Goal: Information Seeking & Learning: Learn about a topic

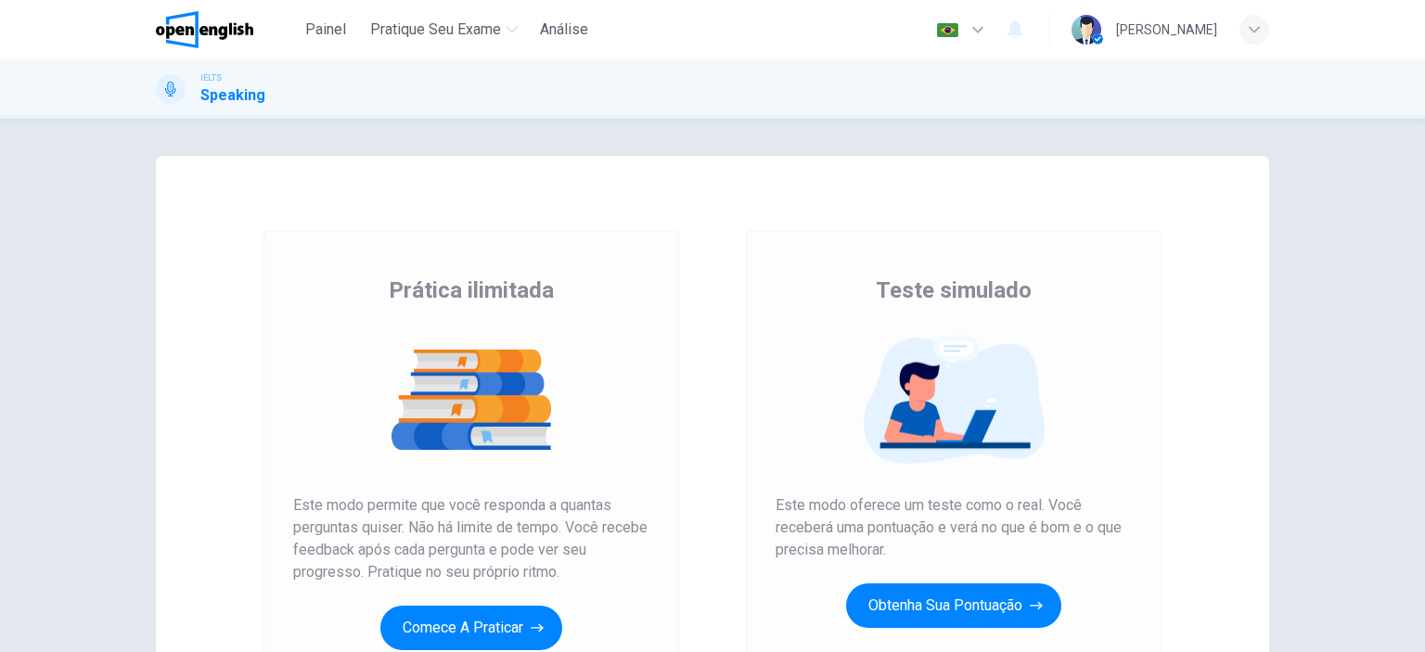
click at [1284, 378] on div "Prática ilimitada Teste simulado Prática ilimitada Este modo permite que você r…" at bounding box center [712, 478] width 1173 height 645
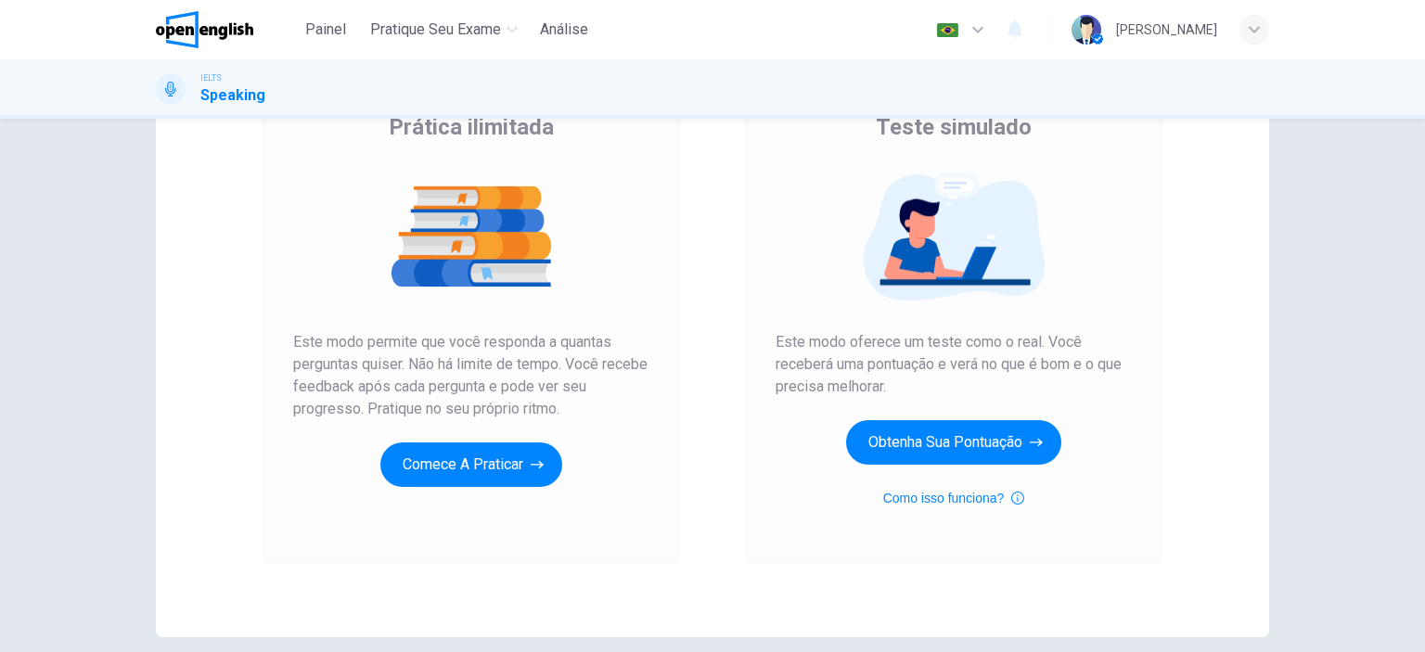
scroll to position [223, 0]
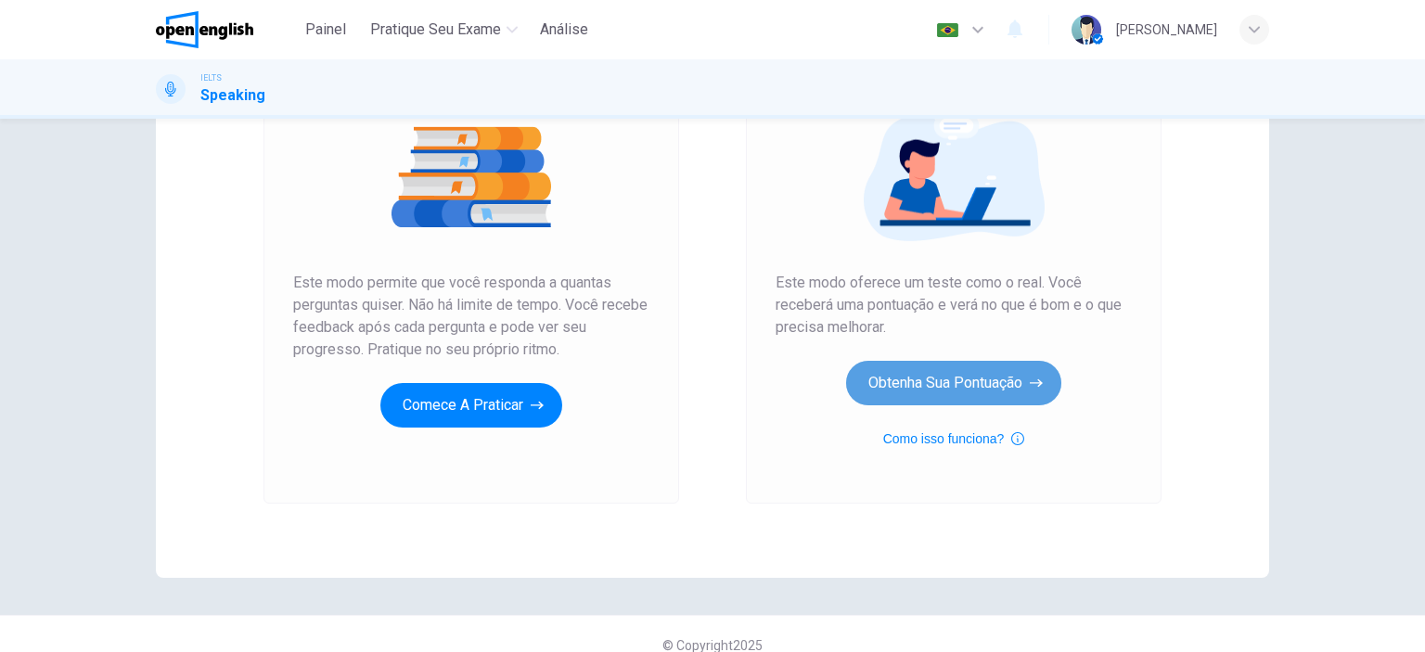
click at [939, 391] on button "Obtenha sua pontuação" at bounding box center [953, 383] width 215 height 45
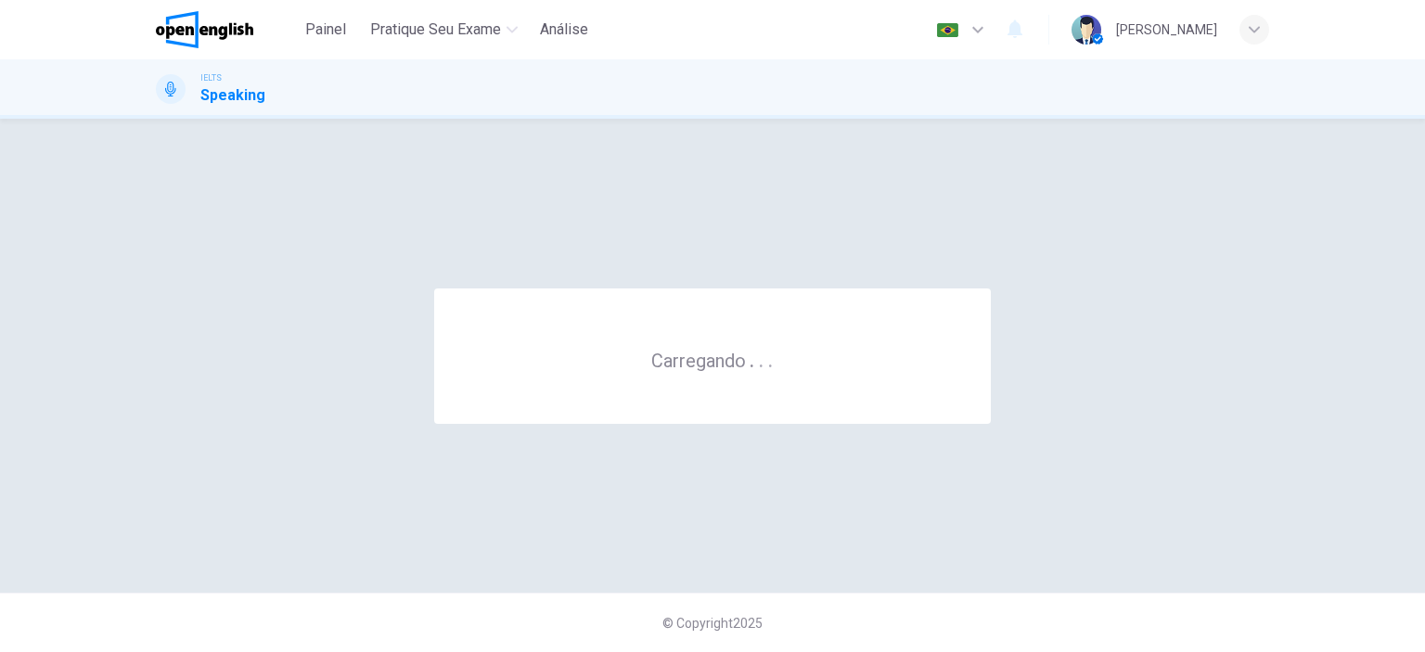
scroll to position [0, 0]
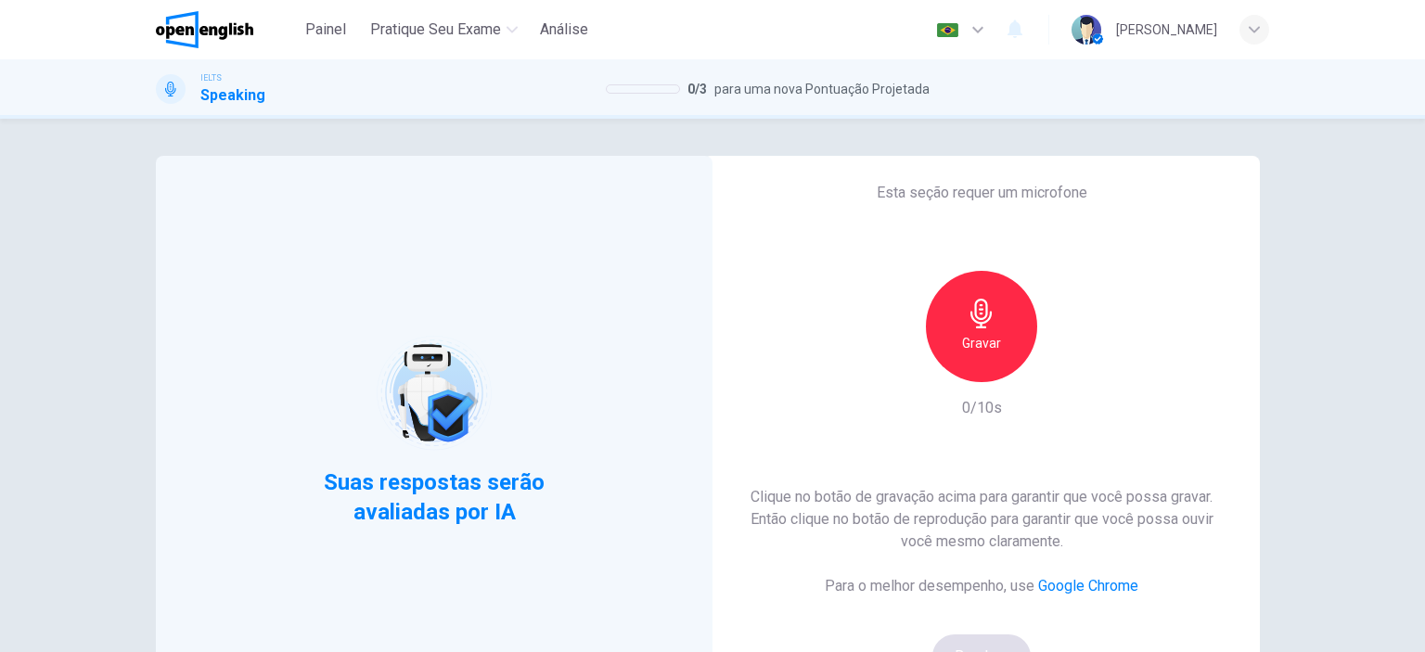
click at [994, 352] on h6 "Gravar" at bounding box center [981, 343] width 39 height 22
click at [993, 352] on div "Parar" at bounding box center [981, 326] width 111 height 111
click at [1059, 372] on icon "button" at bounding box center [1067, 367] width 19 height 19
click at [979, 642] on button "Bom!" at bounding box center [981, 657] width 99 height 45
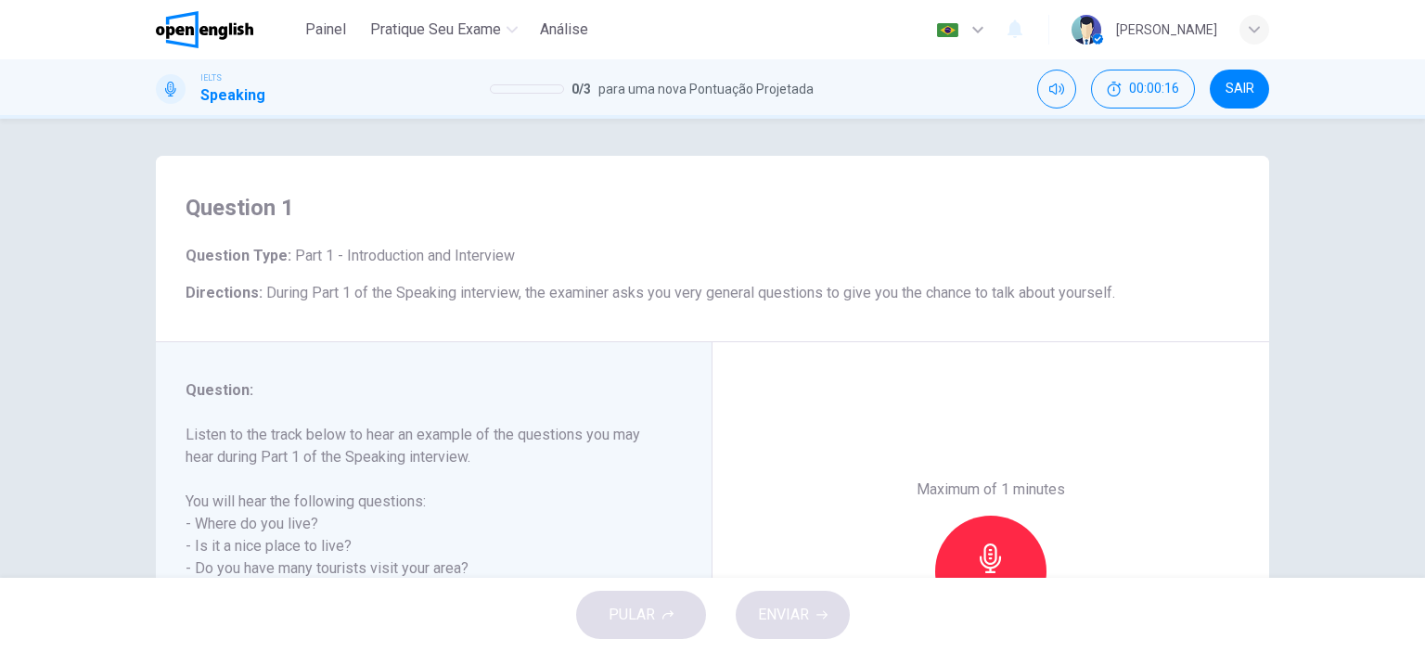
drag, startPoint x: 1310, startPoint y: 0, endPoint x: 980, endPoint y: 201, distance: 386.8
click at [980, 201] on h4 "Question 1" at bounding box center [713, 208] width 1054 height 30
click at [1303, 240] on div "Question 1 Question Type : Part 1 - Introduction and Interview Directions : Dur…" at bounding box center [712, 348] width 1425 height 459
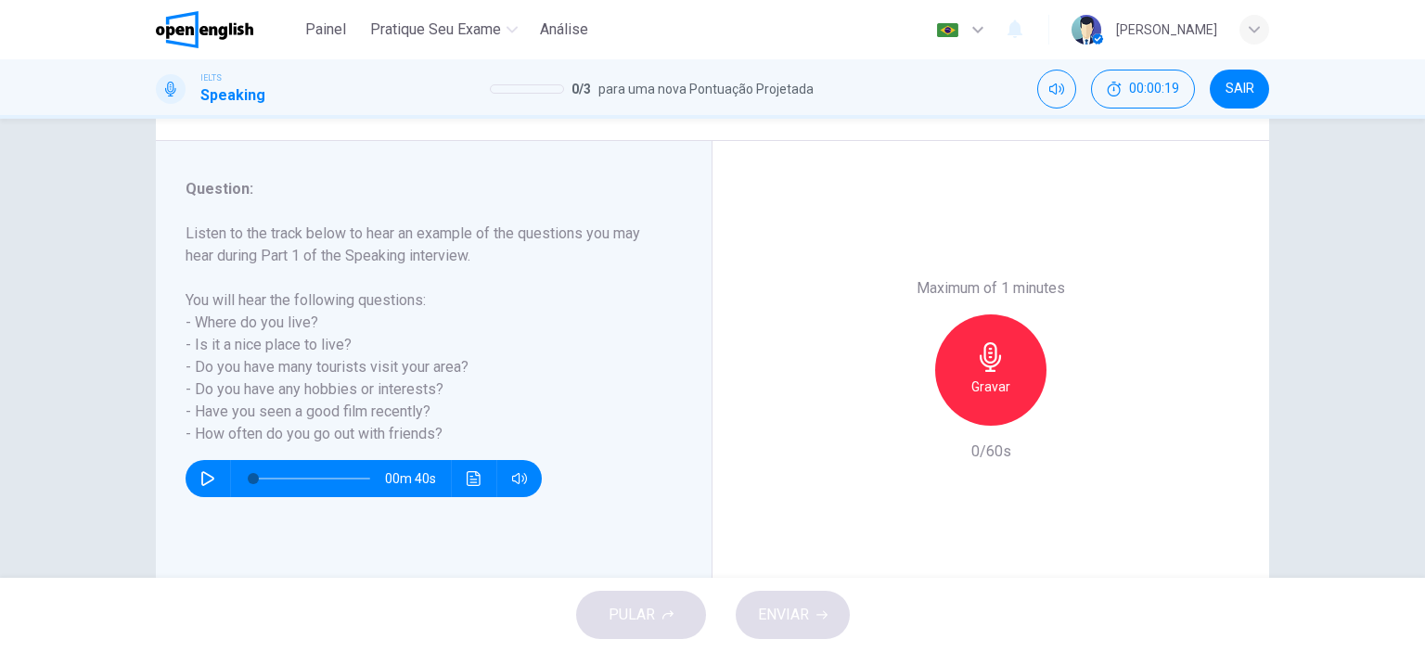
scroll to position [260, 0]
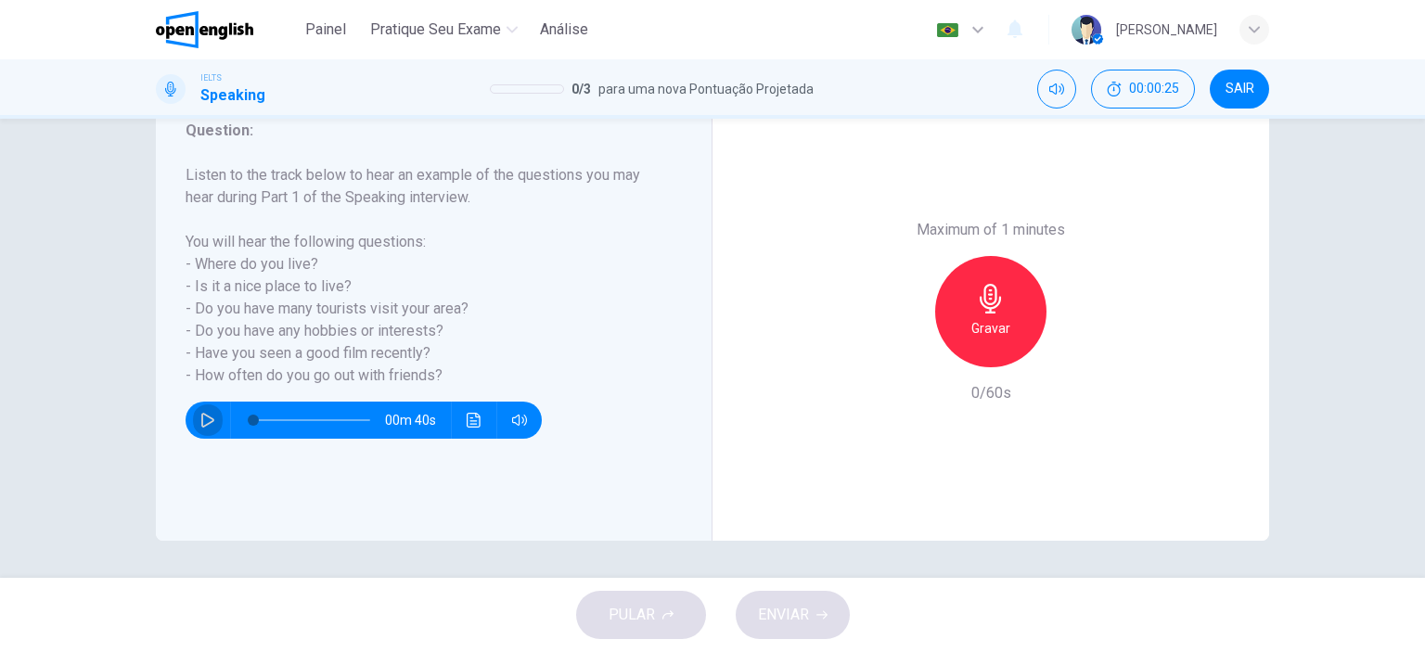
click at [200, 417] on icon "button" at bounding box center [207, 420] width 15 height 15
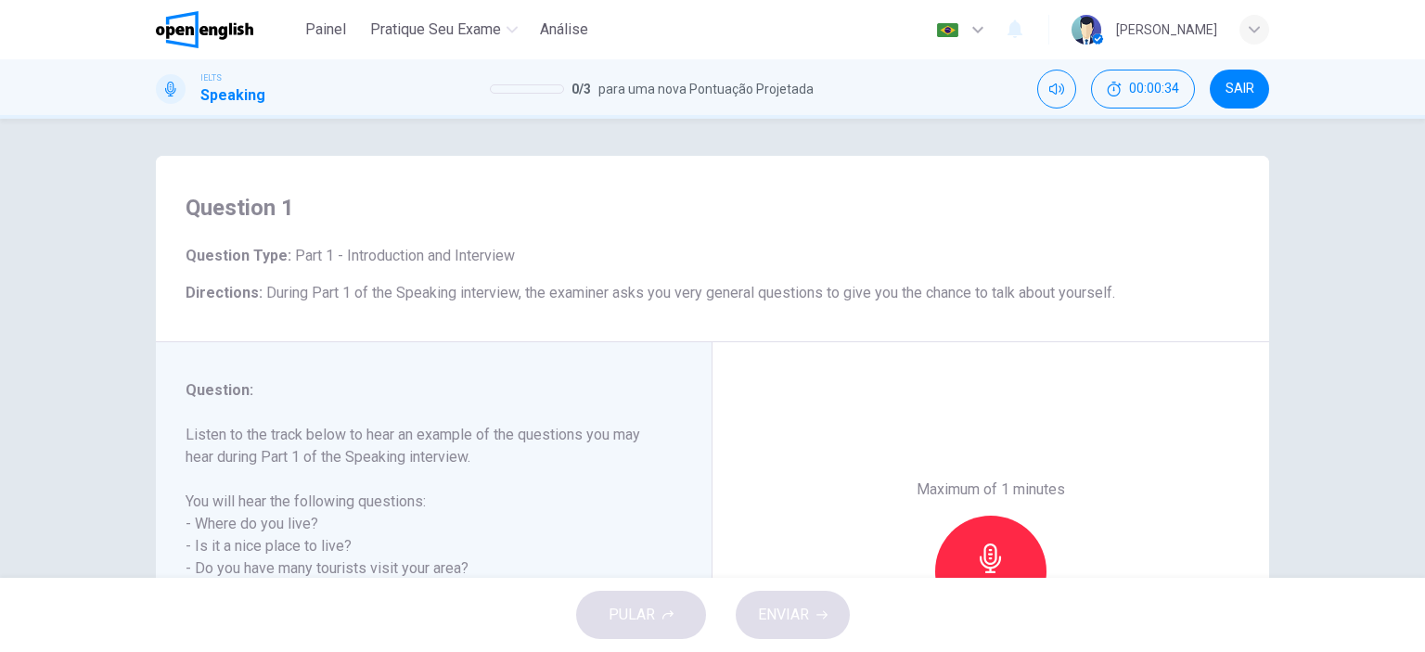
click at [1325, 250] on div "Question 1 Question Type : Part 1 - Introduction and Interview Directions : Dur…" at bounding box center [712, 348] width 1425 height 459
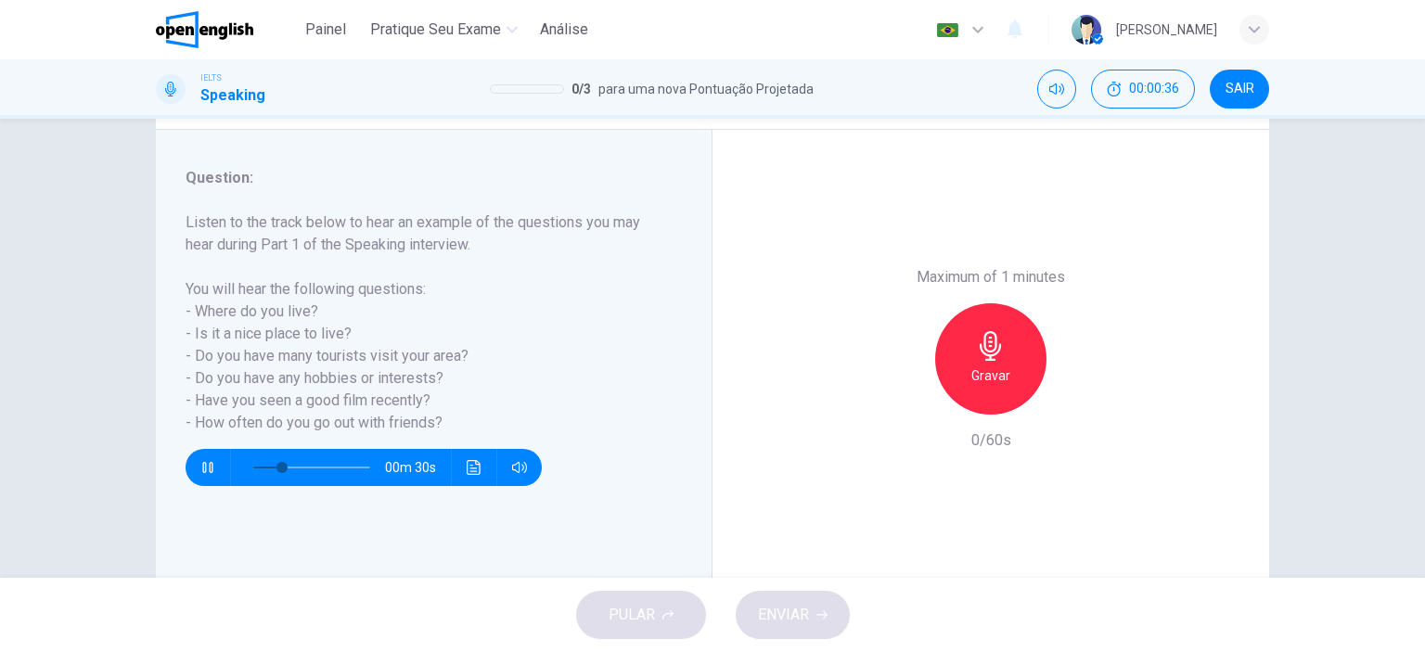
scroll to position [223, 0]
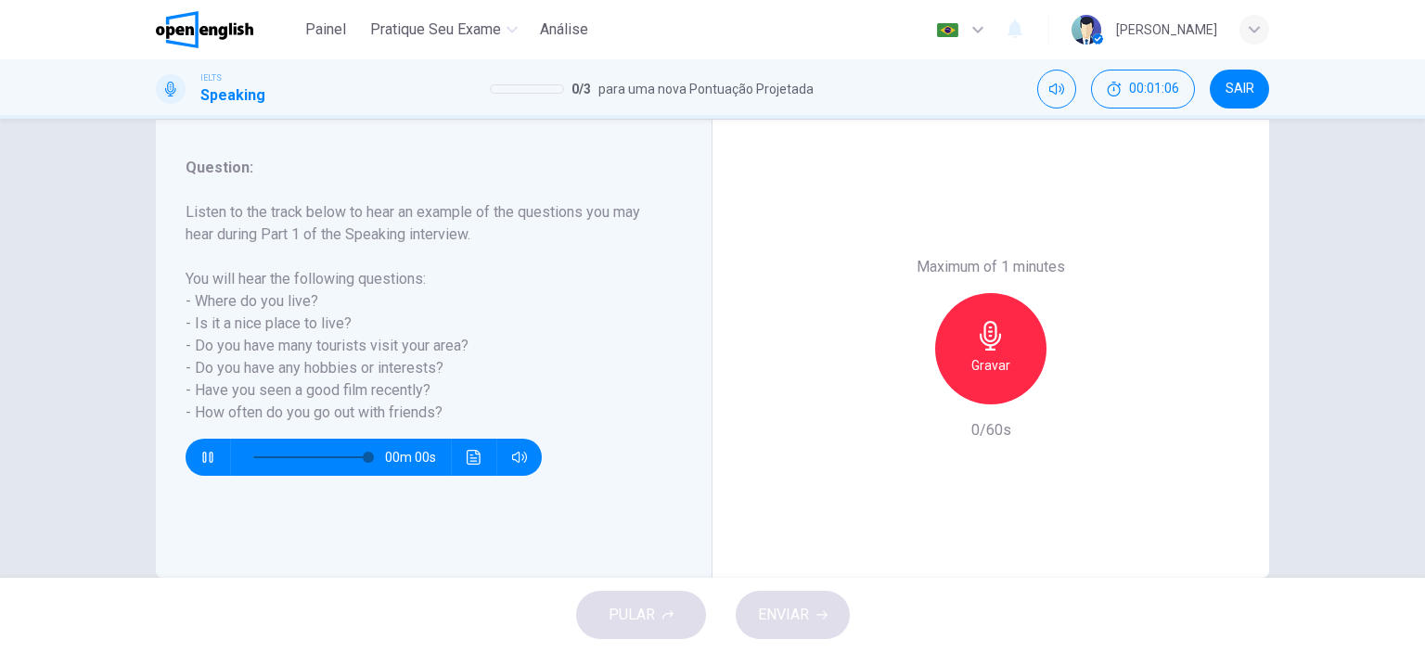
type input "*"
click at [971, 360] on h6 "Gravar" at bounding box center [990, 365] width 39 height 22
click at [1080, 388] on icon "button" at bounding box center [1076, 389] width 19 height 19
click at [892, 423] on div "Maximum of 1 minutes Gravar 60/60s" at bounding box center [991, 349] width 200 height 186
click at [897, 389] on icon "button" at bounding box center [905, 389] width 17 height 17
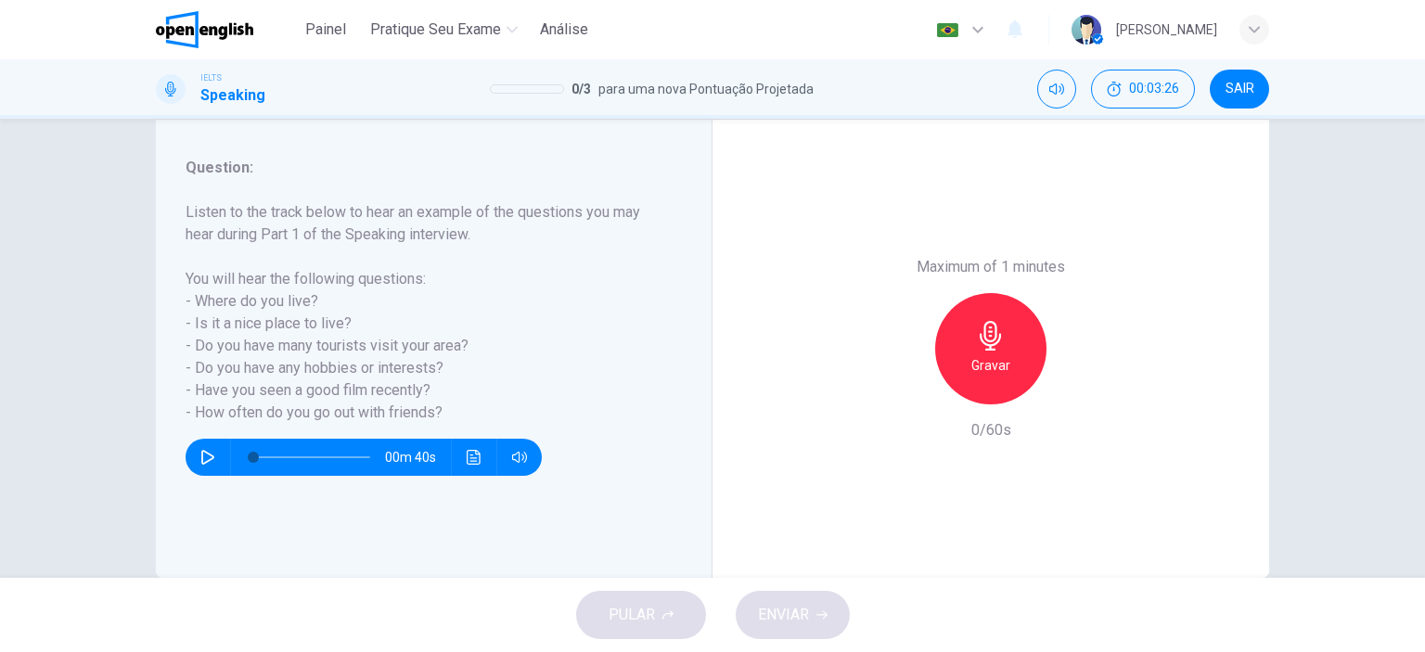
click at [1172, 386] on div "Maximum of 1 minutes Gravar 0/60s" at bounding box center [990, 349] width 557 height 458
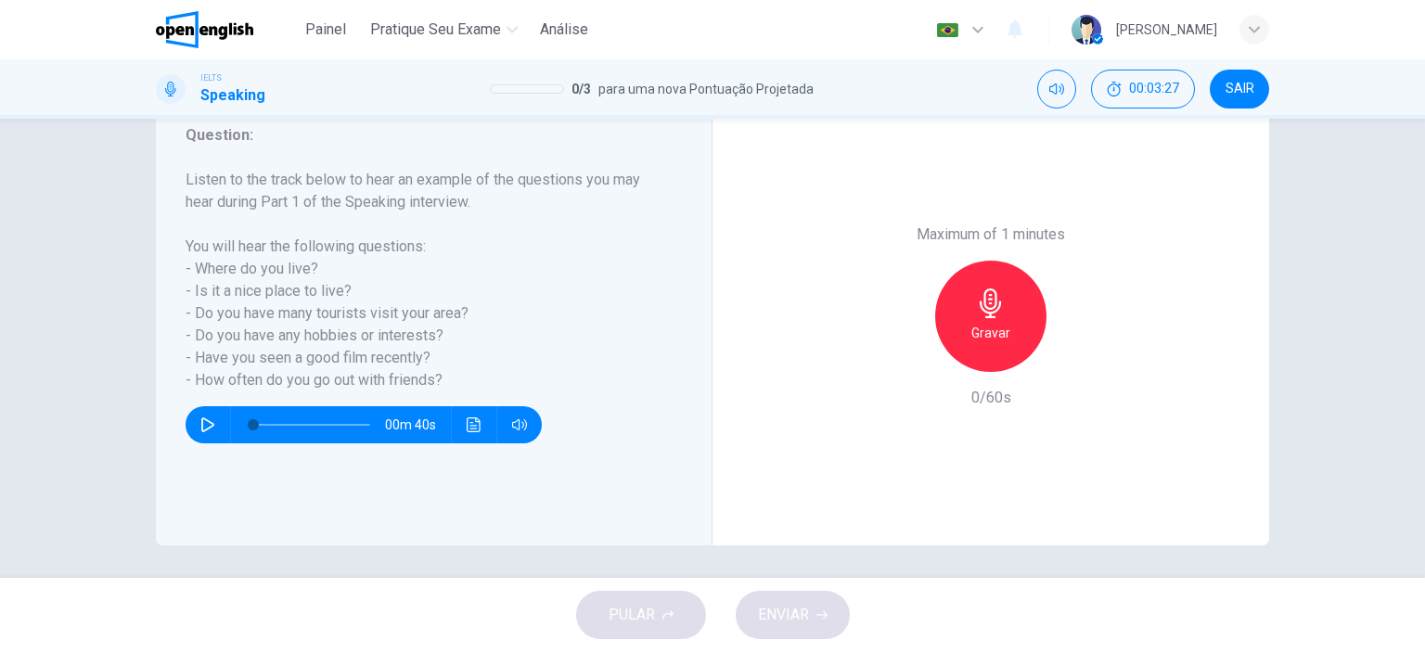
scroll to position [260, 0]
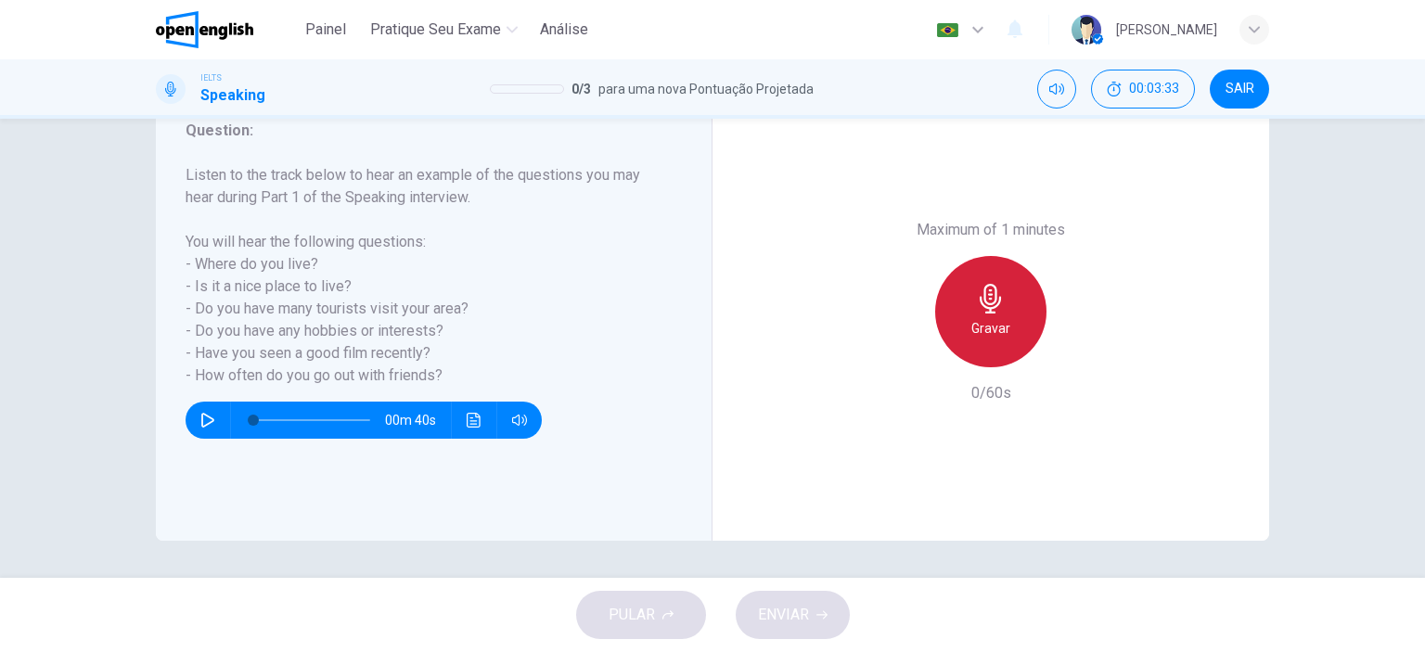
click at [982, 327] on h6 "Gravar" at bounding box center [990, 328] width 39 height 22
click at [981, 303] on icon "button" at bounding box center [991, 299] width 30 height 30
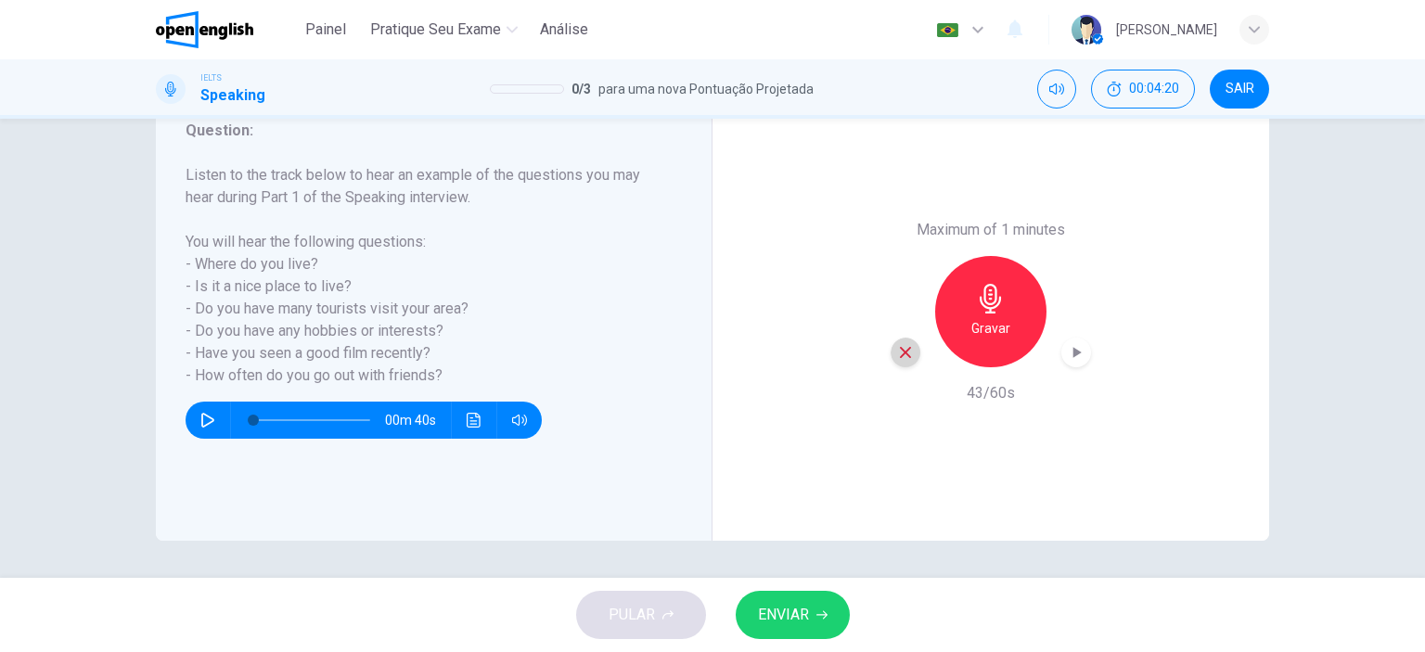
click at [902, 352] on icon "button" at bounding box center [905, 352] width 11 height 11
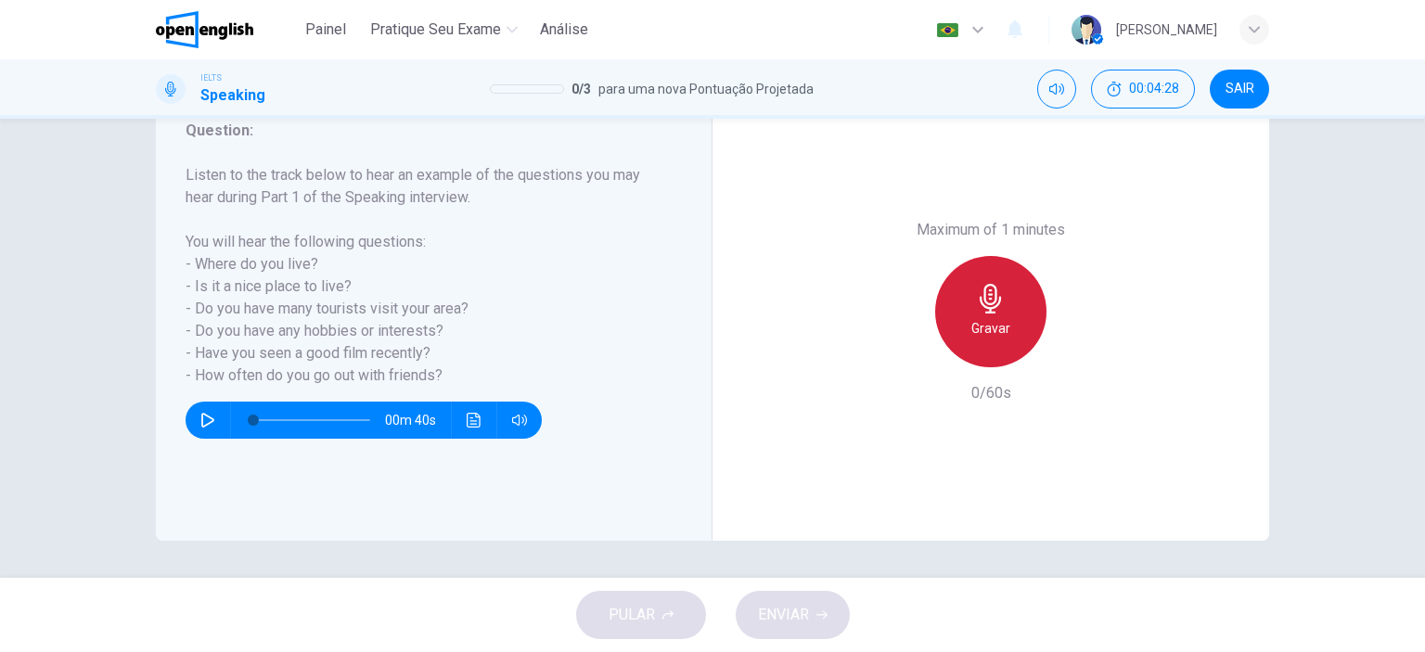
click at [998, 303] on icon "button" at bounding box center [991, 299] width 30 height 30
click at [988, 321] on h6 "Parar" at bounding box center [991, 328] width 32 height 22
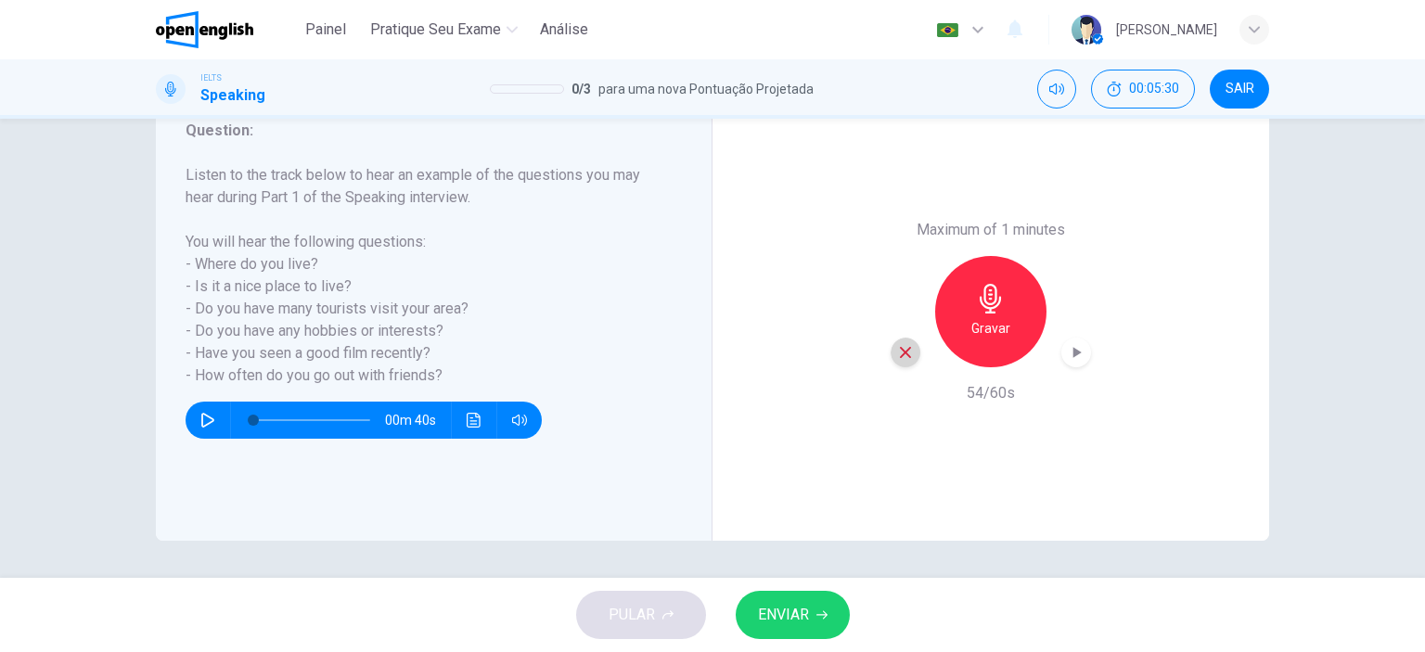
click at [903, 350] on icon "button" at bounding box center [905, 352] width 11 height 11
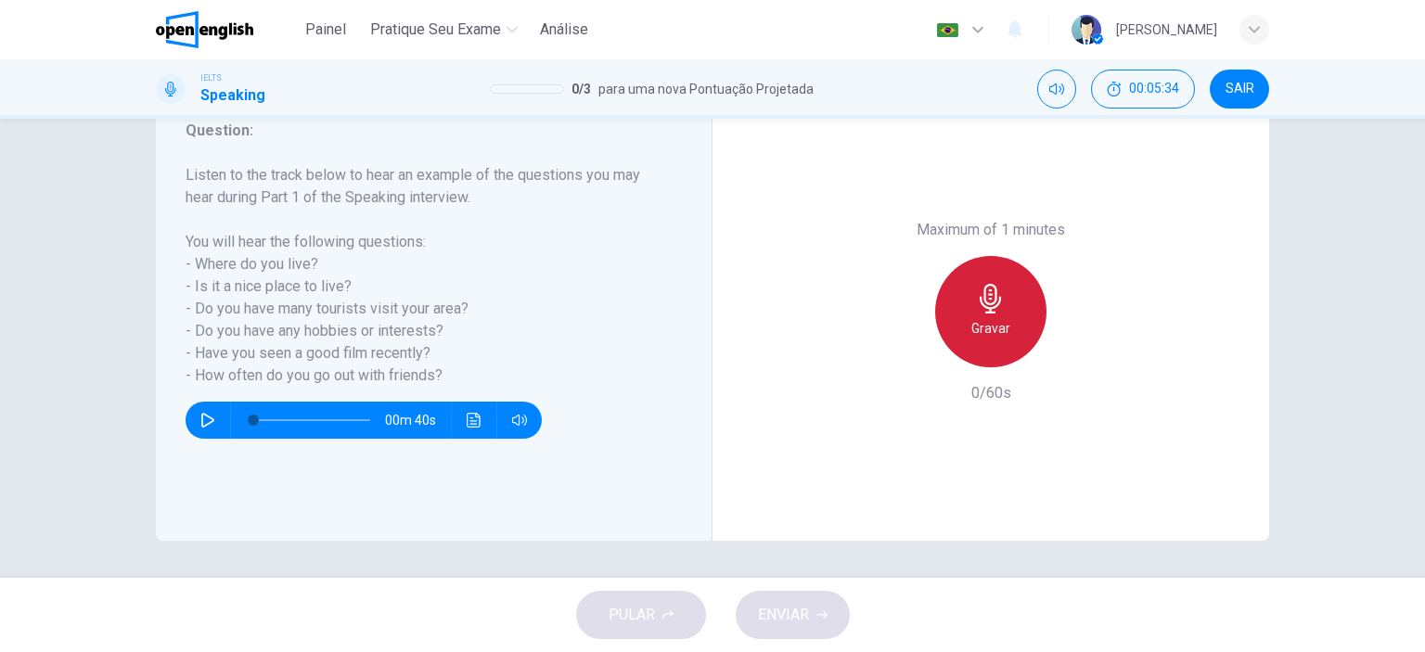
click at [981, 315] on div "Gravar" at bounding box center [990, 311] width 111 height 111
click at [993, 292] on icon "button" at bounding box center [991, 299] width 30 height 30
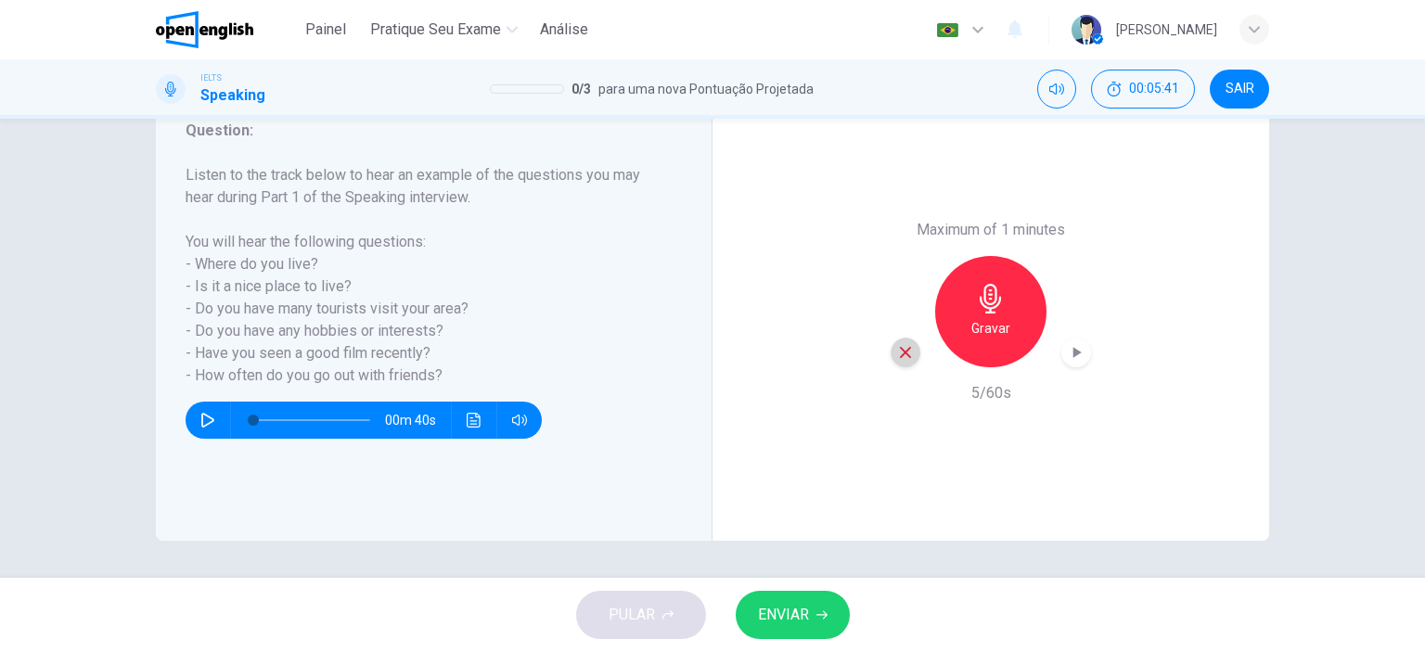
click at [900, 355] on icon "button" at bounding box center [905, 352] width 11 height 11
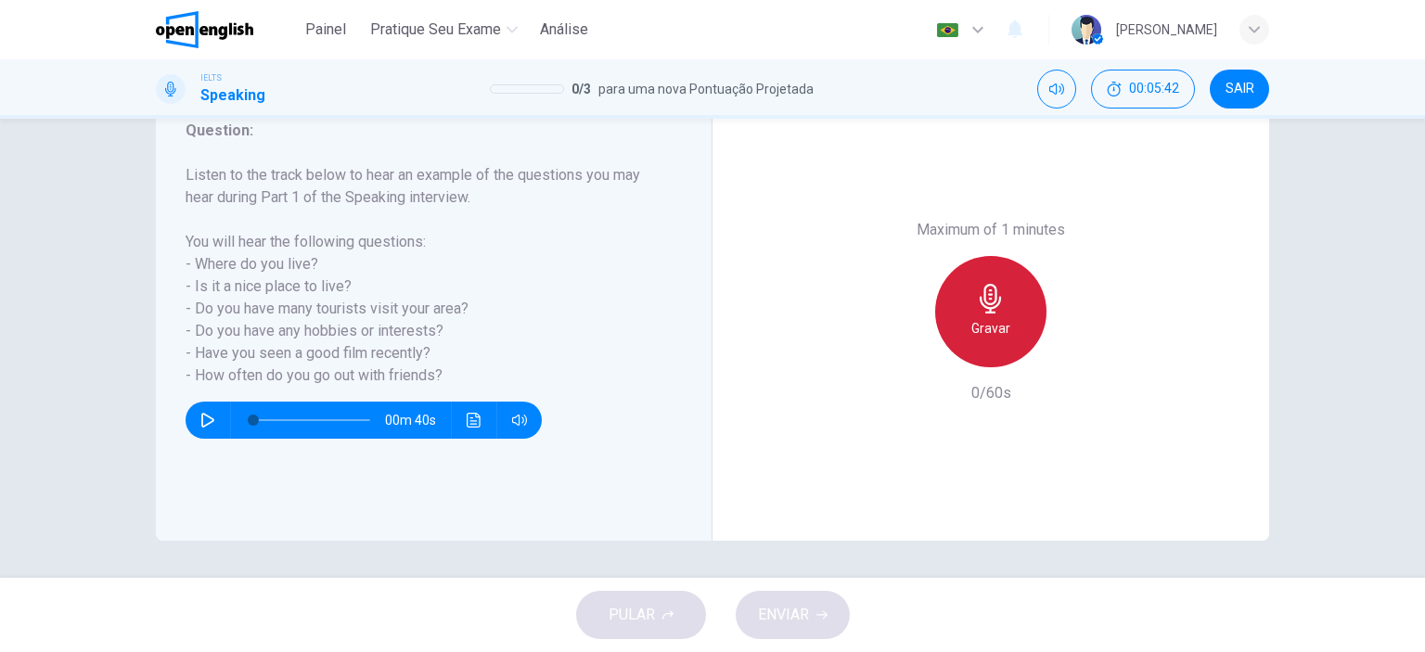
click at [991, 300] on icon "button" at bounding box center [990, 299] width 21 height 30
click at [976, 293] on icon "button" at bounding box center [991, 299] width 30 height 30
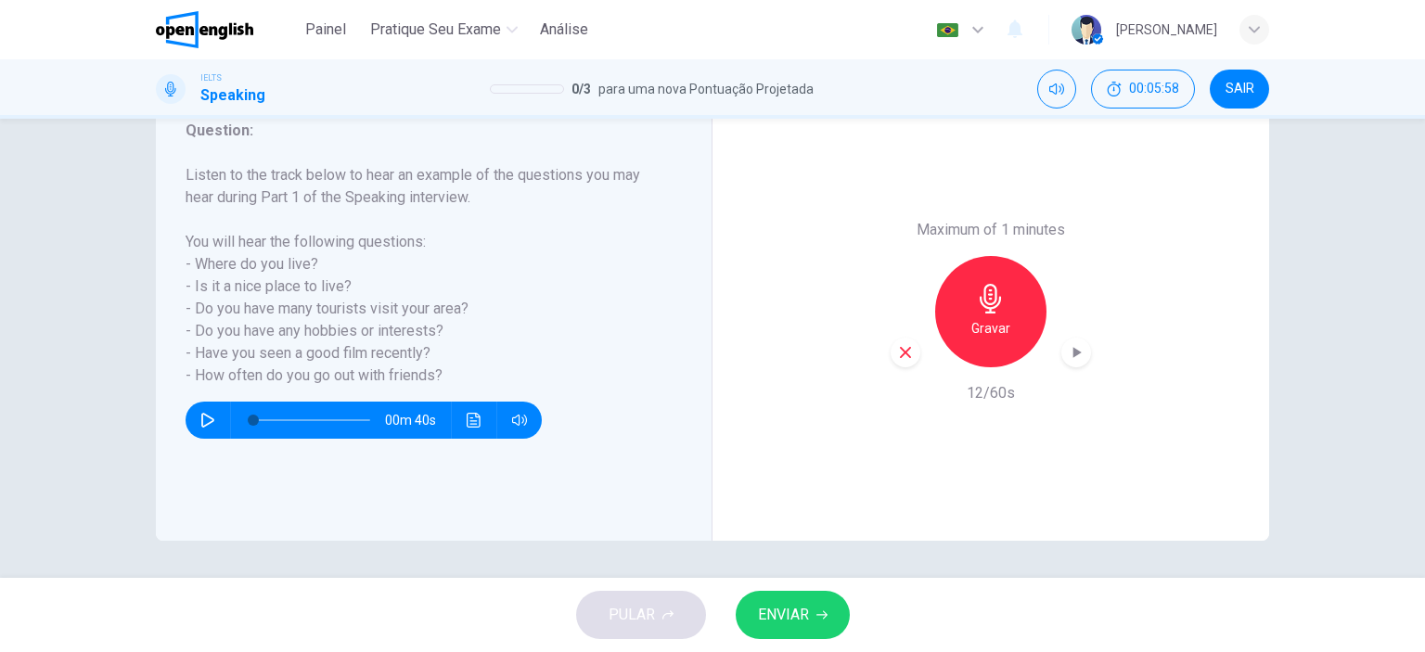
click at [901, 350] on icon "button" at bounding box center [905, 352] width 17 height 17
click at [976, 307] on icon "button" at bounding box center [991, 299] width 30 height 30
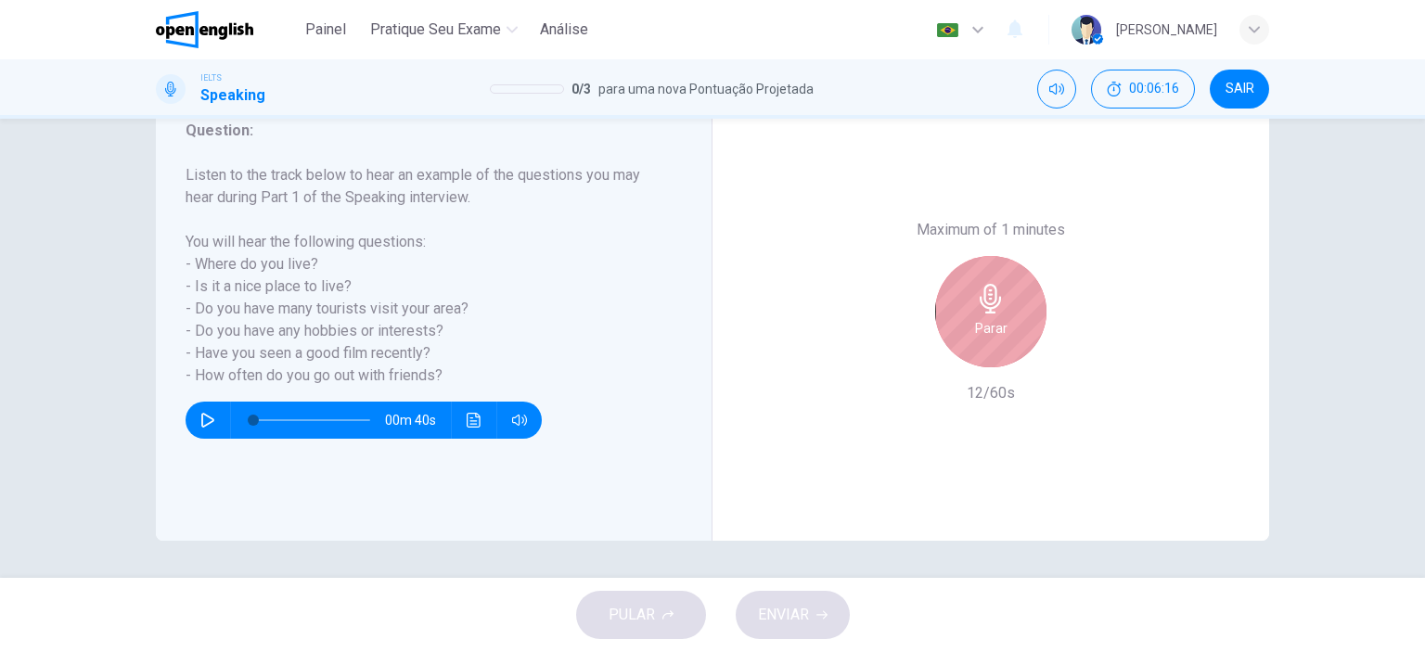
click at [980, 311] on icon "button" at bounding box center [991, 299] width 30 height 30
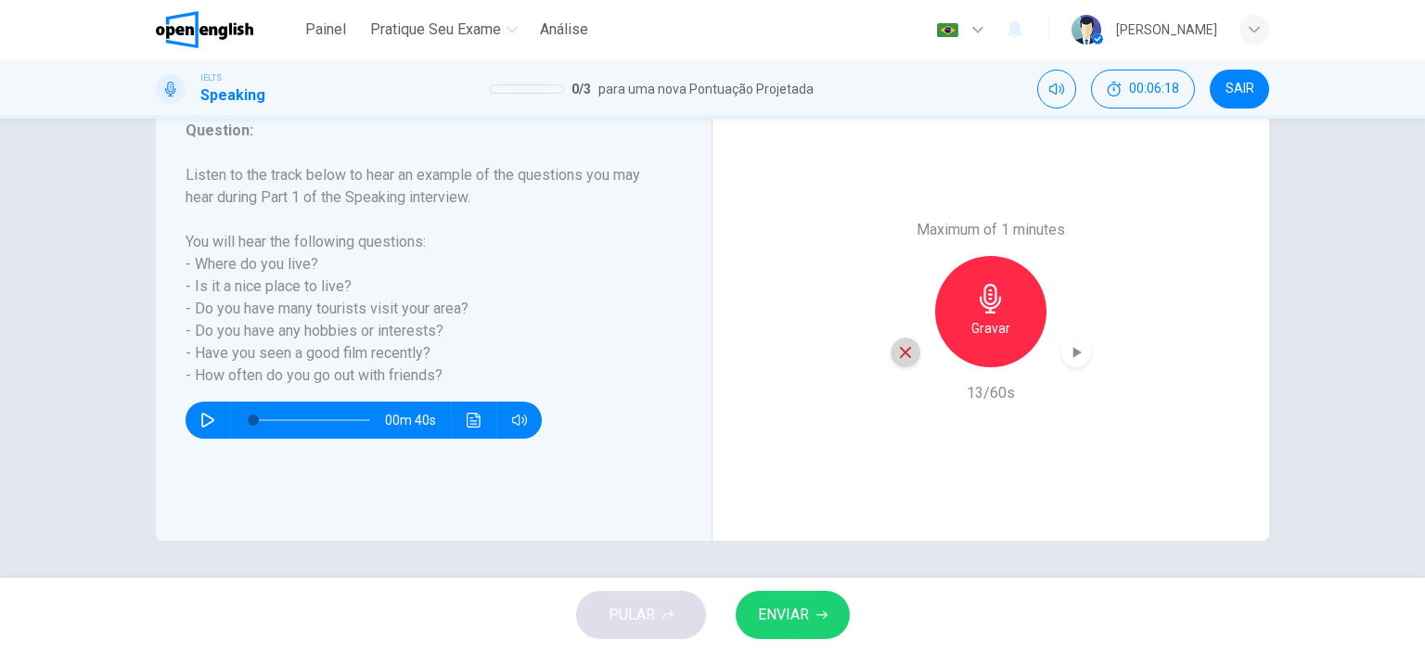
click at [905, 347] on icon "button" at bounding box center [905, 352] width 11 height 11
click at [963, 317] on div "Gravar" at bounding box center [990, 311] width 111 height 111
click at [789, 611] on span "ENVIAR" at bounding box center [783, 615] width 51 height 26
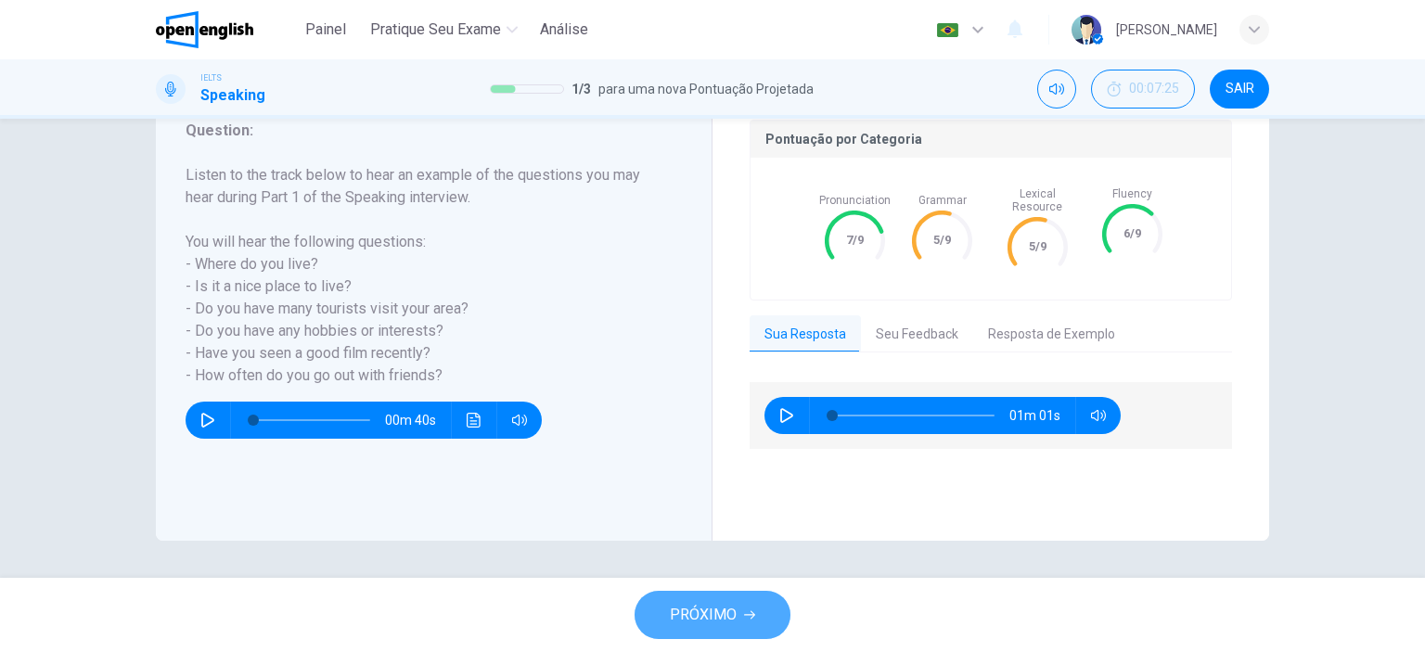
click at [742, 623] on button "PRÓXIMO" at bounding box center [713, 615] width 156 height 48
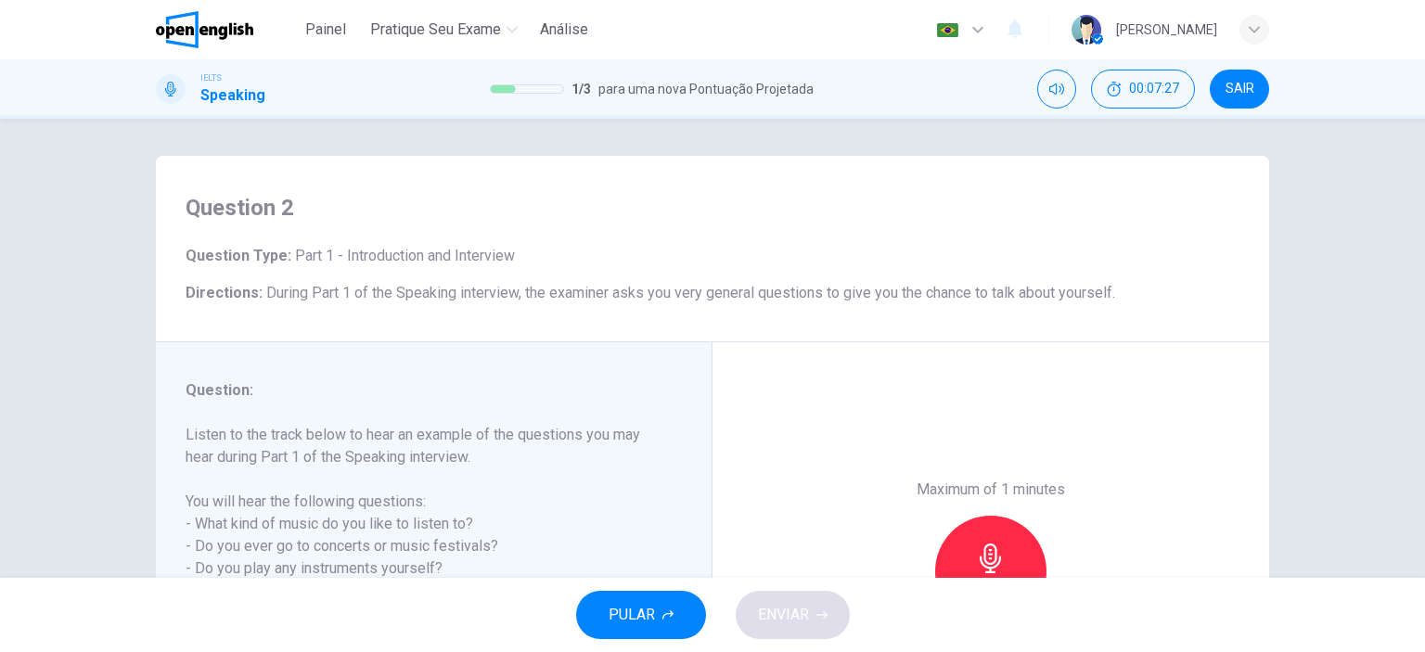
click at [1187, 406] on div "Maximum of 1 minutes Gravar 0/60s" at bounding box center [990, 571] width 557 height 458
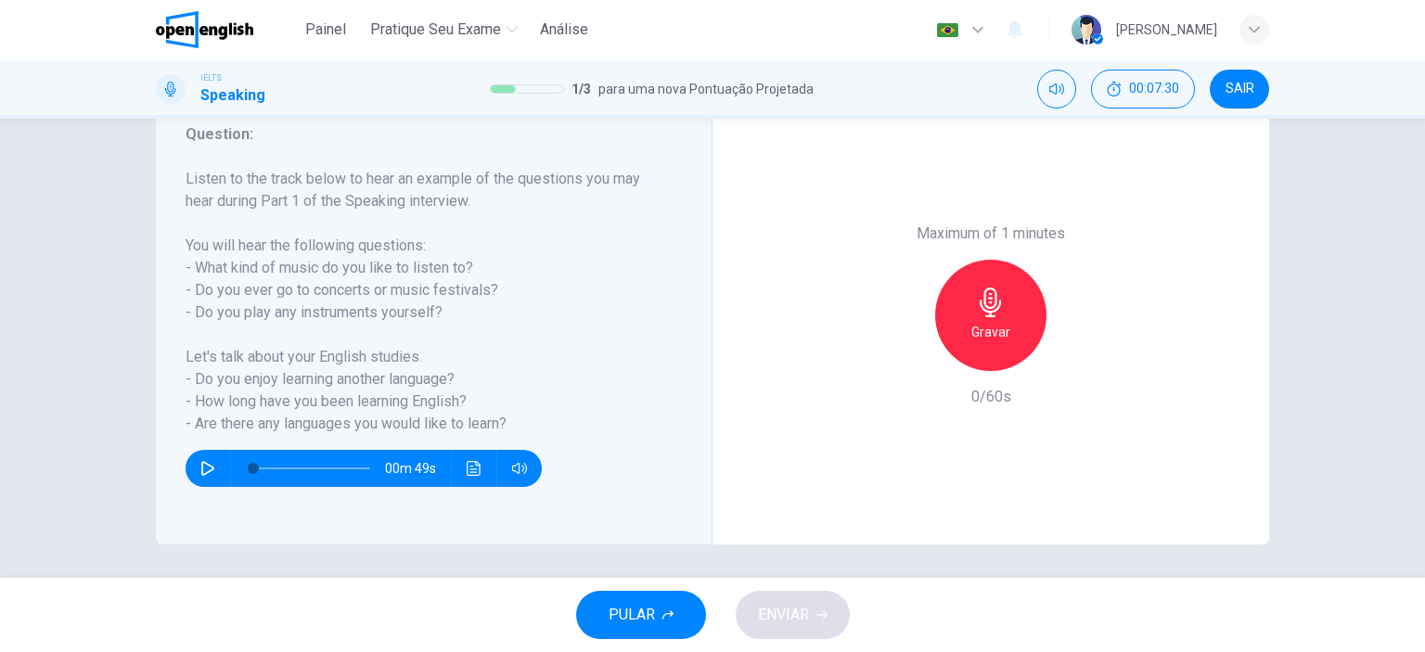
scroll to position [260, 0]
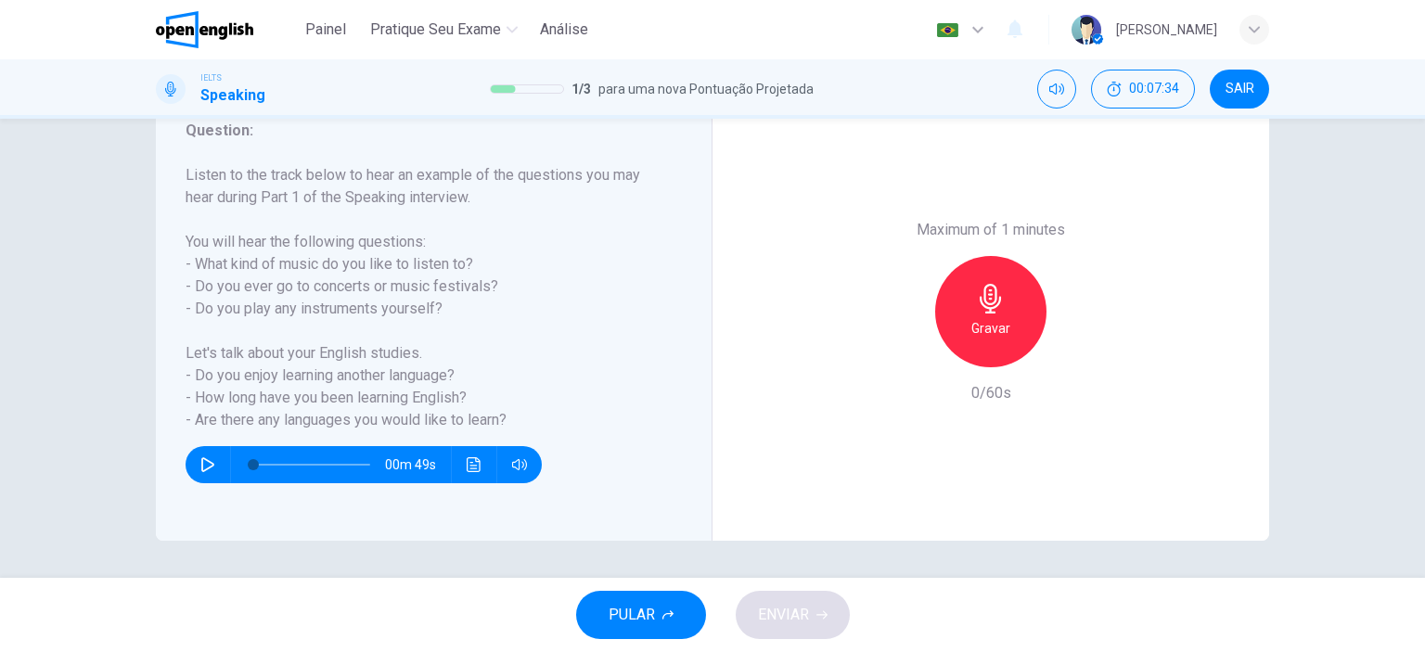
click at [200, 466] on icon "button" at bounding box center [207, 464] width 15 height 15
type input "*"
click at [967, 314] on div "Gravar" at bounding box center [990, 311] width 111 height 111
click at [953, 326] on div "Parar" at bounding box center [990, 311] width 111 height 111
click at [897, 358] on icon "button" at bounding box center [905, 352] width 17 height 17
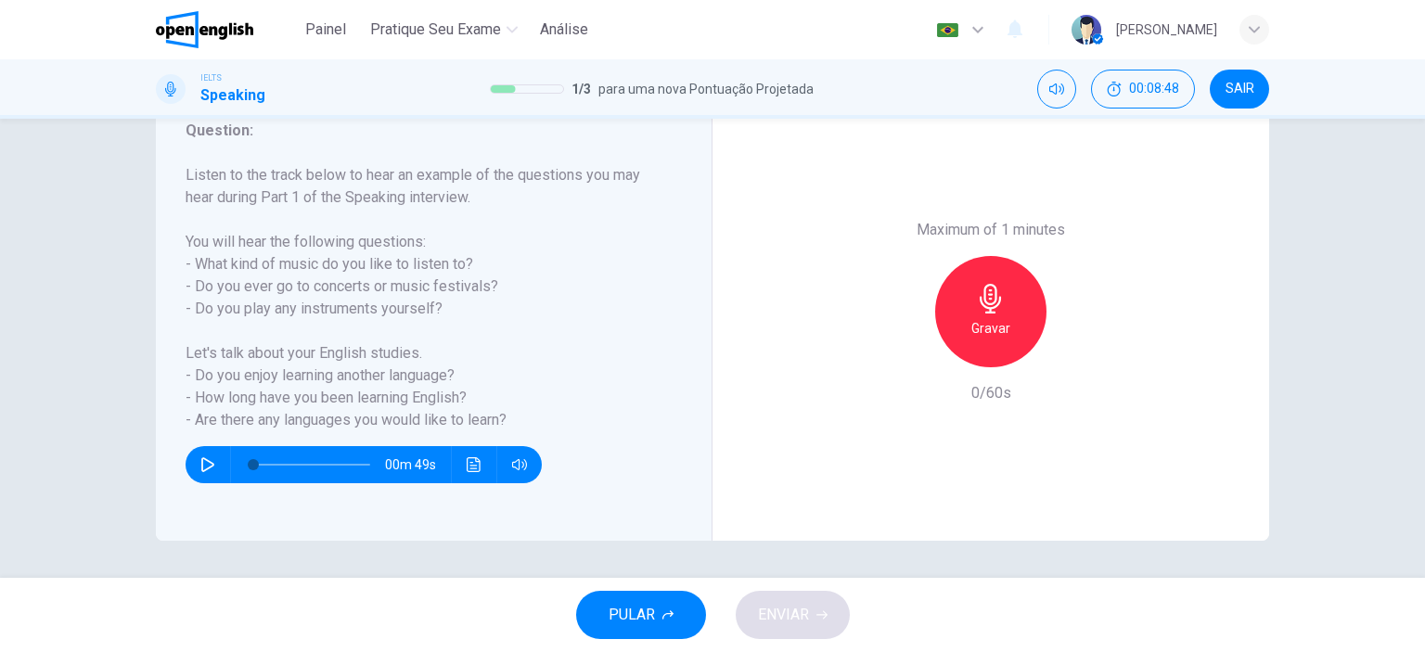
click at [967, 311] on div "Gravar" at bounding box center [990, 311] width 111 height 111
click at [787, 614] on span "ENVIAR" at bounding box center [783, 615] width 51 height 26
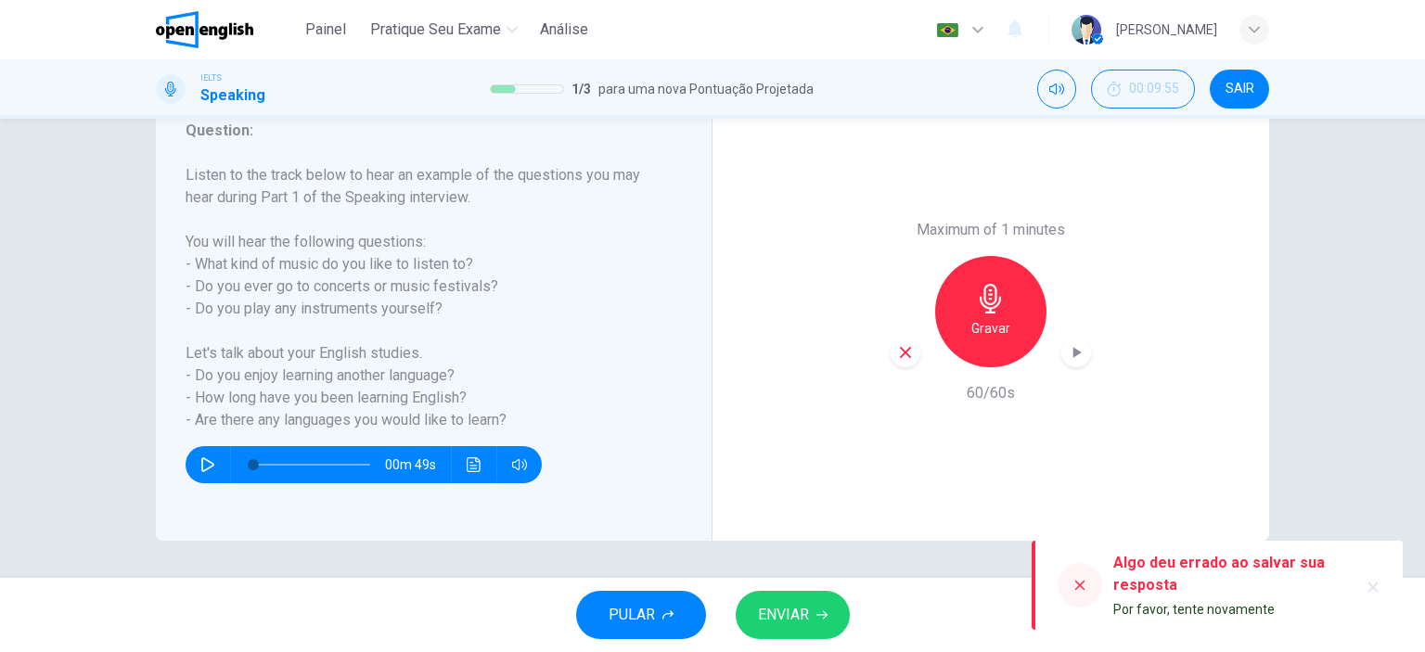
click at [1082, 584] on icon at bounding box center [1080, 586] width 10 height 10
click at [1080, 582] on icon at bounding box center [1079, 585] width 15 height 15
click at [1372, 588] on icon "button" at bounding box center [1373, 588] width 10 height 10
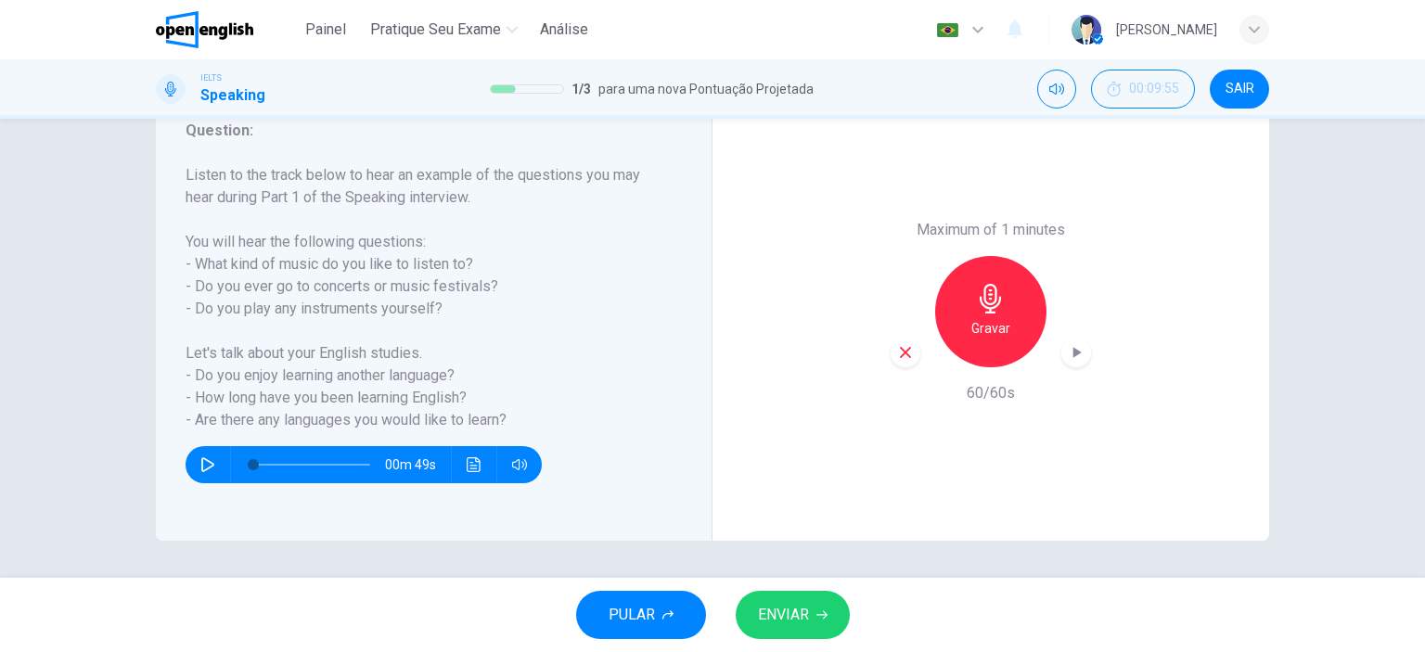
click at [772, 617] on span "ENVIAR" at bounding box center [783, 615] width 51 height 26
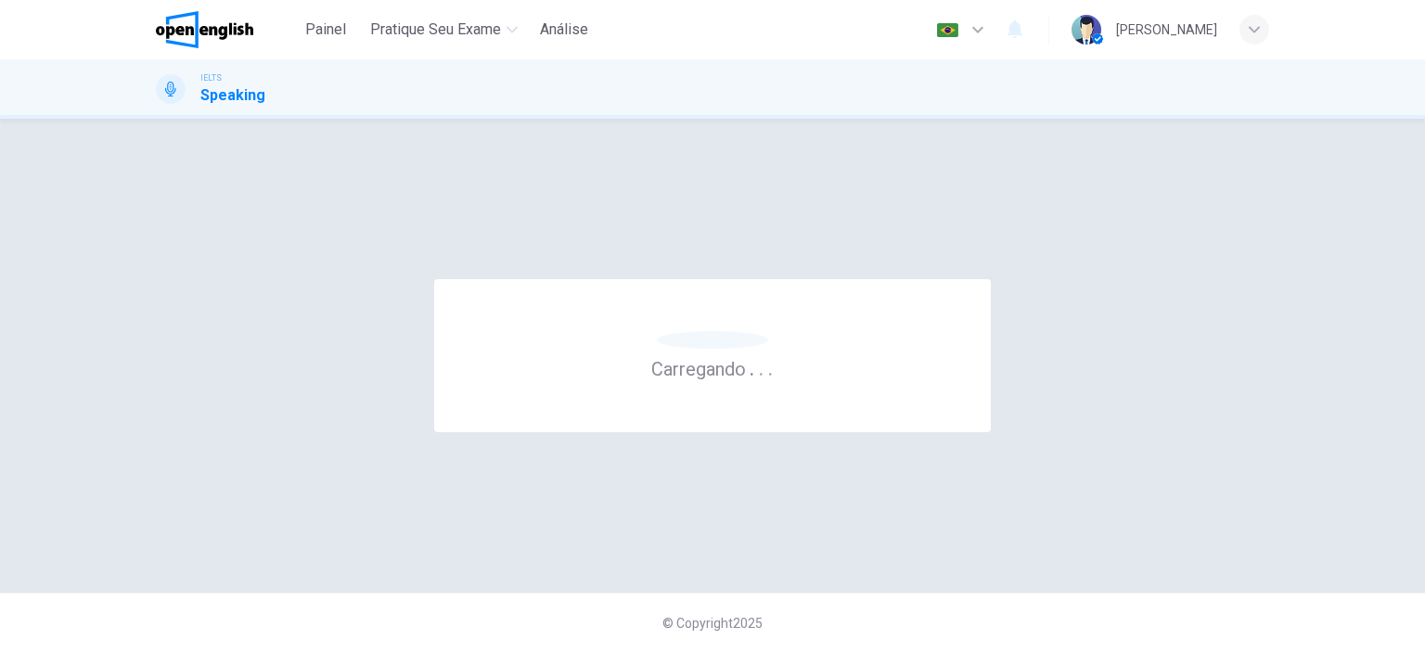
scroll to position [0, 0]
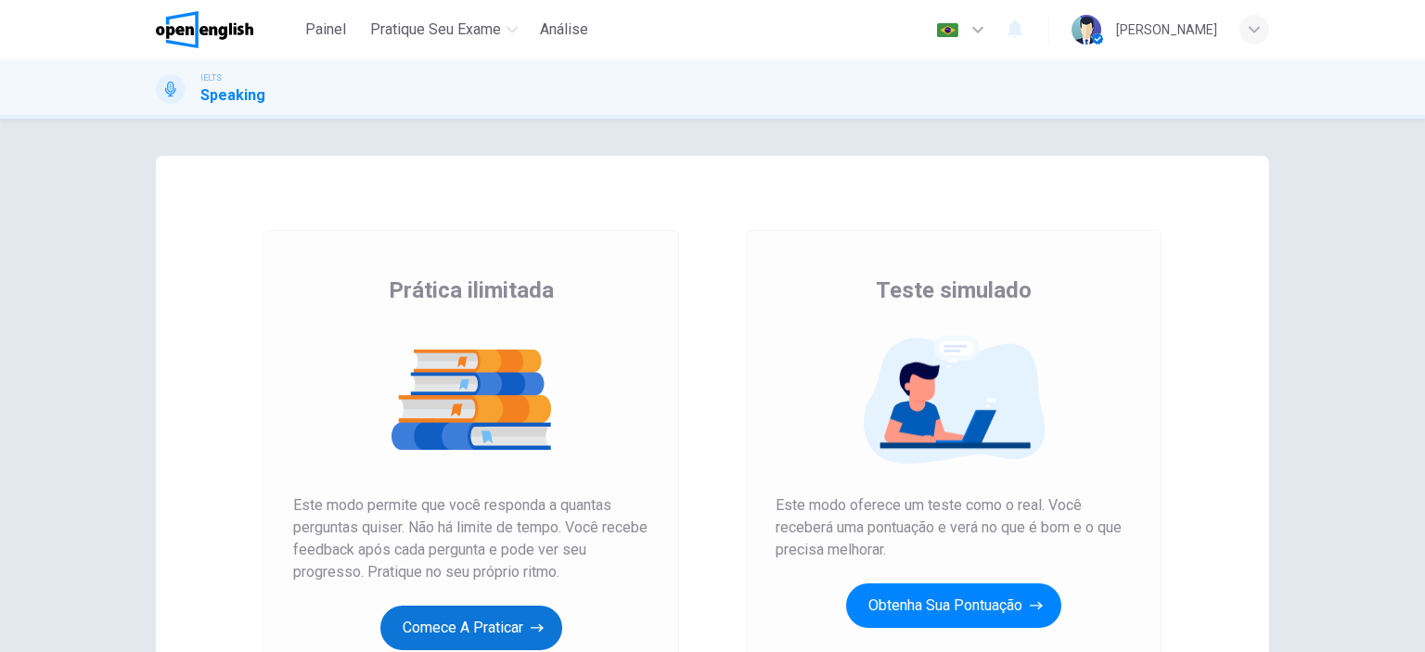
click at [510, 621] on button "Comece a praticar" at bounding box center [471, 628] width 182 height 45
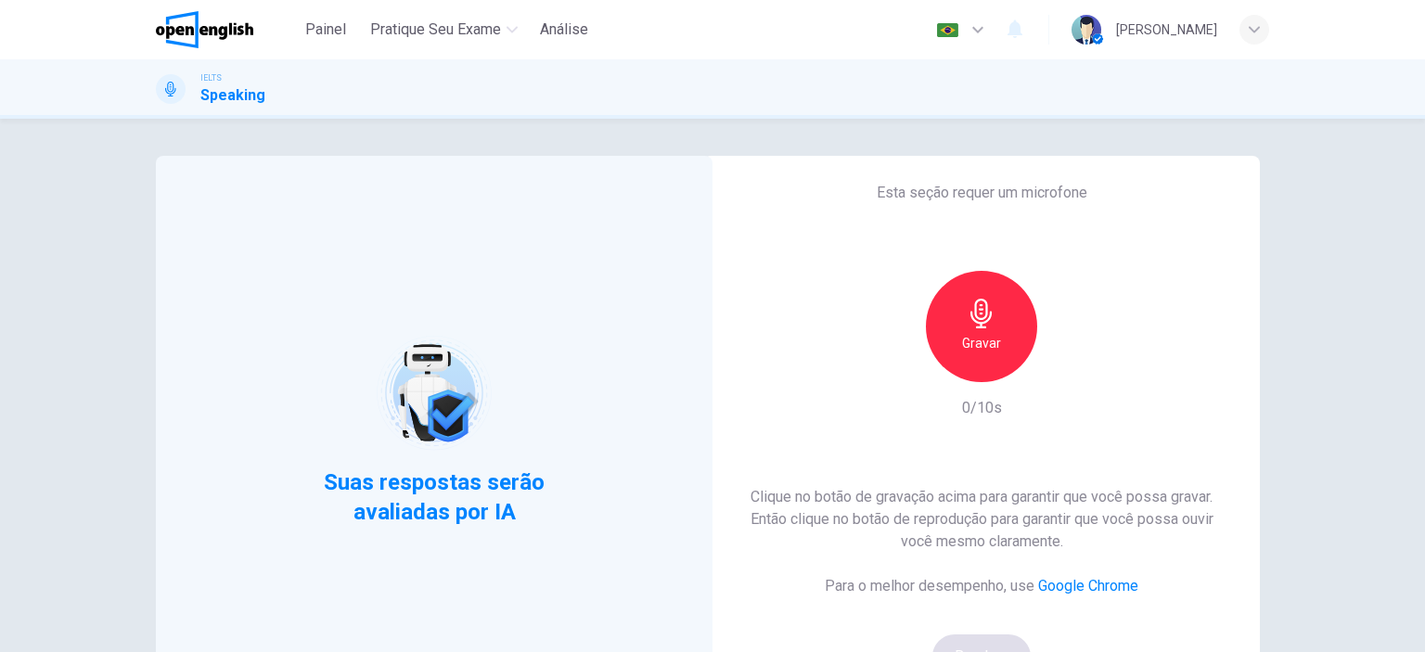
click at [964, 344] on h6 "Gravar" at bounding box center [981, 343] width 39 height 22
click at [966, 344] on h6 "Parar" at bounding box center [982, 343] width 32 height 22
click at [975, 639] on button "Bom!" at bounding box center [981, 657] width 99 height 45
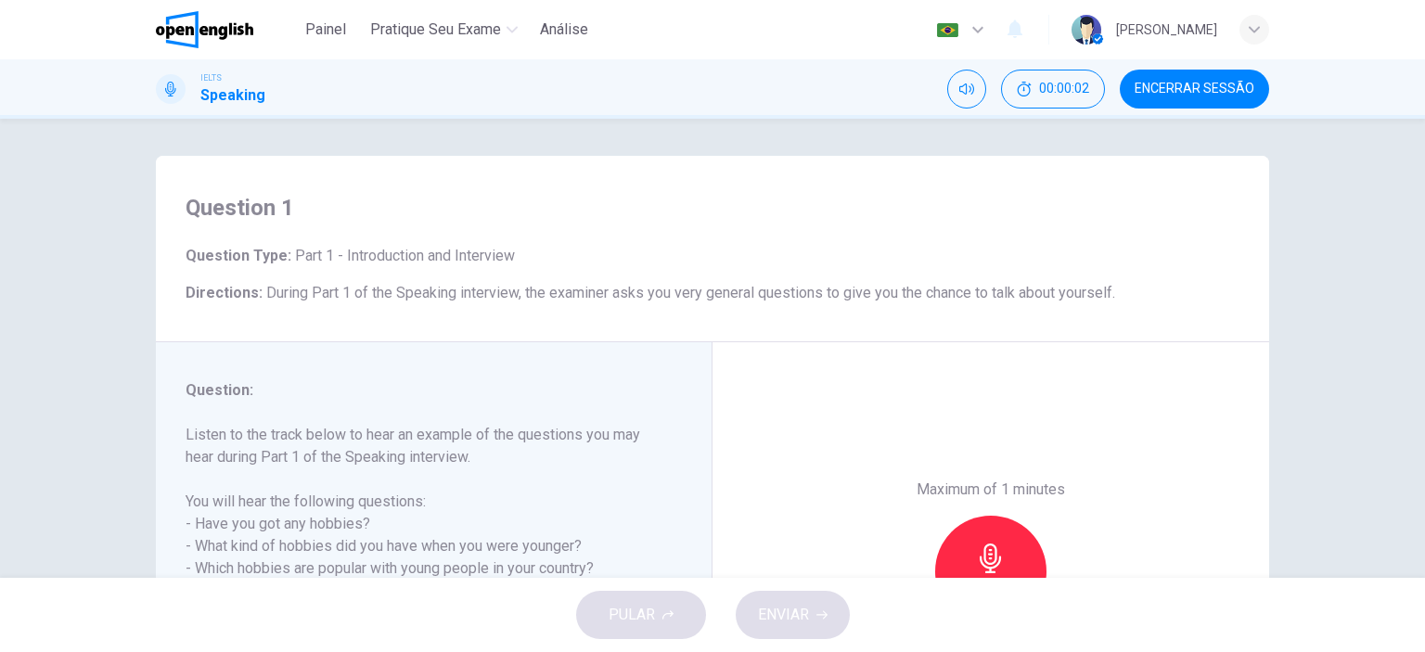
click at [1186, 409] on div "Maximum of 1 minutes Gravar 0/60s" at bounding box center [990, 571] width 557 height 458
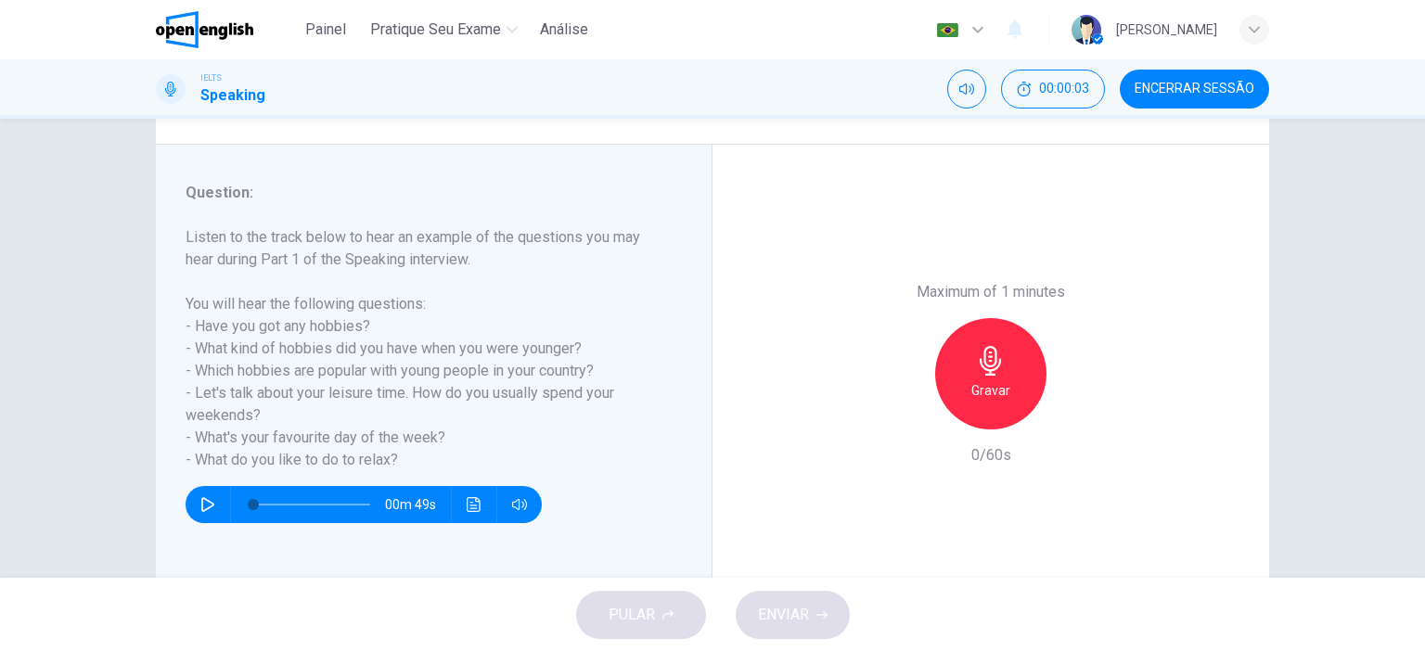
scroll to position [223, 0]
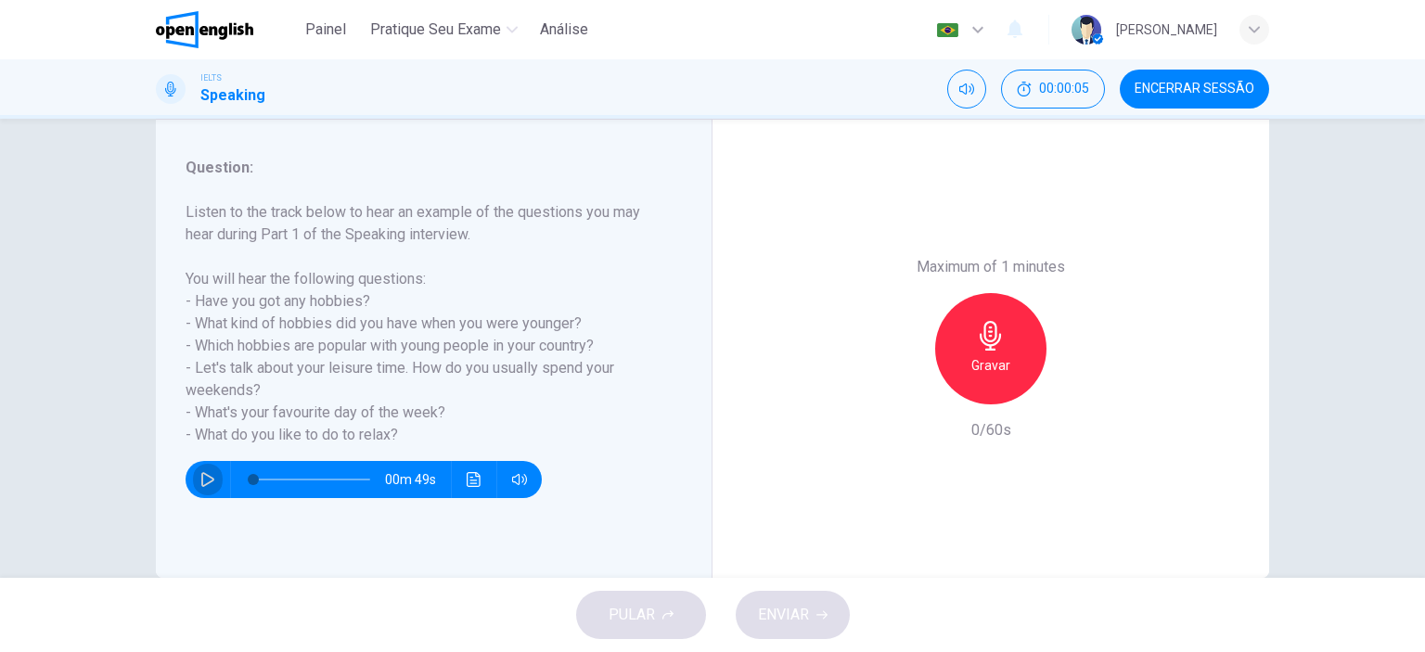
click at [200, 475] on icon "button" at bounding box center [207, 479] width 15 height 15
type input "*"
click at [998, 350] on icon "button" at bounding box center [991, 336] width 30 height 30
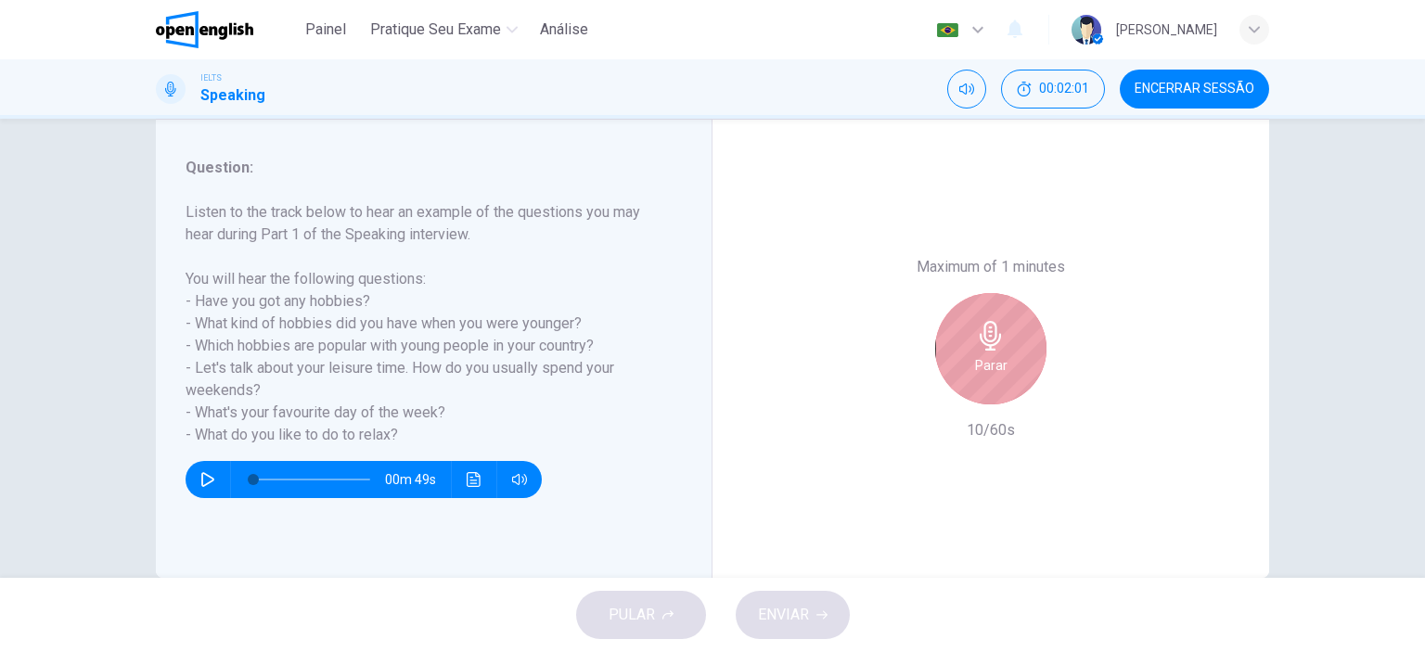
click at [982, 335] on icon "button" at bounding box center [991, 336] width 30 height 30
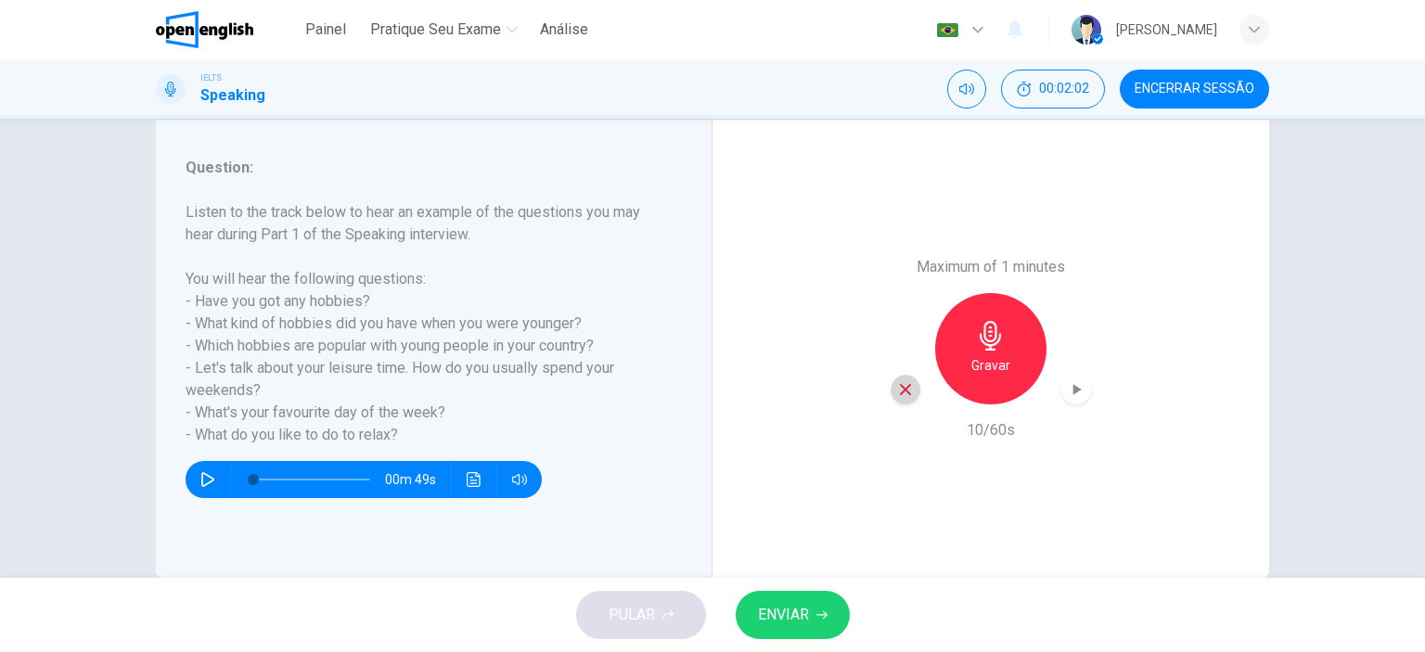
click at [905, 398] on div "button" at bounding box center [906, 390] width 30 height 30
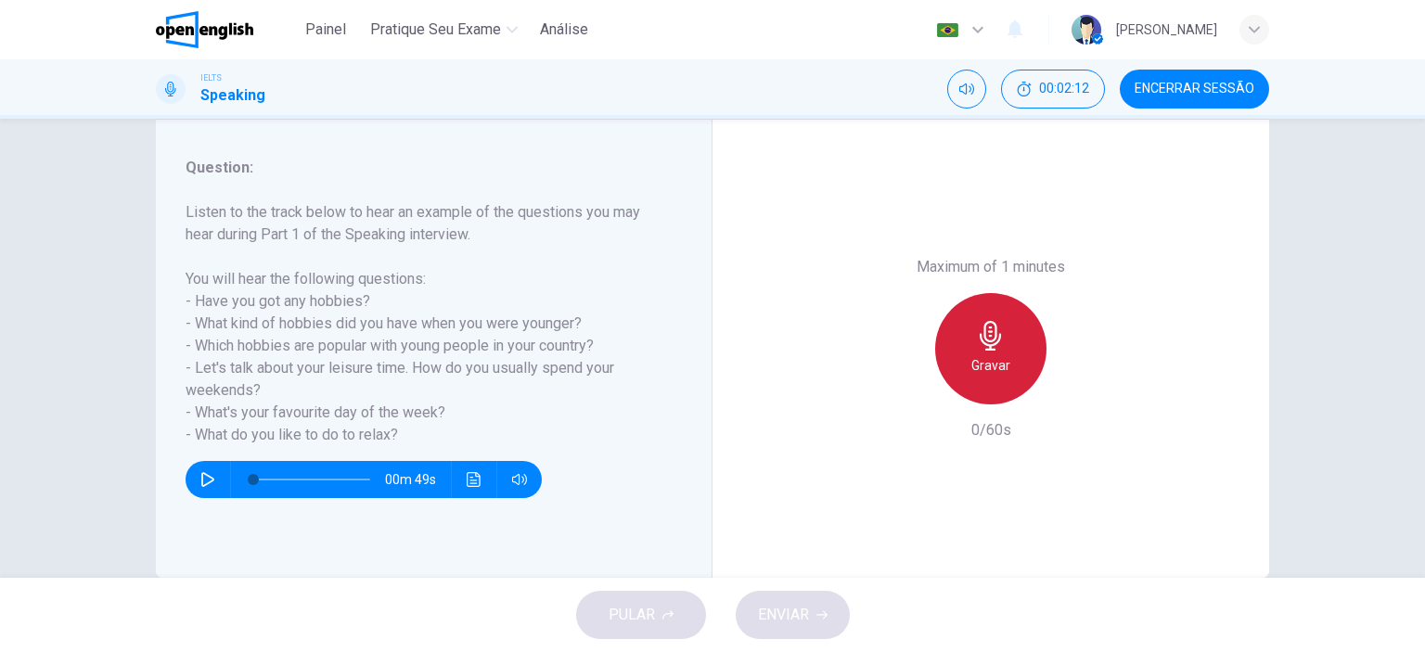
click at [982, 360] on h6 "Gravar" at bounding box center [990, 365] width 39 height 22
click at [993, 353] on div "Parar" at bounding box center [990, 348] width 111 height 111
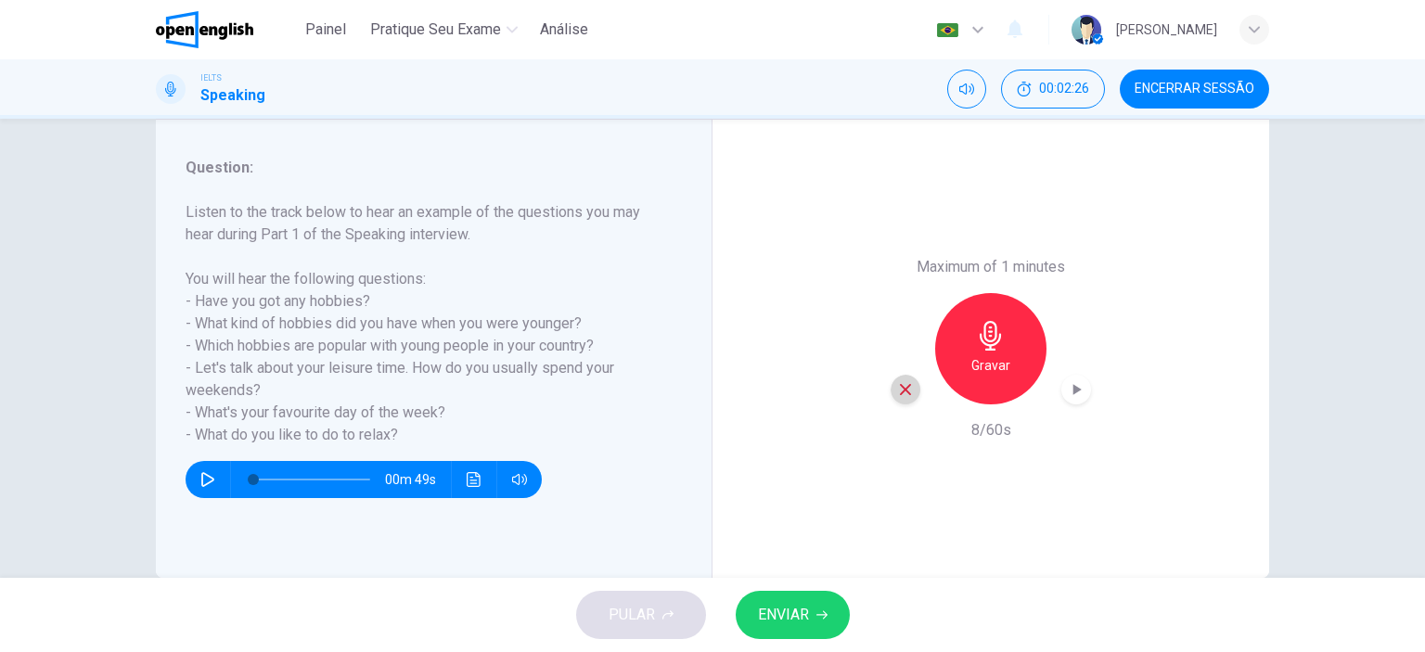
click at [898, 392] on icon "button" at bounding box center [905, 389] width 17 height 17
click at [1028, 349] on div "Gravar" at bounding box center [990, 348] width 111 height 111
click at [808, 603] on span "ENVIAR" at bounding box center [783, 615] width 51 height 26
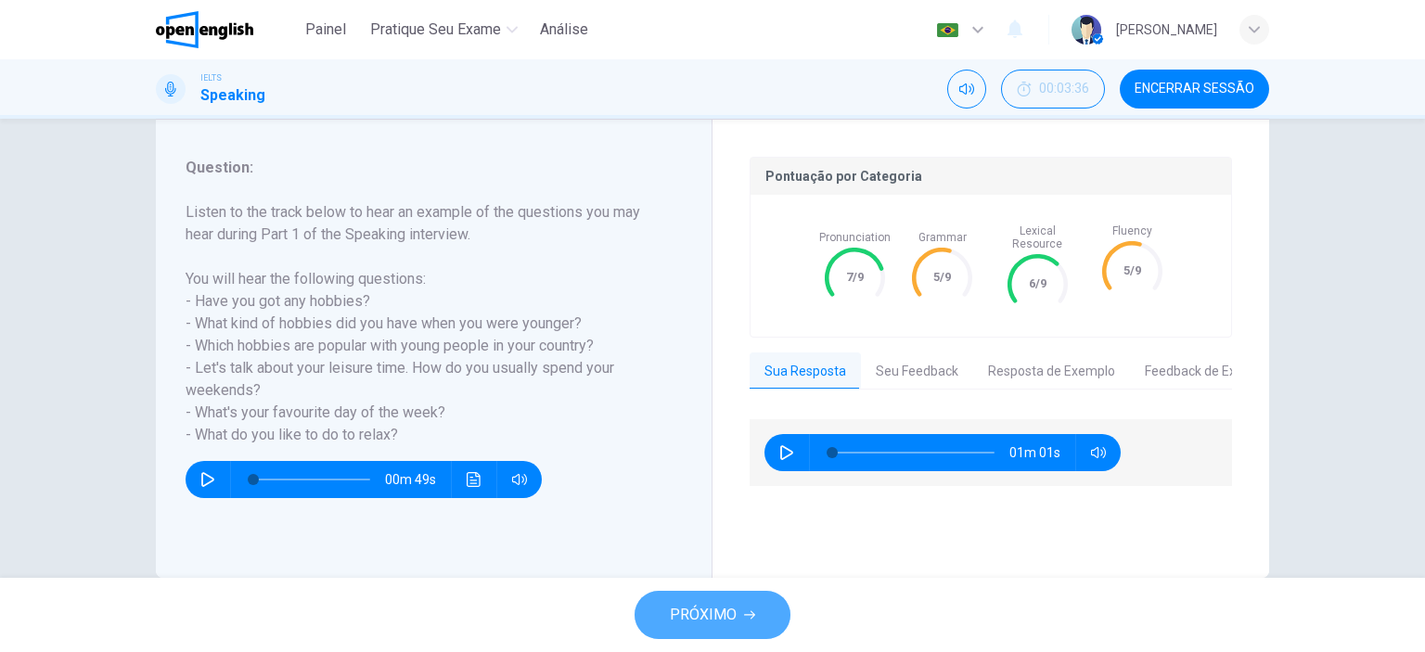
click at [700, 600] on button "PRÓXIMO" at bounding box center [713, 615] width 156 height 48
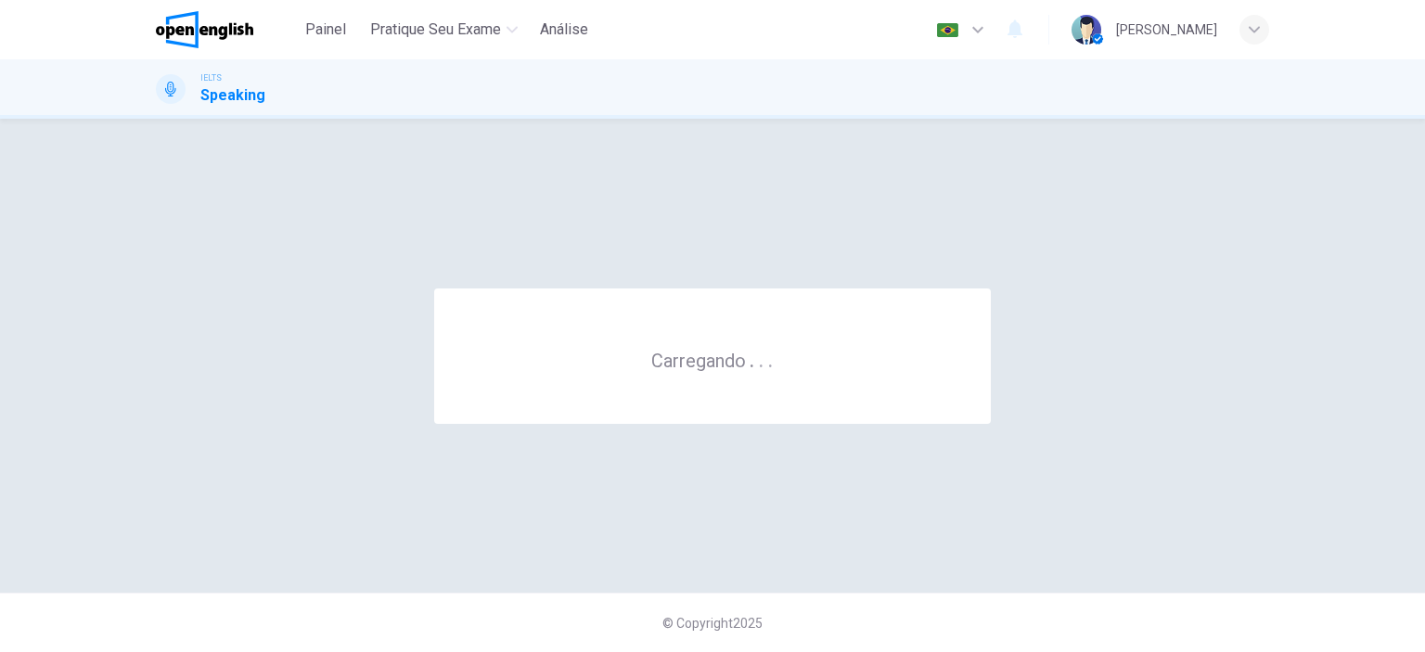
scroll to position [0, 0]
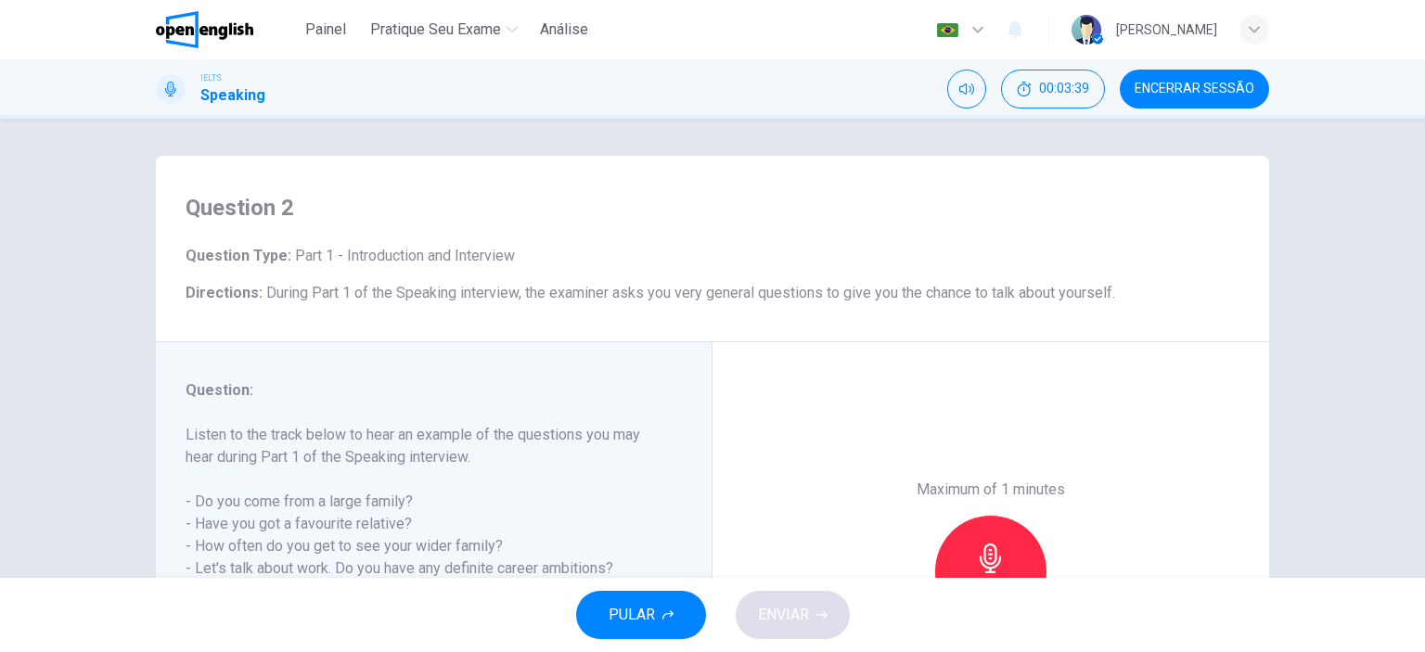
click at [836, 378] on div "Maximum of 1 minutes Gravar 0/60s" at bounding box center [990, 571] width 557 height 458
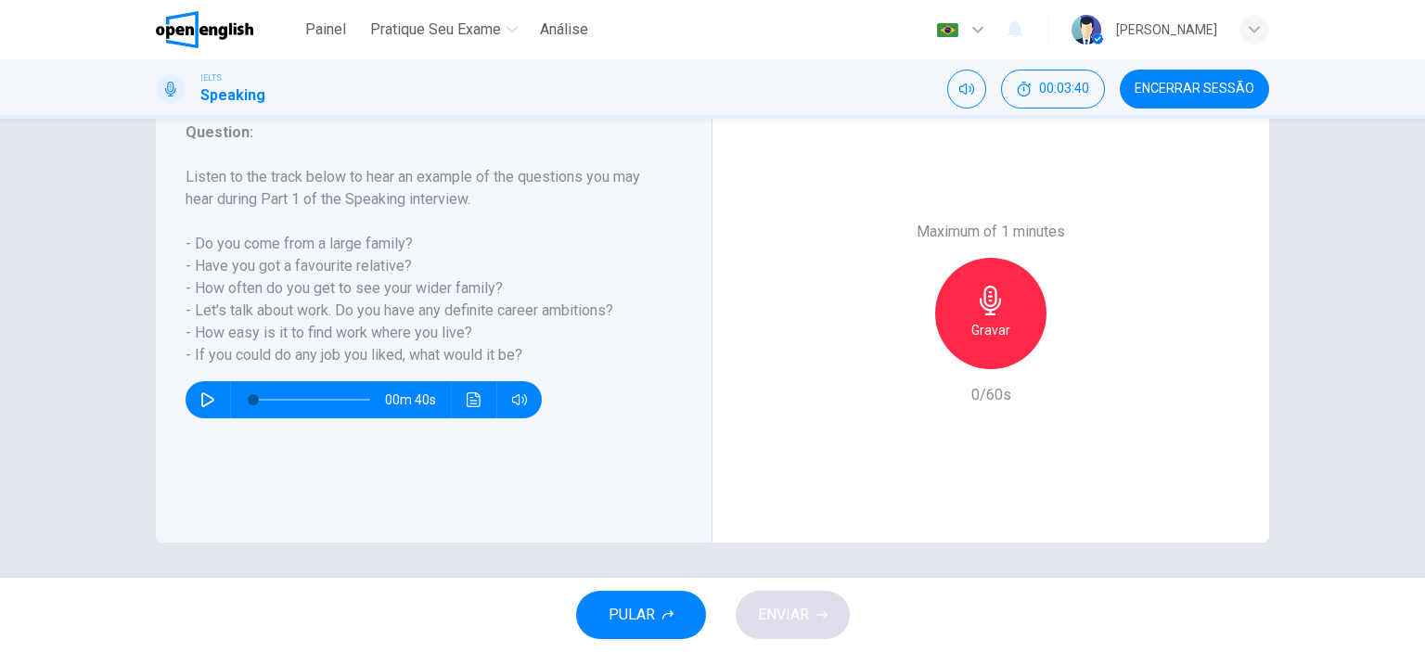
scroll to position [260, 0]
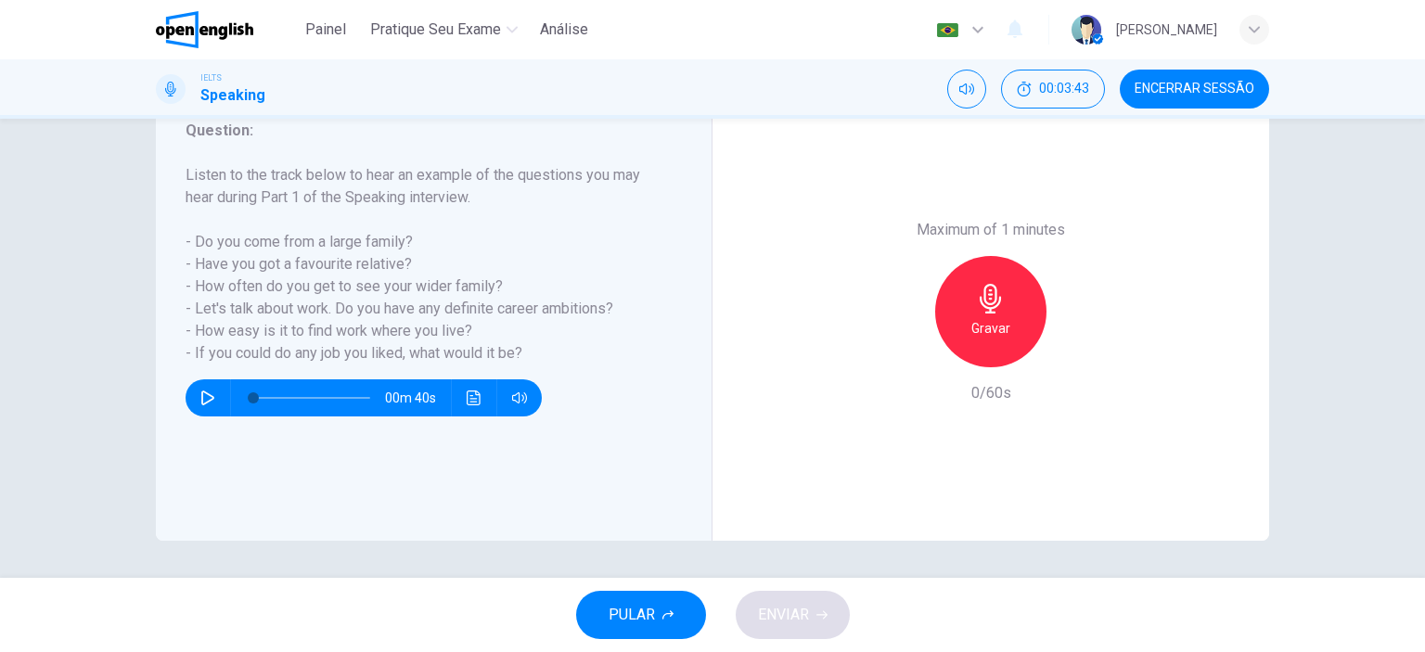
click at [203, 398] on icon "button" at bounding box center [207, 398] width 15 height 15
type input "*"
click at [972, 327] on h6 "Gravar" at bounding box center [990, 328] width 39 height 22
click at [971, 353] on div "Parar" at bounding box center [990, 311] width 111 height 111
click at [900, 352] on icon "button" at bounding box center [905, 352] width 11 height 11
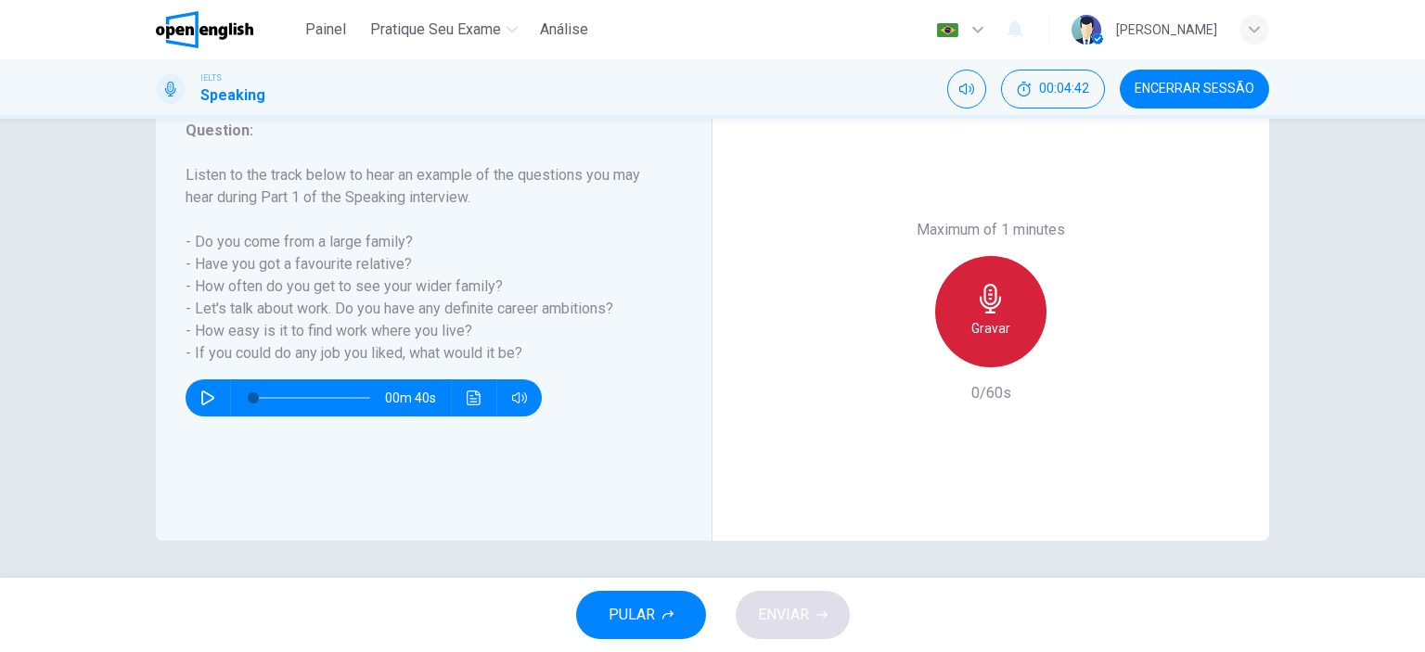
click at [971, 319] on h6 "Gravar" at bounding box center [990, 328] width 39 height 22
click at [969, 329] on div "Parar" at bounding box center [990, 311] width 111 height 111
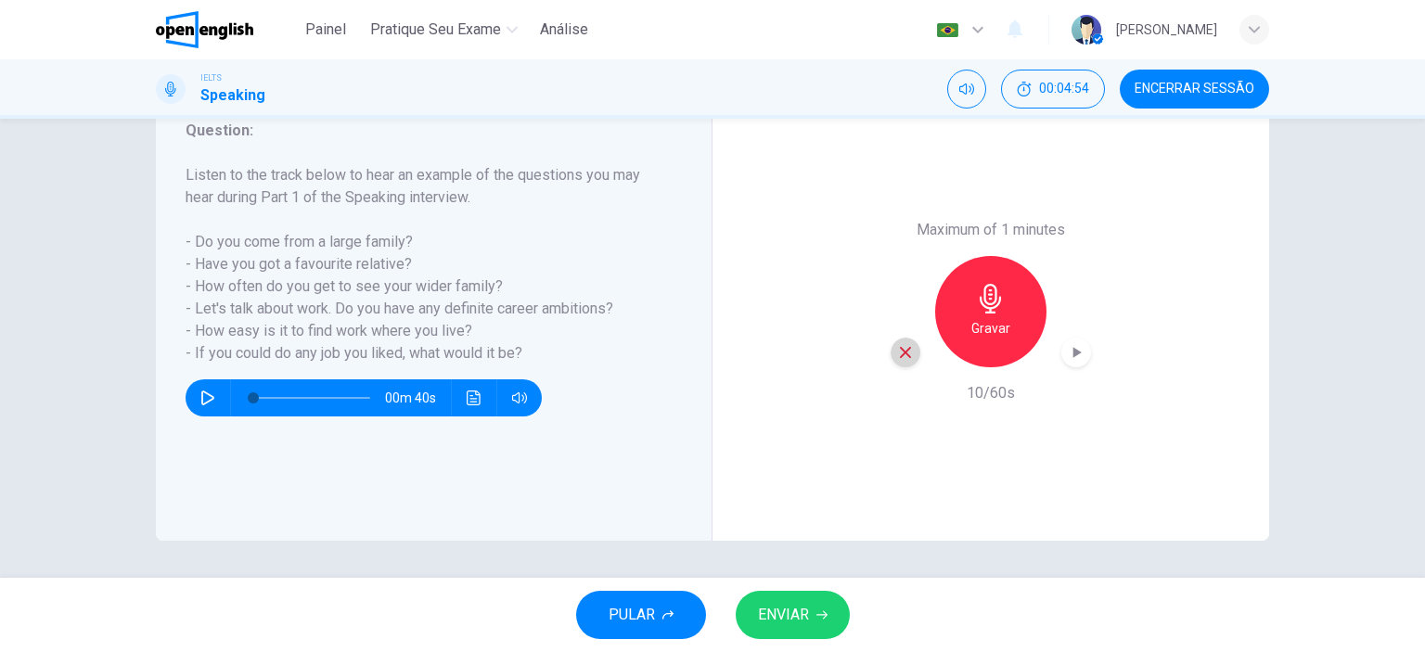
click at [900, 348] on icon "button" at bounding box center [905, 352] width 11 height 11
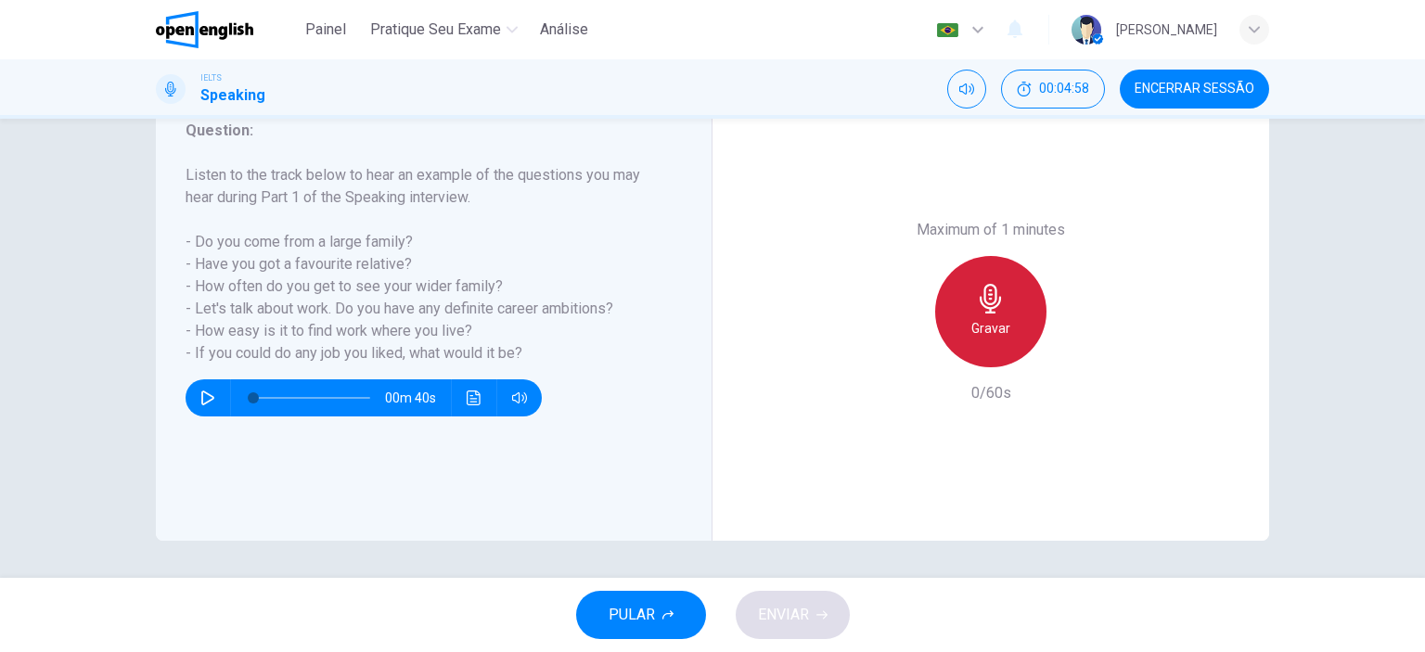
click at [990, 314] on div "Gravar" at bounding box center [990, 311] width 111 height 111
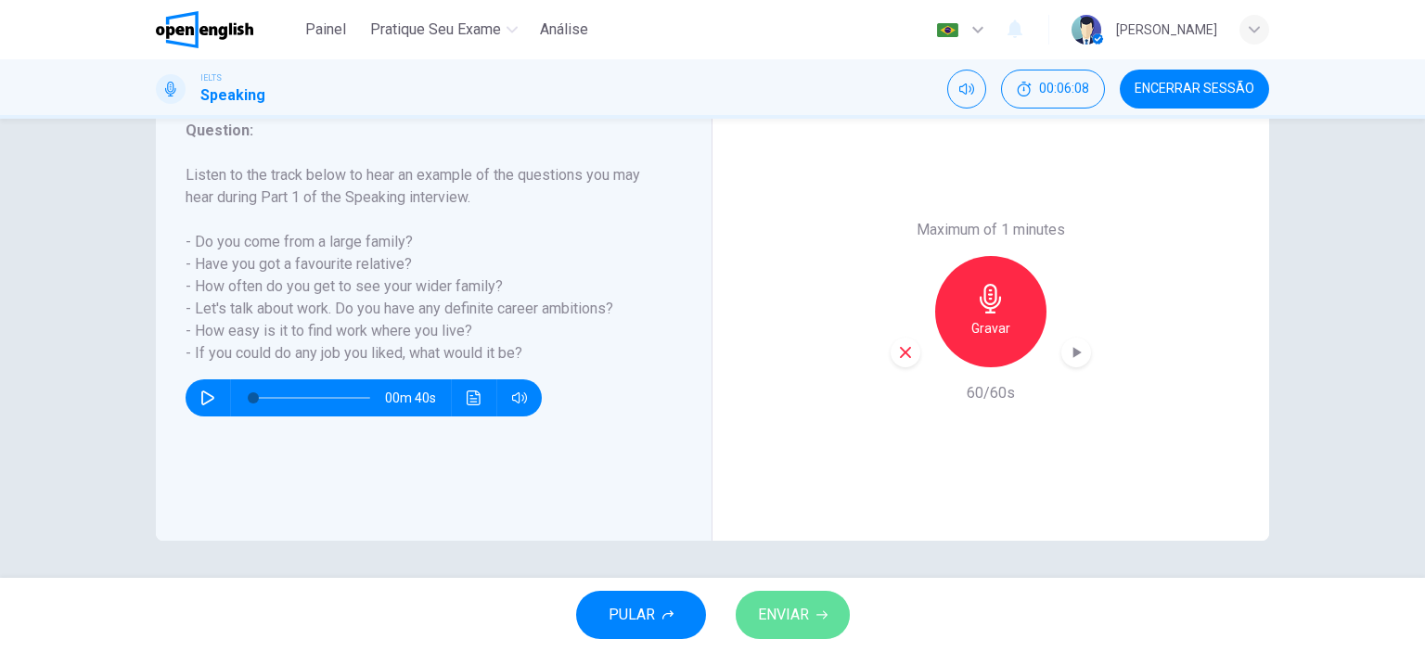
click at [807, 623] on span "ENVIAR" at bounding box center [783, 615] width 51 height 26
click at [789, 622] on span "ENVIAR" at bounding box center [783, 615] width 51 height 26
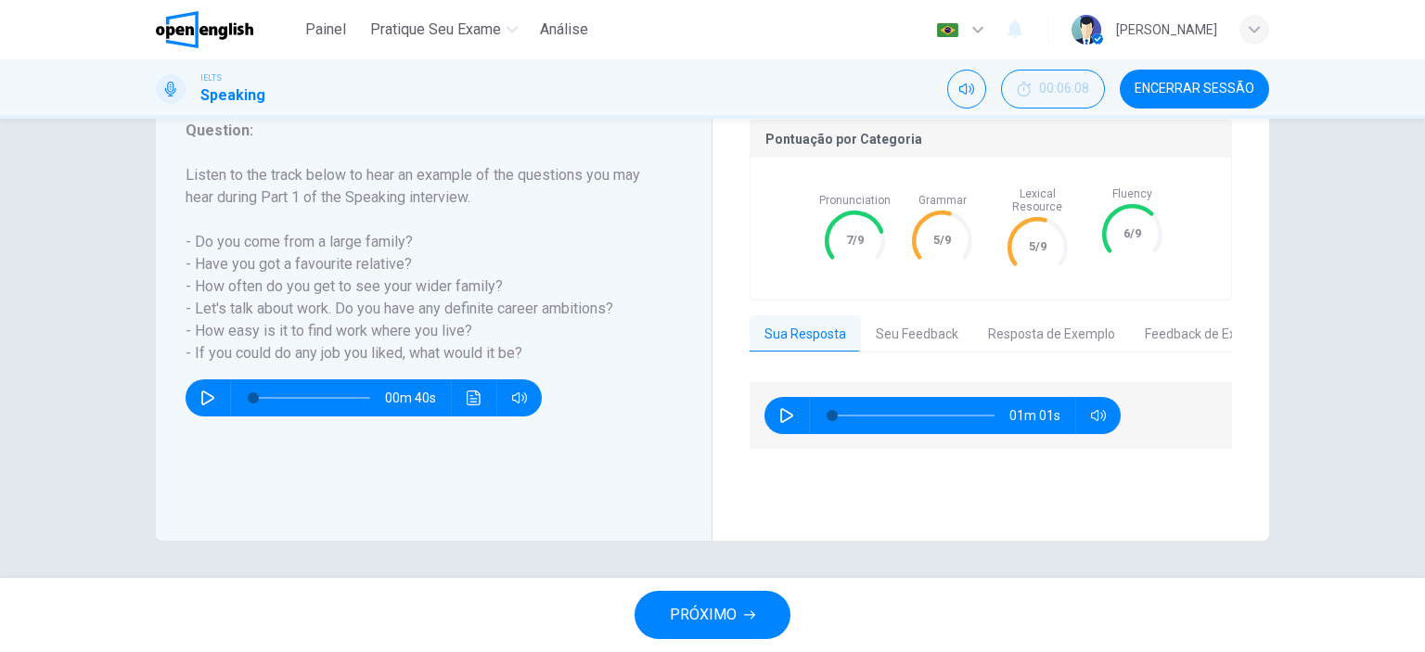
click at [742, 623] on button "PRÓXIMO" at bounding box center [713, 615] width 156 height 48
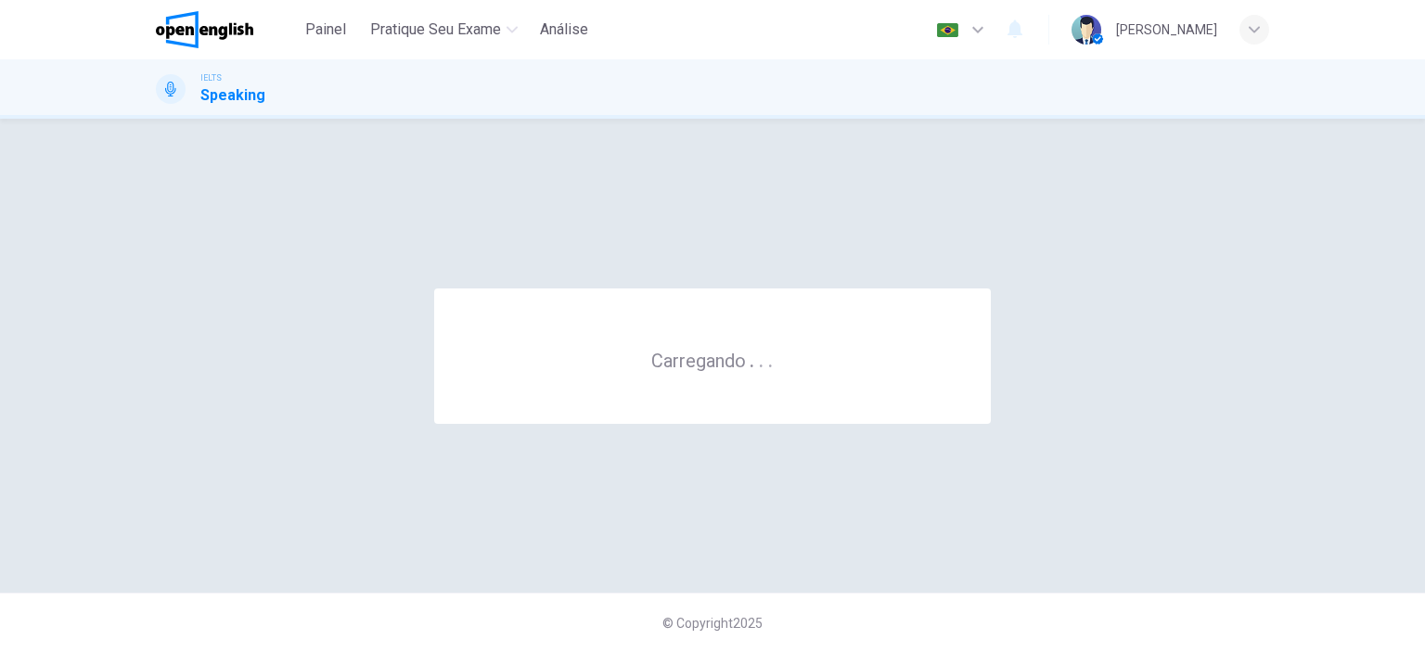
scroll to position [0, 0]
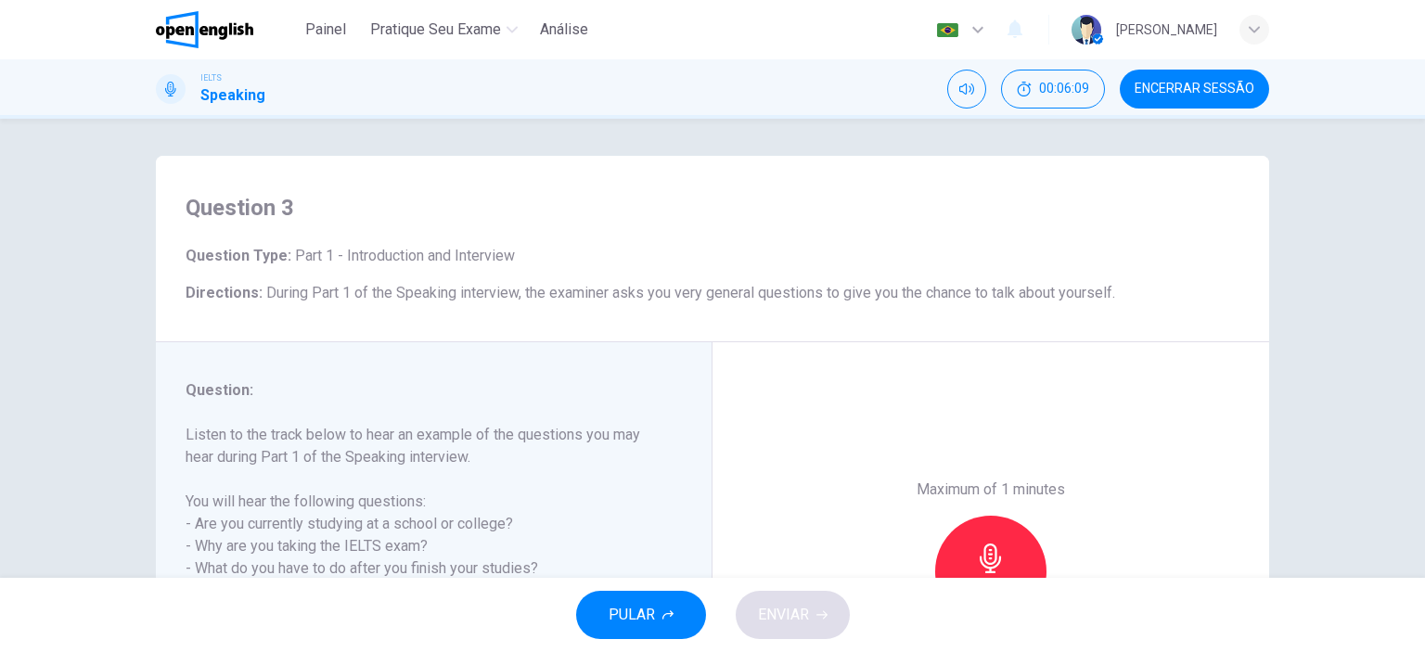
click at [815, 399] on div "Maximum of 1 minutes Gravar 0/60s" at bounding box center [990, 571] width 557 height 458
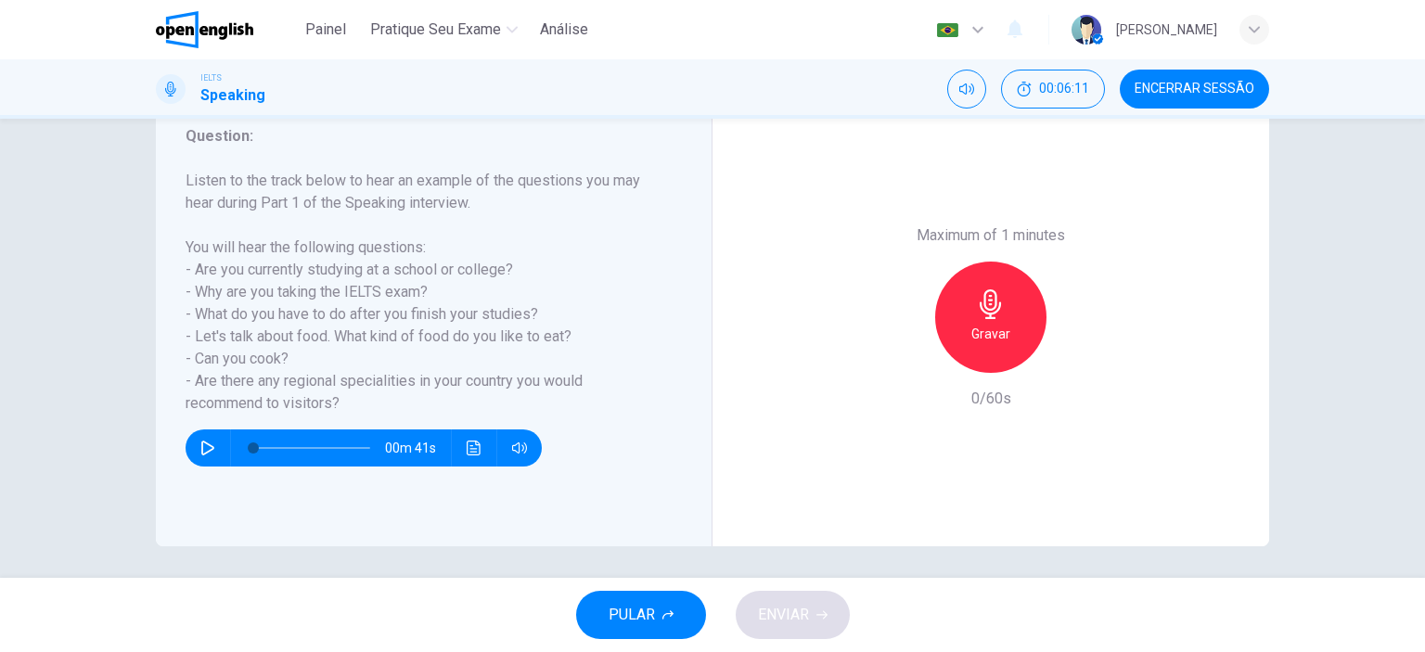
scroll to position [260, 0]
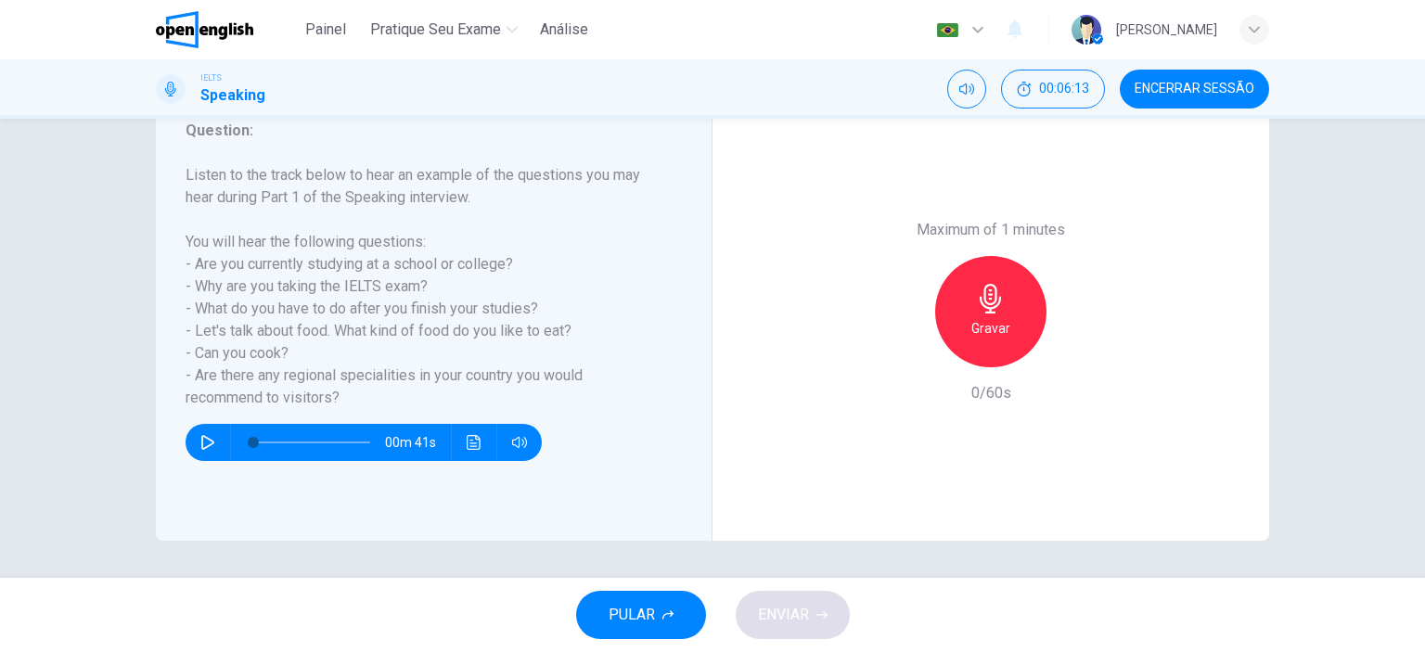
click at [203, 438] on icon "button" at bounding box center [207, 442] width 13 height 15
type input "*"
click at [995, 318] on h6 "Gravar" at bounding box center [990, 328] width 39 height 22
click at [997, 311] on icon "button" at bounding box center [991, 299] width 30 height 30
click at [907, 350] on icon "button" at bounding box center [905, 352] width 17 height 17
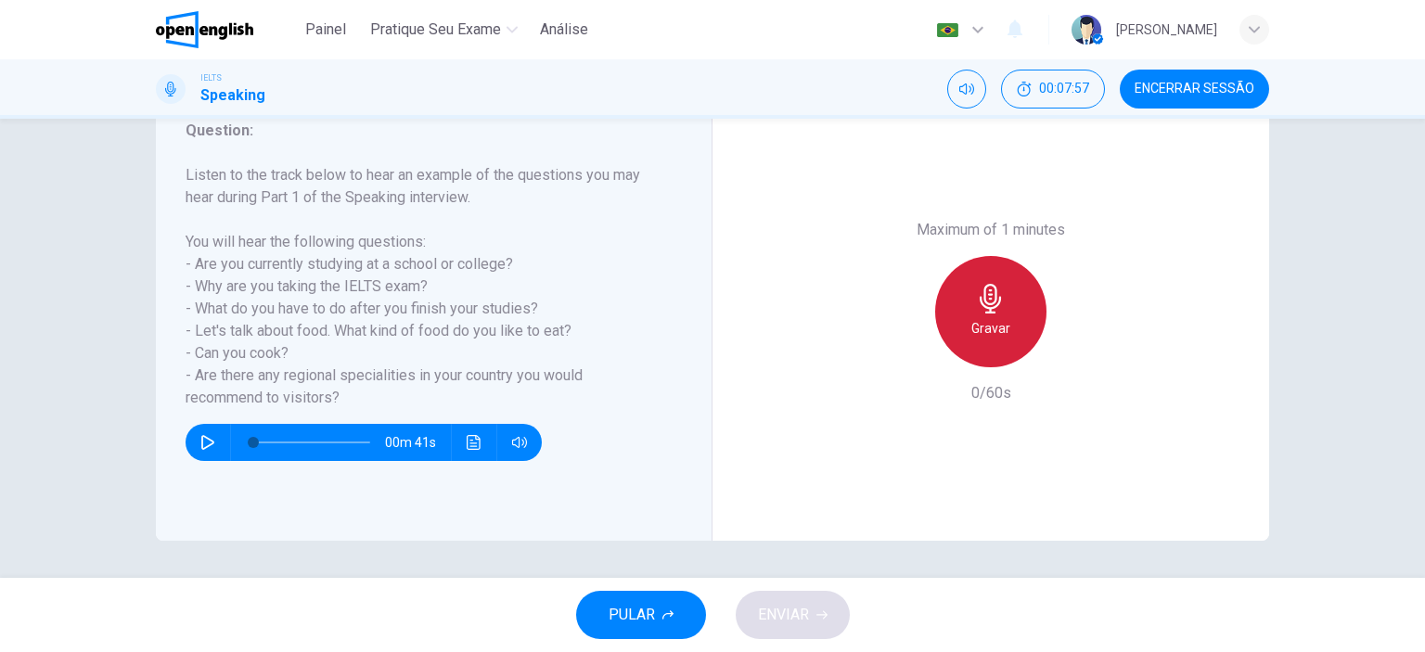
click at [987, 318] on h6 "Gravar" at bounding box center [990, 328] width 39 height 22
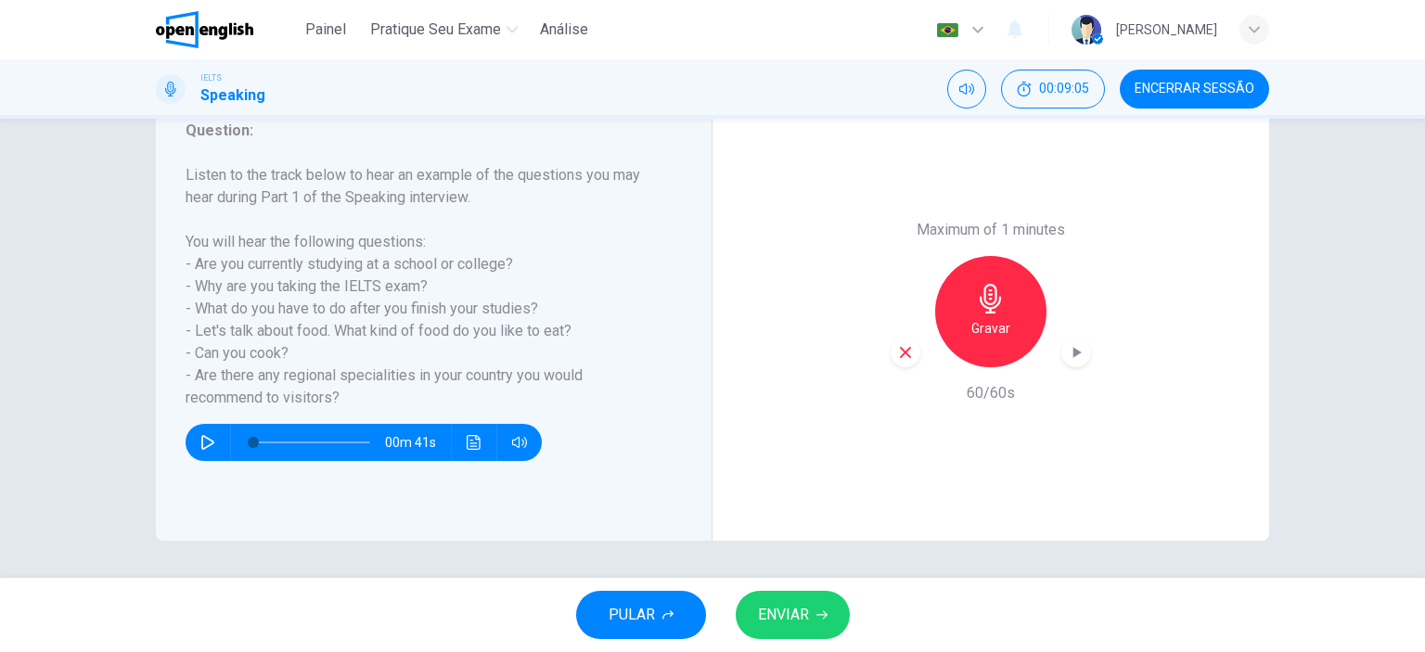
click at [805, 615] on span "ENVIAR" at bounding box center [783, 615] width 51 height 26
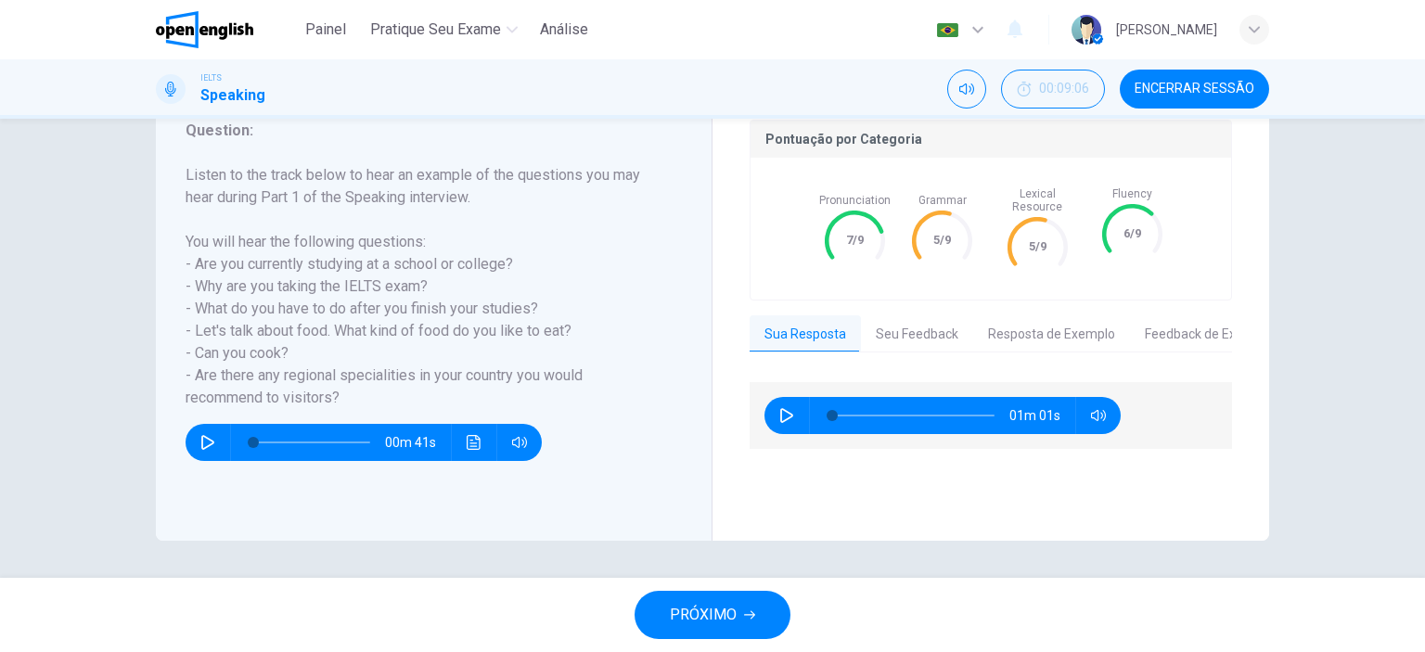
click at [726, 613] on span "PRÓXIMO" at bounding box center [703, 615] width 67 height 26
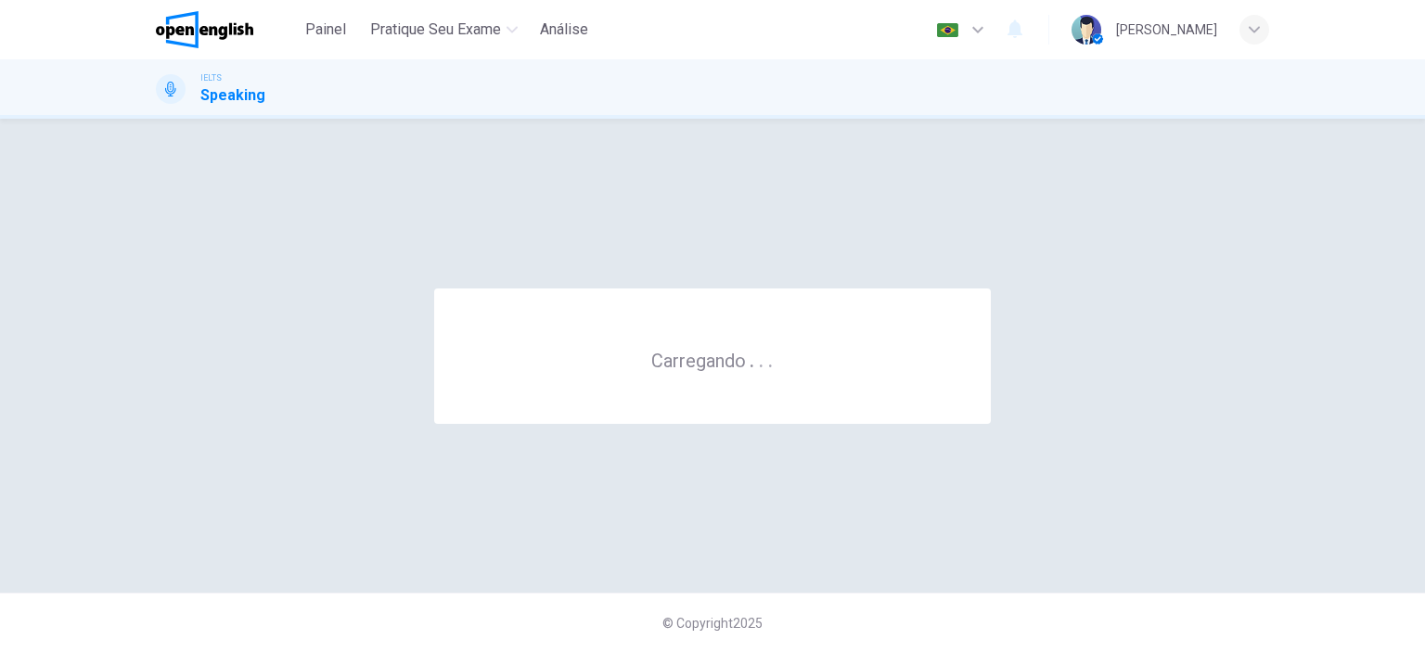
scroll to position [0, 0]
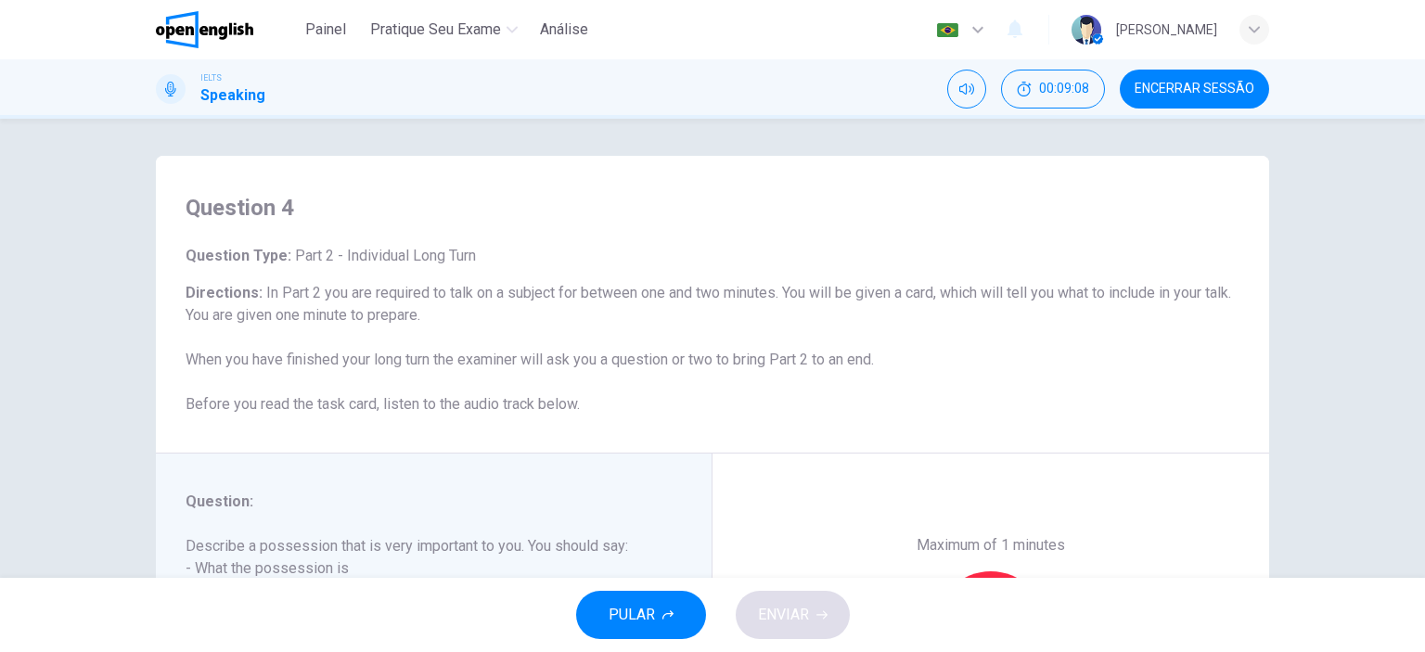
click at [1098, 366] on h6 "Directions : In Part 2 you are required to talk on a subject for between one an…" at bounding box center [713, 349] width 1054 height 134
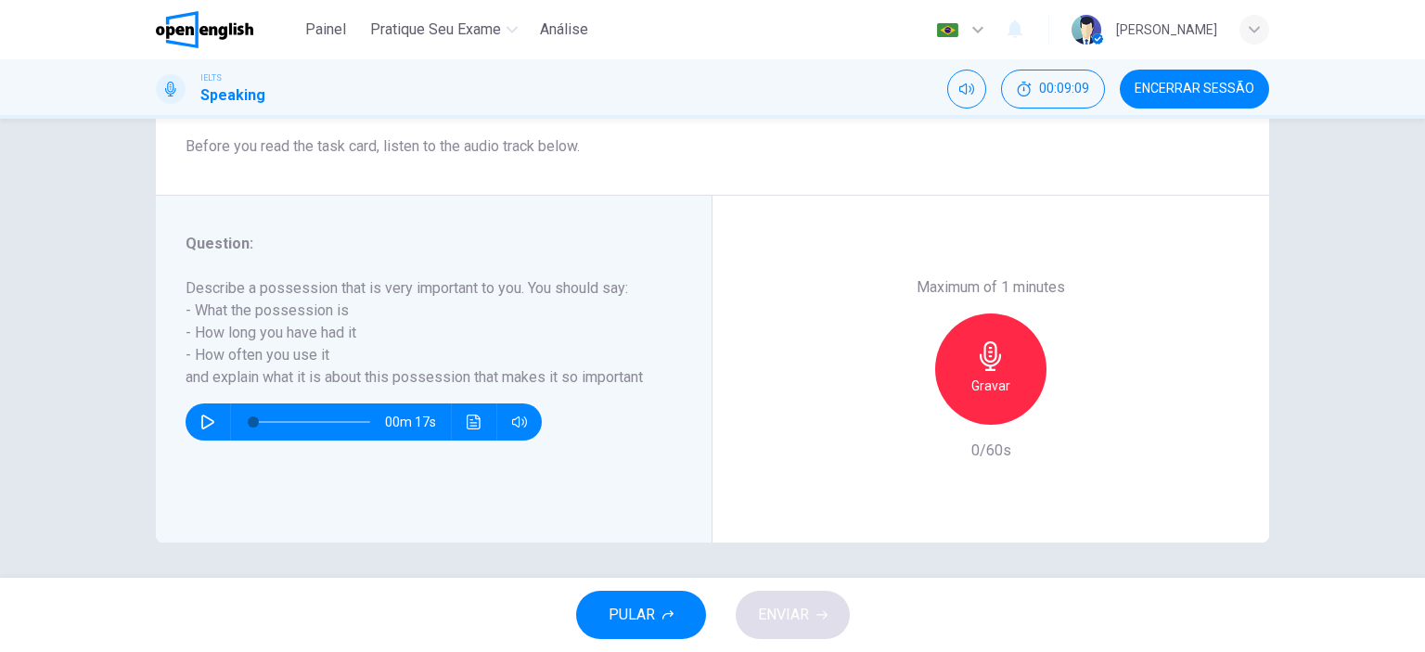
scroll to position [260, 0]
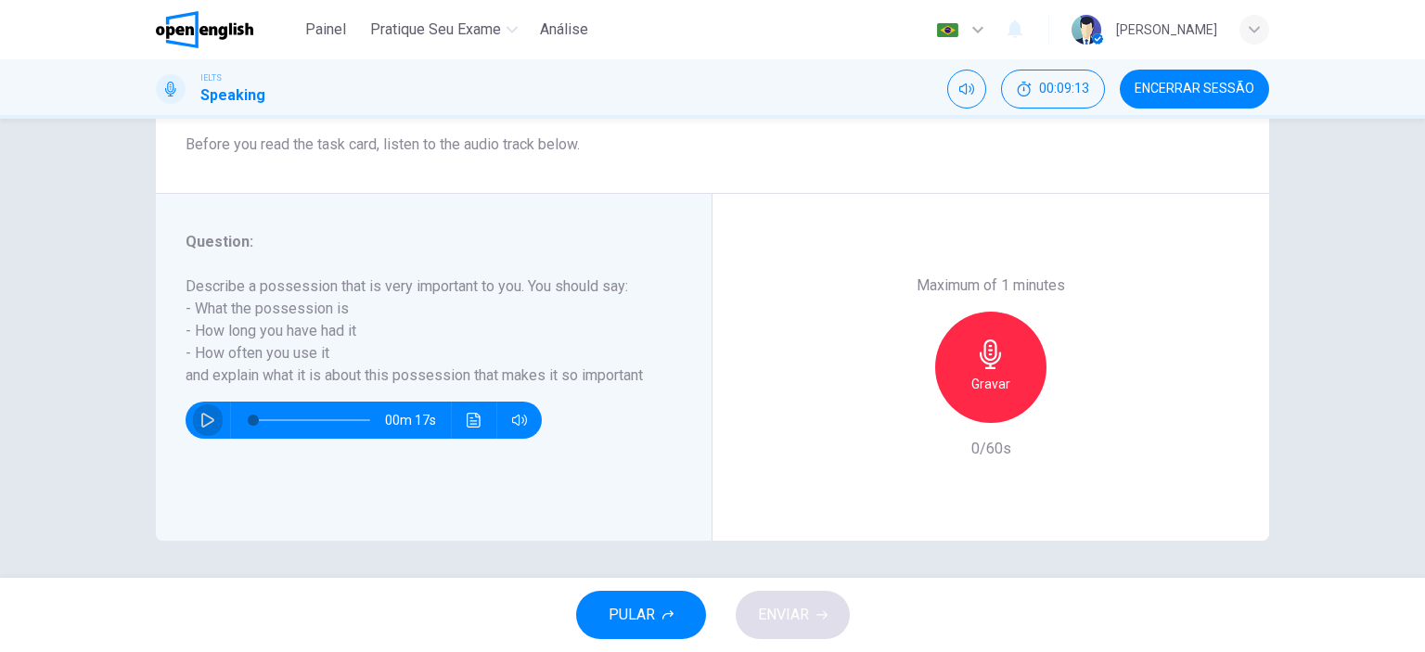
click at [201, 415] on icon "button" at bounding box center [207, 420] width 13 height 15
click at [202, 416] on icon "button" at bounding box center [207, 420] width 13 height 15
type input "*"
click at [983, 363] on icon "button" at bounding box center [991, 355] width 30 height 30
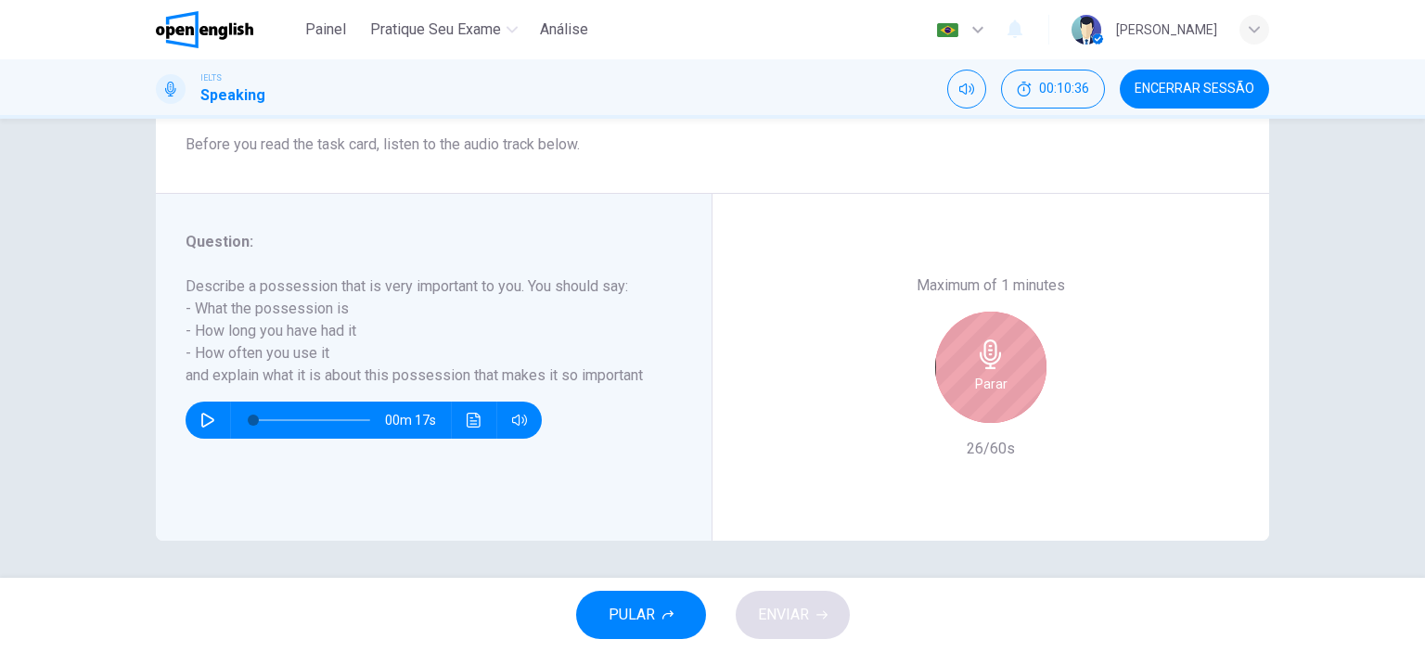
click at [980, 353] on icon "button" at bounding box center [990, 355] width 21 height 30
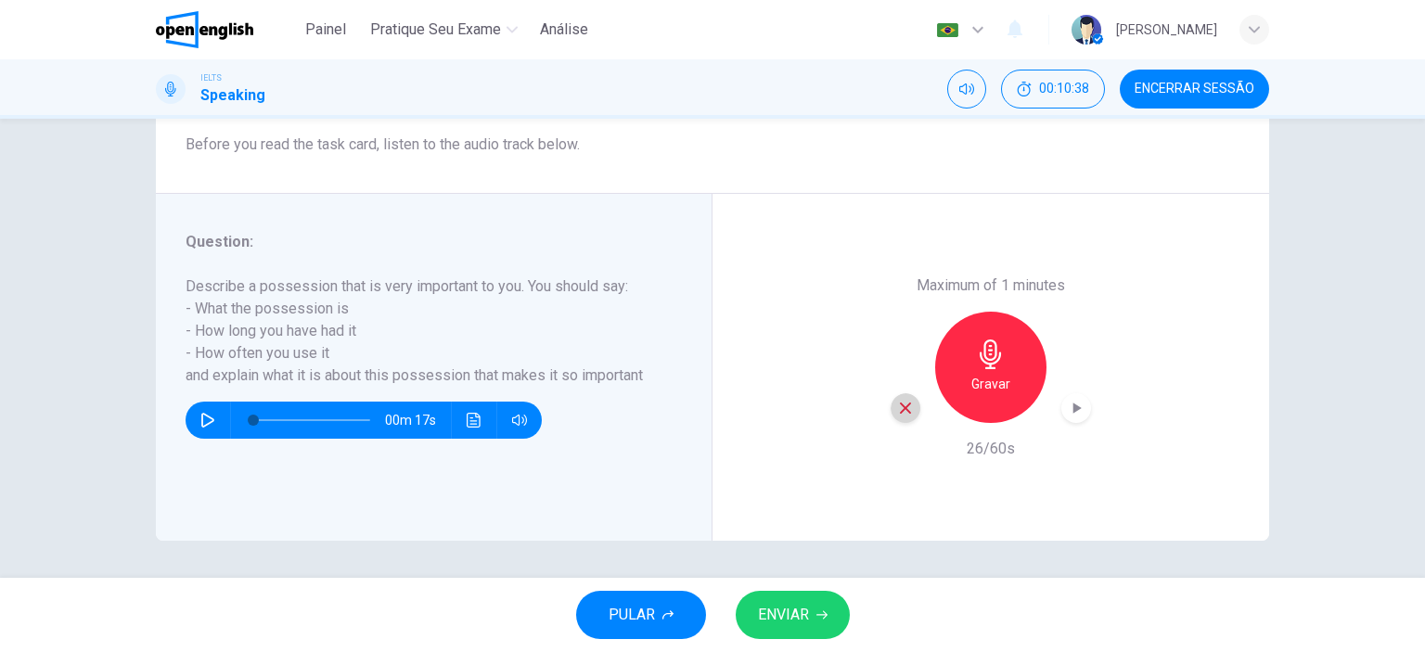
click at [902, 410] on icon "button" at bounding box center [905, 408] width 11 height 11
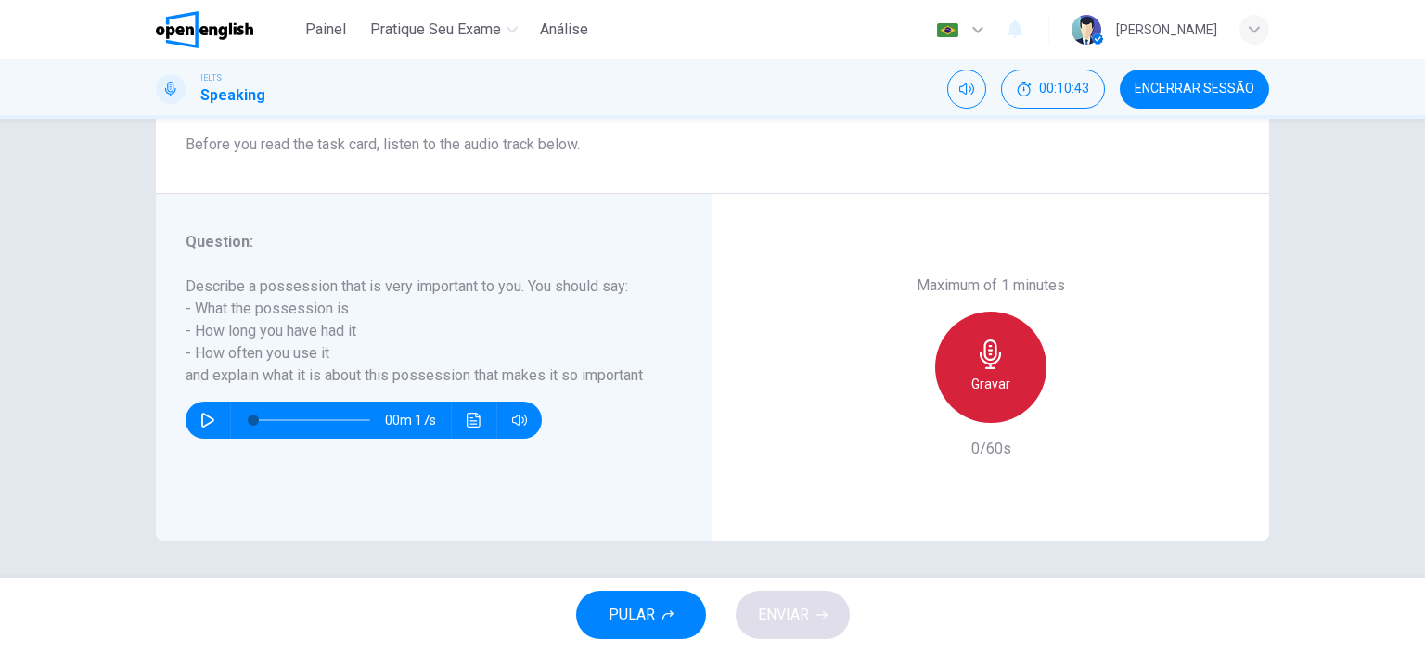
click at [976, 381] on h6 "Gravar" at bounding box center [990, 384] width 39 height 22
click at [979, 374] on h6 "Parar" at bounding box center [991, 384] width 32 height 22
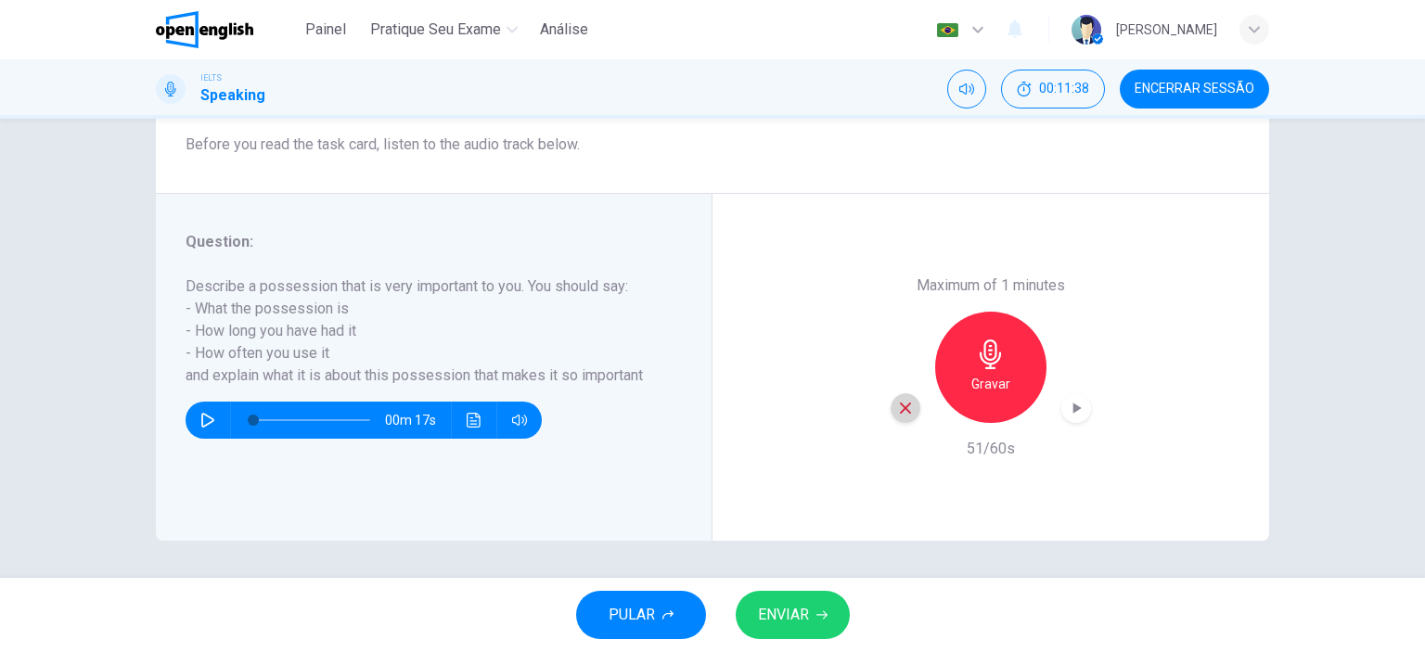
click at [898, 407] on icon "button" at bounding box center [905, 408] width 17 height 17
click at [978, 378] on h6 "Gravar" at bounding box center [990, 384] width 39 height 22
click at [802, 613] on span "ENVIAR" at bounding box center [783, 615] width 51 height 26
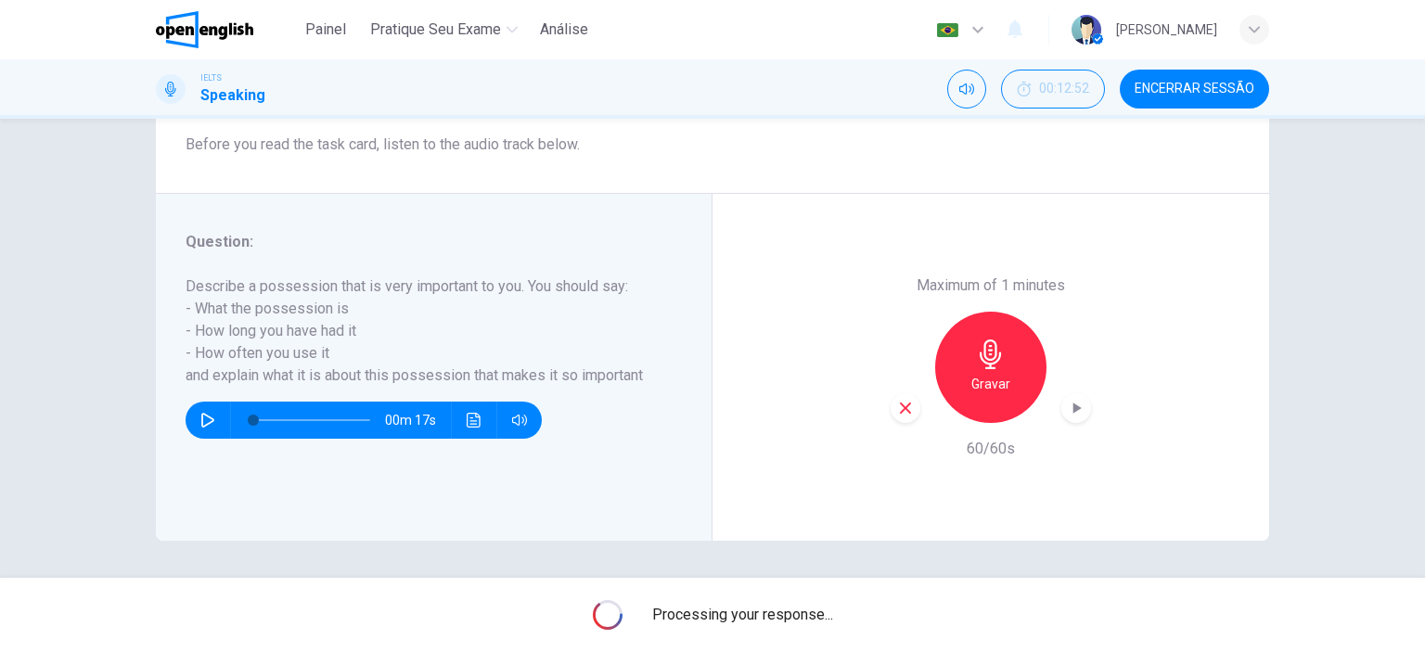
click at [802, 615] on span "Processing your response..." at bounding box center [742, 615] width 181 height 22
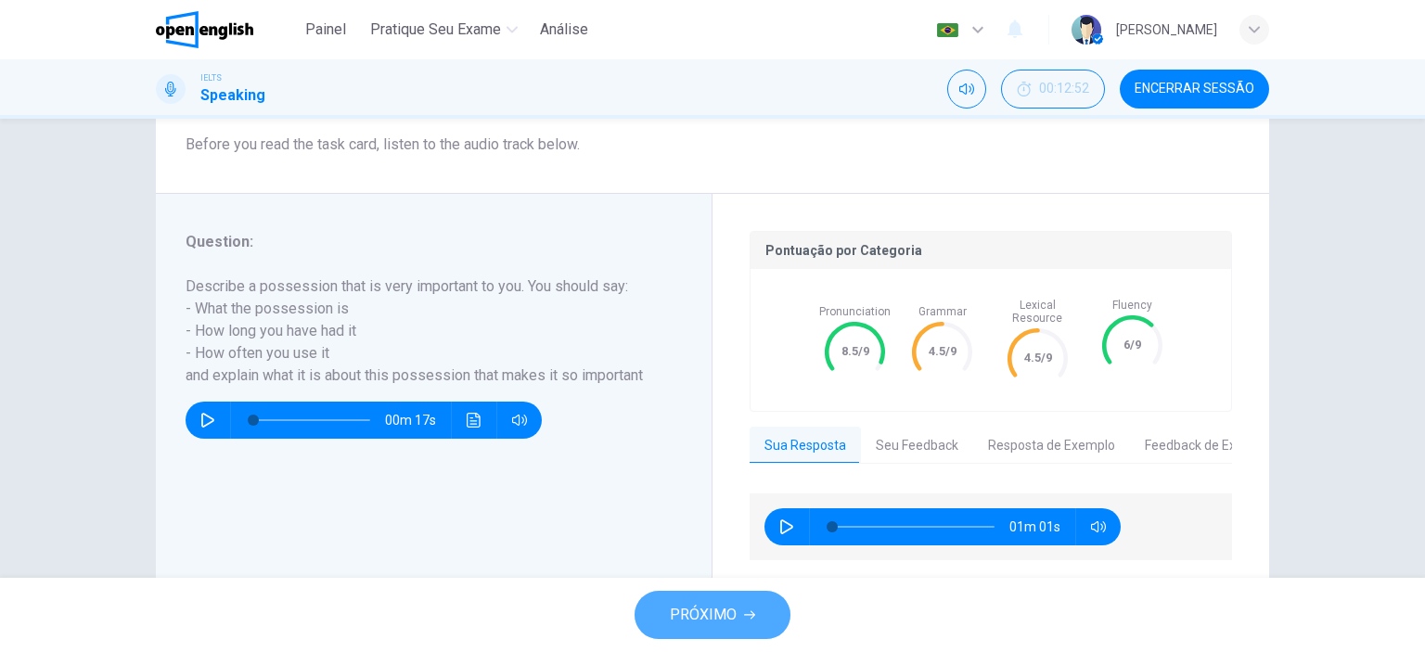
click at [705, 616] on span "PRÓXIMO" at bounding box center [703, 615] width 67 height 26
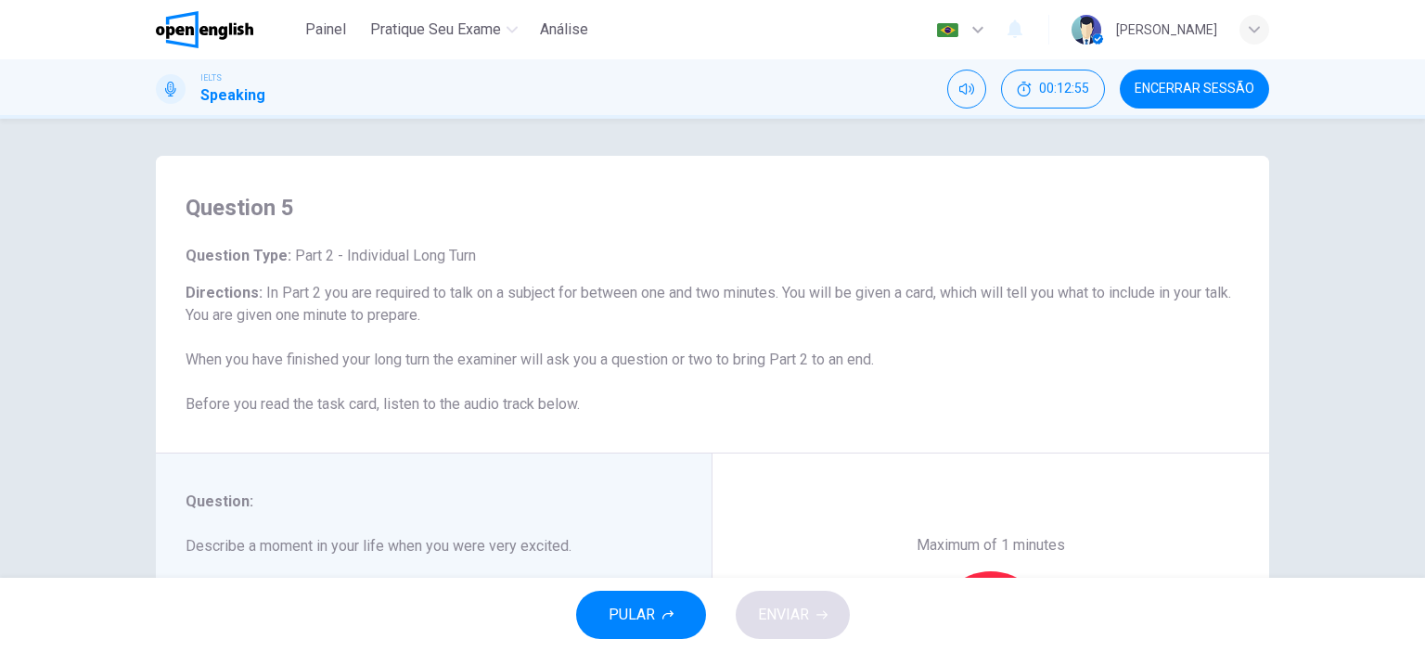
click at [982, 392] on h6 "Directions : In Part 2 you are required to talk on a subject for between one an…" at bounding box center [713, 349] width 1054 height 134
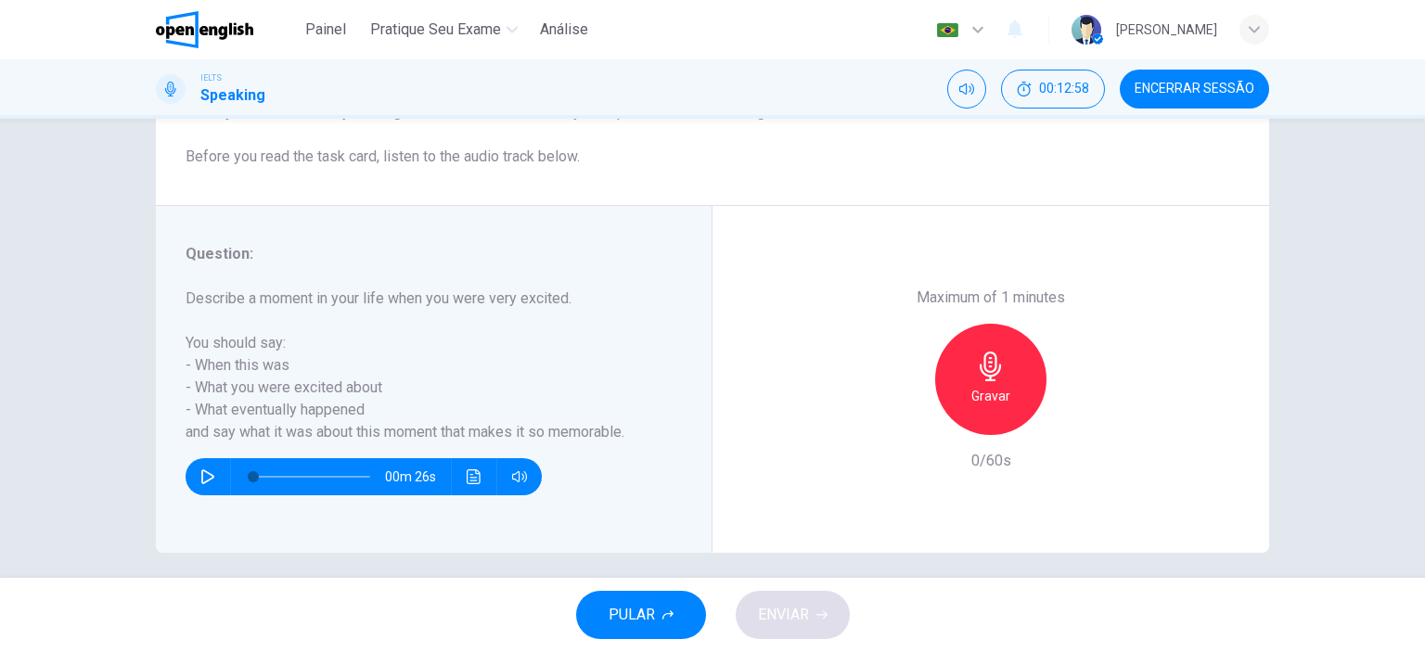
scroll to position [260, 0]
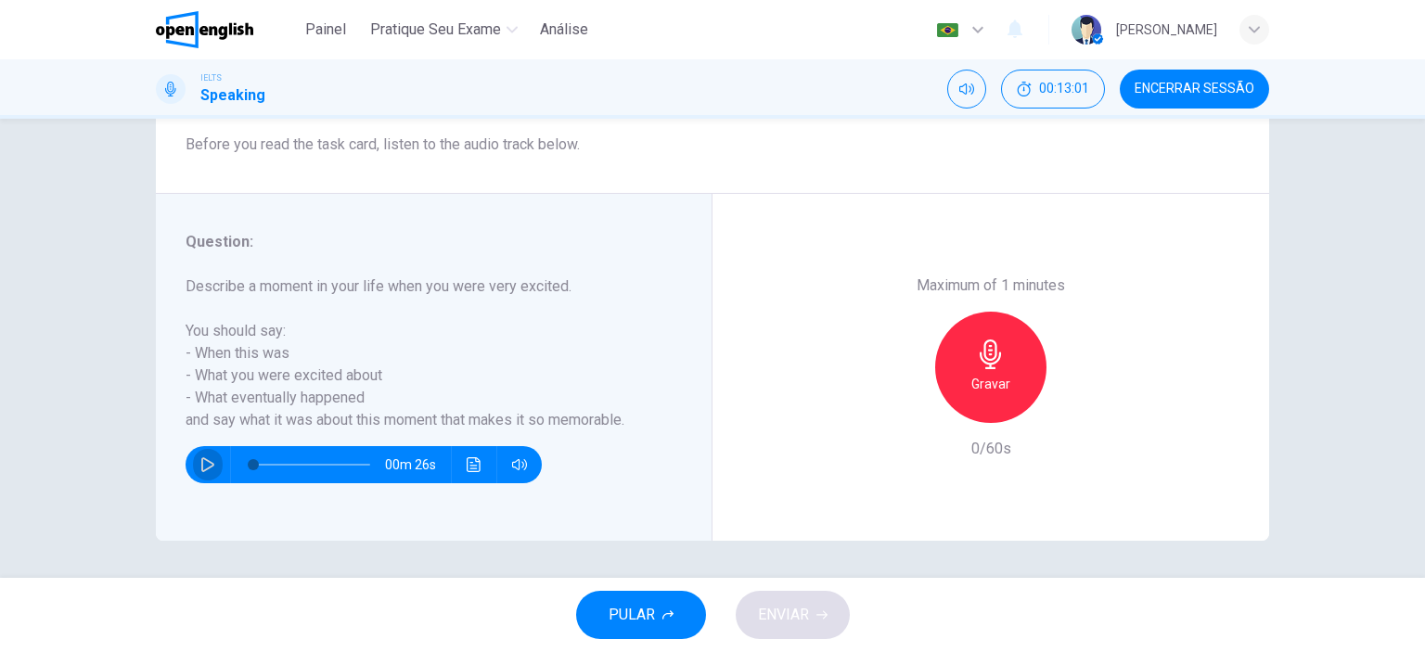
click at [201, 459] on icon "button" at bounding box center [207, 464] width 13 height 15
type input "*"
click at [991, 366] on icon "button" at bounding box center [991, 355] width 30 height 30
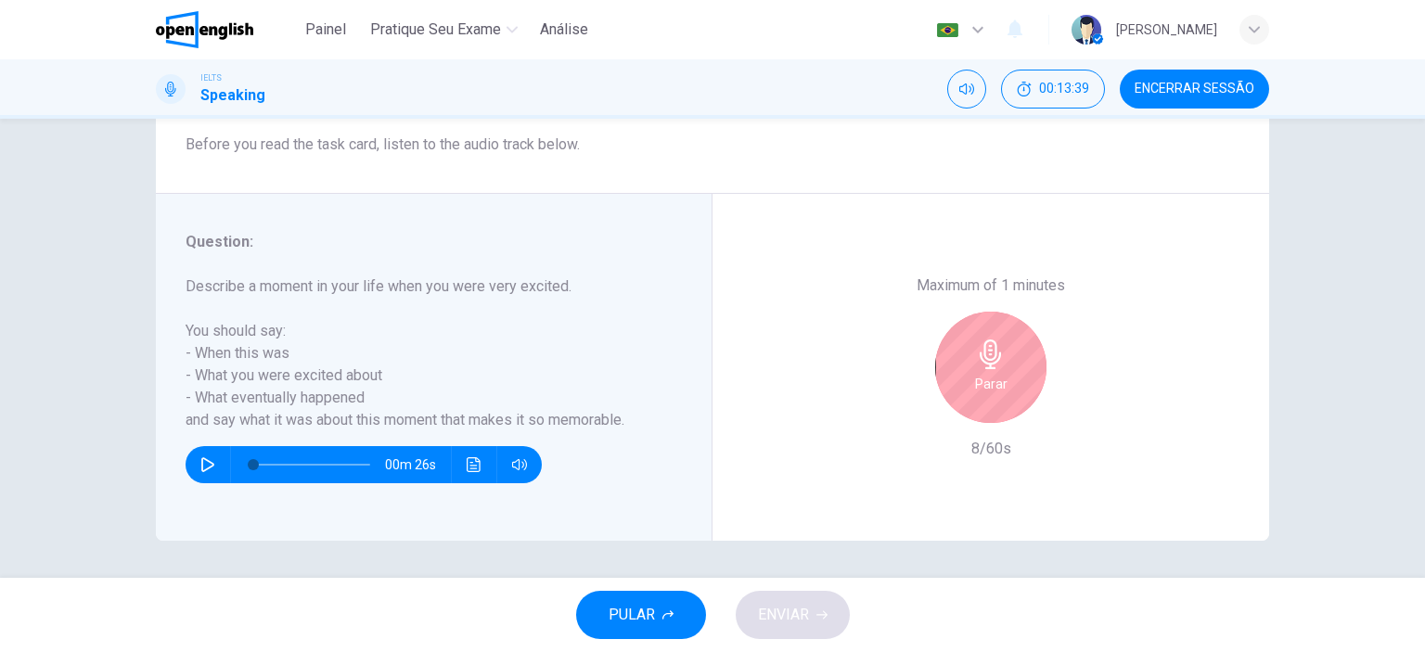
click at [991, 366] on icon "button" at bounding box center [991, 355] width 30 height 30
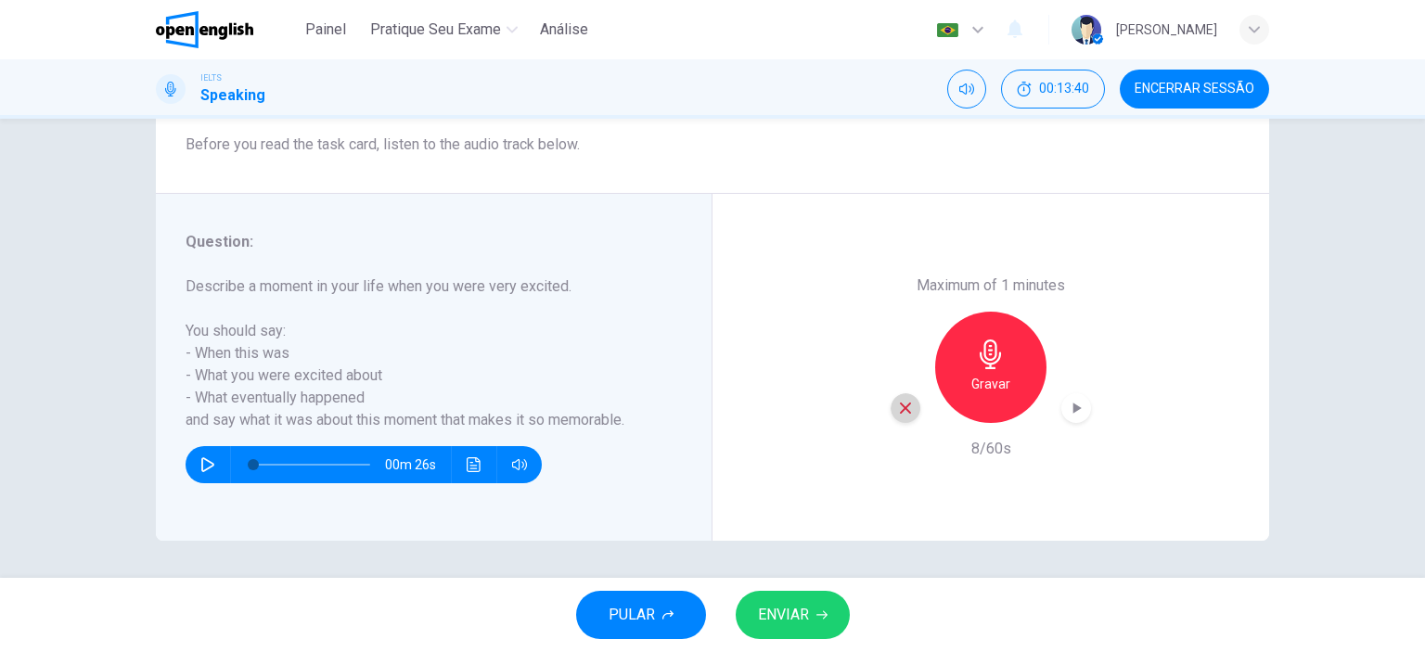
click at [899, 404] on icon "button" at bounding box center [905, 408] width 17 height 17
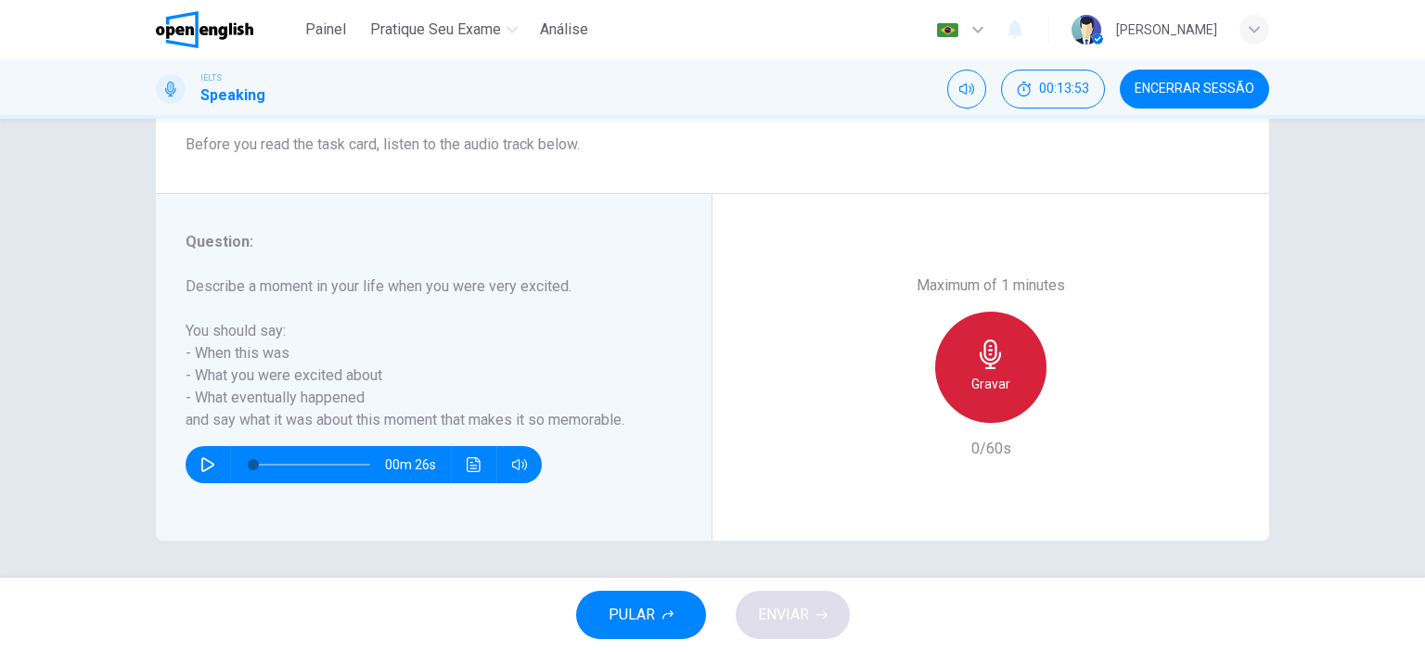
click at [1007, 381] on div "Gravar" at bounding box center [990, 367] width 111 height 111
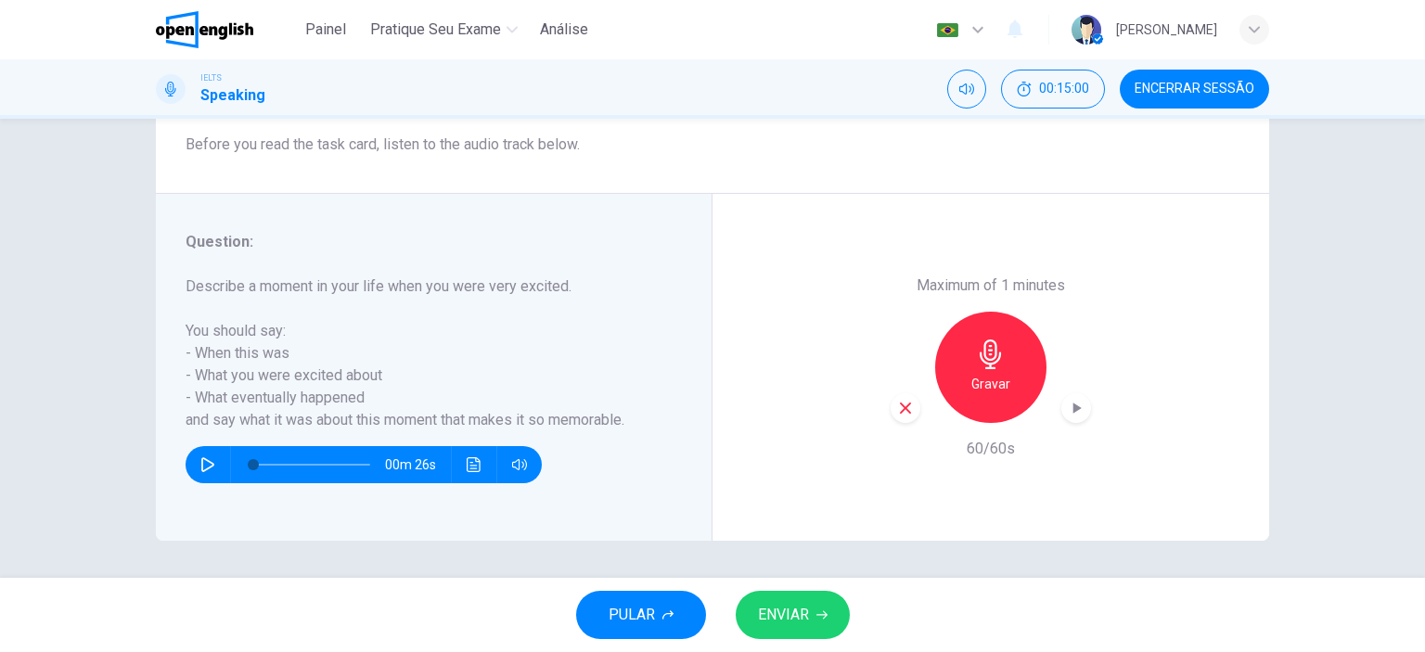
click at [900, 405] on icon "button" at bounding box center [905, 408] width 17 height 17
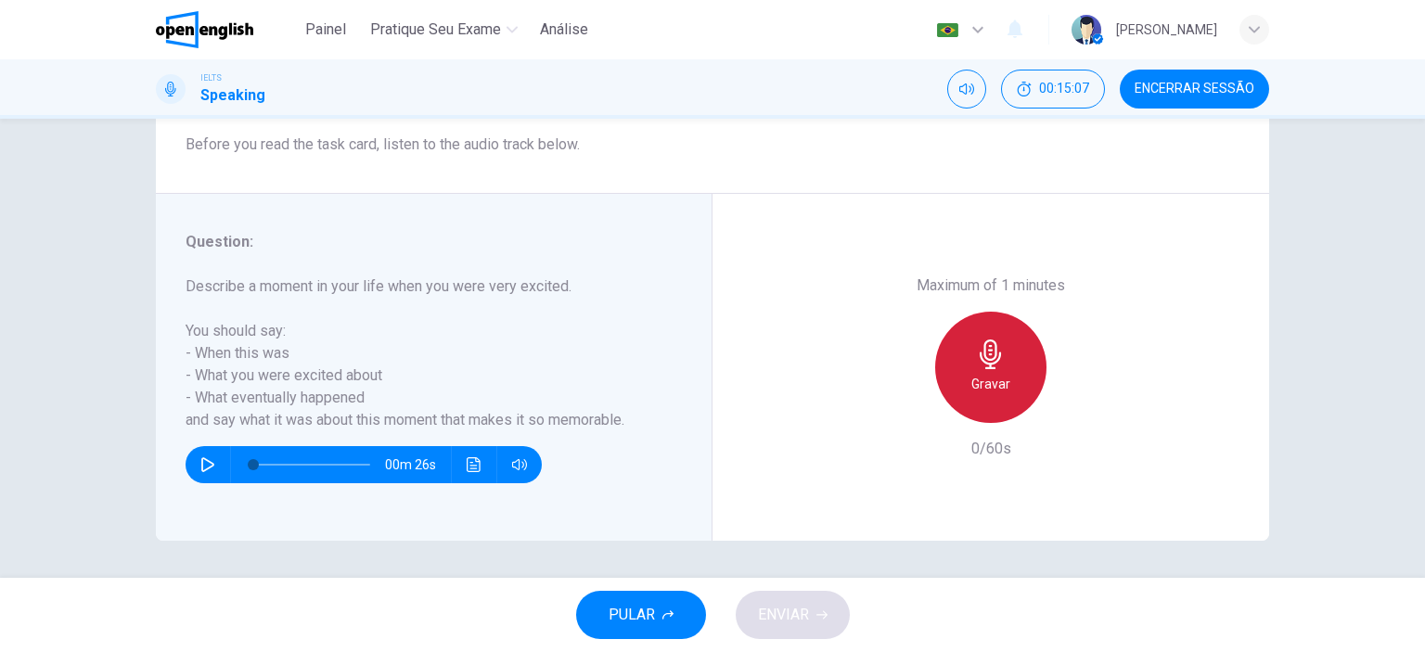
click at [976, 378] on h6 "Gravar" at bounding box center [990, 384] width 39 height 22
click at [1017, 379] on div "Parar" at bounding box center [990, 367] width 111 height 111
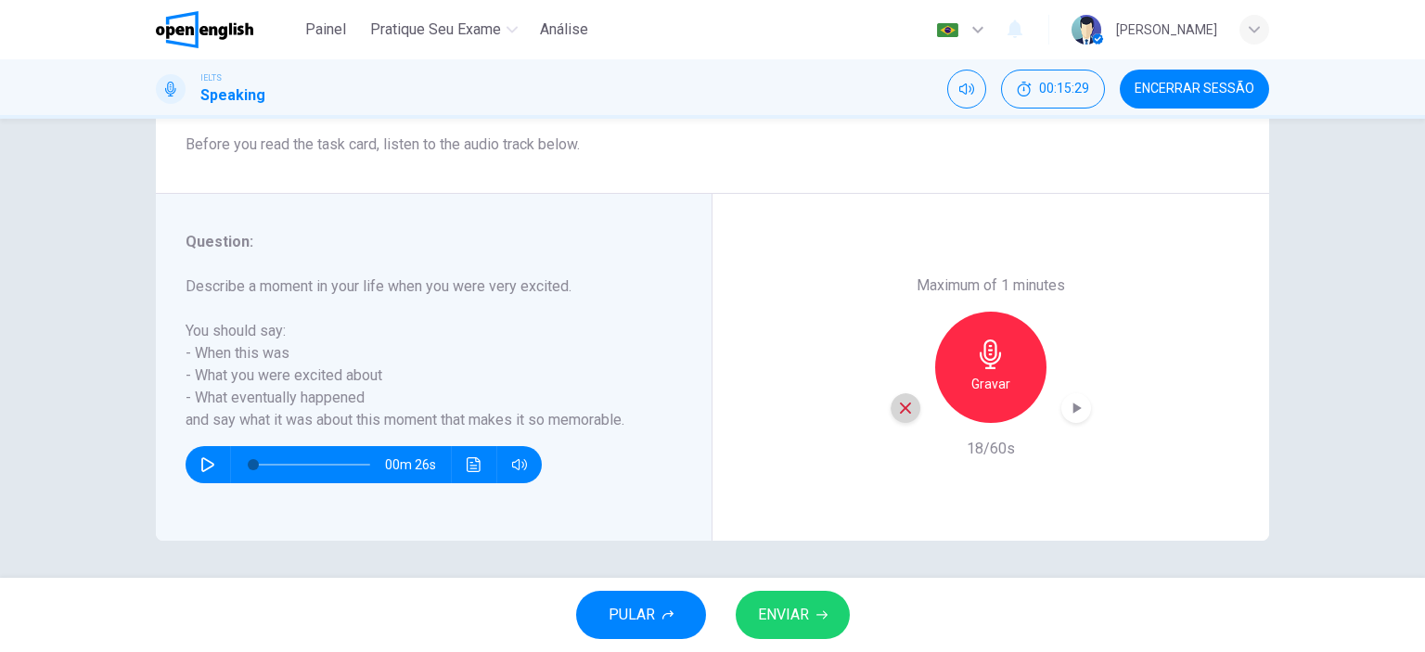
click at [900, 411] on icon "button" at bounding box center [905, 408] width 11 height 11
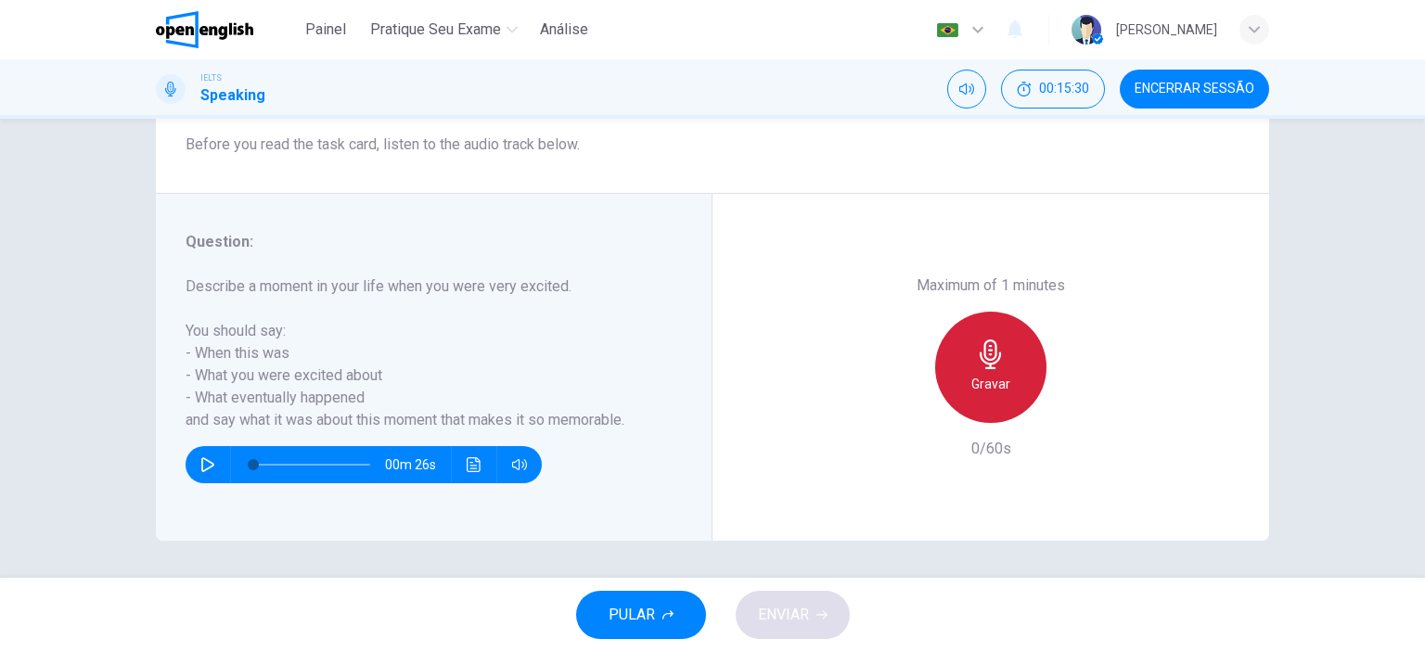
click at [985, 359] on icon "button" at bounding box center [990, 355] width 21 height 30
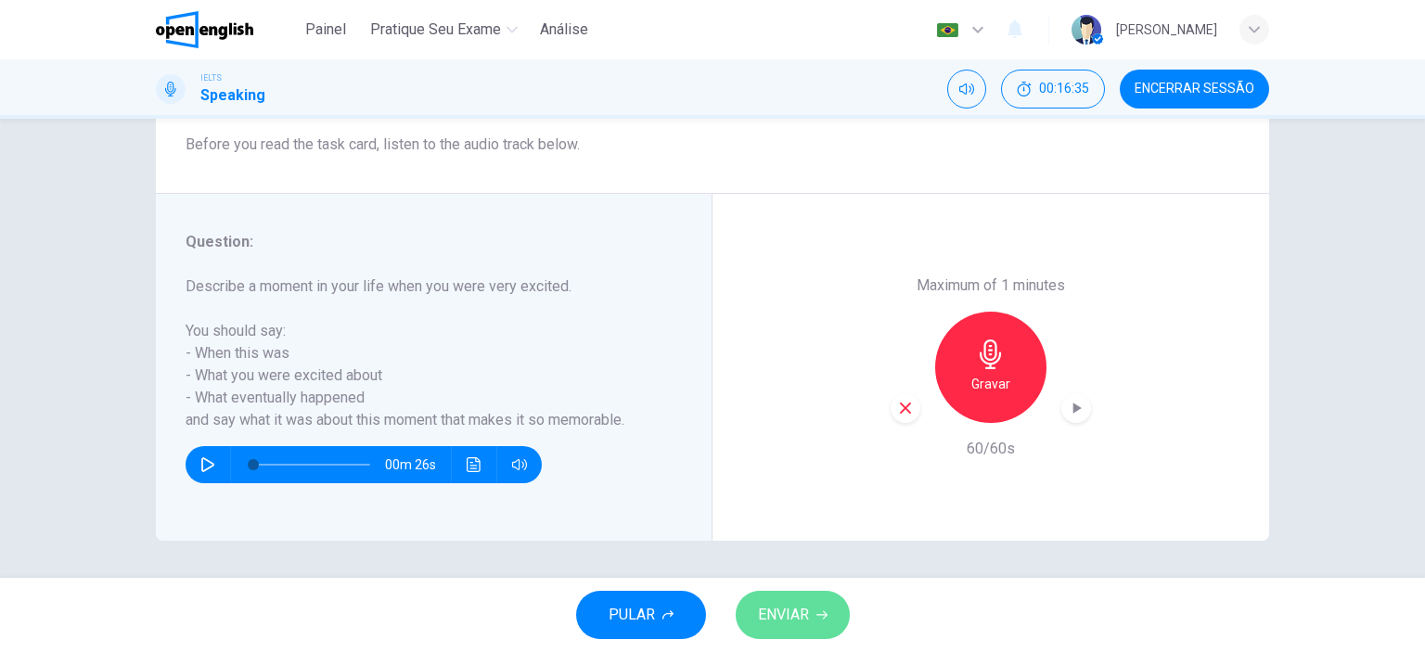
click at [791, 622] on span "ENVIAR" at bounding box center [783, 615] width 51 height 26
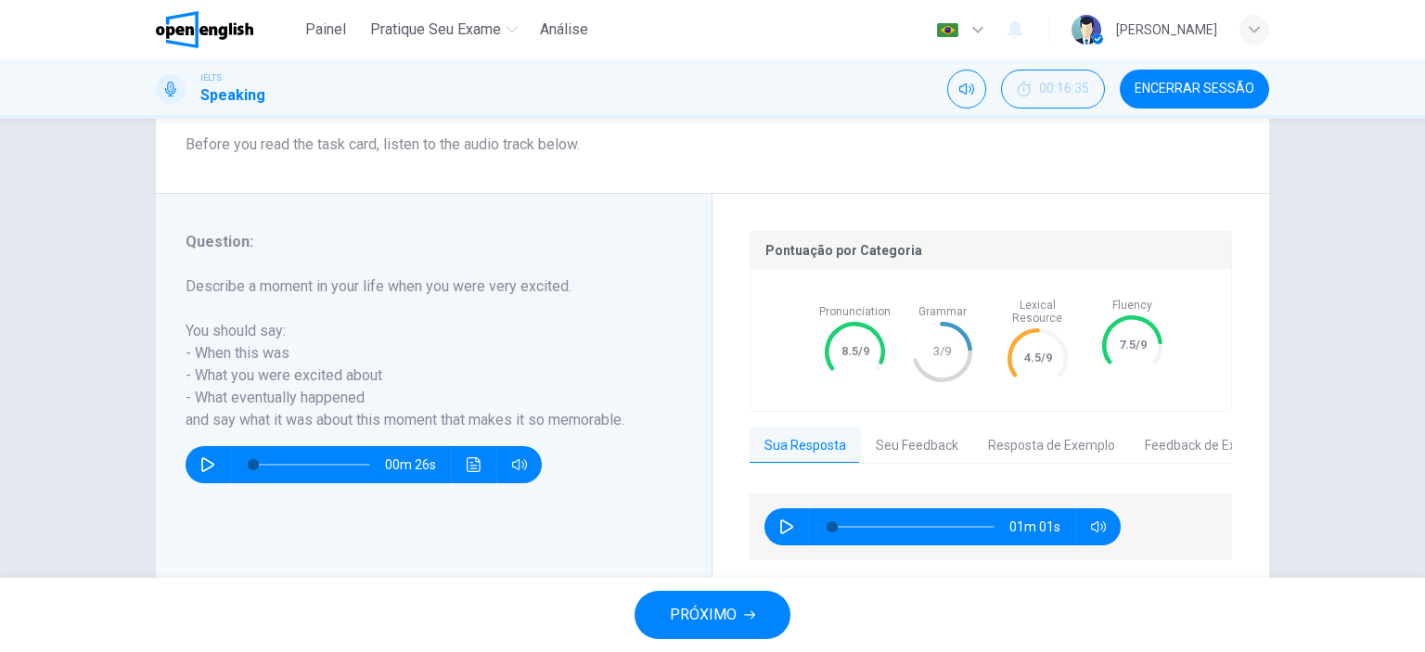
drag, startPoint x: 1288, startPoint y: 452, endPoint x: 1107, endPoint y: 484, distance: 183.8
click at [1107, 484] on div "Question 5 Question Type : Part 2 - Individual Long Turn Directions : In Part 2…" at bounding box center [712, 248] width 1173 height 704
click at [687, 613] on span "PRÓXIMO" at bounding box center [703, 615] width 67 height 26
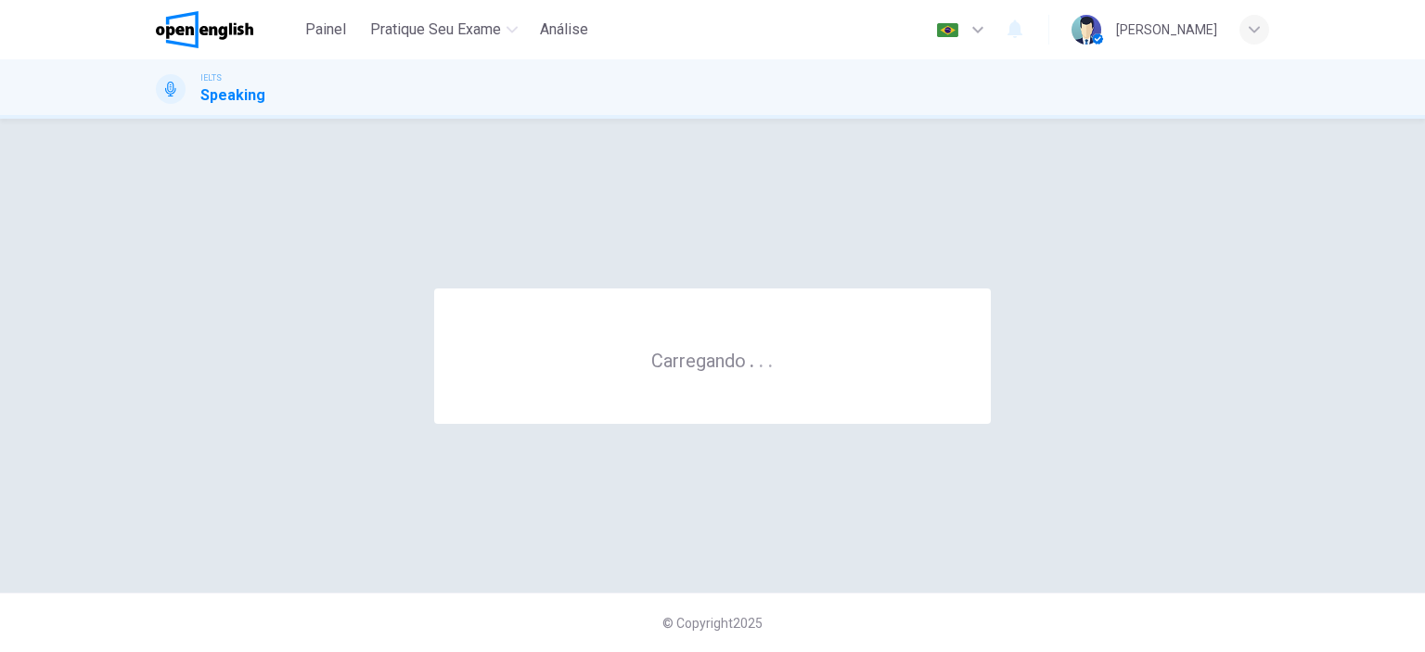
scroll to position [0, 0]
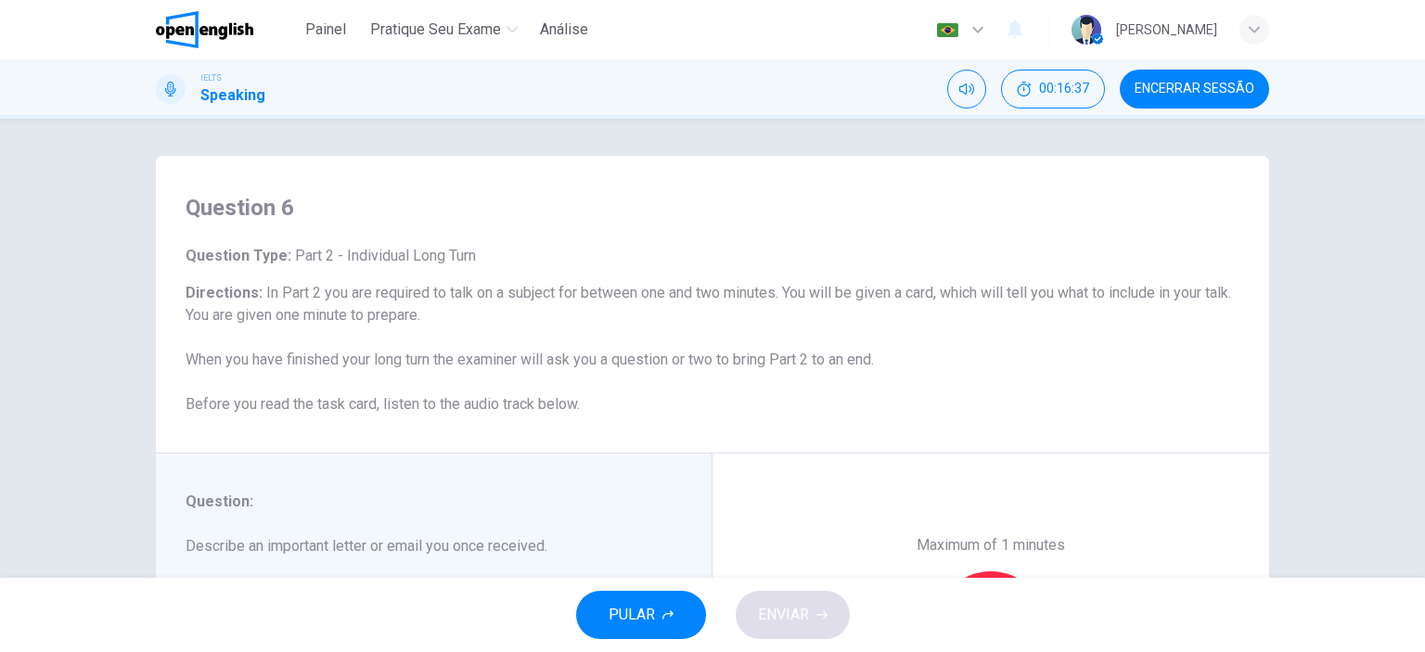
click at [1351, 398] on div "Question 6 Question Type : Part 2 - Individual Long Turn Directions : In Part 2…" at bounding box center [712, 348] width 1425 height 459
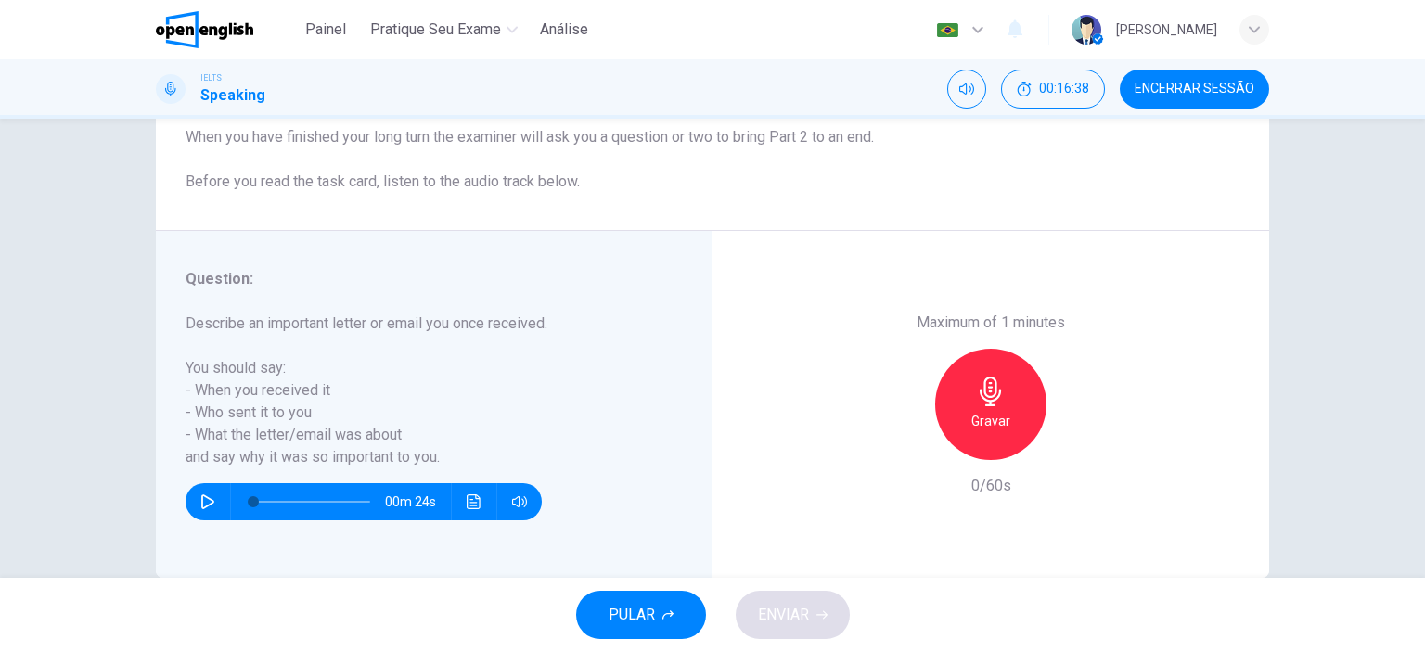
scroll to position [260, 0]
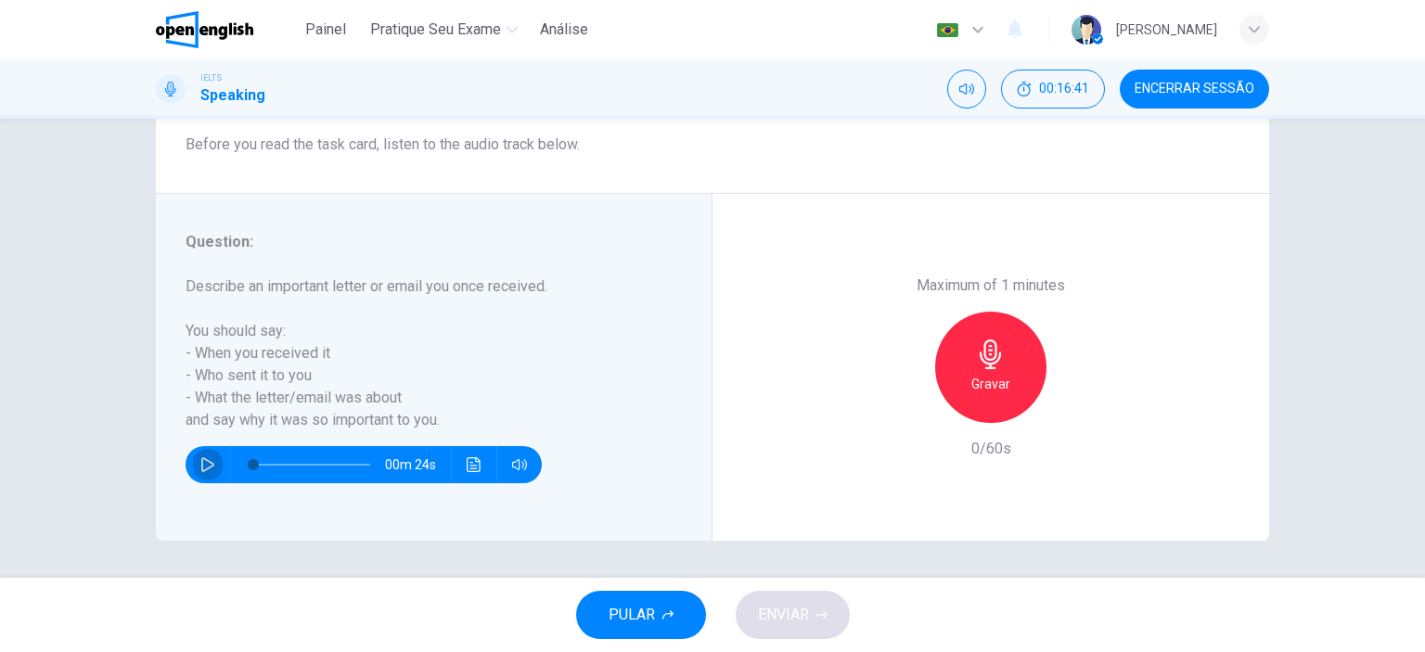
click at [201, 459] on icon "button" at bounding box center [207, 464] width 13 height 15
type input "*"
click at [997, 366] on icon "button" at bounding box center [991, 355] width 30 height 30
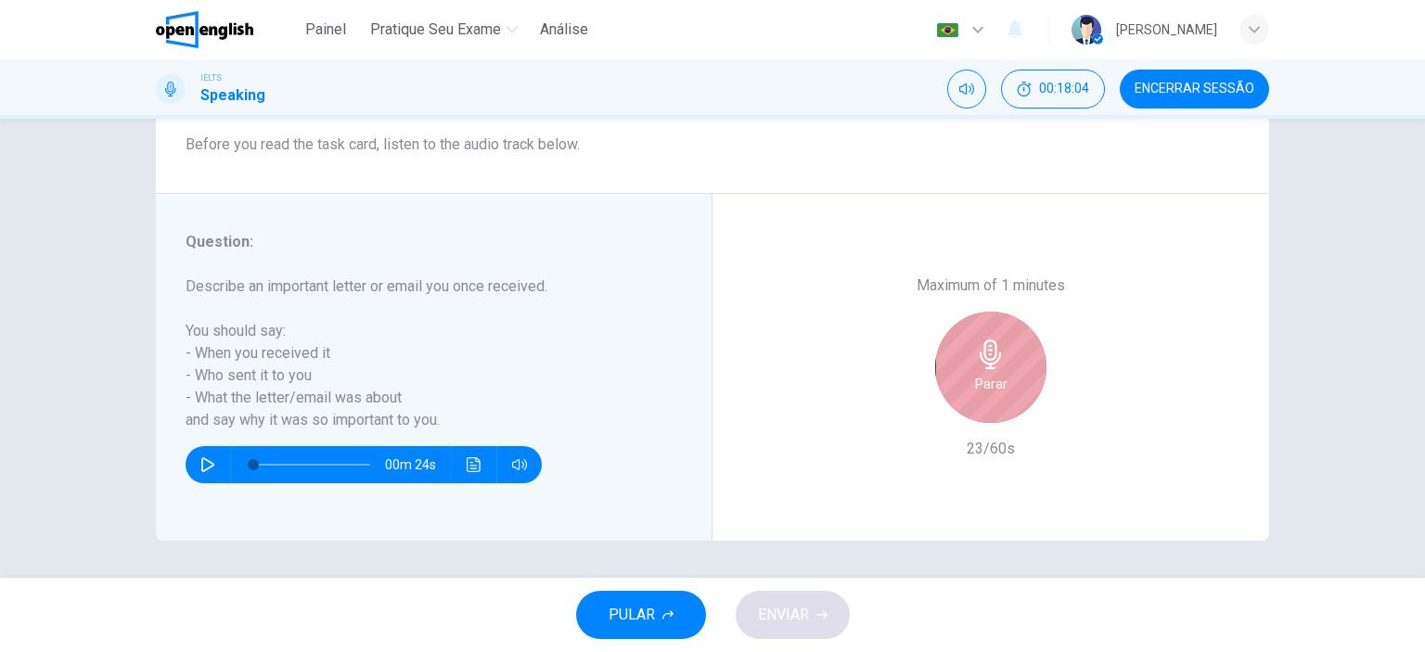
click at [975, 380] on h6 "Parar" at bounding box center [991, 384] width 32 height 22
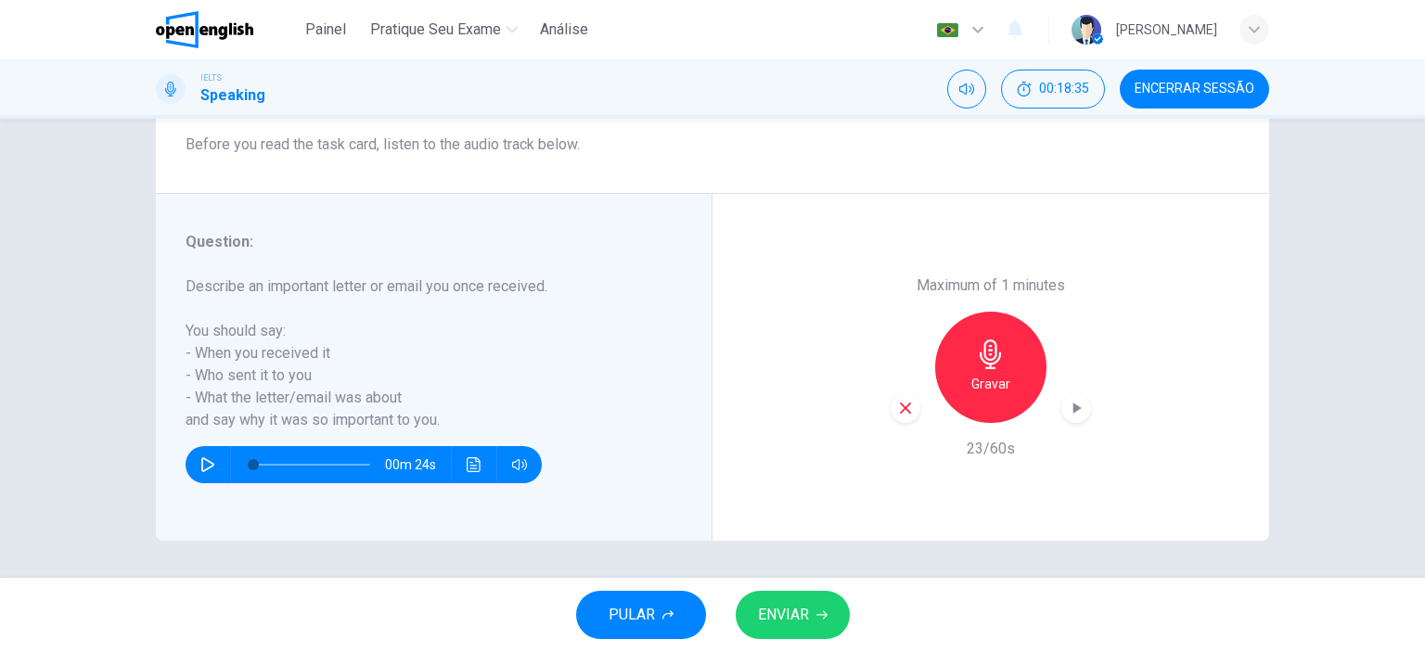
click at [991, 366] on icon "button" at bounding box center [991, 355] width 30 height 30
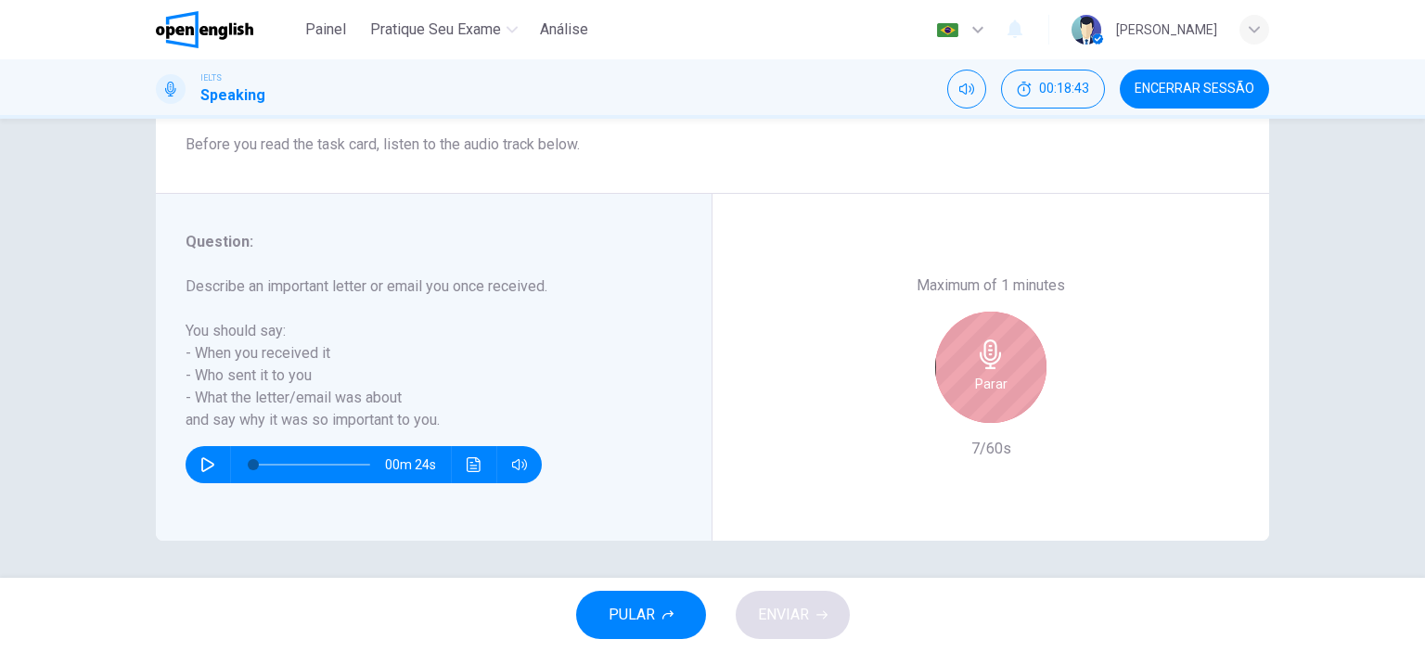
click at [988, 370] on div "Parar" at bounding box center [990, 367] width 111 height 111
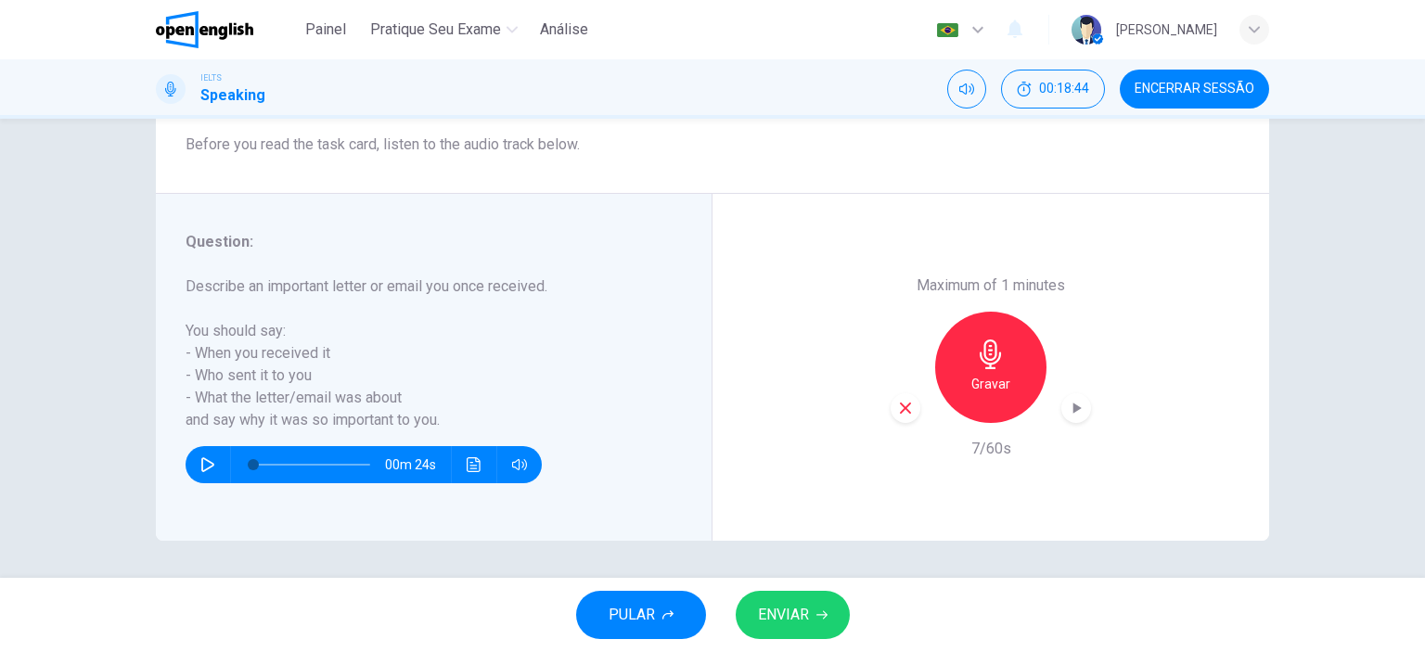
click at [902, 415] on icon "button" at bounding box center [905, 408] width 17 height 17
click at [986, 379] on h6 "Gravar" at bounding box center [990, 384] width 39 height 22
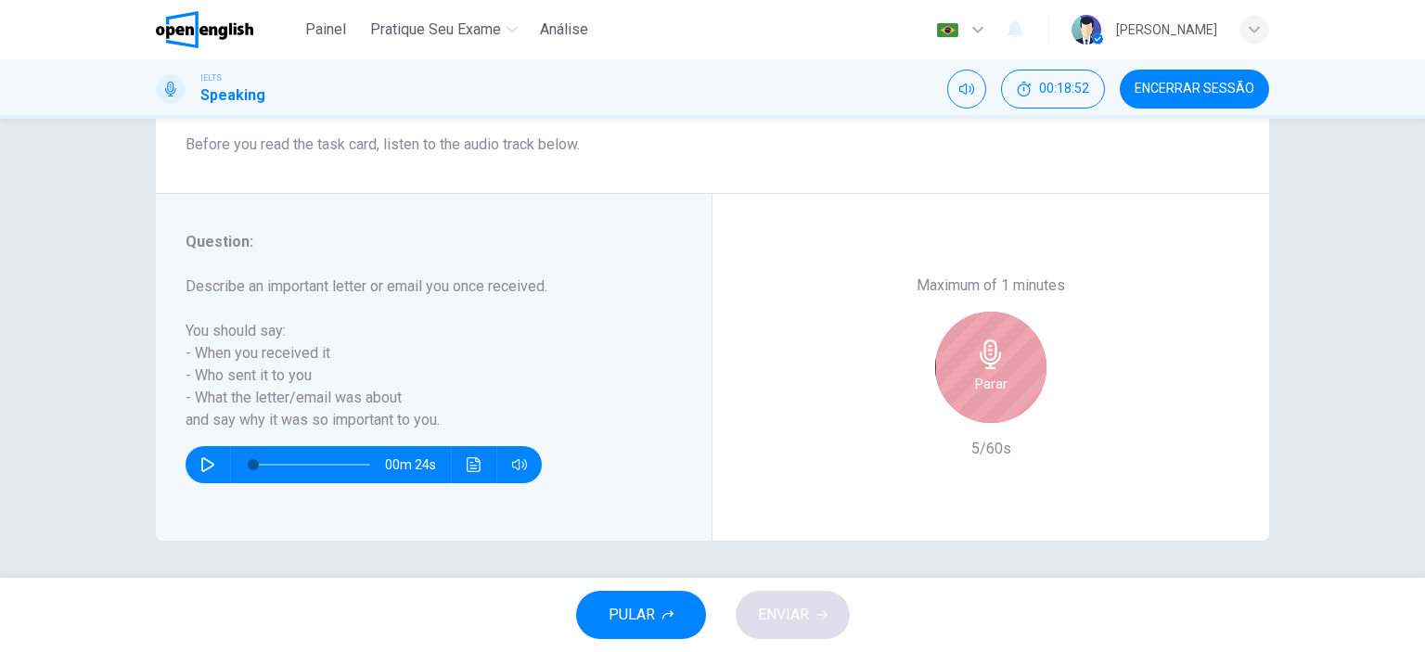
click at [964, 391] on div "Parar" at bounding box center [990, 367] width 111 height 111
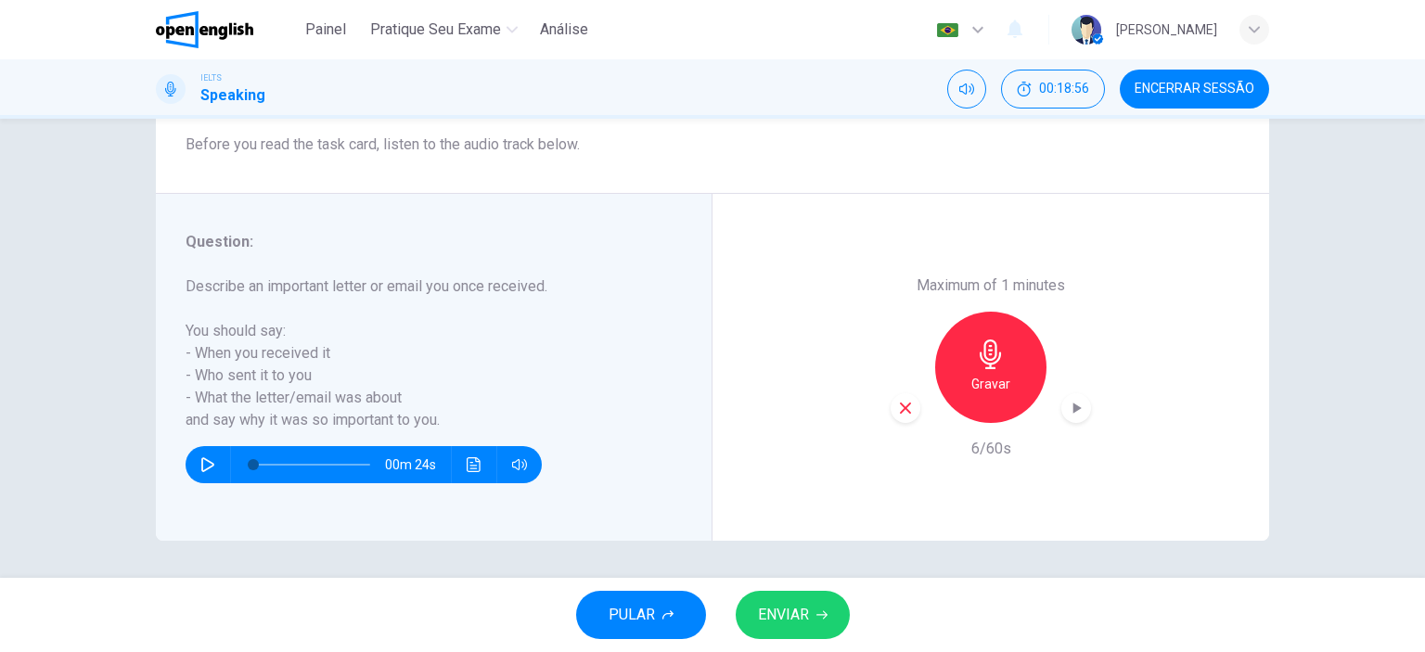
click at [902, 411] on icon "button" at bounding box center [905, 408] width 17 height 17
click at [976, 397] on div "Gravar" at bounding box center [990, 367] width 111 height 111
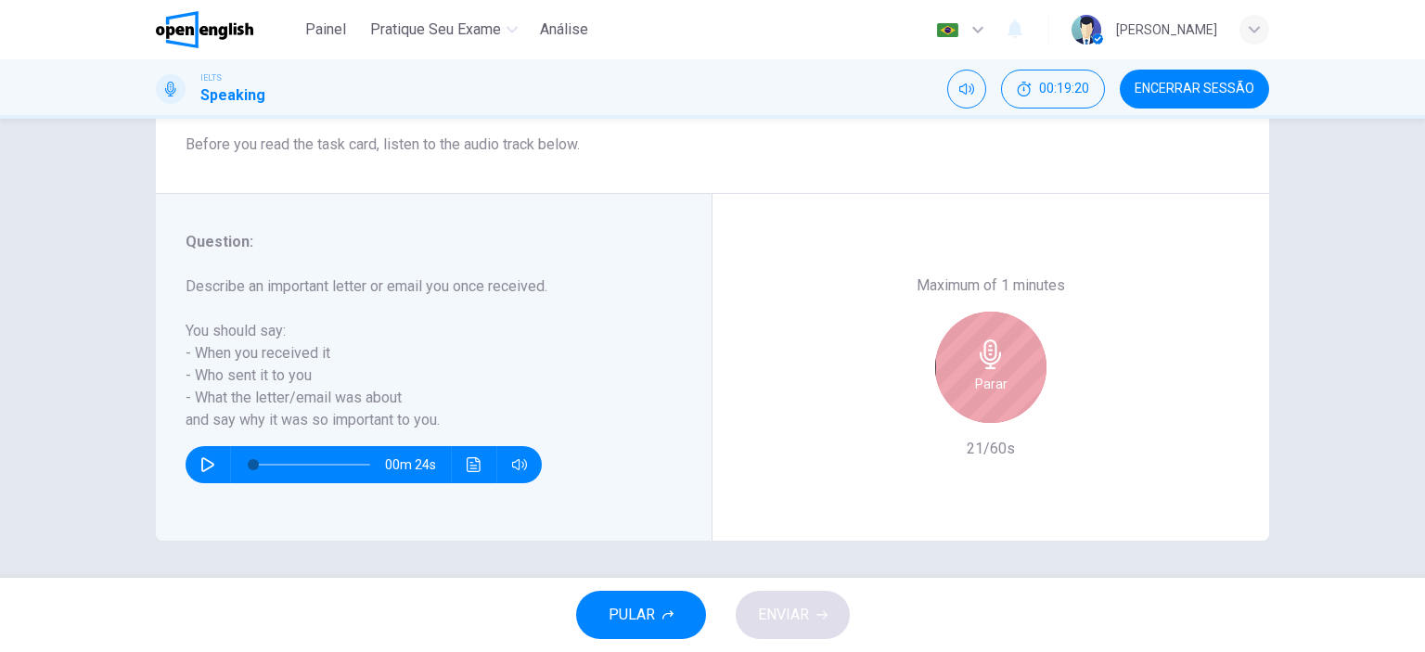
click at [961, 379] on div "Parar" at bounding box center [990, 367] width 111 height 111
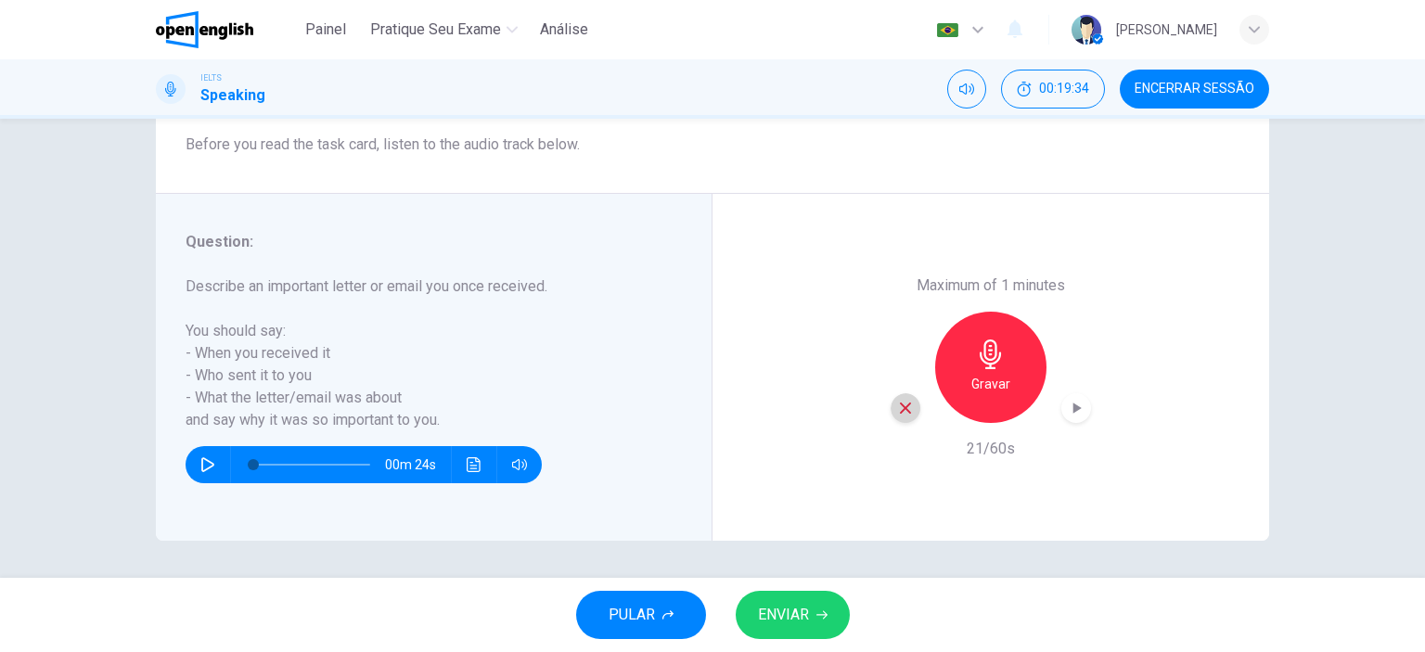
click at [899, 411] on icon "button" at bounding box center [905, 408] width 17 height 17
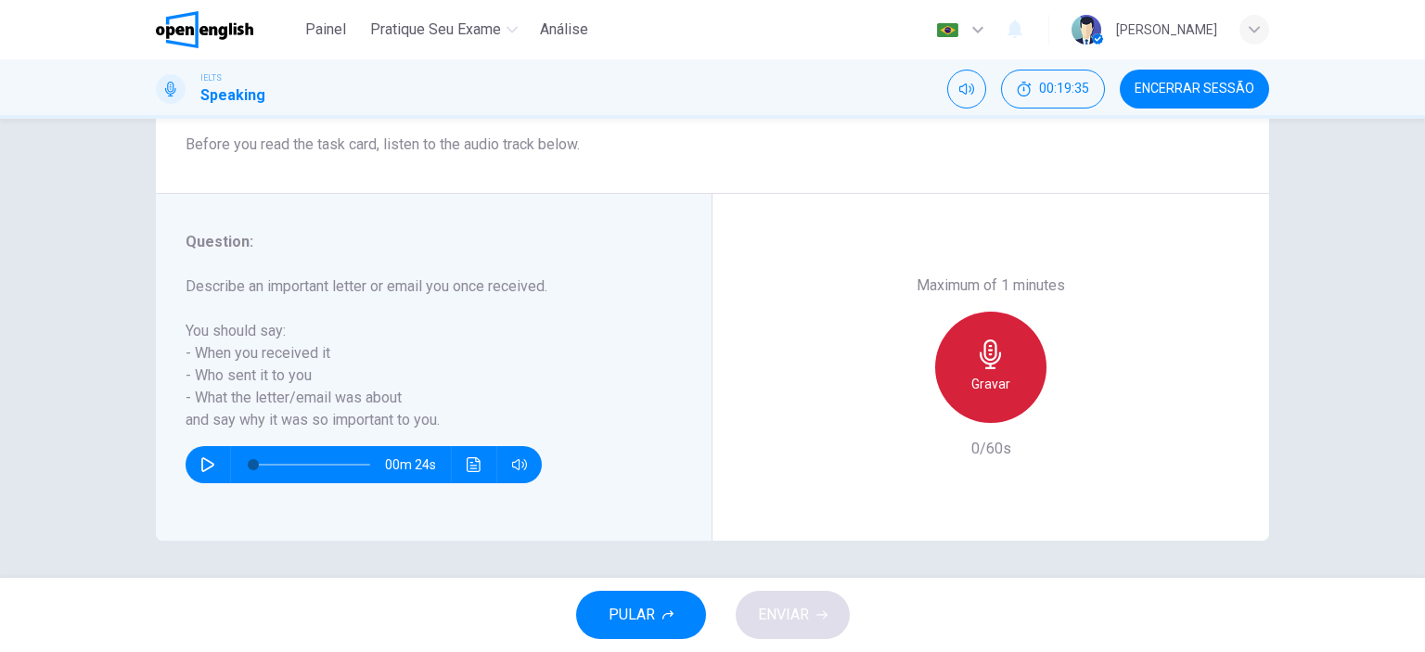
click at [997, 378] on h6 "Gravar" at bounding box center [990, 384] width 39 height 22
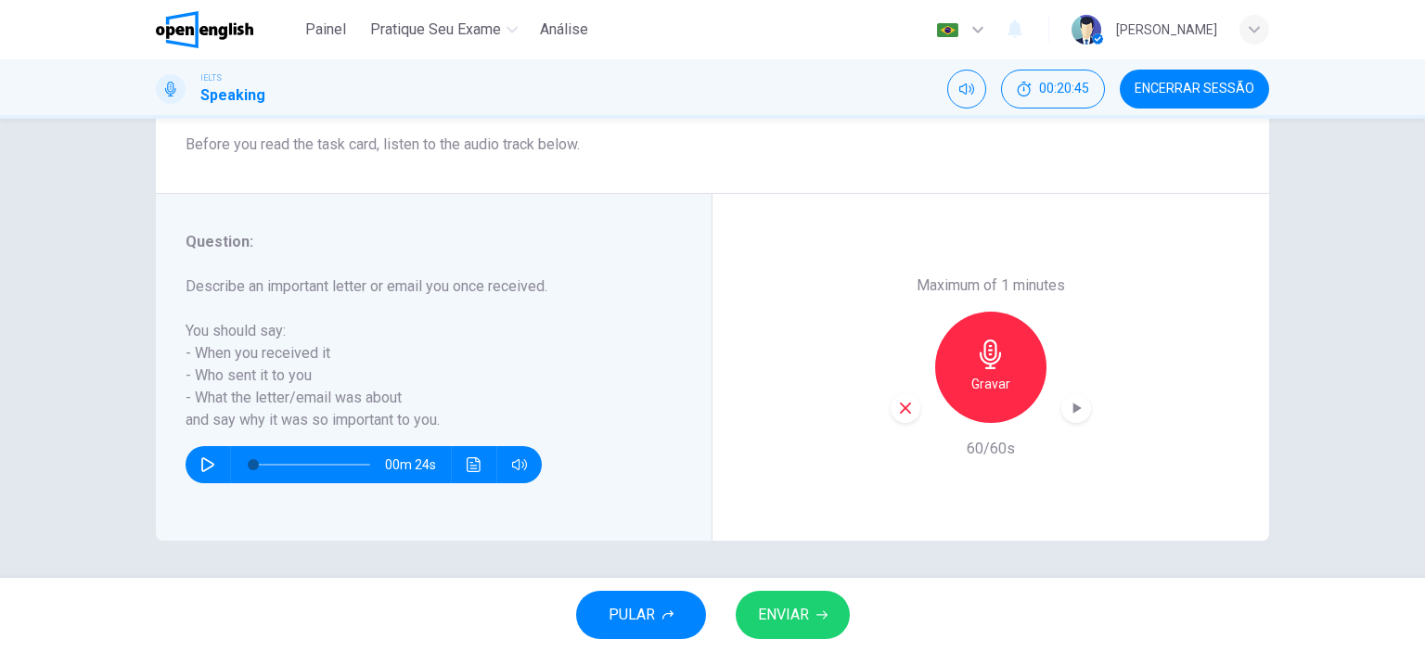
click at [820, 611] on icon "button" at bounding box center [821, 615] width 11 height 11
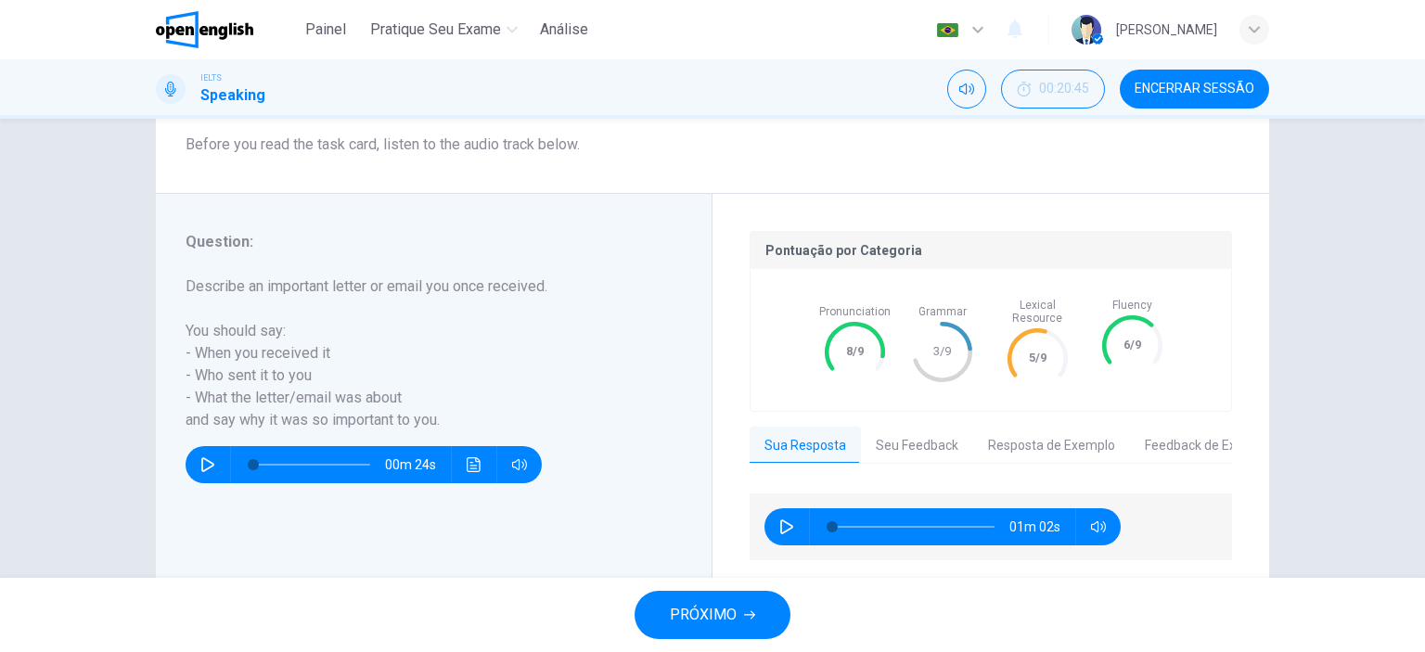
click at [724, 621] on span "PRÓXIMO" at bounding box center [703, 615] width 67 height 26
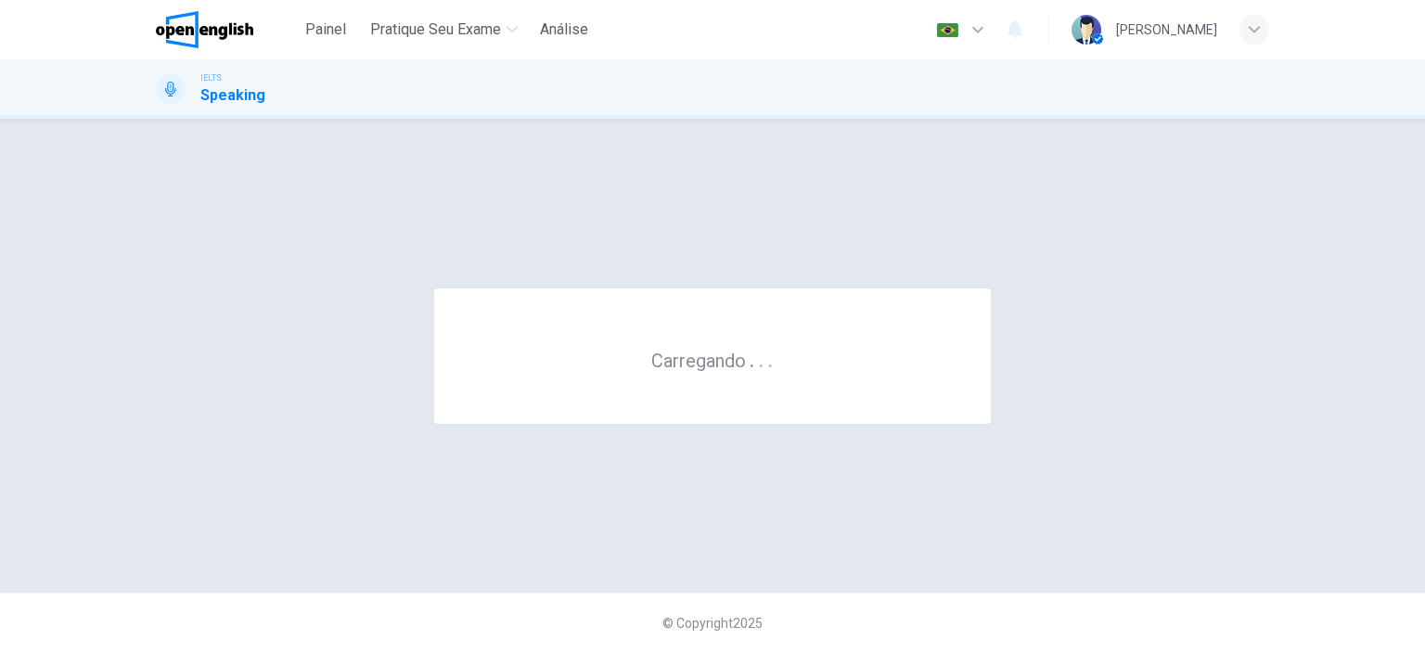
scroll to position [0, 0]
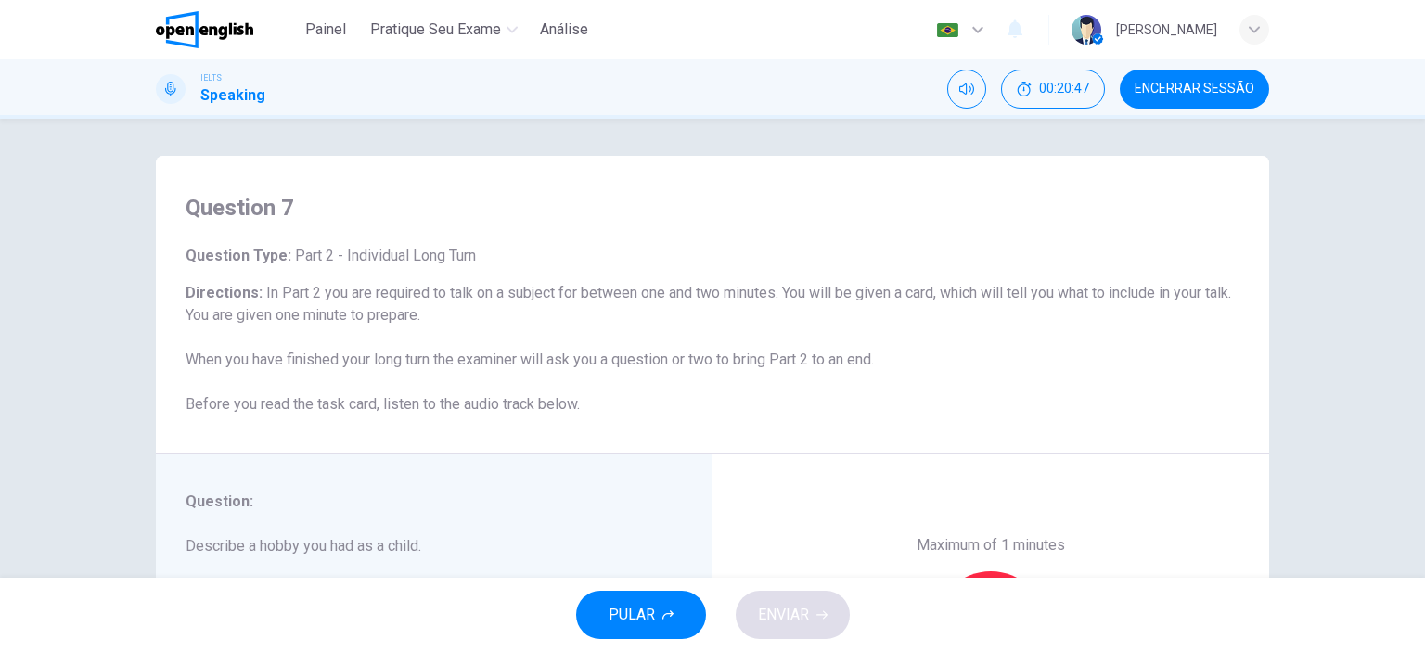
click at [984, 388] on h6 "Directions : In Part 2 you are required to talk on a subject for between one an…" at bounding box center [713, 349] width 1054 height 134
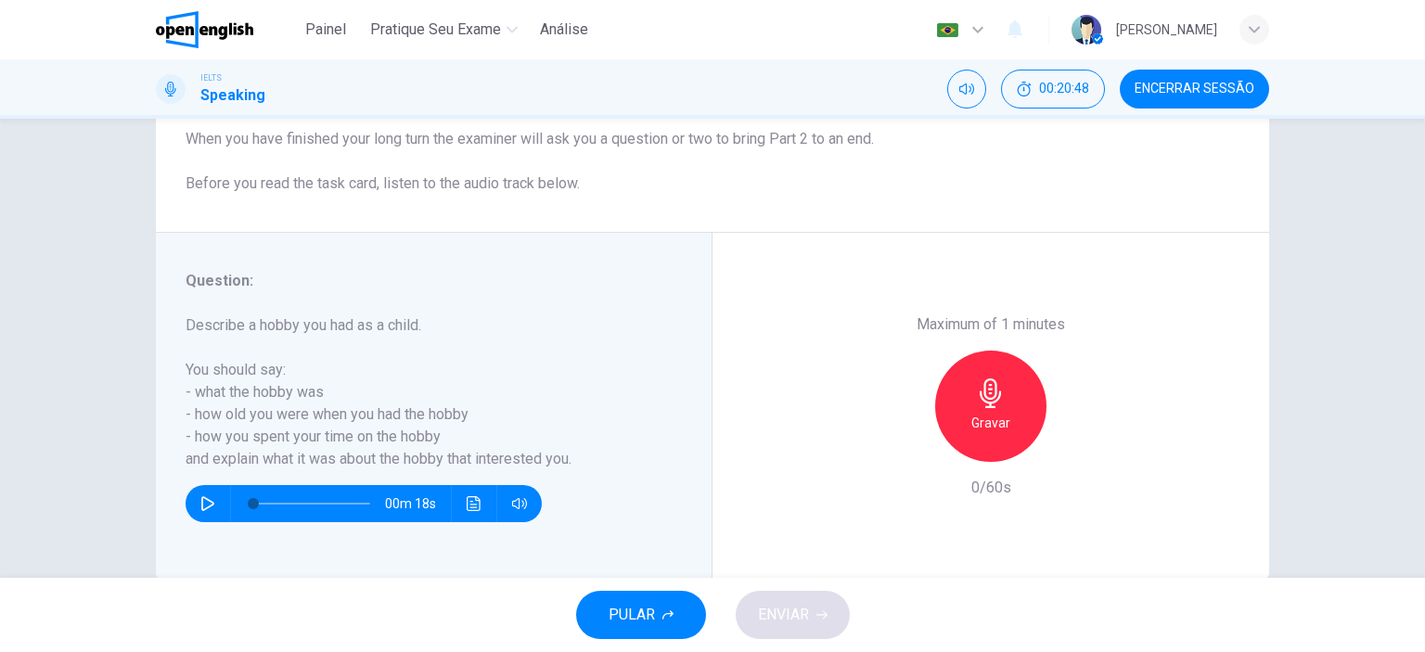
scroll to position [260, 0]
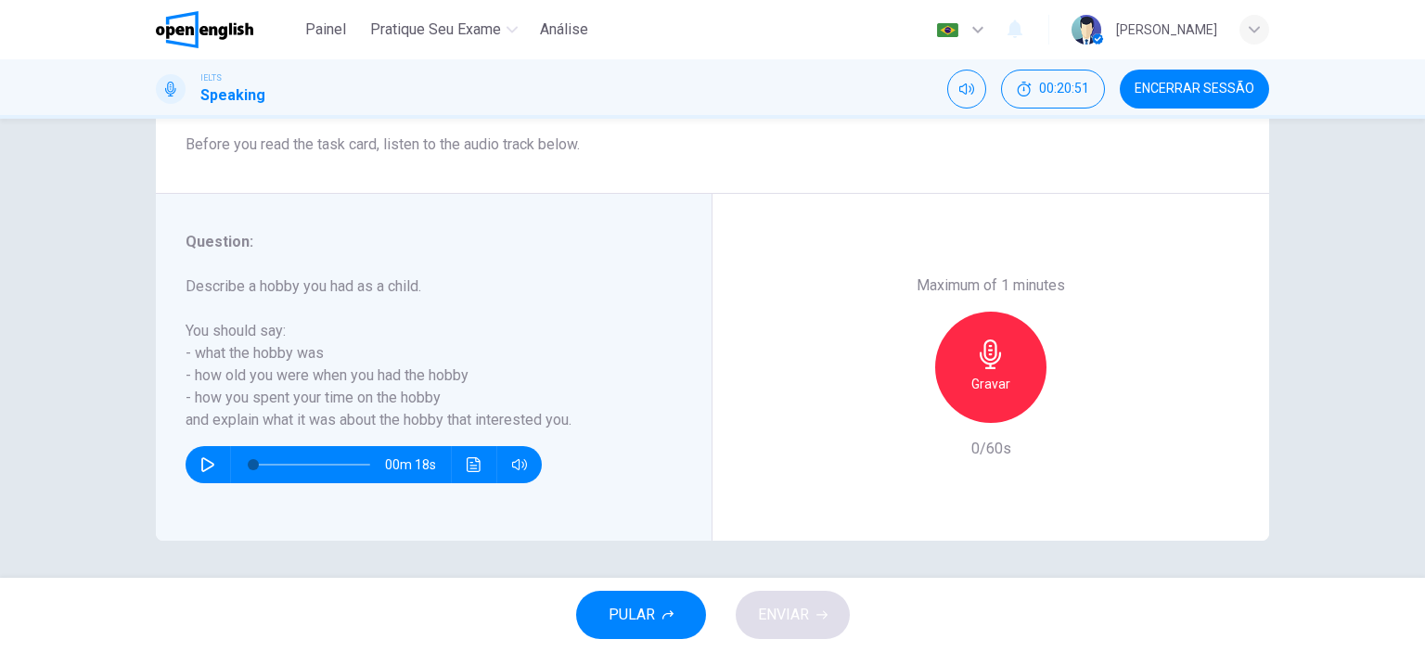
click at [201, 469] on icon "button" at bounding box center [207, 464] width 13 height 15
type input "*"
click at [993, 385] on h6 "Gravar" at bounding box center [990, 384] width 39 height 22
click at [982, 354] on icon "button" at bounding box center [991, 355] width 30 height 30
click at [897, 403] on icon "button" at bounding box center [905, 408] width 17 height 17
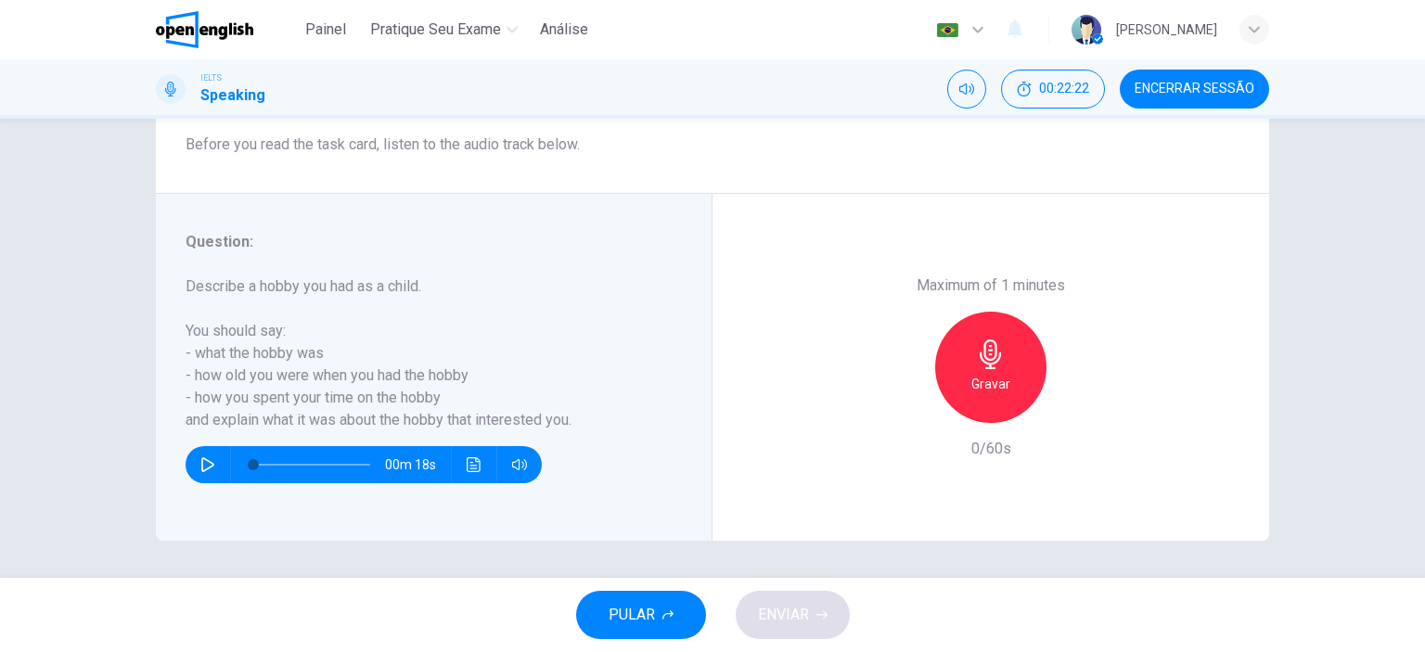
click at [994, 370] on div "Gravar" at bounding box center [990, 367] width 111 height 111
click at [785, 607] on span "ENVIAR" at bounding box center [783, 615] width 51 height 26
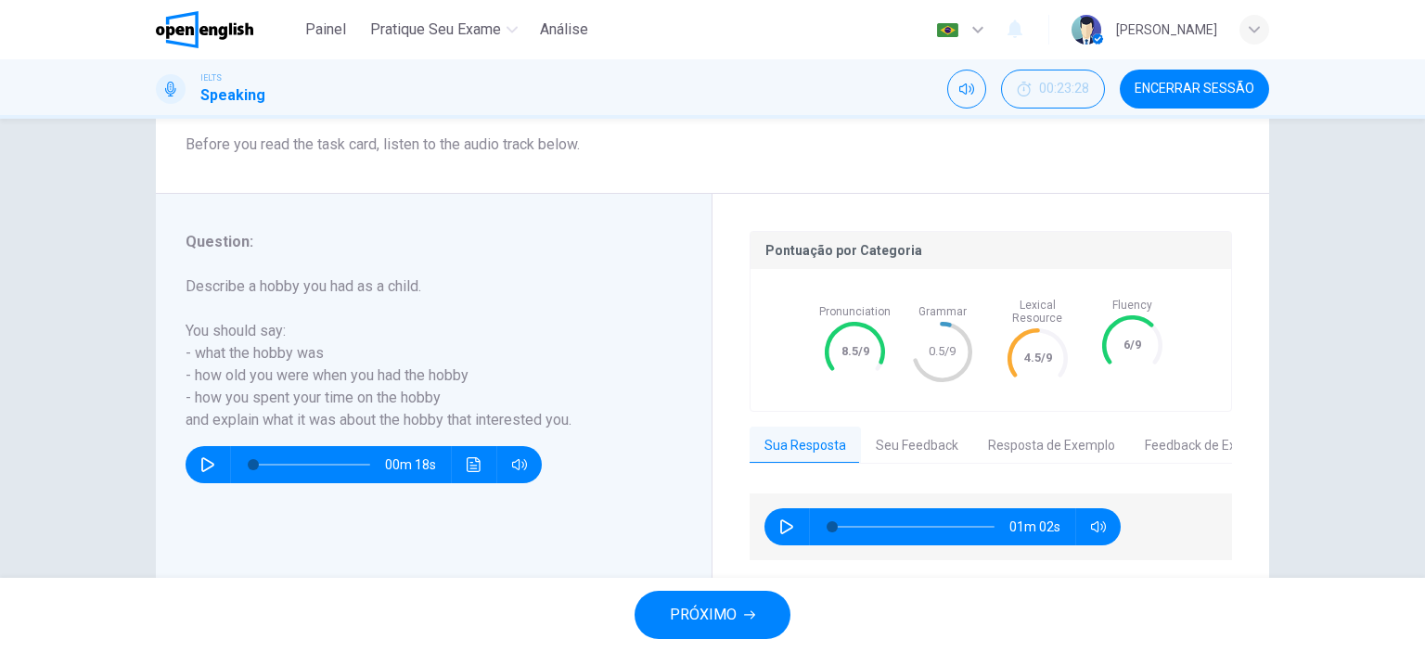
click at [894, 436] on button "Seu Feedback" at bounding box center [917, 446] width 112 height 39
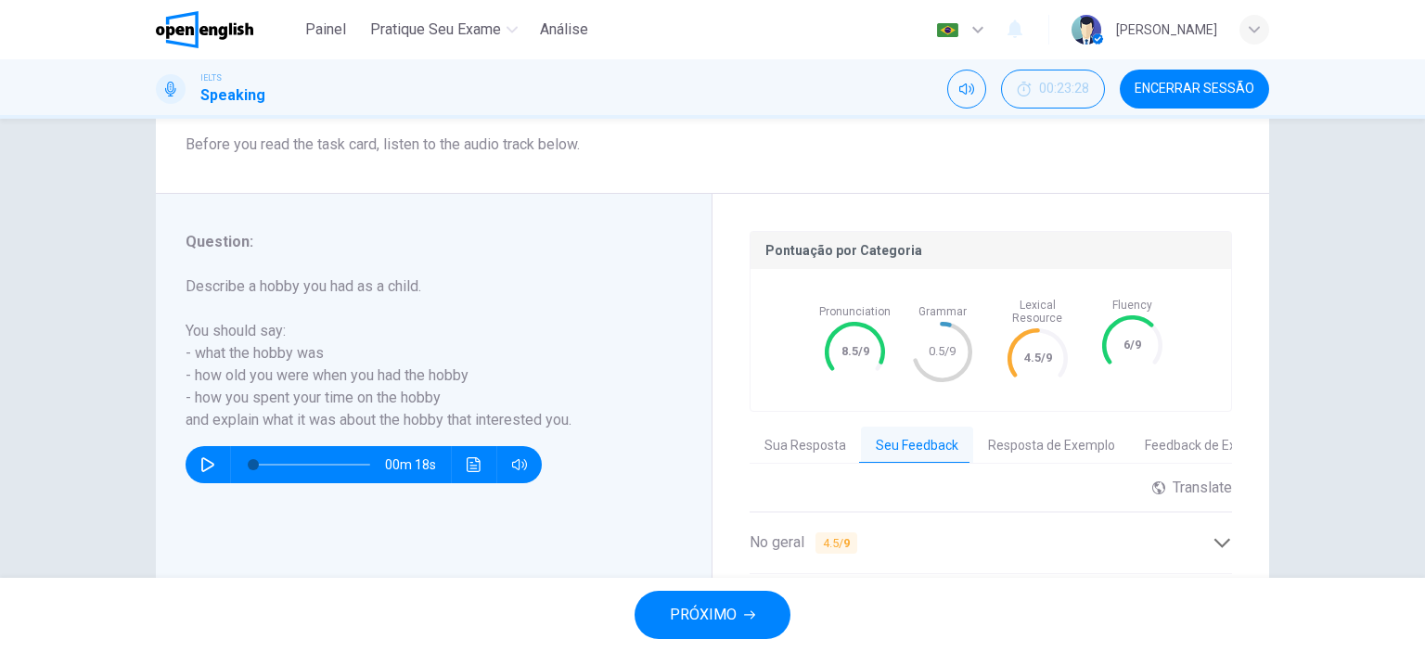
click at [1311, 516] on div "Question 7 Question Type : Part 2 - Individual Long Turn Directions : In Part 2…" at bounding box center [712, 348] width 1425 height 459
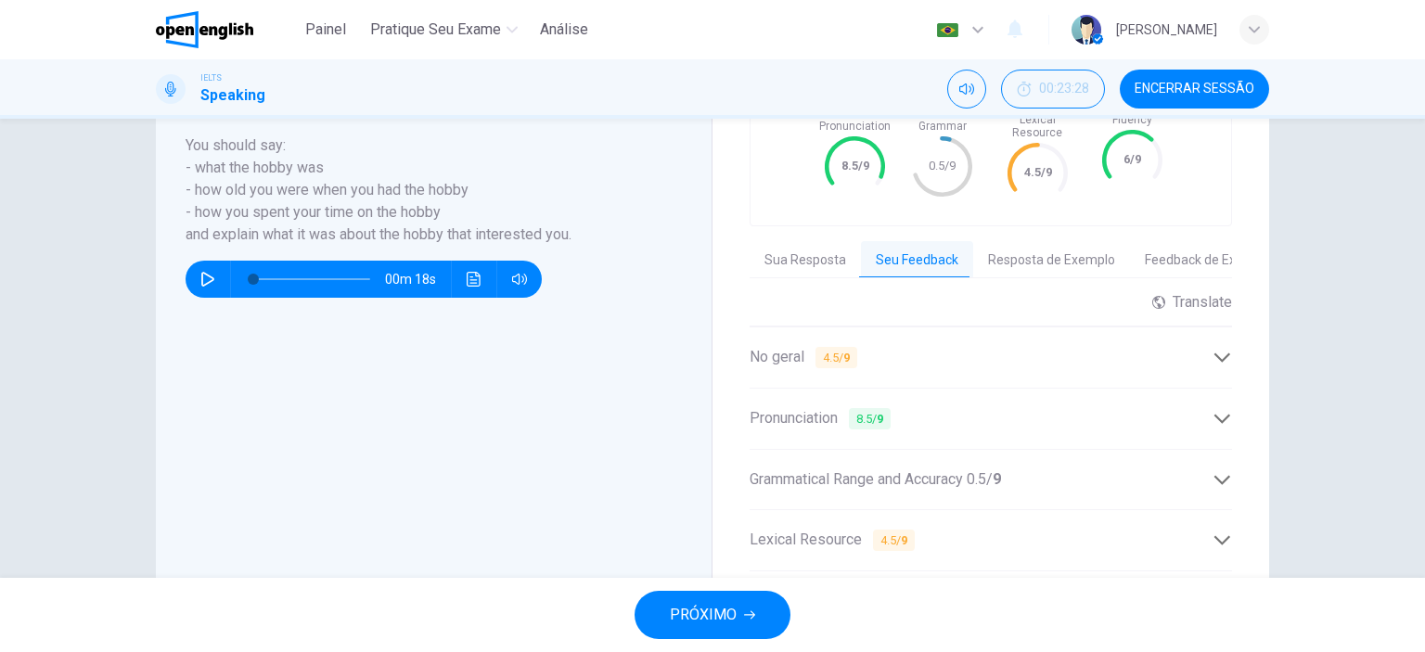
scroll to position [482, 0]
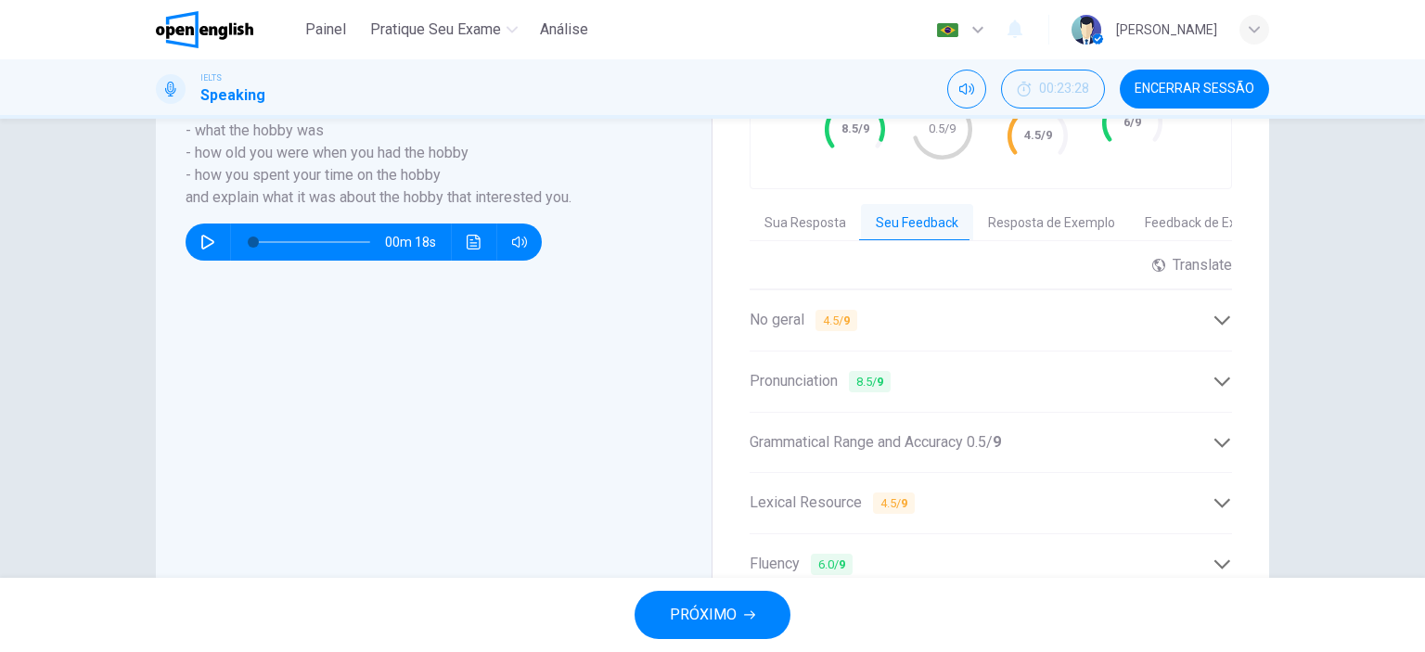
click at [1220, 433] on icon at bounding box center [1222, 442] width 19 height 19
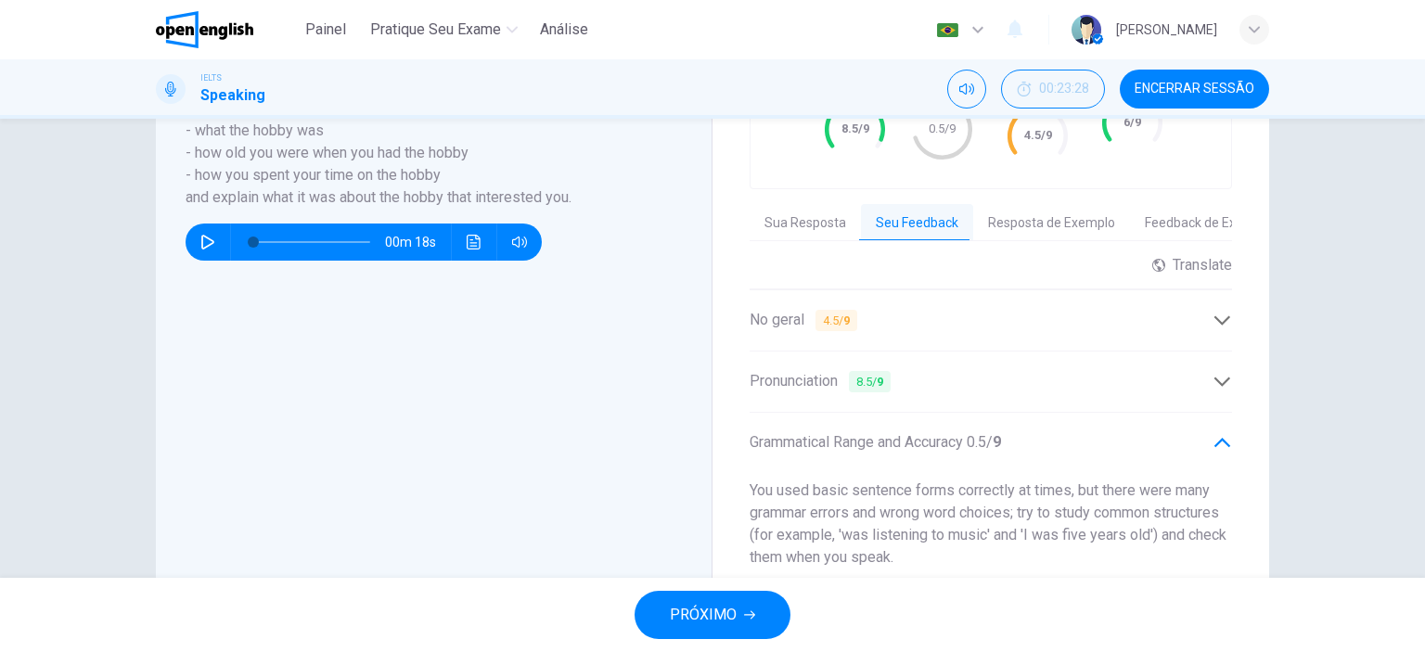
click at [1374, 293] on div "Question 7 Question Type : Part 2 - Individual Long Turn Directions : In Part 2…" at bounding box center [712, 348] width 1425 height 459
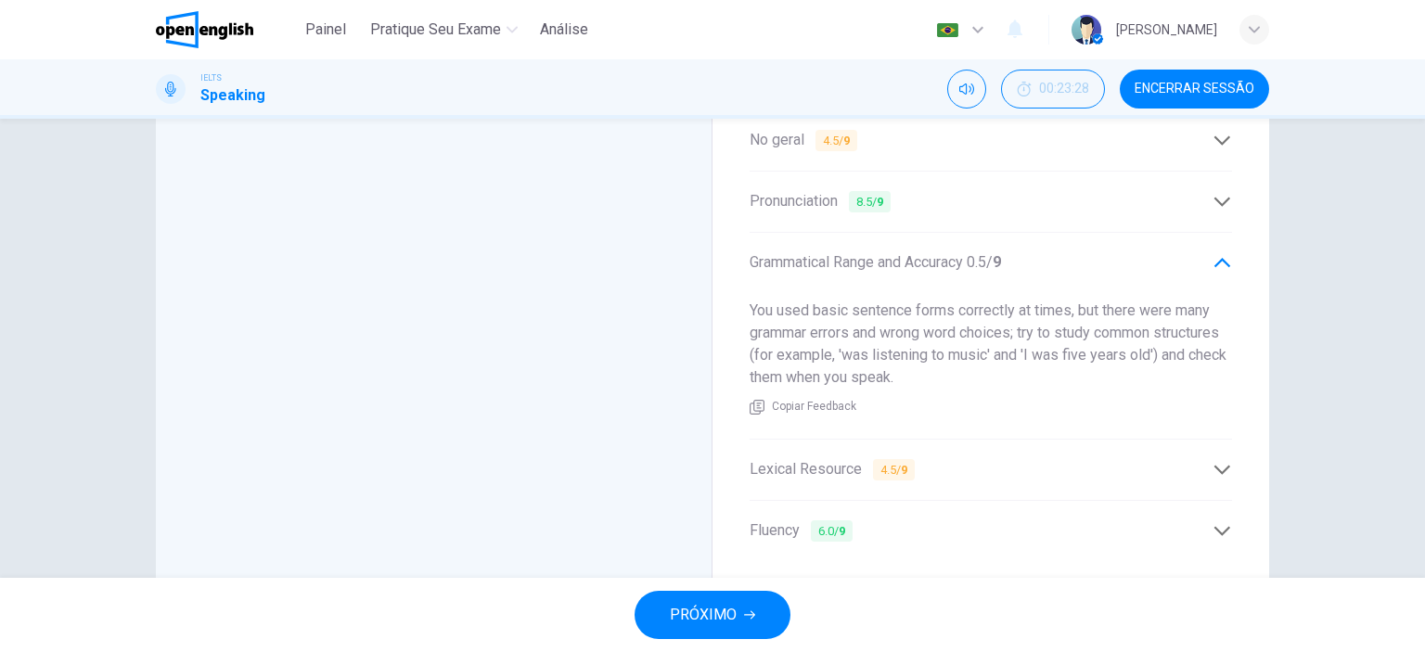
scroll to position [711, 0]
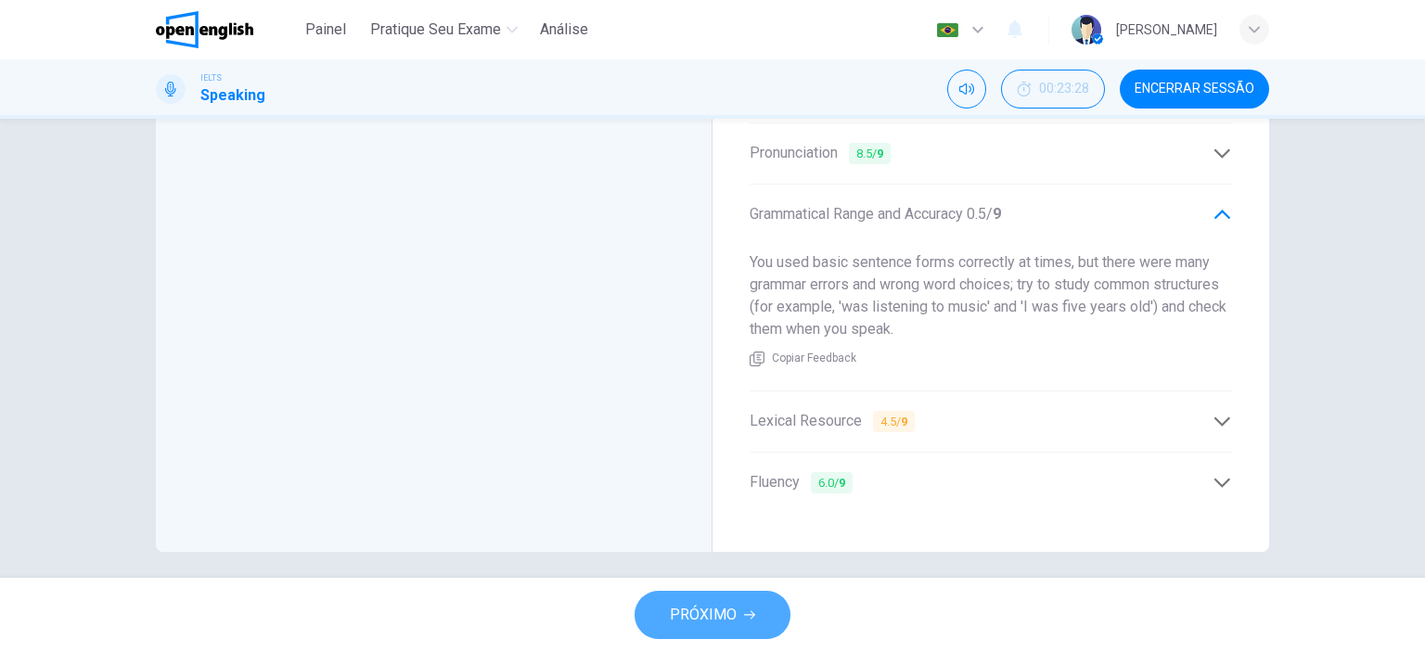
click at [731, 605] on span "PRÓXIMO" at bounding box center [703, 615] width 67 height 26
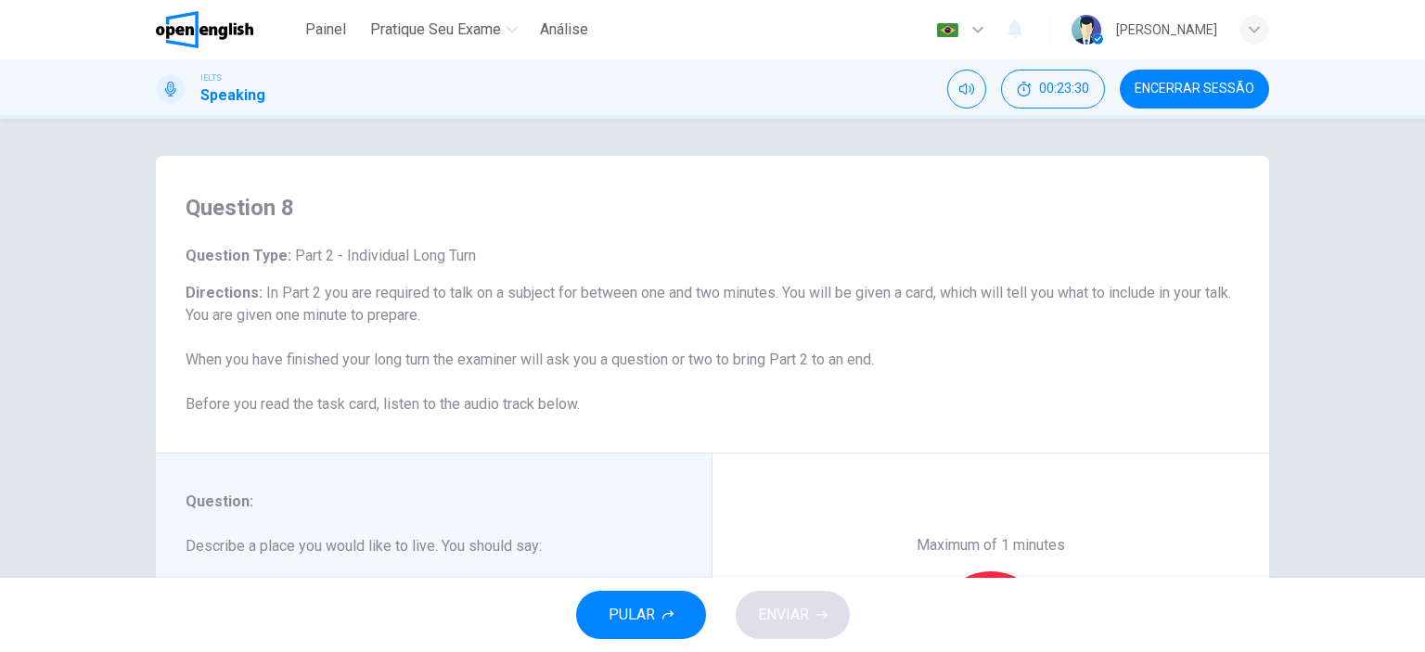
click at [982, 415] on h6 "Directions : In Part 2 you are required to talk on a subject for between one an…" at bounding box center [713, 349] width 1054 height 134
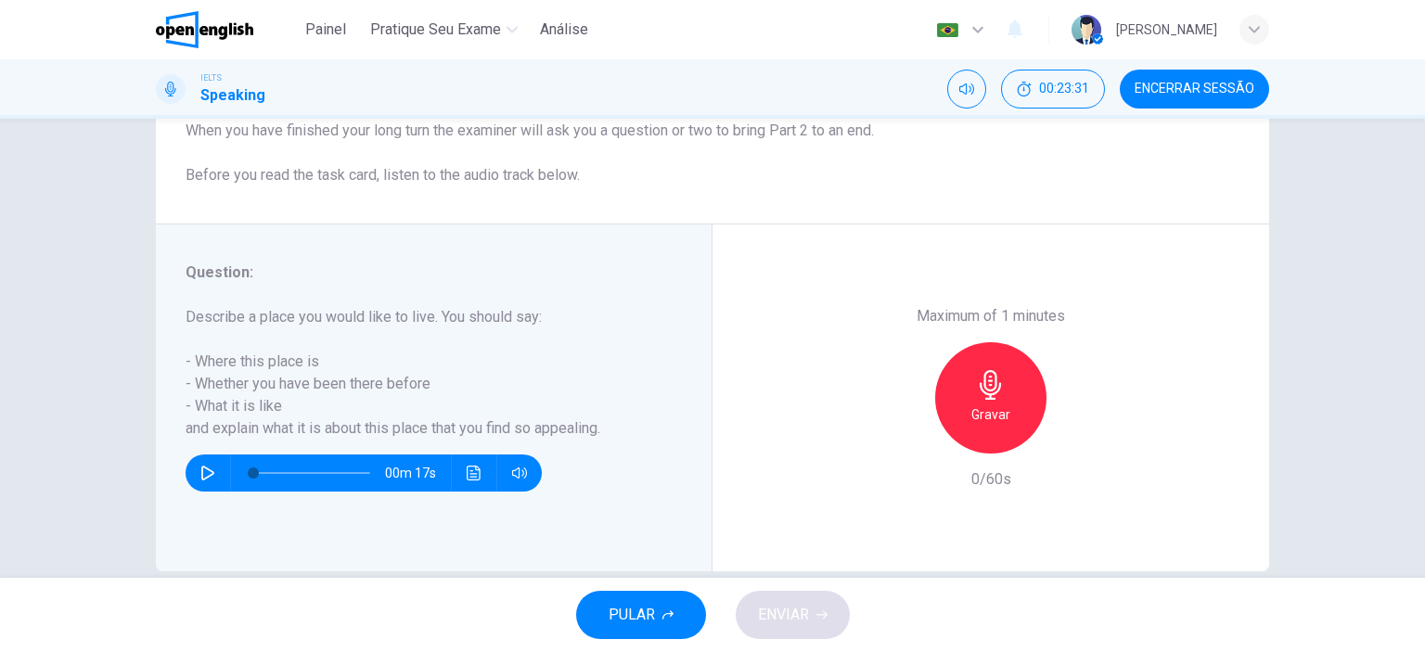
scroll to position [260, 0]
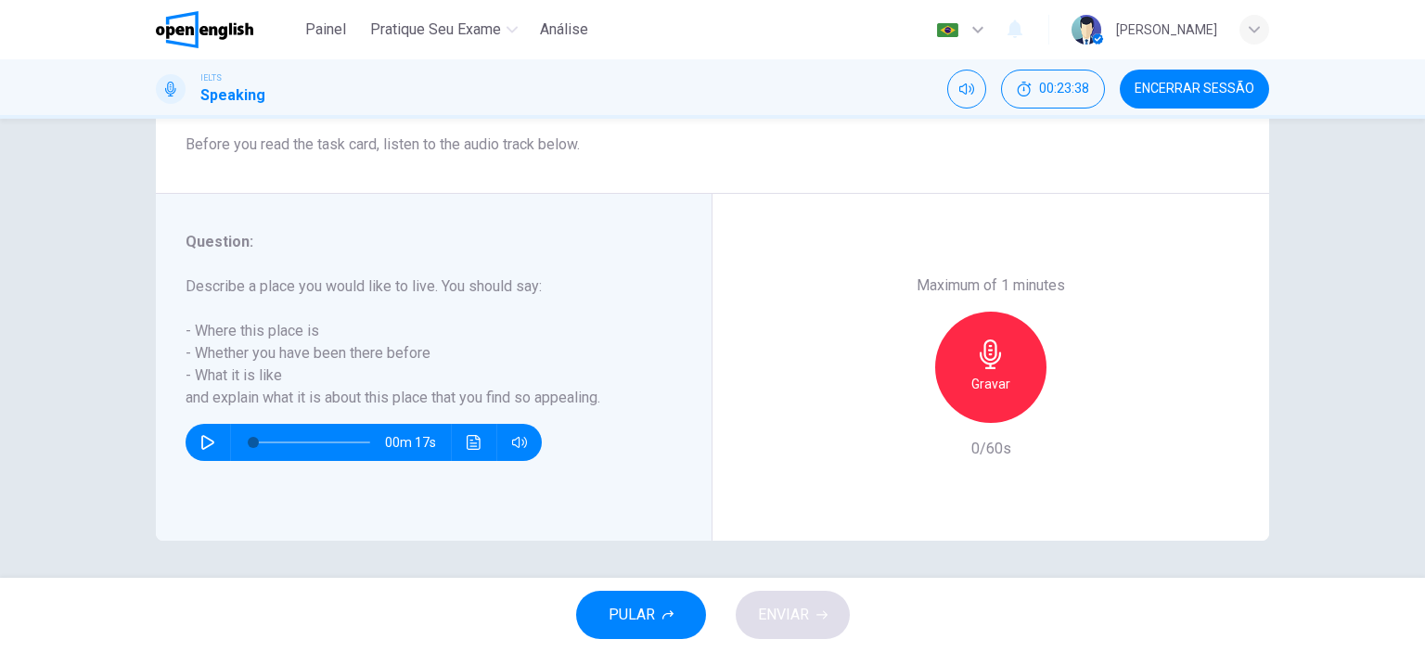
click at [204, 439] on icon "button" at bounding box center [207, 442] width 13 height 15
type input "*"
click at [980, 367] on icon "button" at bounding box center [991, 355] width 30 height 30
click at [1006, 360] on div "Parar" at bounding box center [990, 367] width 111 height 111
click at [897, 407] on icon "button" at bounding box center [905, 408] width 17 height 17
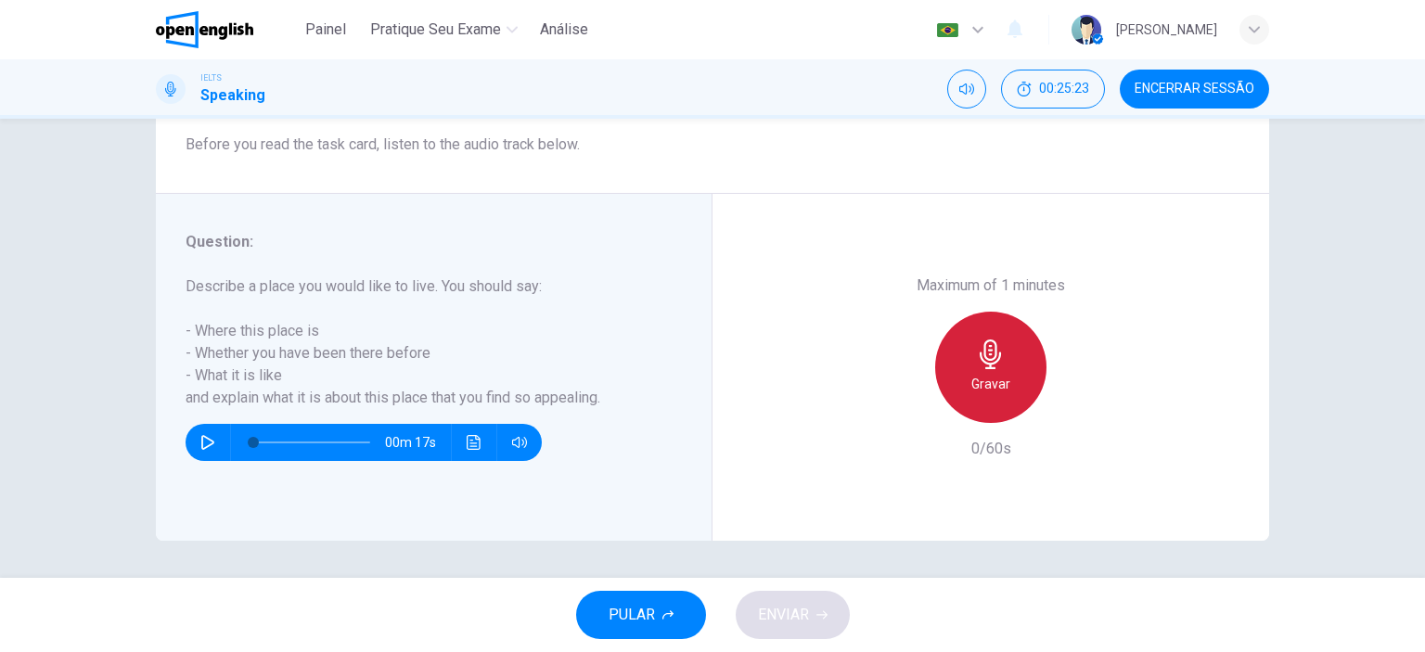
click at [987, 370] on div "Gravar" at bounding box center [990, 367] width 111 height 111
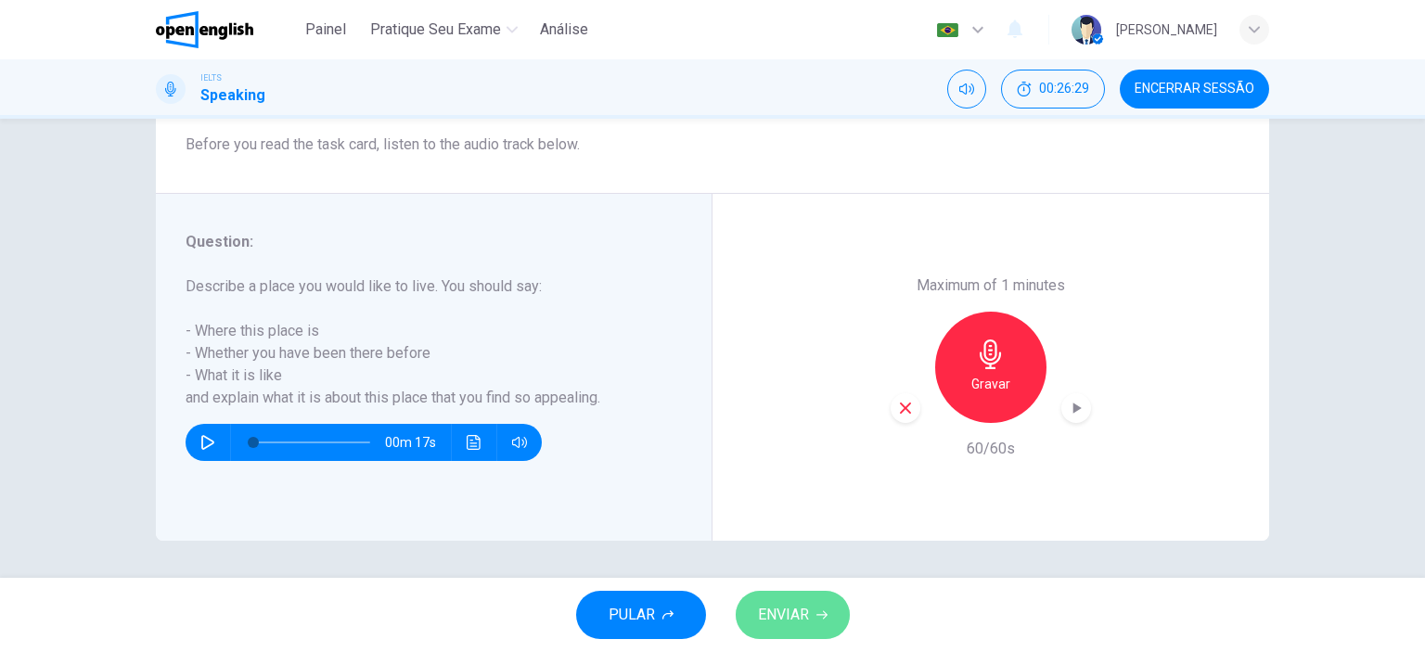
click at [814, 622] on button "ENVIAR" at bounding box center [793, 615] width 114 height 48
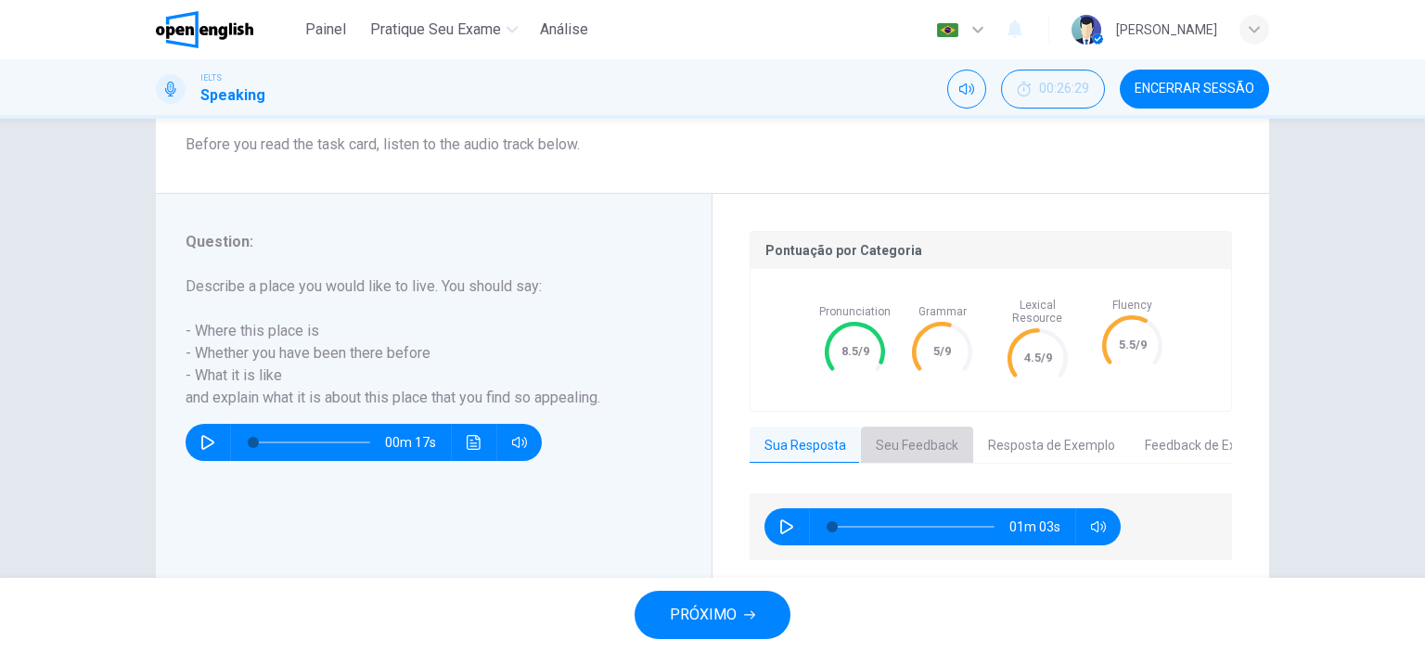
click at [924, 432] on button "Seu Feedback" at bounding box center [917, 446] width 112 height 39
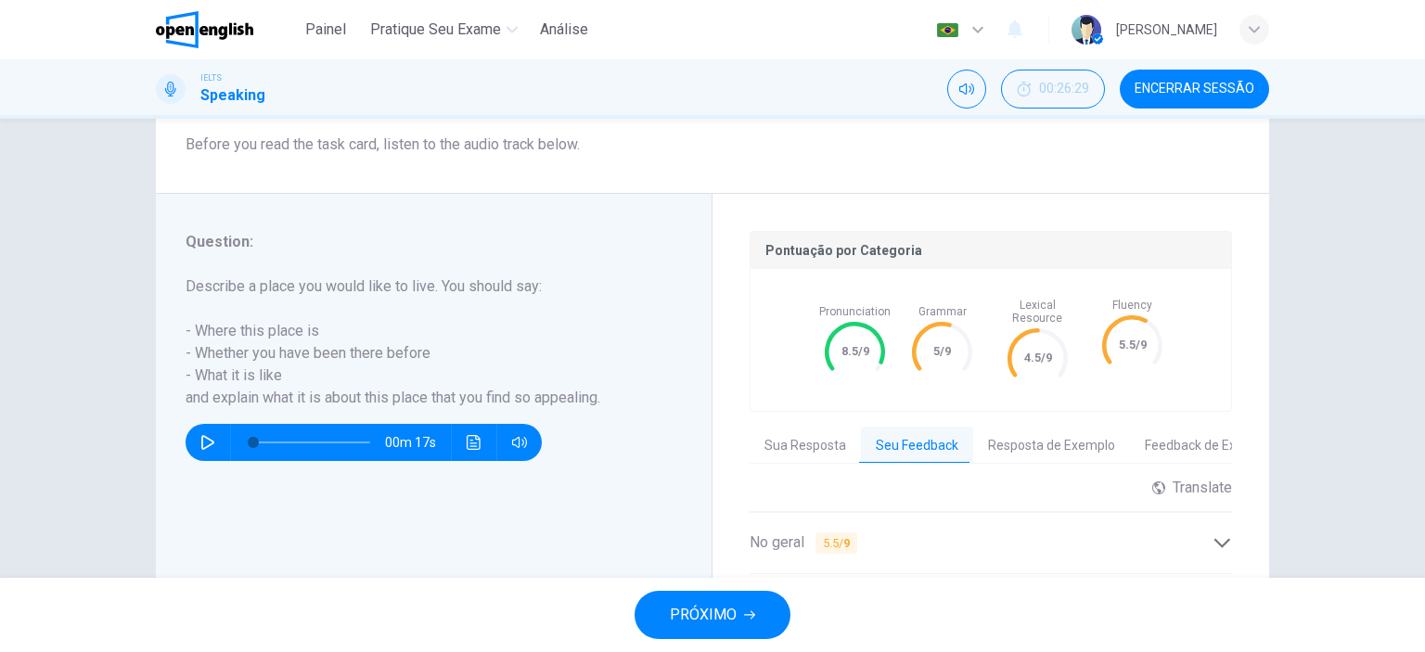
click at [1283, 530] on div "Question 8 Question Type : Part 2 - Individual Long Turn Directions : In Part 2…" at bounding box center [712, 377] width 1173 height 962
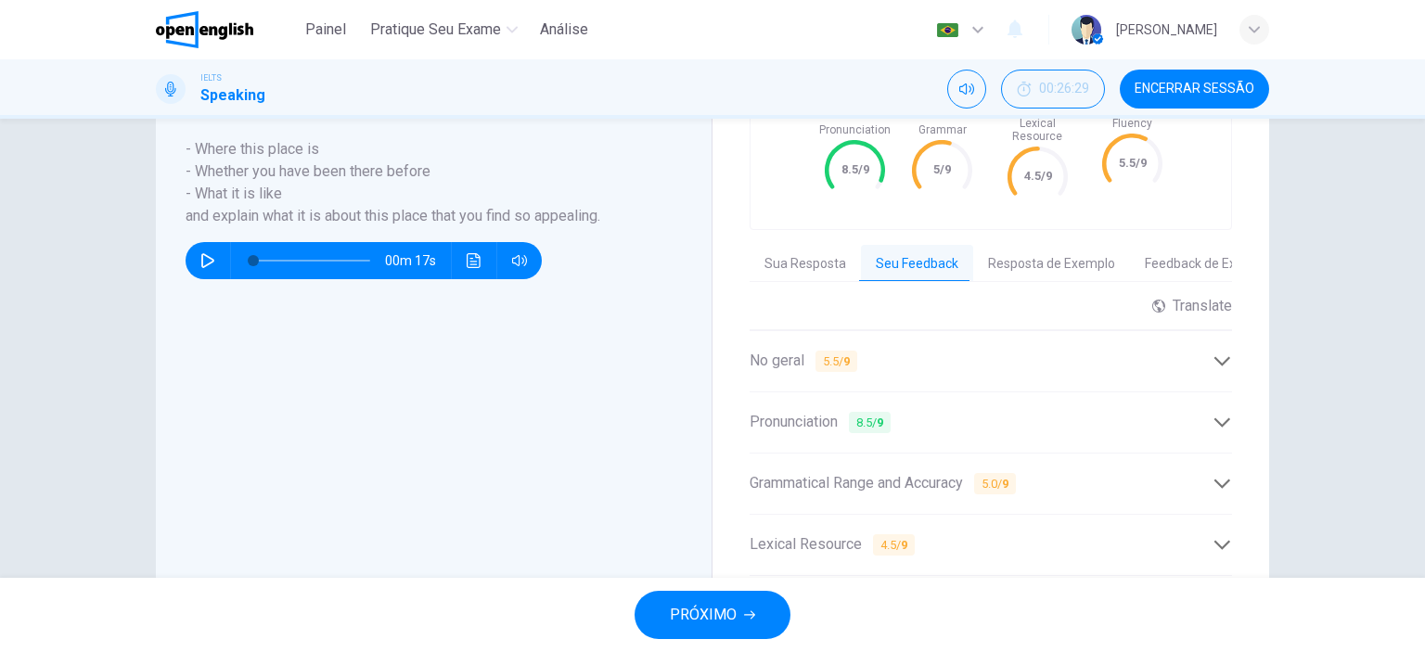
scroll to position [520, 0]
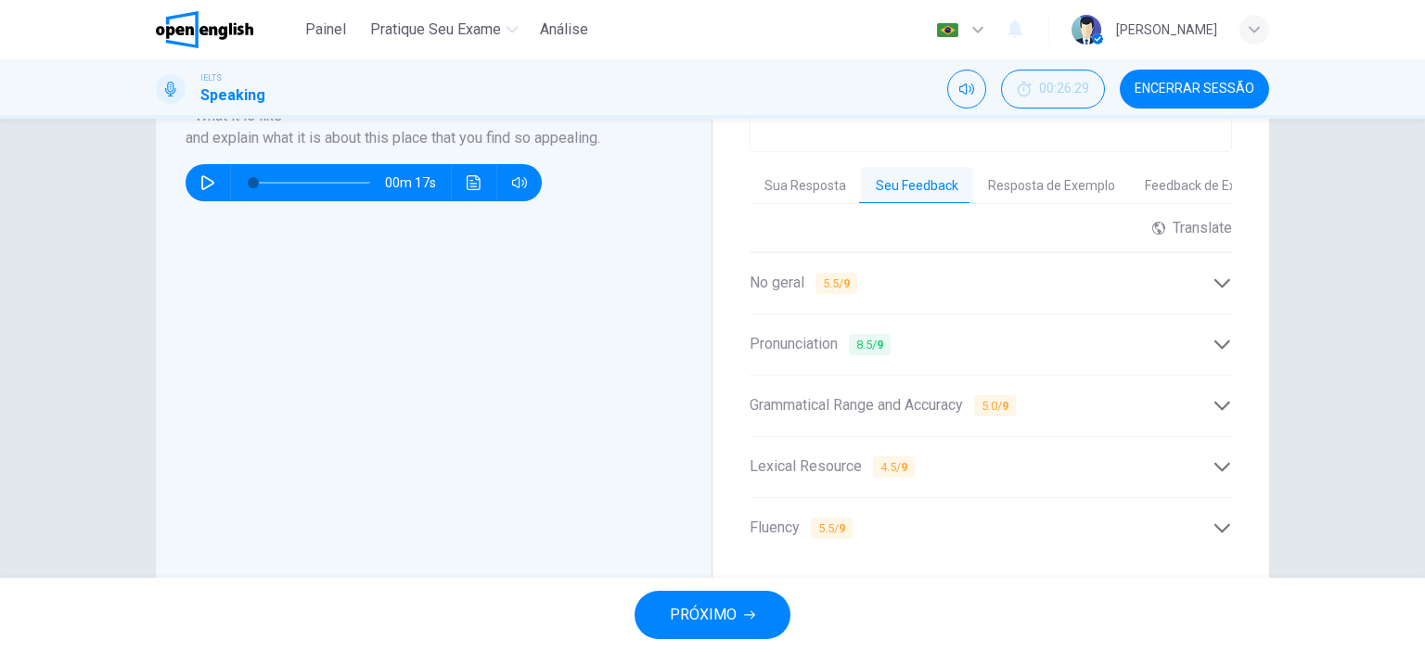
click at [1221, 340] on icon at bounding box center [1222, 344] width 16 height 9
click at [1215, 454] on icon at bounding box center [1222, 463] width 19 height 19
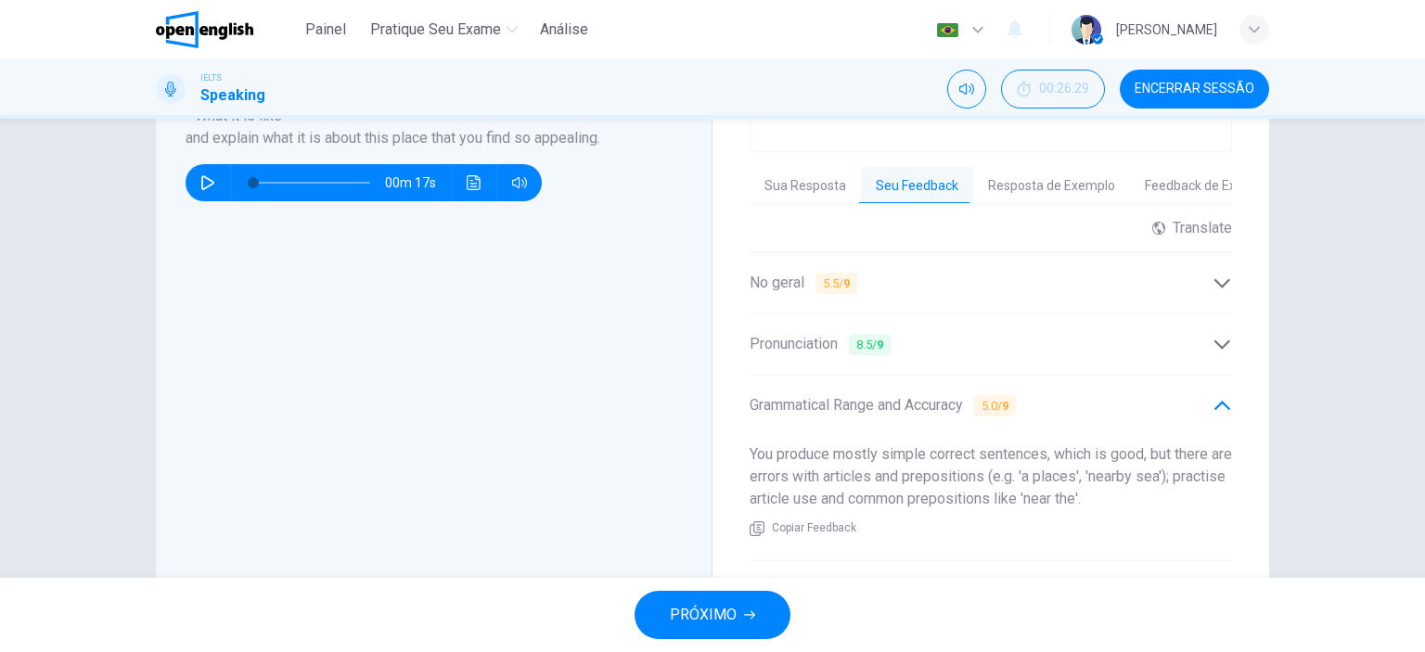
click at [1316, 480] on div "Question 8 Question Type : Part 2 - Individual Long Turn Directions : In Part 2…" at bounding box center [712, 348] width 1425 height 459
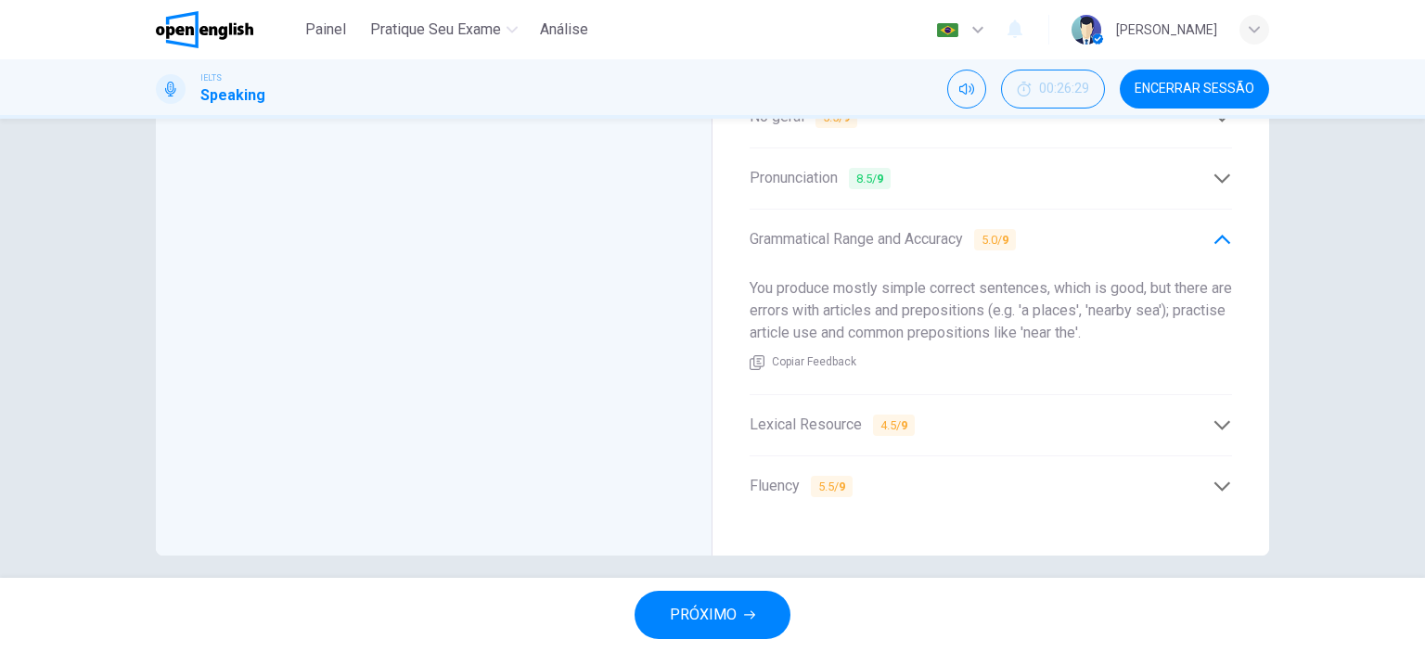
scroll to position [688, 0]
click at [1214, 413] on icon at bounding box center [1222, 422] width 19 height 19
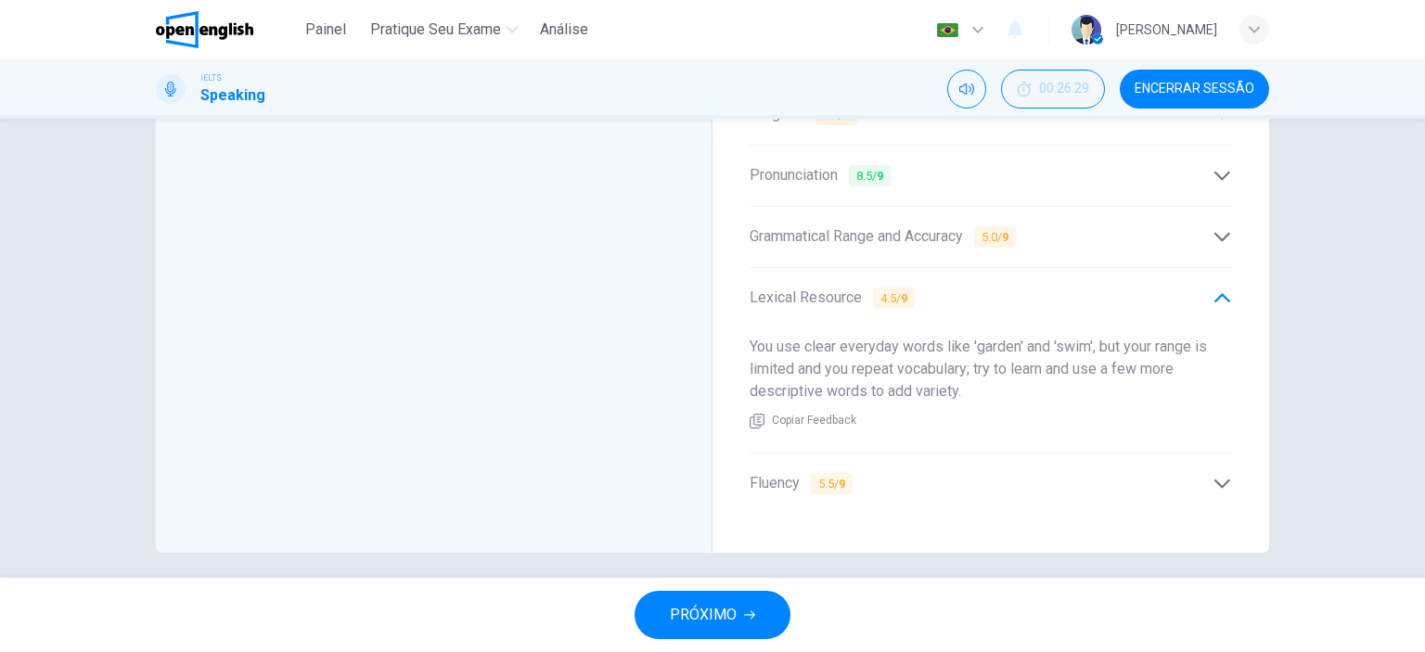
click at [1217, 474] on icon at bounding box center [1222, 483] width 19 height 19
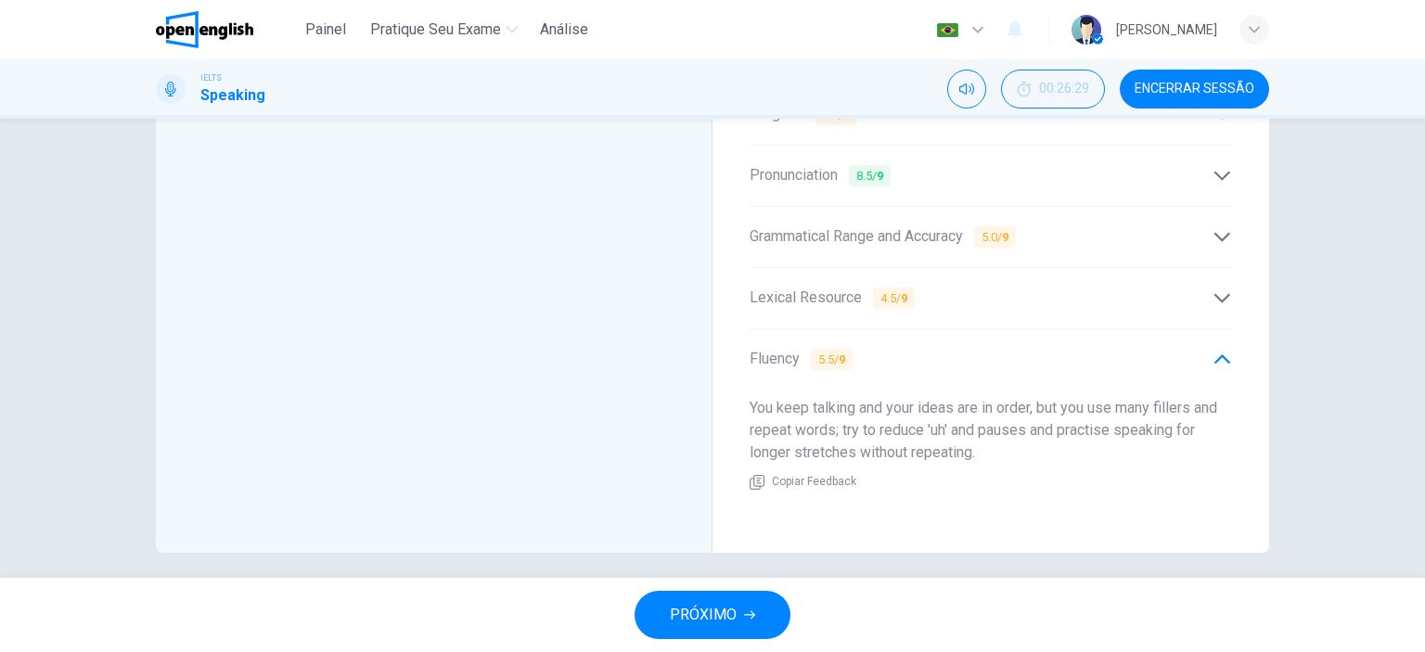
click at [719, 622] on span "PRÓXIMO" at bounding box center [703, 615] width 67 height 26
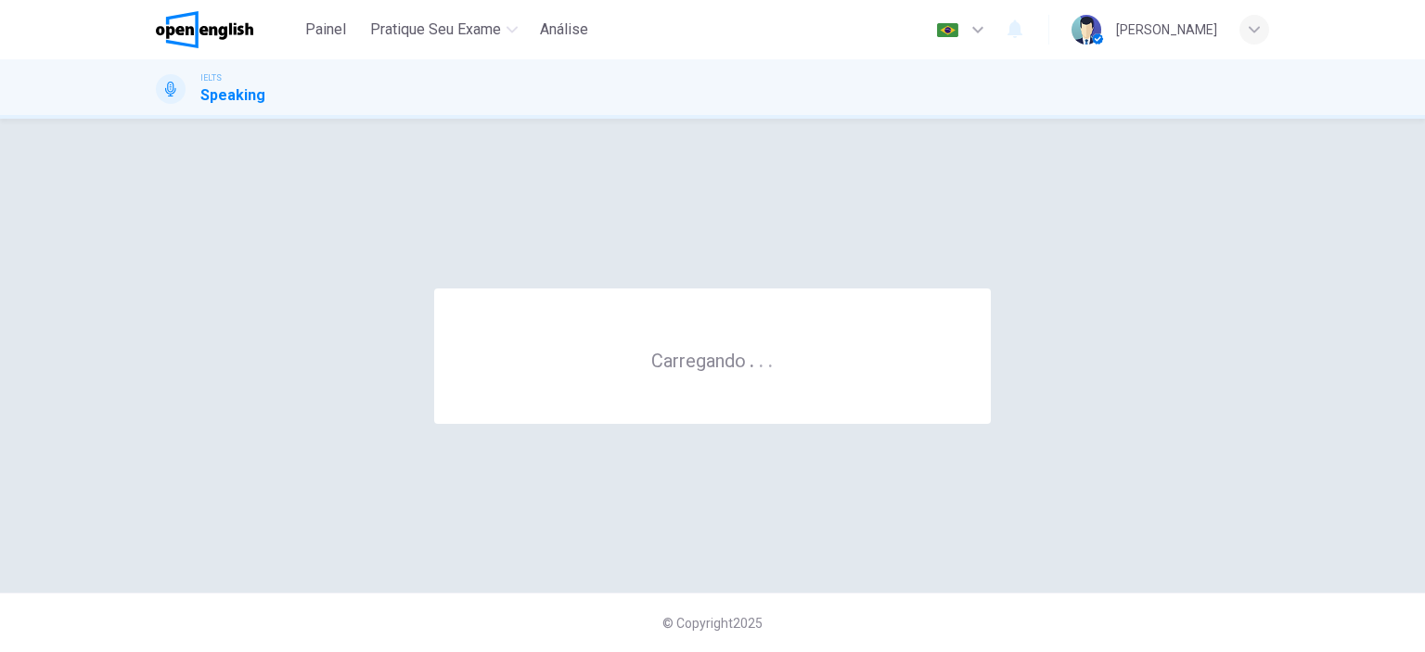
scroll to position [0, 0]
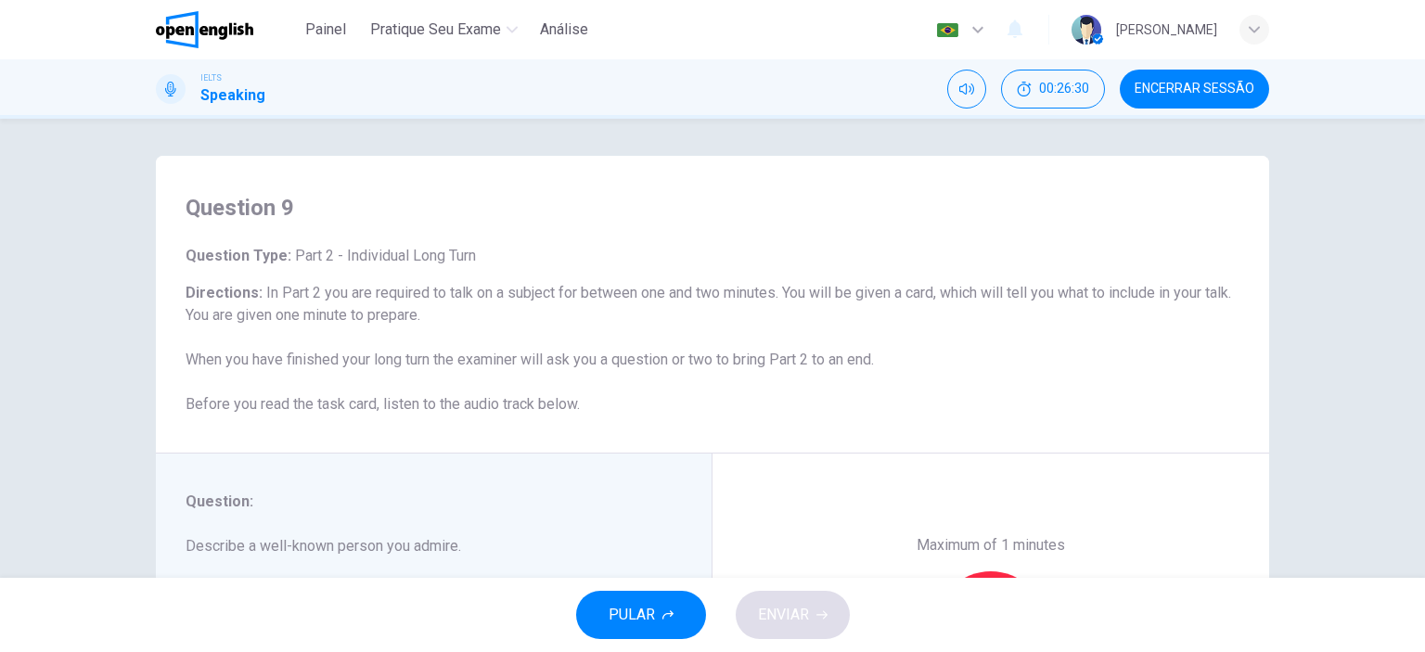
click at [1303, 396] on div "Question 9 Question Type : Part 2 - Individual Long Turn Directions : In Part 2…" at bounding box center [712, 348] width 1425 height 459
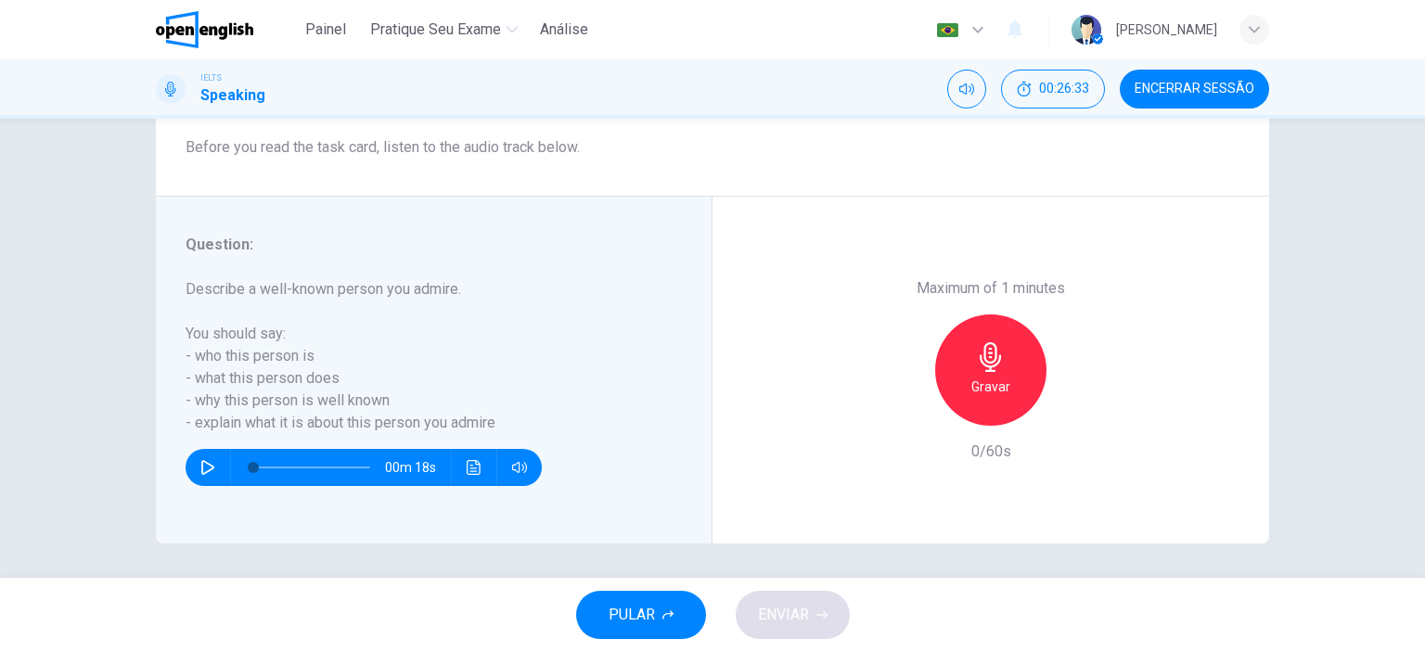
scroll to position [260, 0]
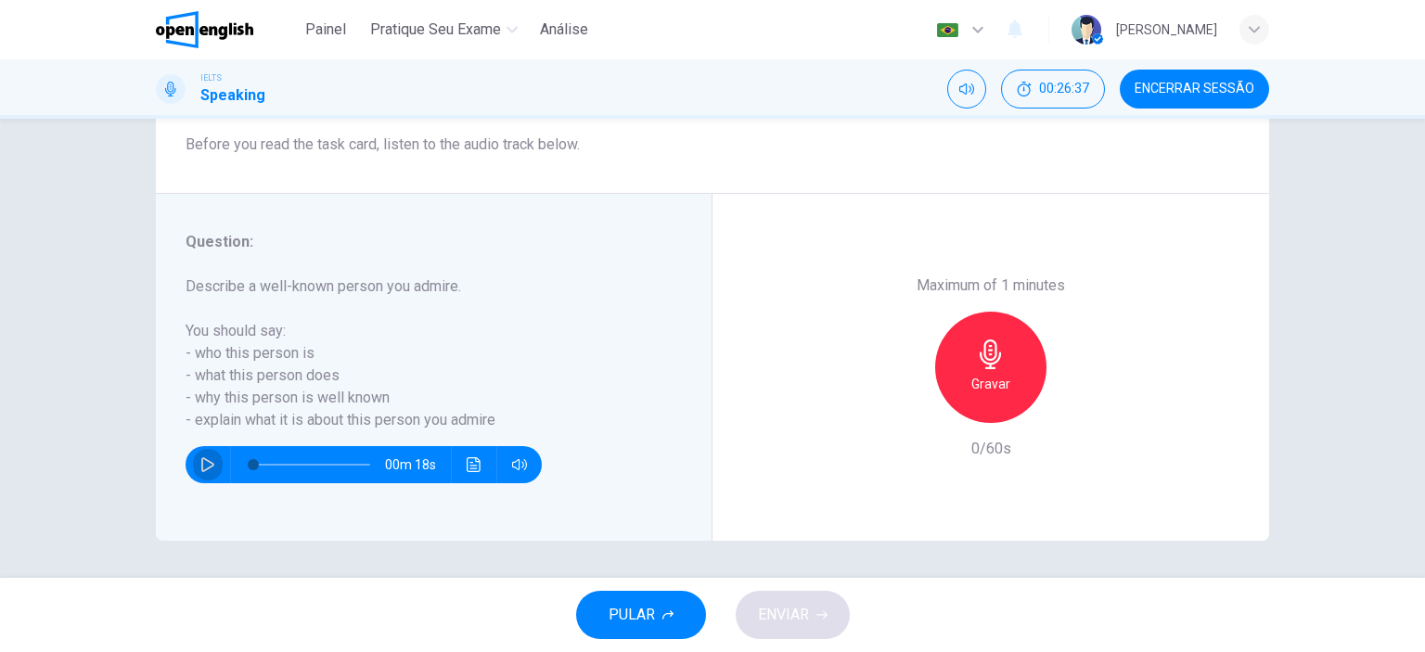
click at [202, 463] on icon "button" at bounding box center [207, 464] width 15 height 15
type input "*"
click at [982, 391] on h6 "Gravar" at bounding box center [990, 384] width 39 height 22
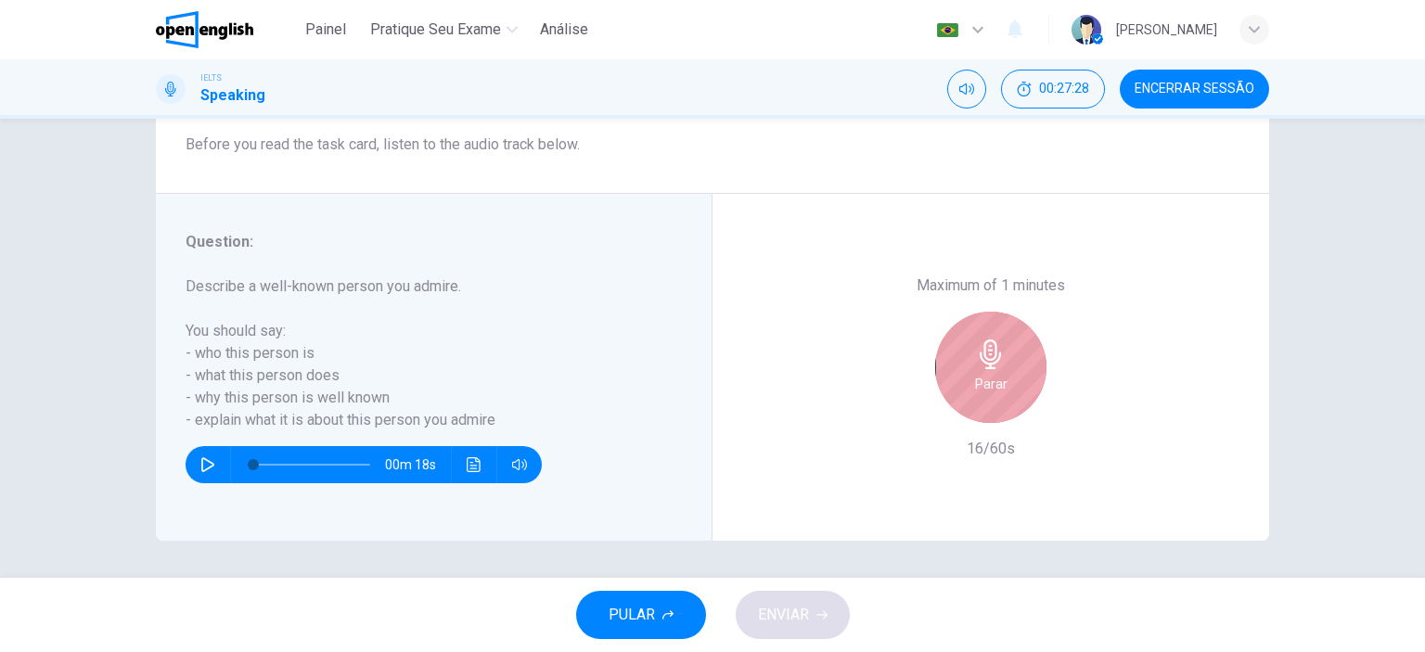
click at [956, 374] on div "Parar" at bounding box center [990, 367] width 111 height 111
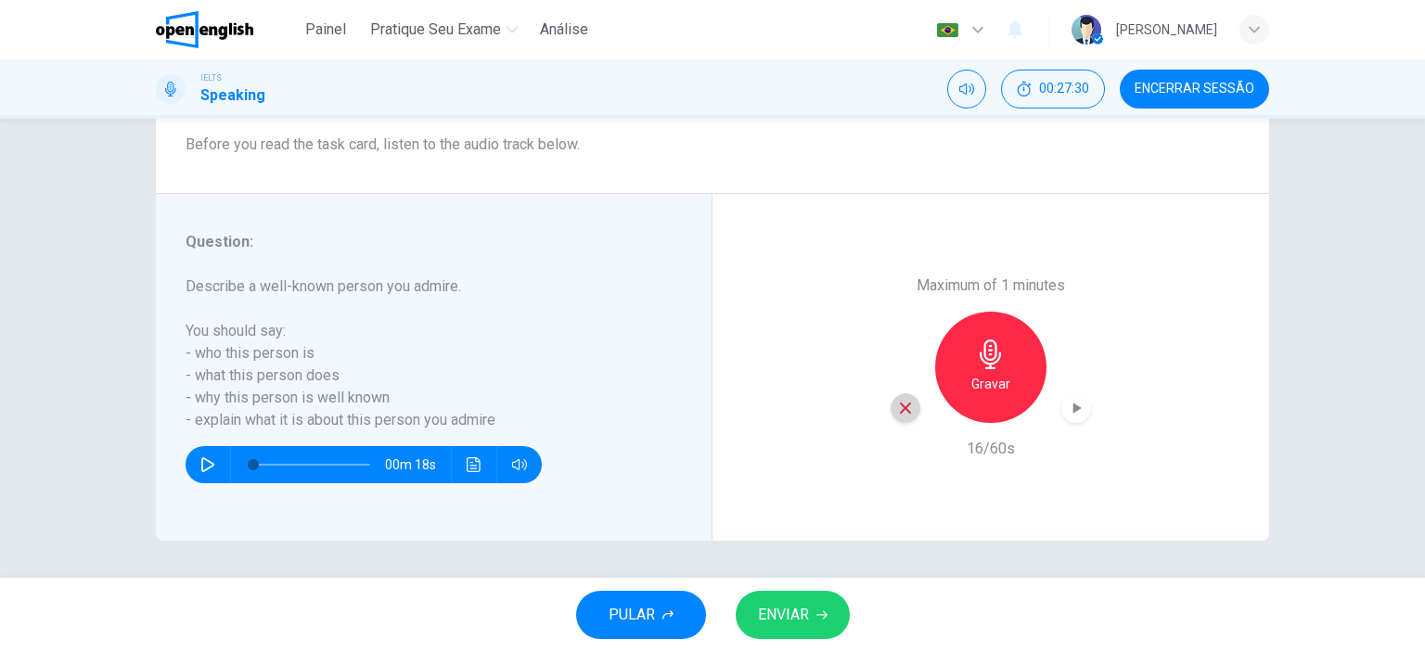
click at [902, 408] on icon "button" at bounding box center [905, 408] width 11 height 11
click at [1016, 361] on div "Gravar" at bounding box center [990, 367] width 111 height 111
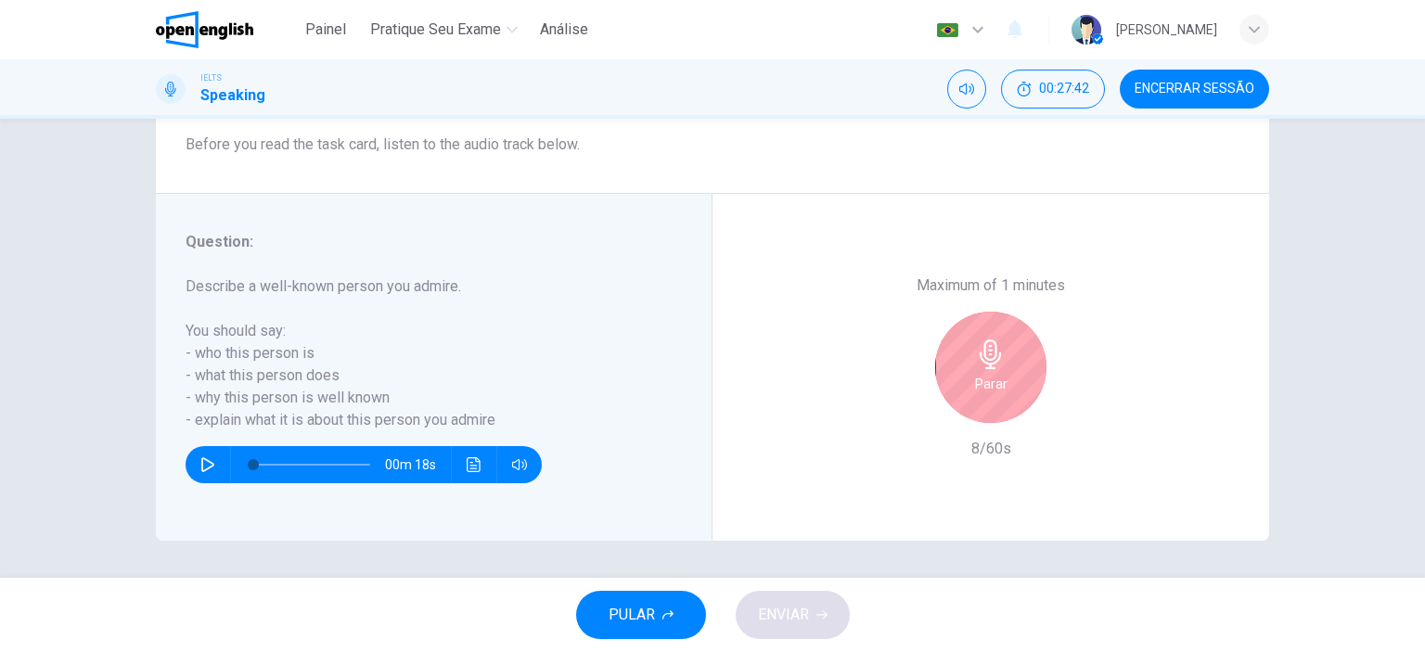
click at [1012, 384] on div "Parar" at bounding box center [990, 367] width 111 height 111
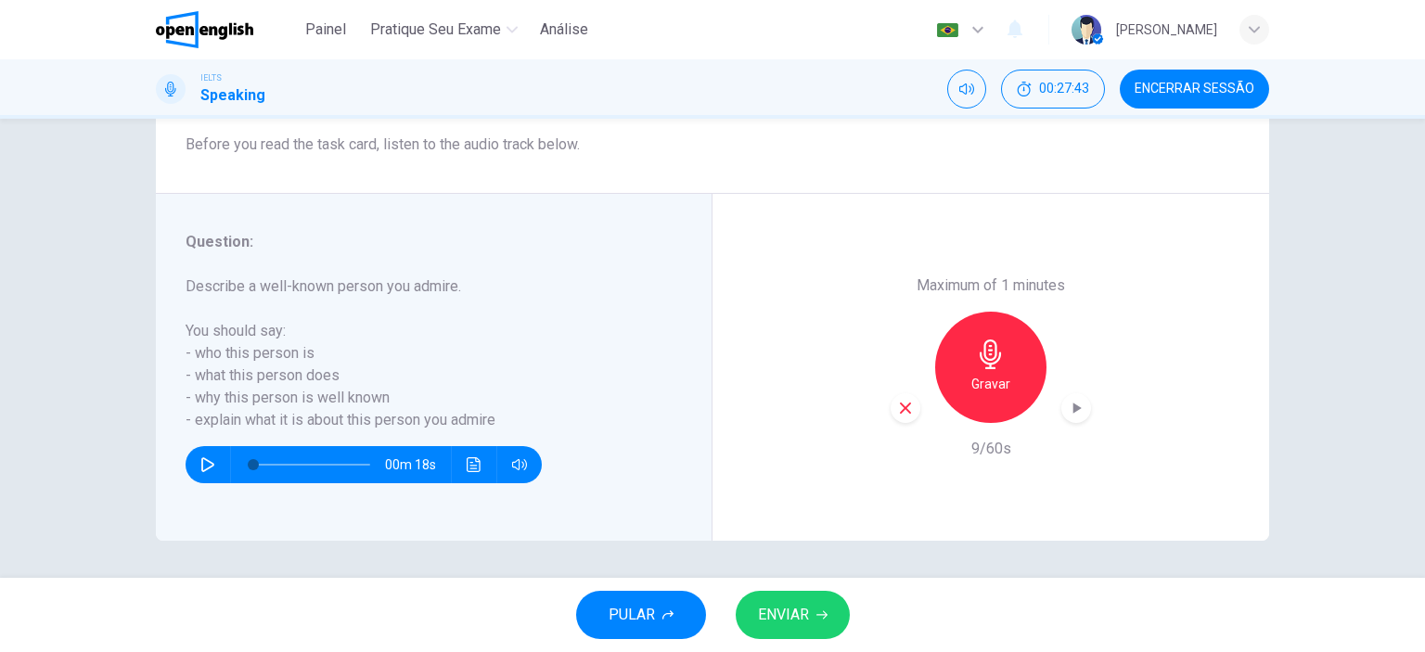
click at [897, 401] on icon "button" at bounding box center [905, 408] width 17 height 17
click at [985, 379] on h6 "Gravar" at bounding box center [990, 384] width 39 height 22
click at [792, 617] on span "ENVIAR" at bounding box center [783, 615] width 51 height 26
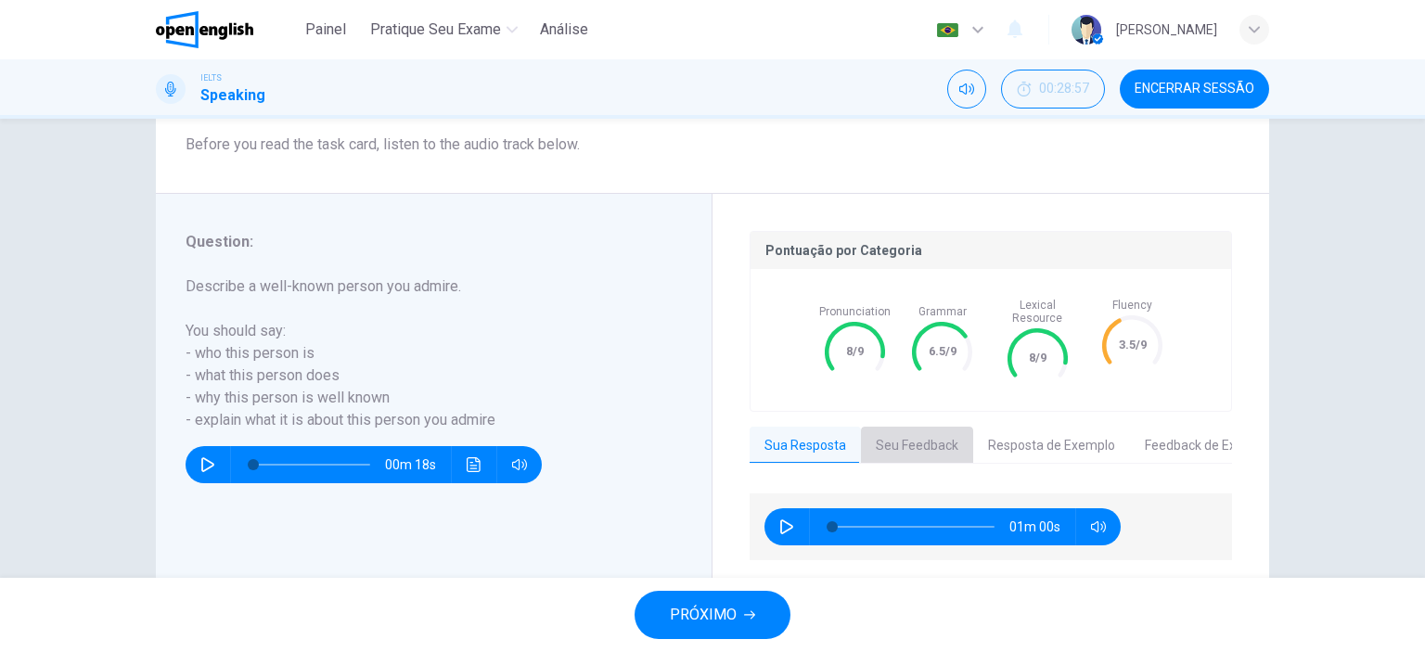
click at [922, 427] on button "Seu Feedback" at bounding box center [917, 446] width 112 height 39
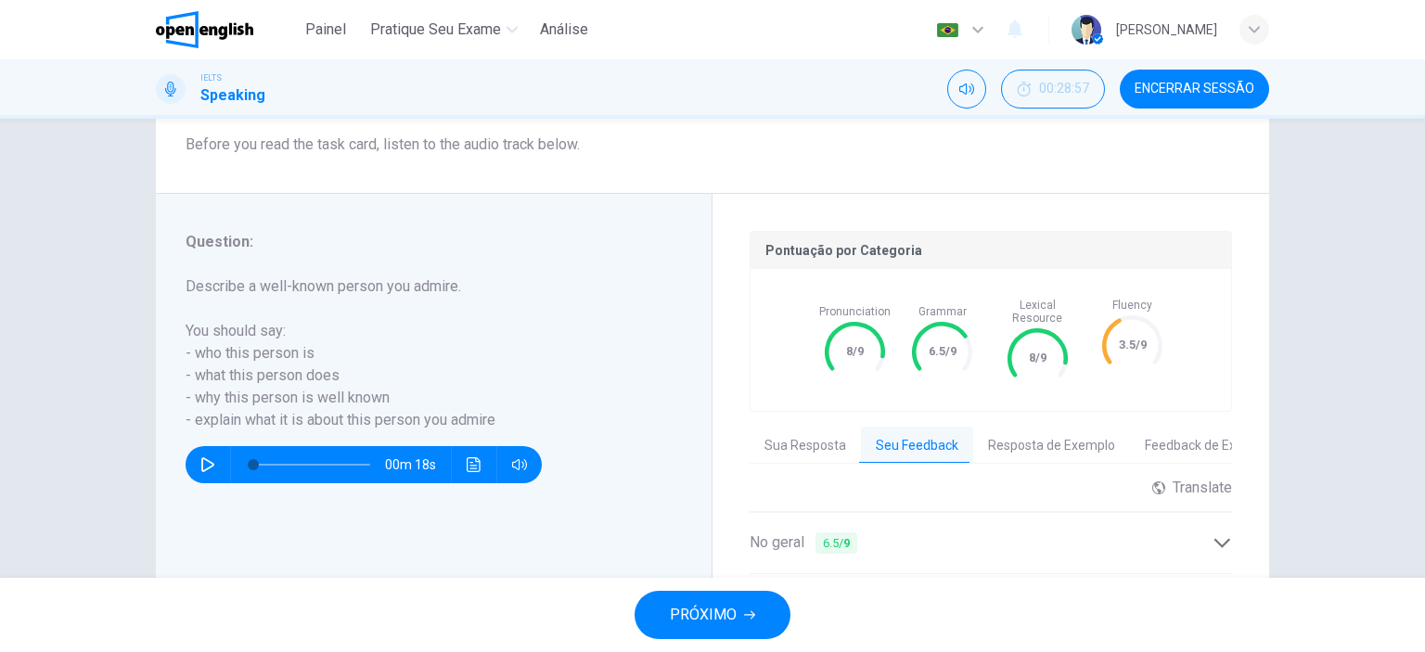
click at [1299, 539] on div "Question 9 Question Type : Part 2 - Individual Long Turn Directions : In Part 2…" at bounding box center [712, 348] width 1425 height 459
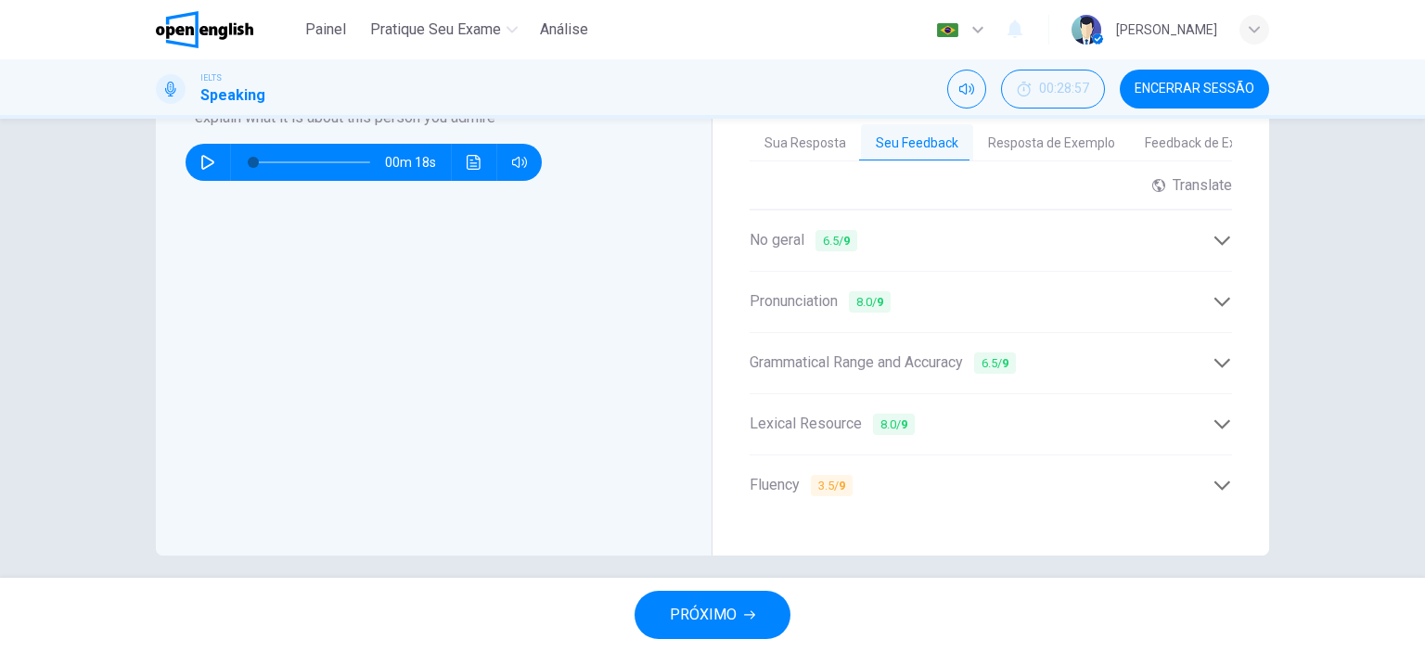
scroll to position [564, 0]
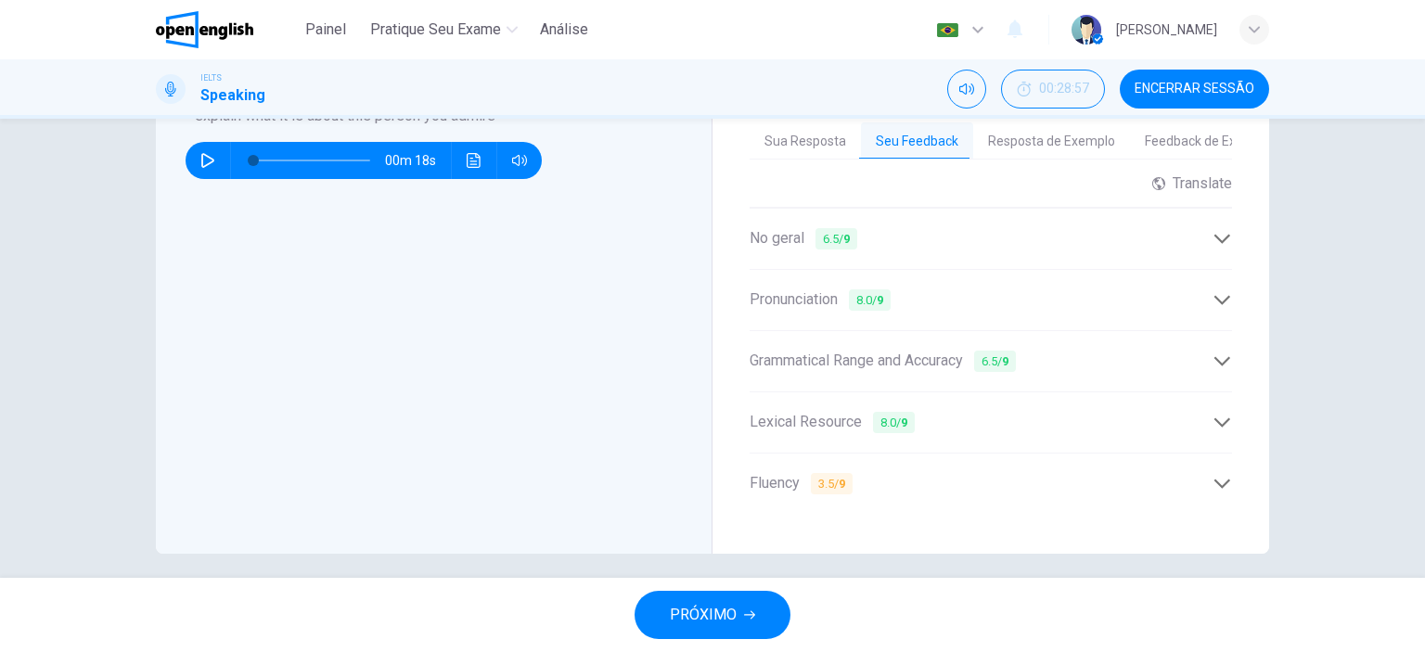
click at [1218, 474] on icon at bounding box center [1222, 483] width 19 height 19
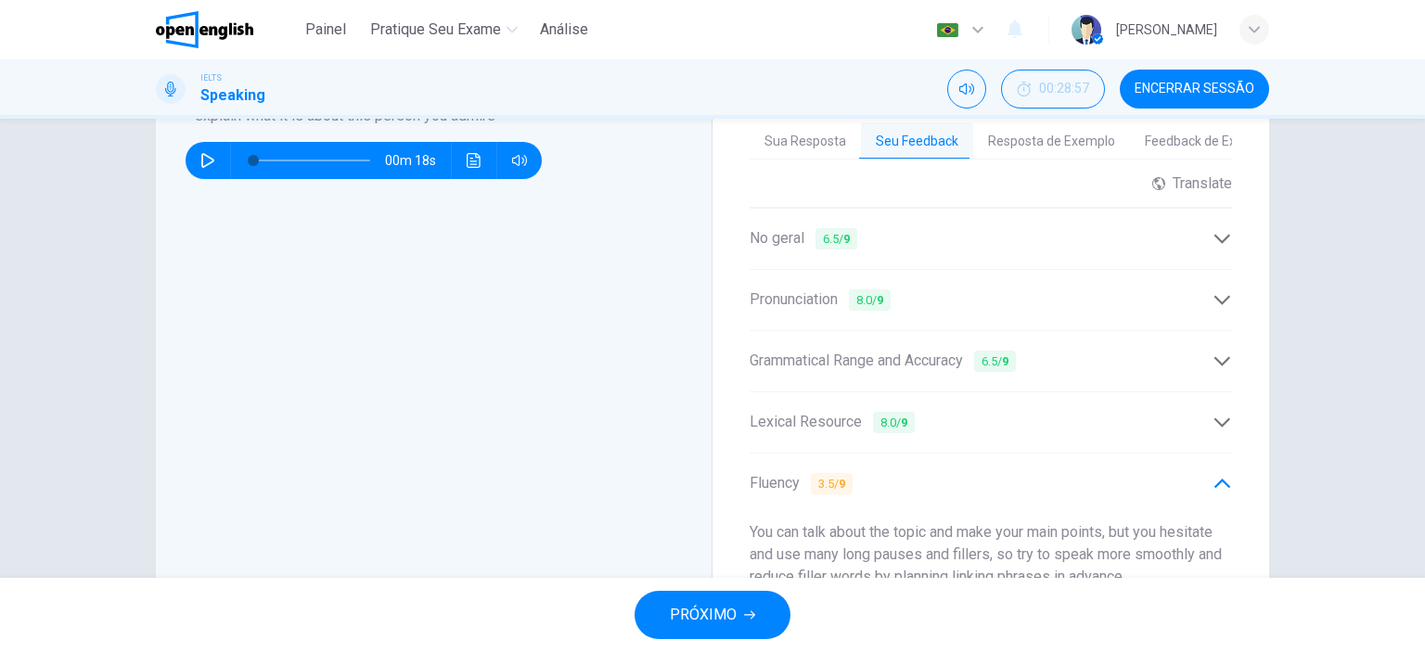
click at [1328, 485] on div "Question 9 Question Type : Part 2 - Individual Long Turn Directions : In Part 2…" at bounding box center [712, 348] width 1425 height 459
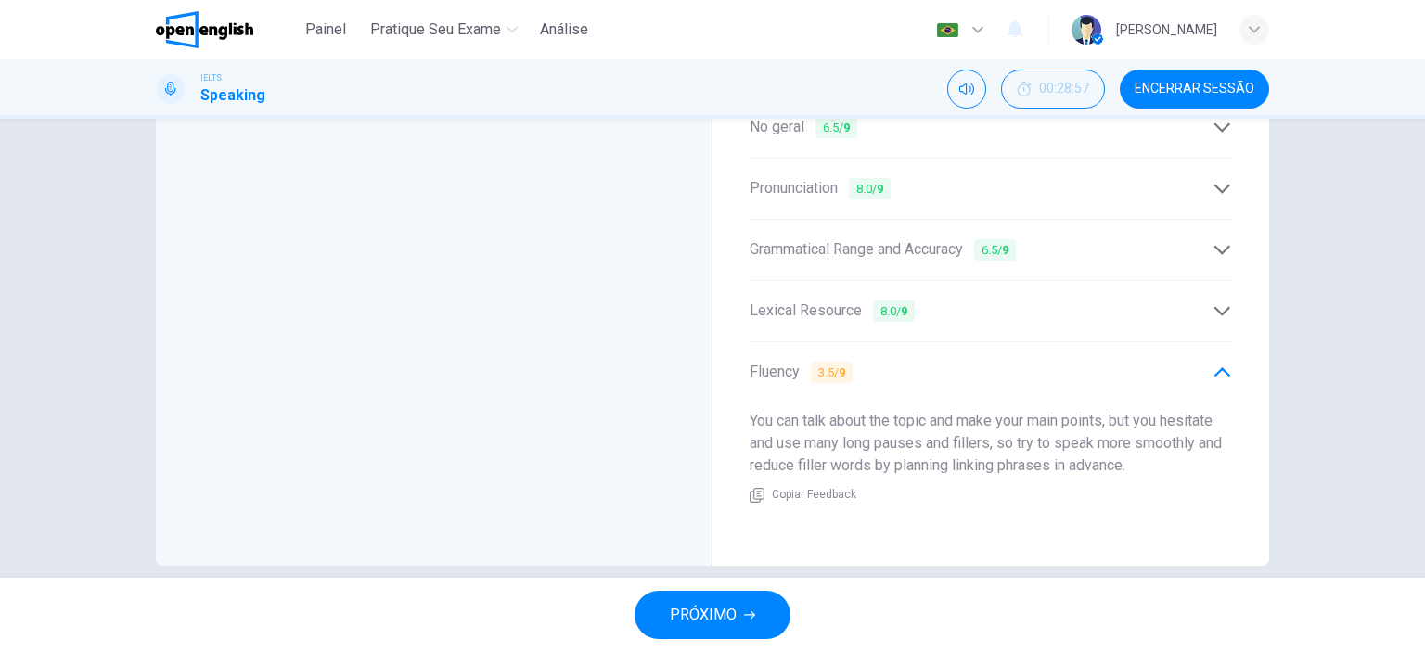
scroll to position [688, 0]
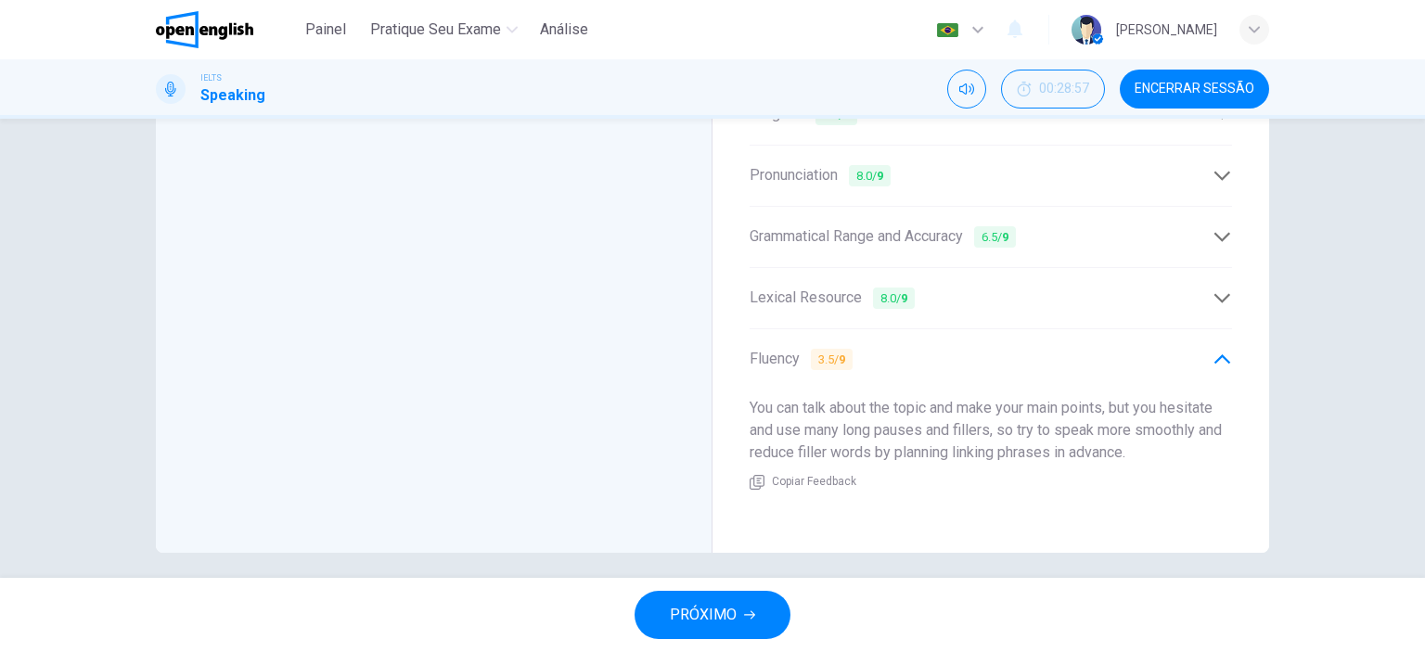
click at [1214, 289] on icon at bounding box center [1222, 298] width 19 height 19
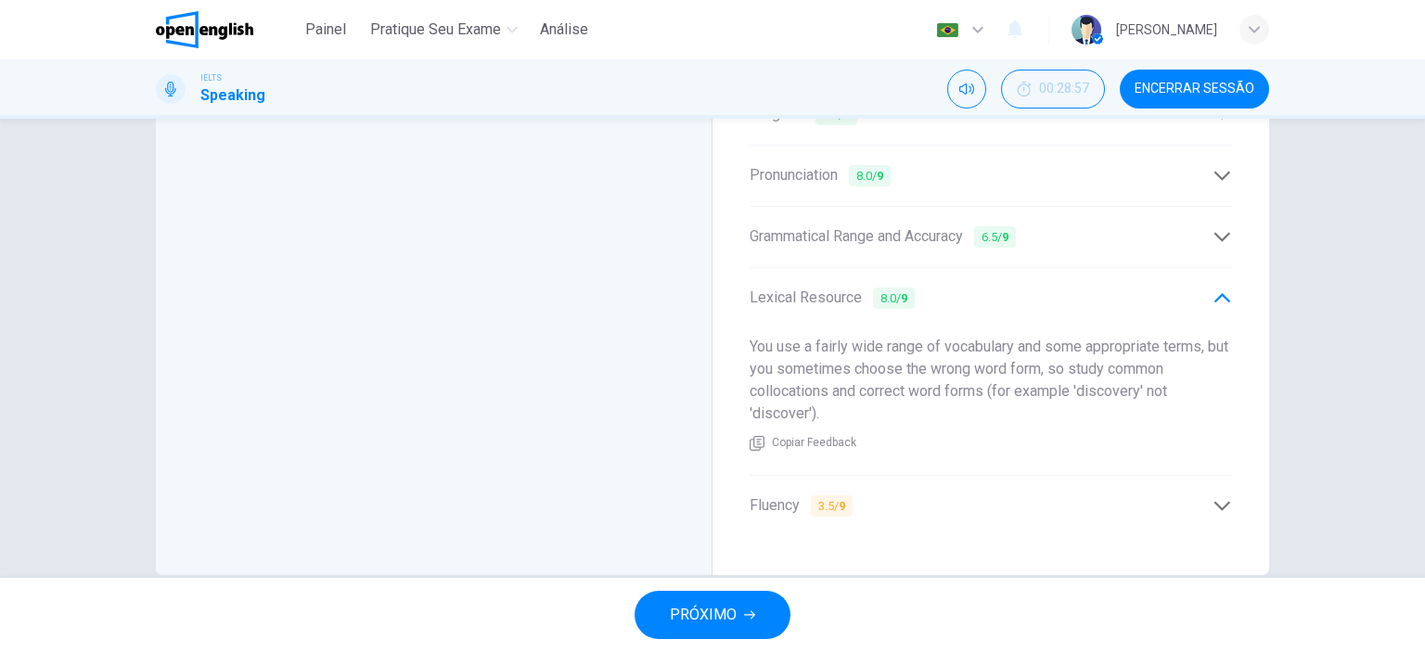
click at [1217, 227] on icon at bounding box center [1222, 236] width 19 height 19
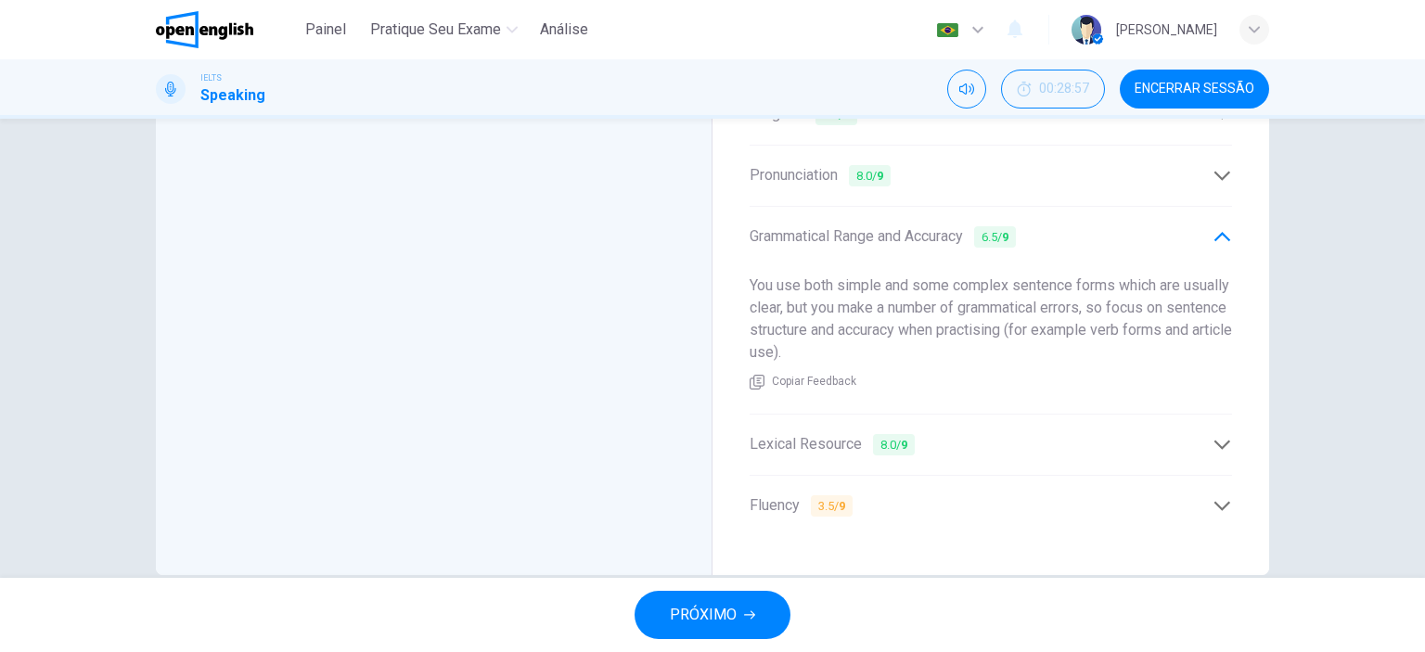
click at [1217, 166] on icon at bounding box center [1222, 175] width 19 height 19
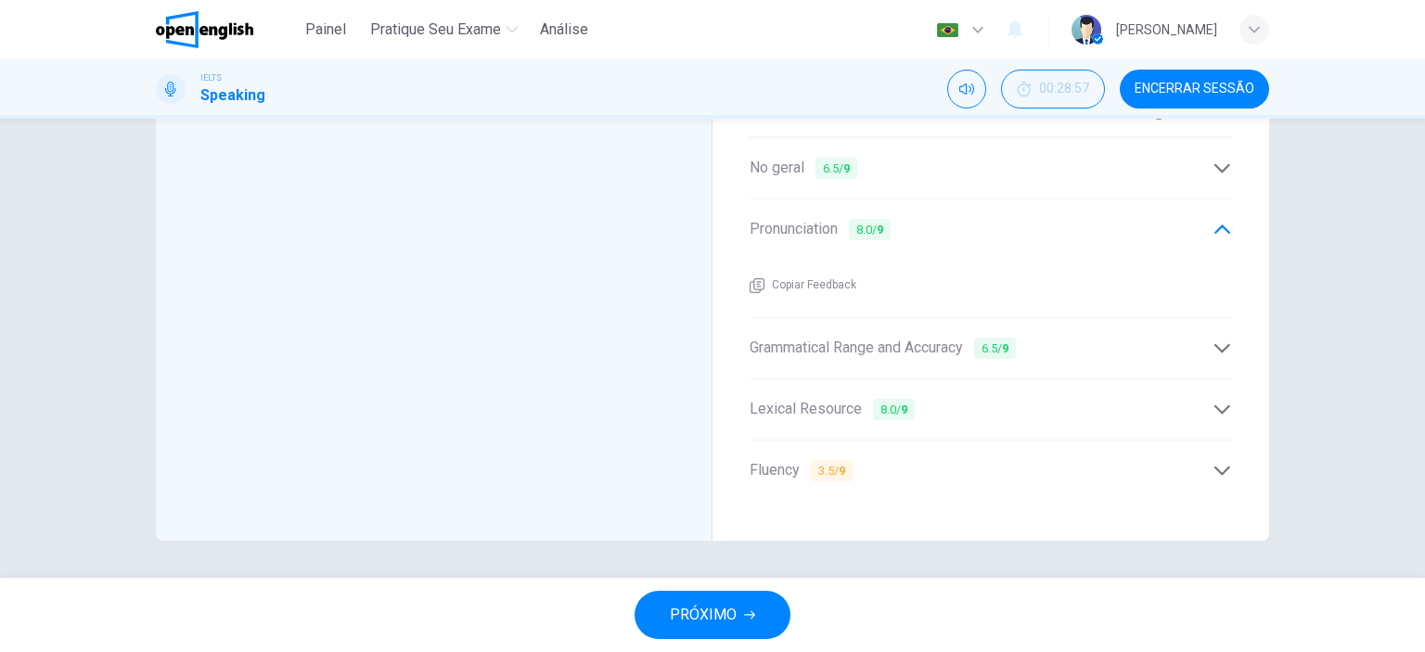
scroll to position [622, 0]
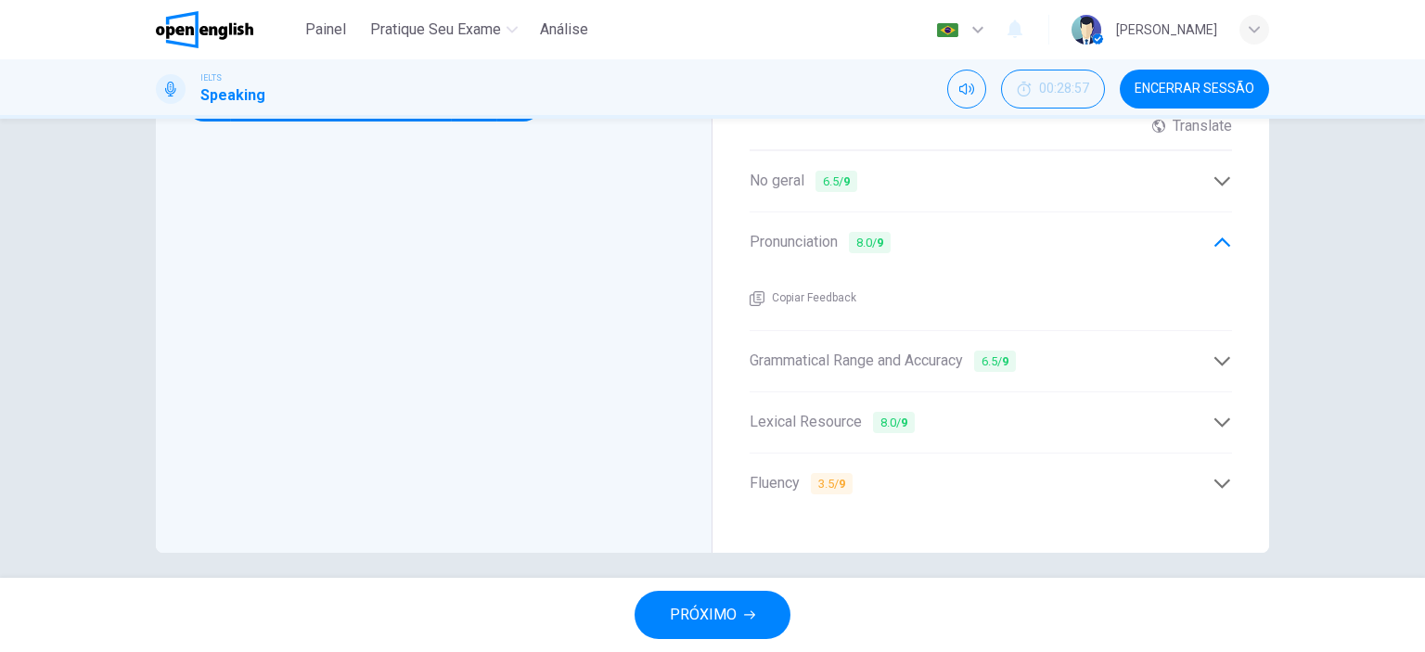
click at [726, 610] on span "PRÓXIMO" at bounding box center [703, 615] width 67 height 26
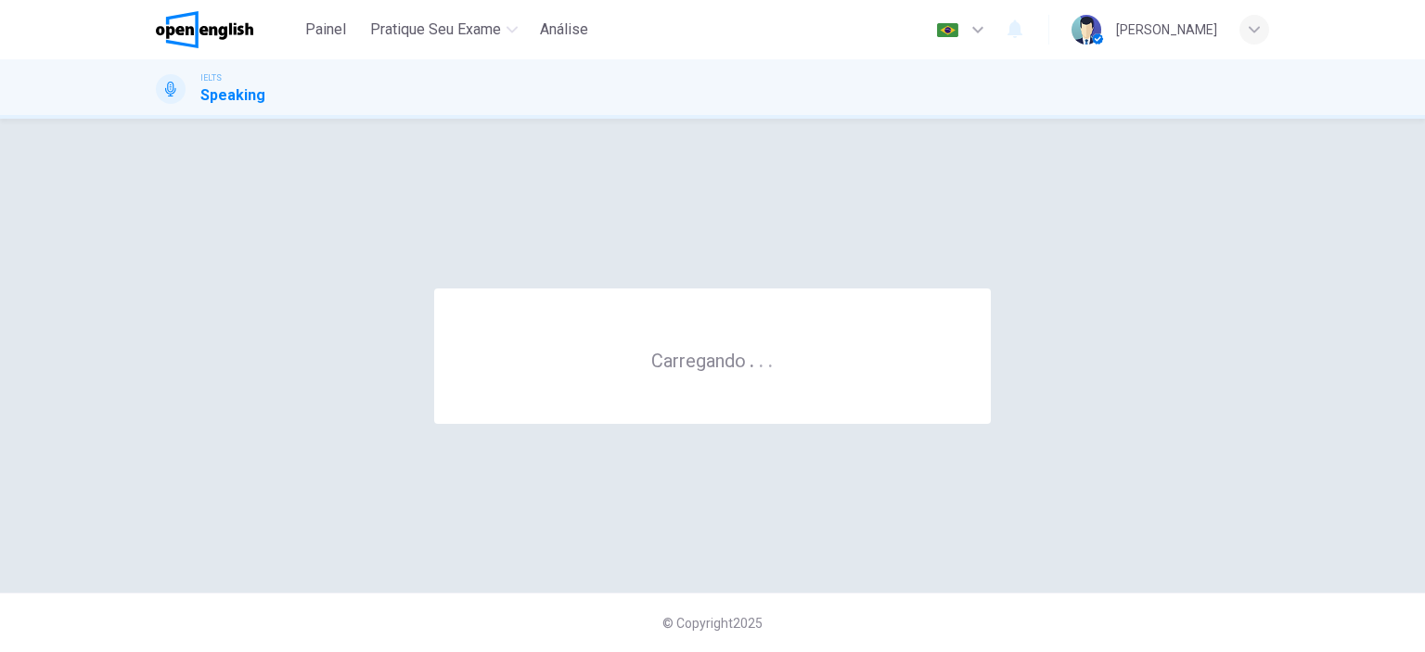
scroll to position [0, 0]
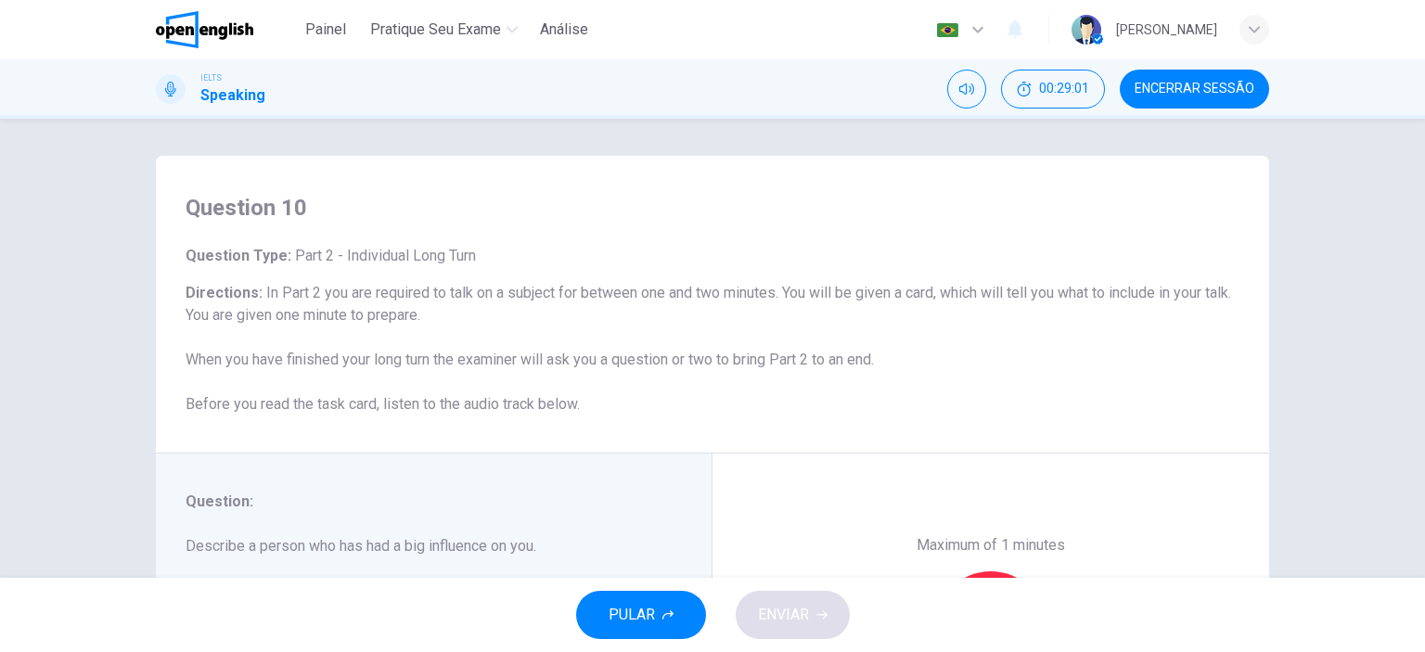
click at [1171, 366] on h6 "Directions : In Part 2 you are required to talk on a subject for between one an…" at bounding box center [713, 349] width 1054 height 134
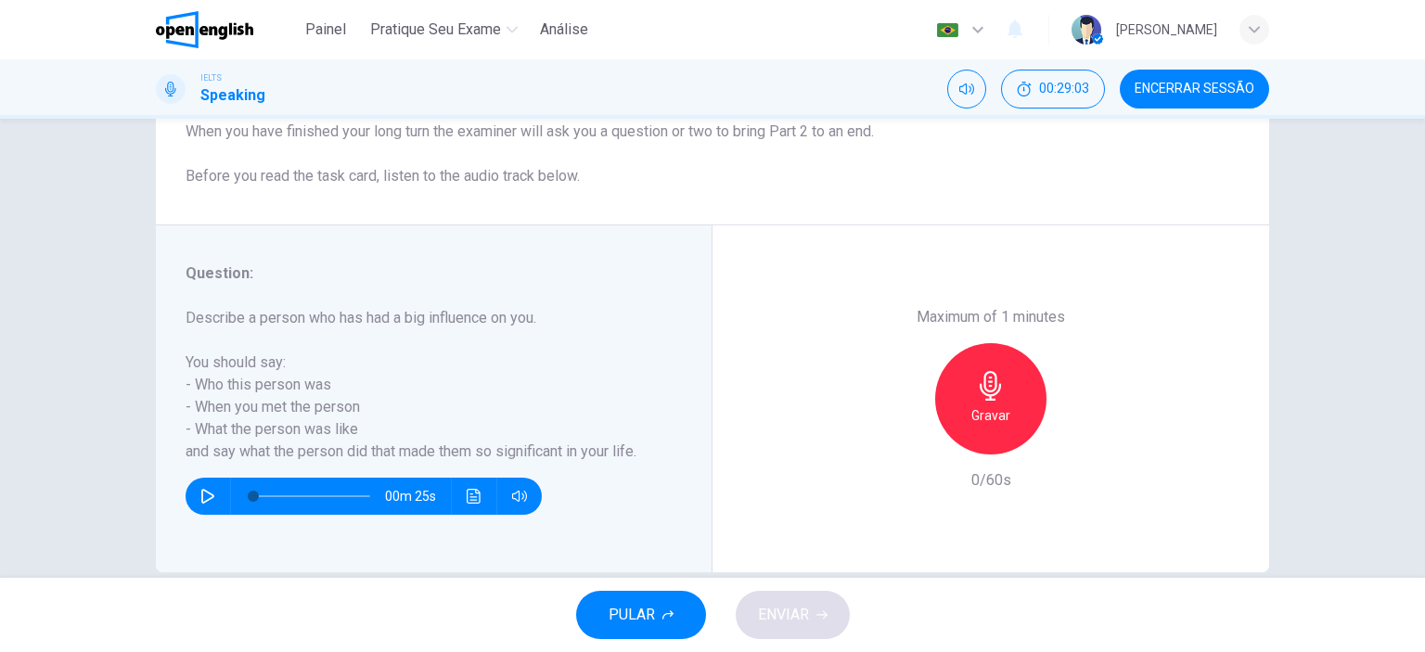
scroll to position [260, 0]
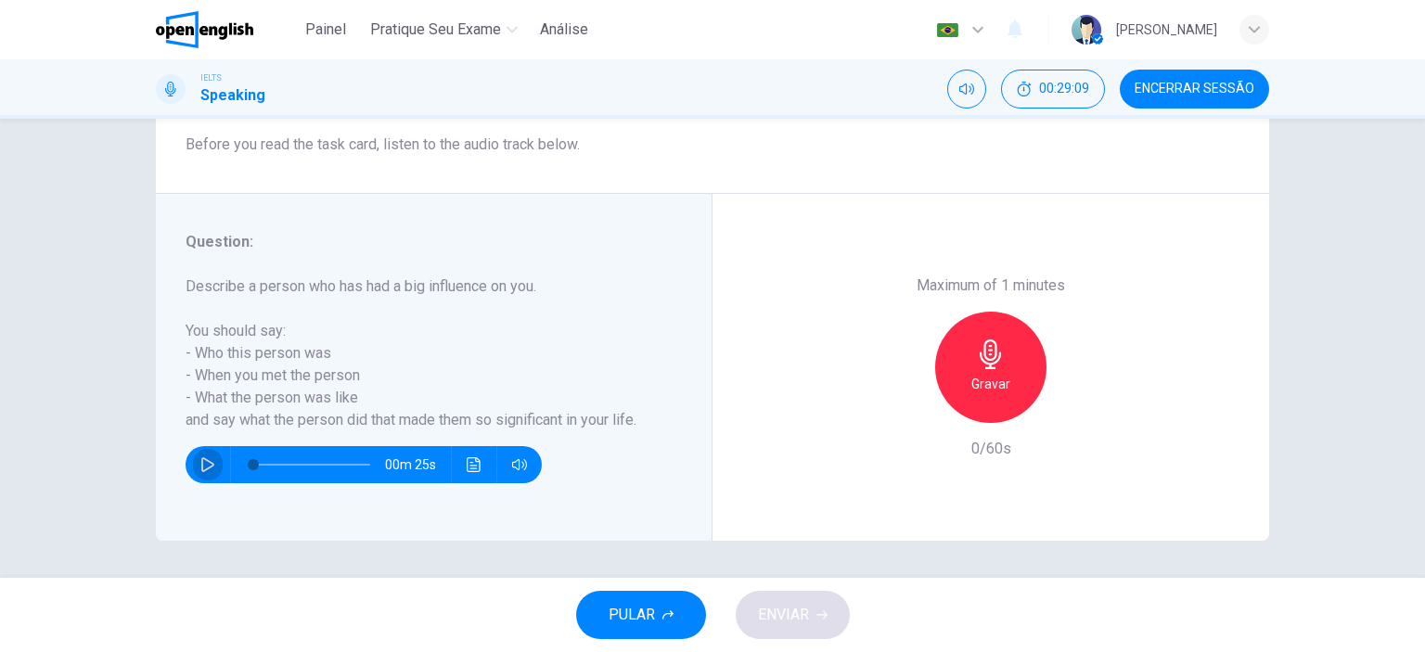
click at [207, 463] on icon "button" at bounding box center [207, 464] width 13 height 15
type input "*"
click at [993, 363] on icon "button" at bounding box center [991, 355] width 30 height 30
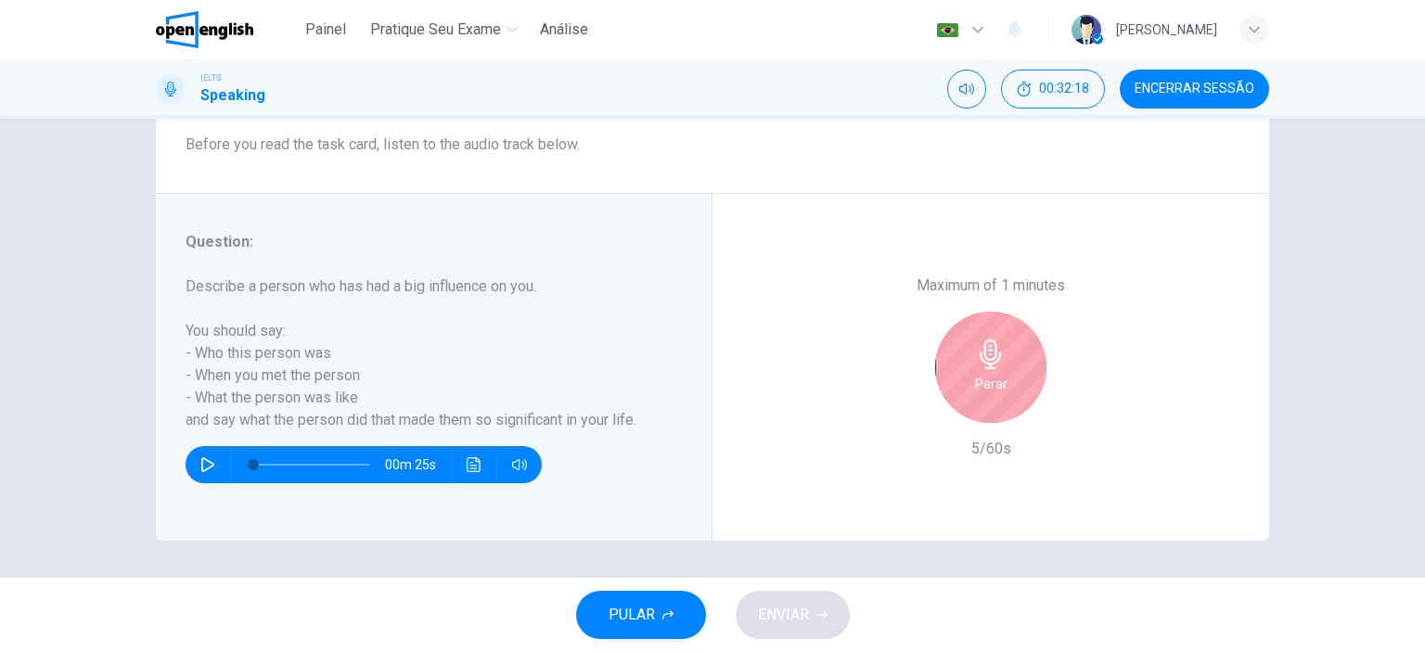
click at [1000, 366] on icon "button" at bounding box center [991, 355] width 30 height 30
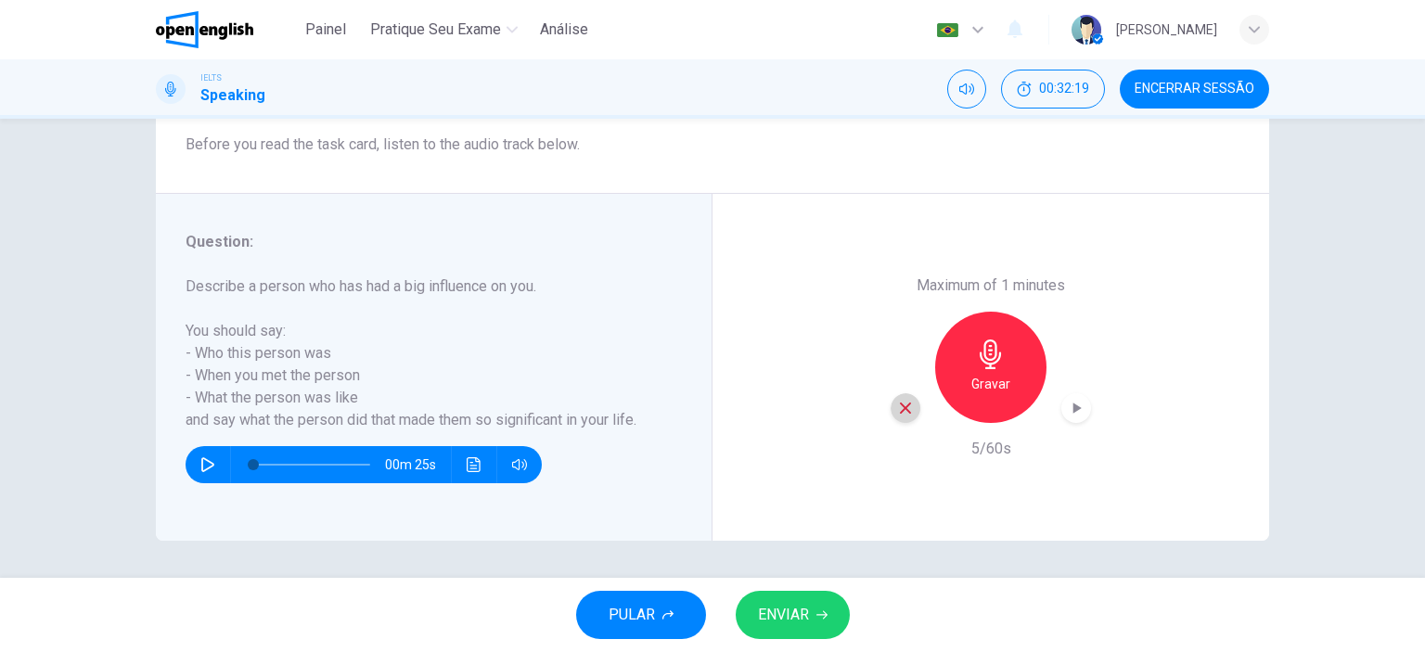
click at [900, 404] on icon "button" at bounding box center [905, 408] width 11 height 11
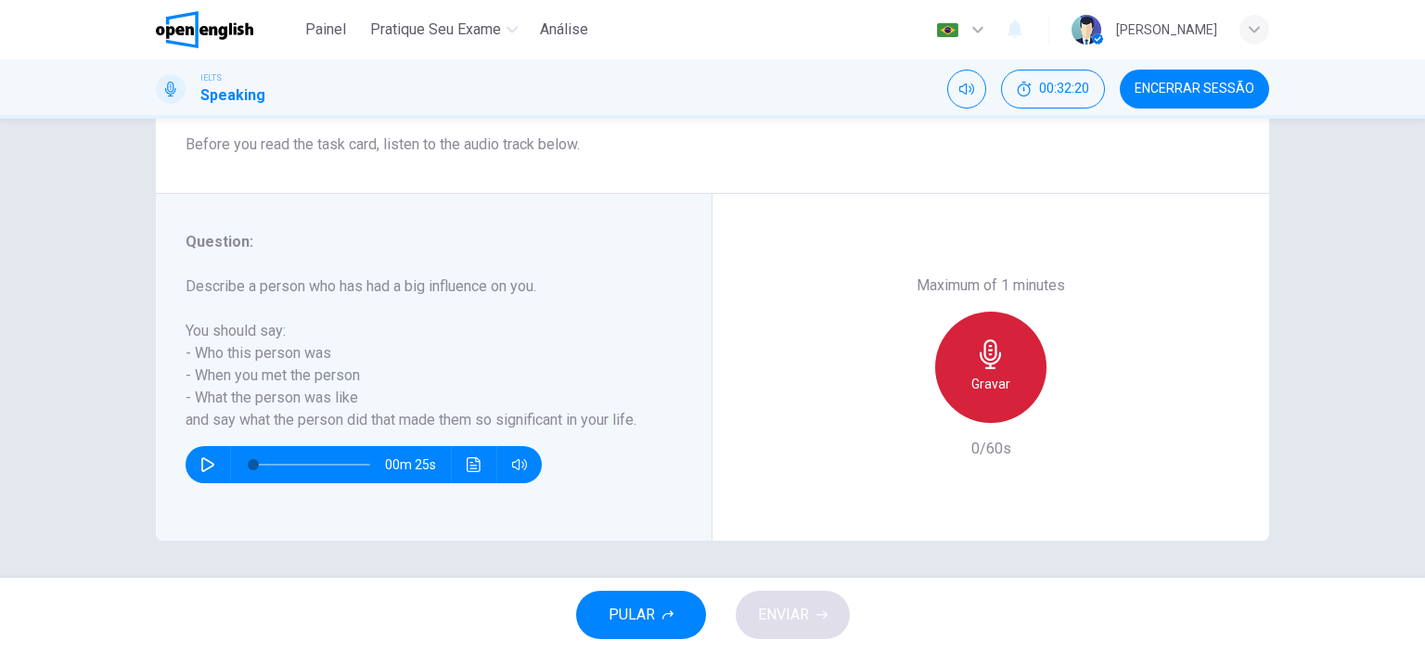
click at [974, 380] on h6 "Gravar" at bounding box center [990, 384] width 39 height 22
click at [984, 384] on h6 "Parar" at bounding box center [991, 384] width 32 height 22
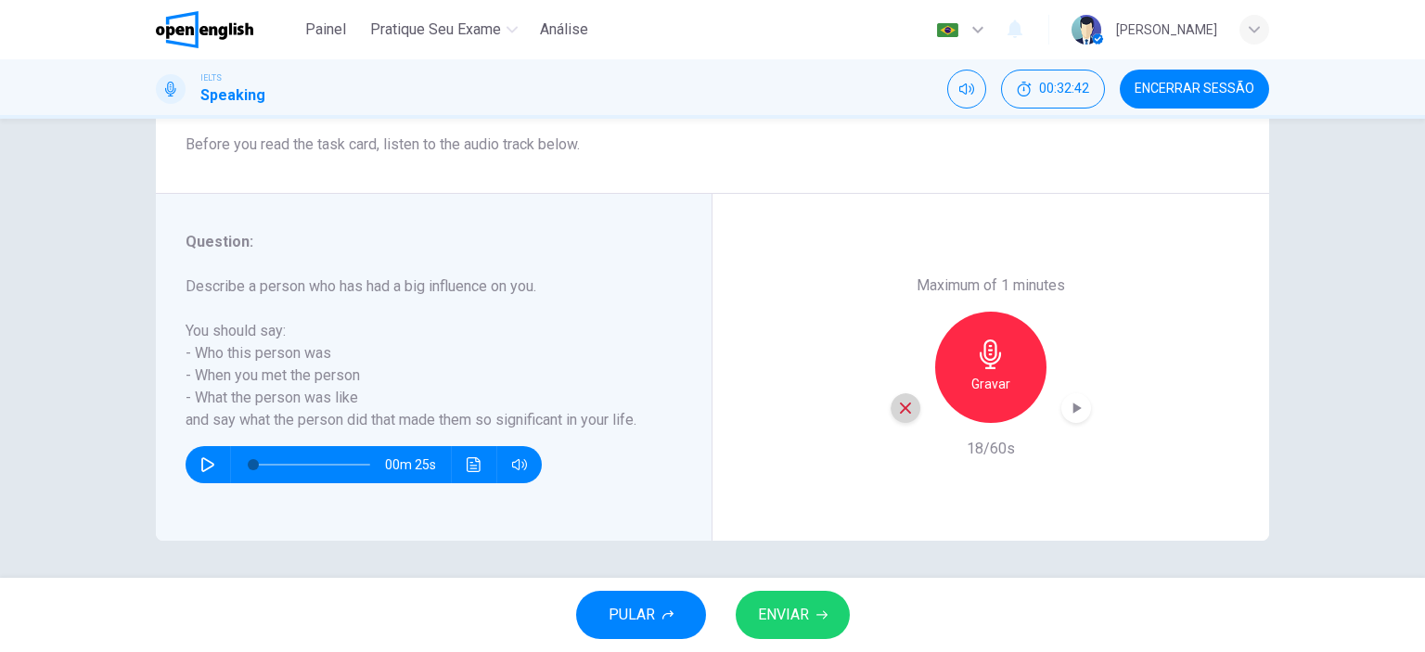
click at [898, 402] on icon "button" at bounding box center [905, 408] width 17 height 17
click at [989, 357] on icon "button" at bounding box center [990, 355] width 21 height 30
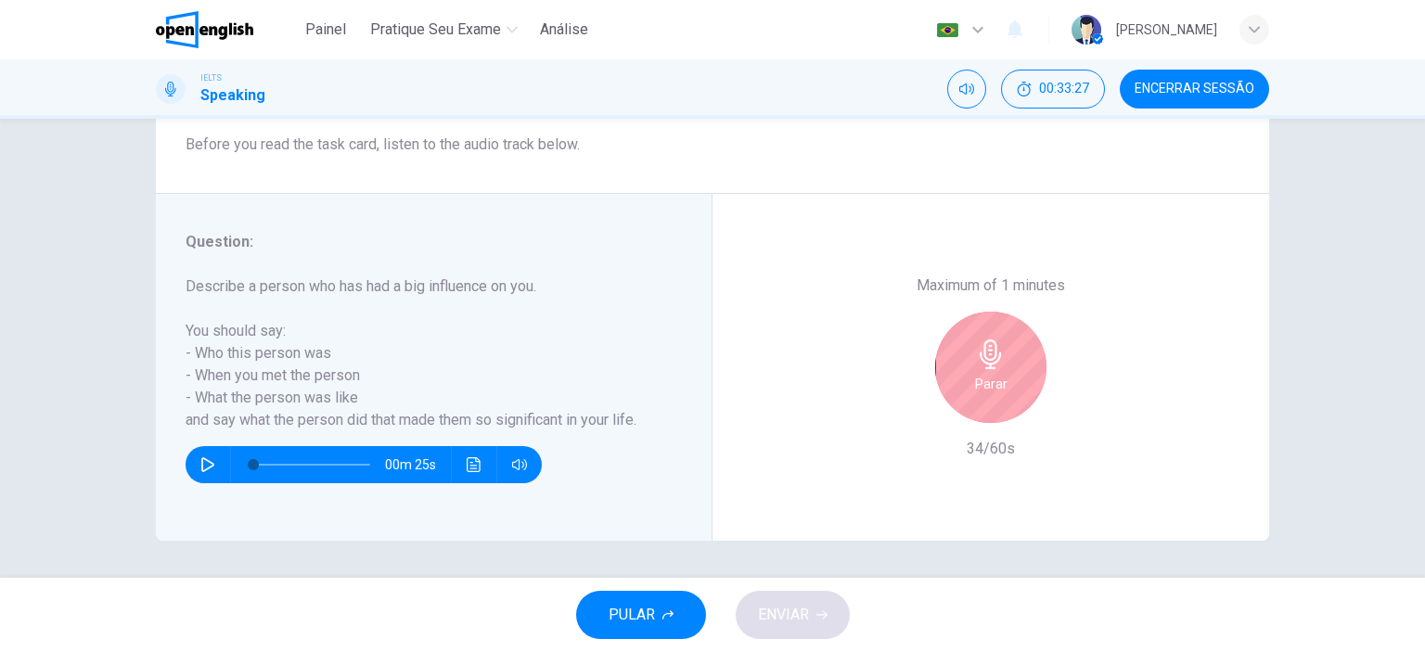
click at [995, 365] on icon "button" at bounding box center [991, 355] width 30 height 30
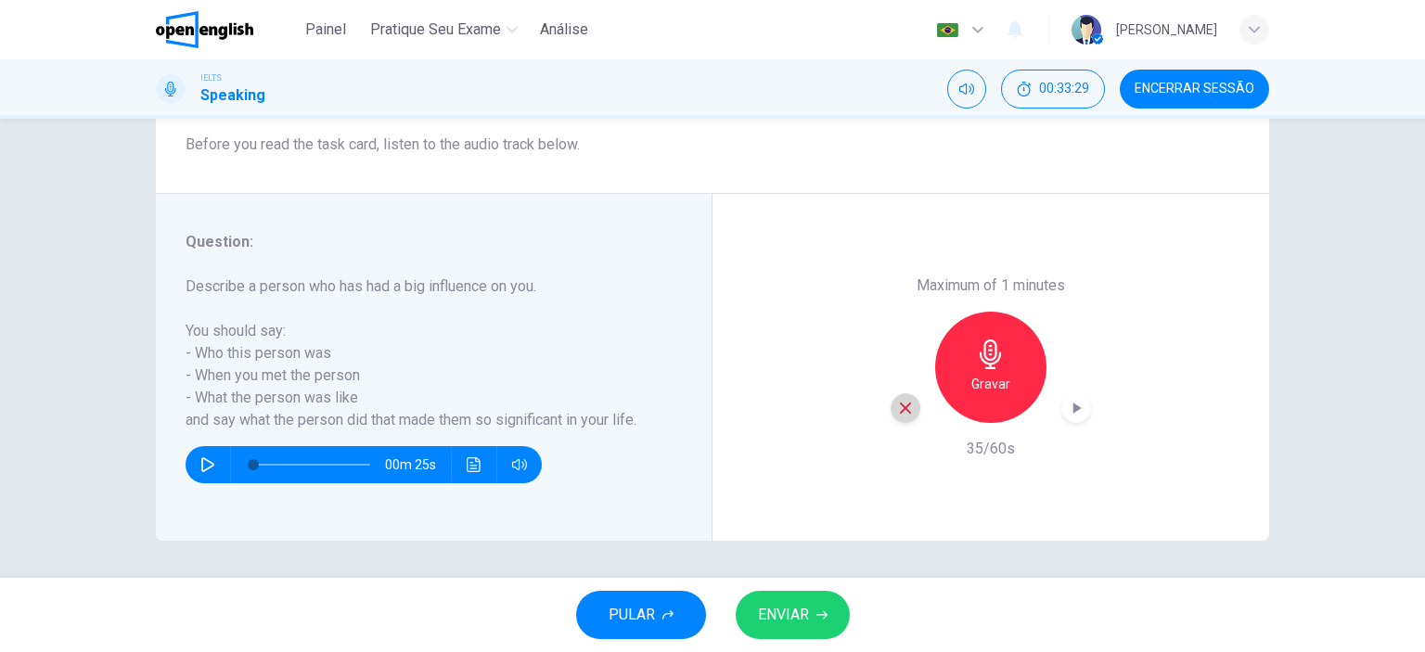
click at [897, 404] on icon "button" at bounding box center [905, 408] width 17 height 17
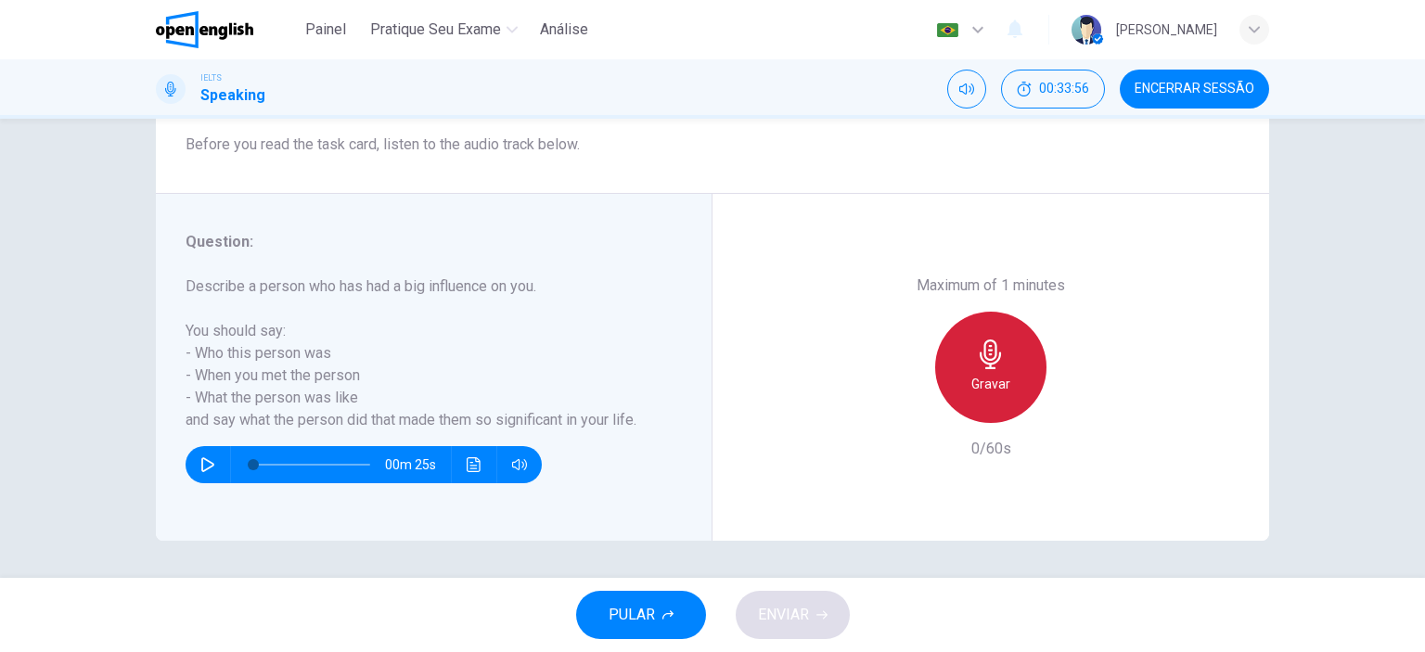
click at [987, 376] on h6 "Gravar" at bounding box center [990, 384] width 39 height 22
click at [981, 401] on div "Parar" at bounding box center [990, 367] width 111 height 111
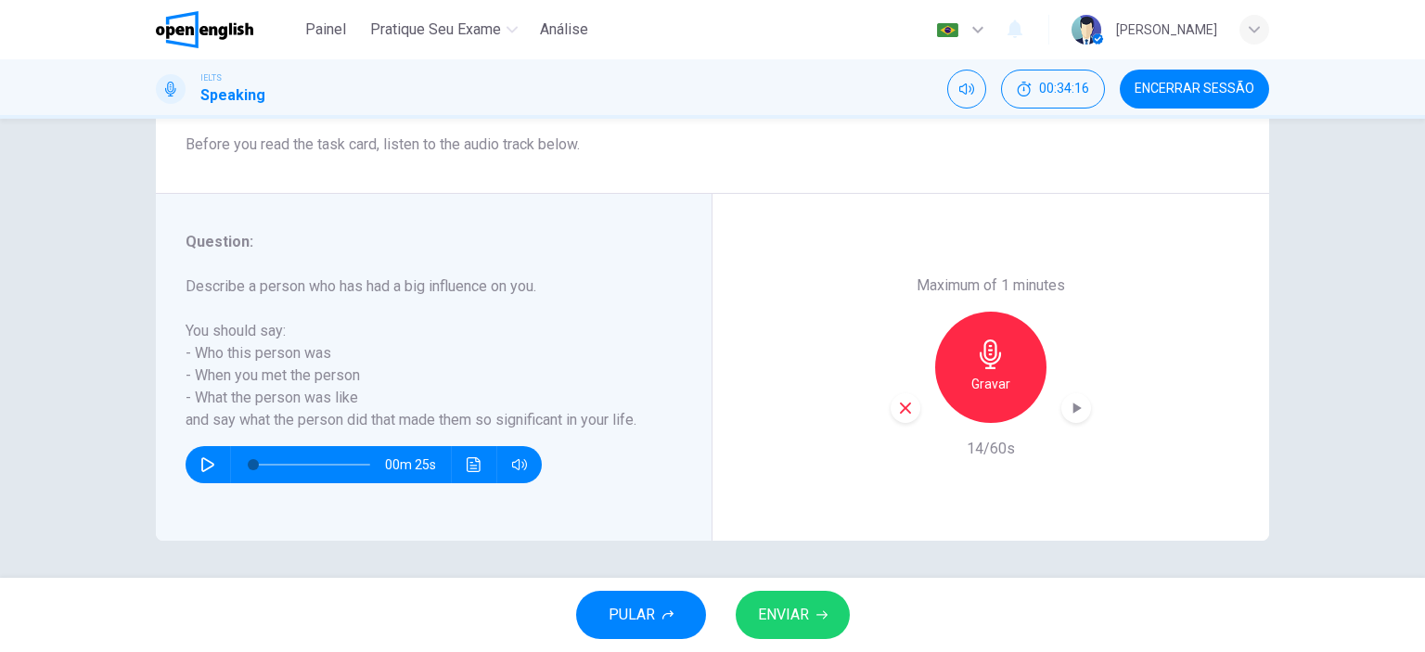
click at [904, 407] on icon "button" at bounding box center [905, 408] width 17 height 17
click at [964, 377] on div "Gravar" at bounding box center [990, 367] width 111 height 111
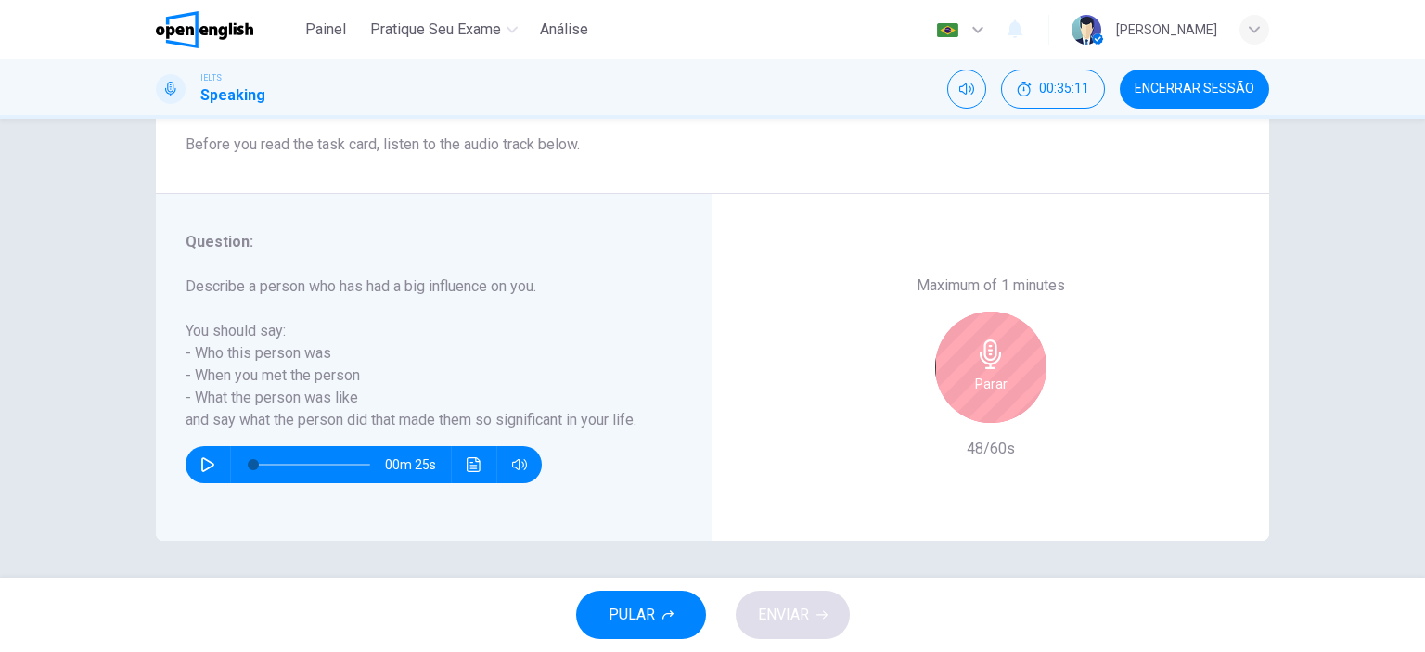
click at [969, 359] on div "Parar" at bounding box center [990, 367] width 111 height 111
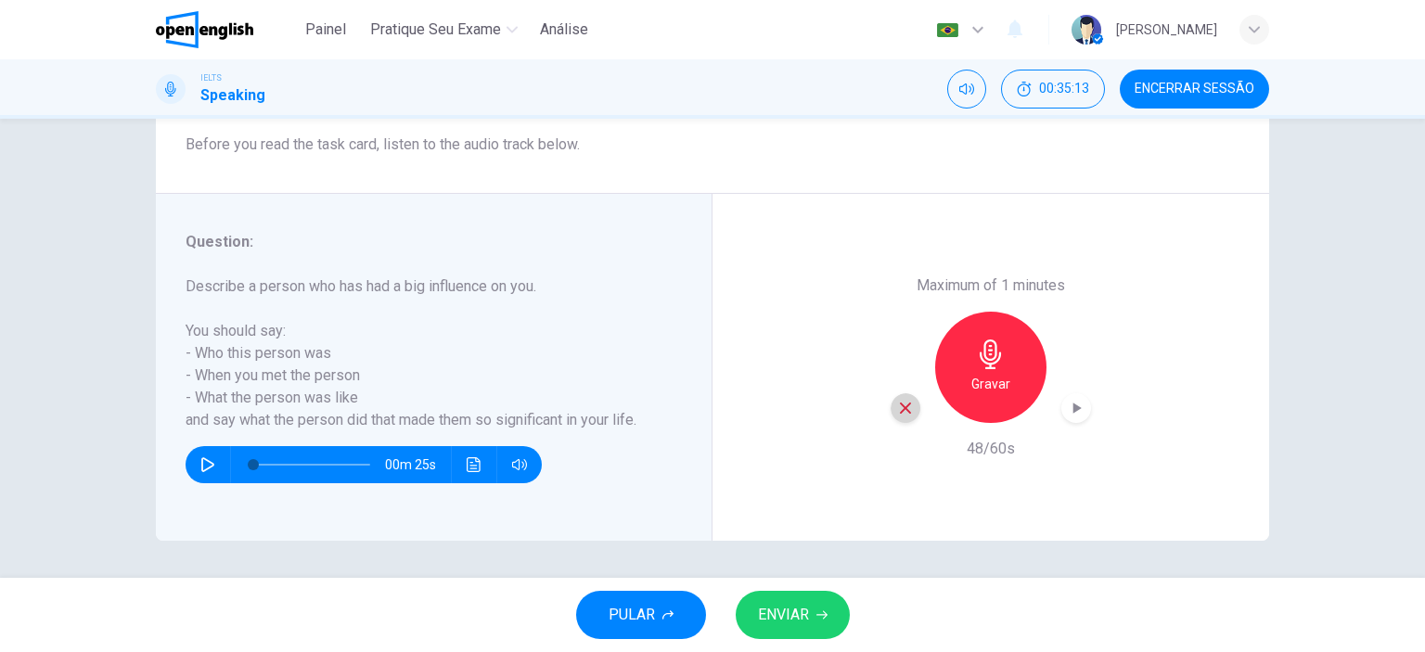
click at [906, 404] on icon "button" at bounding box center [905, 408] width 17 height 17
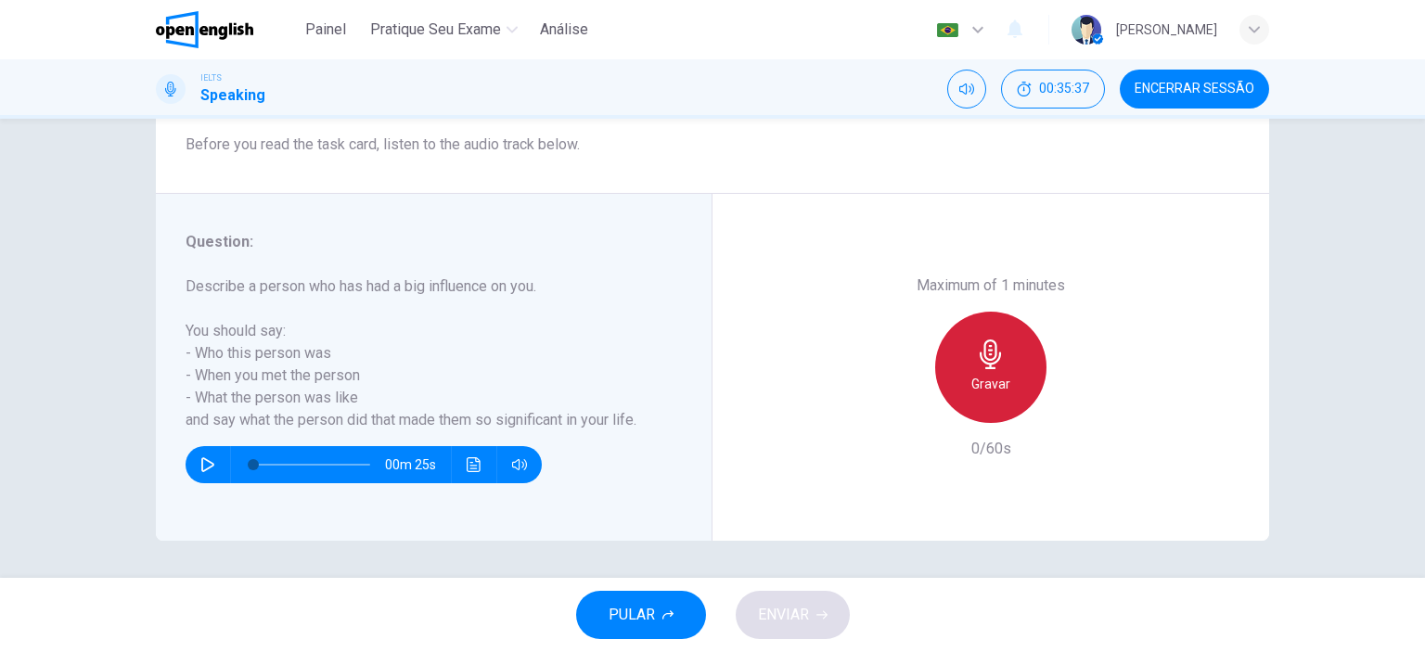
click at [965, 373] on div "Gravar" at bounding box center [990, 367] width 111 height 111
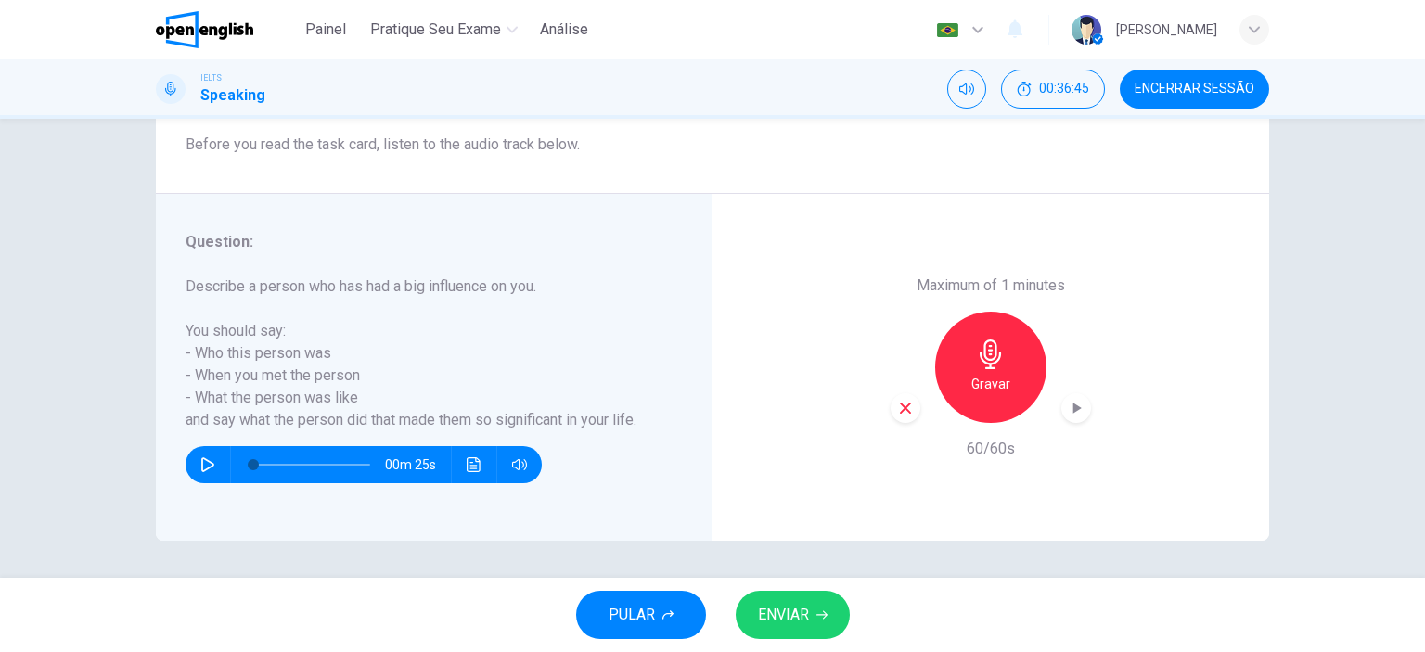
click at [822, 615] on icon "button" at bounding box center [821, 615] width 11 height 8
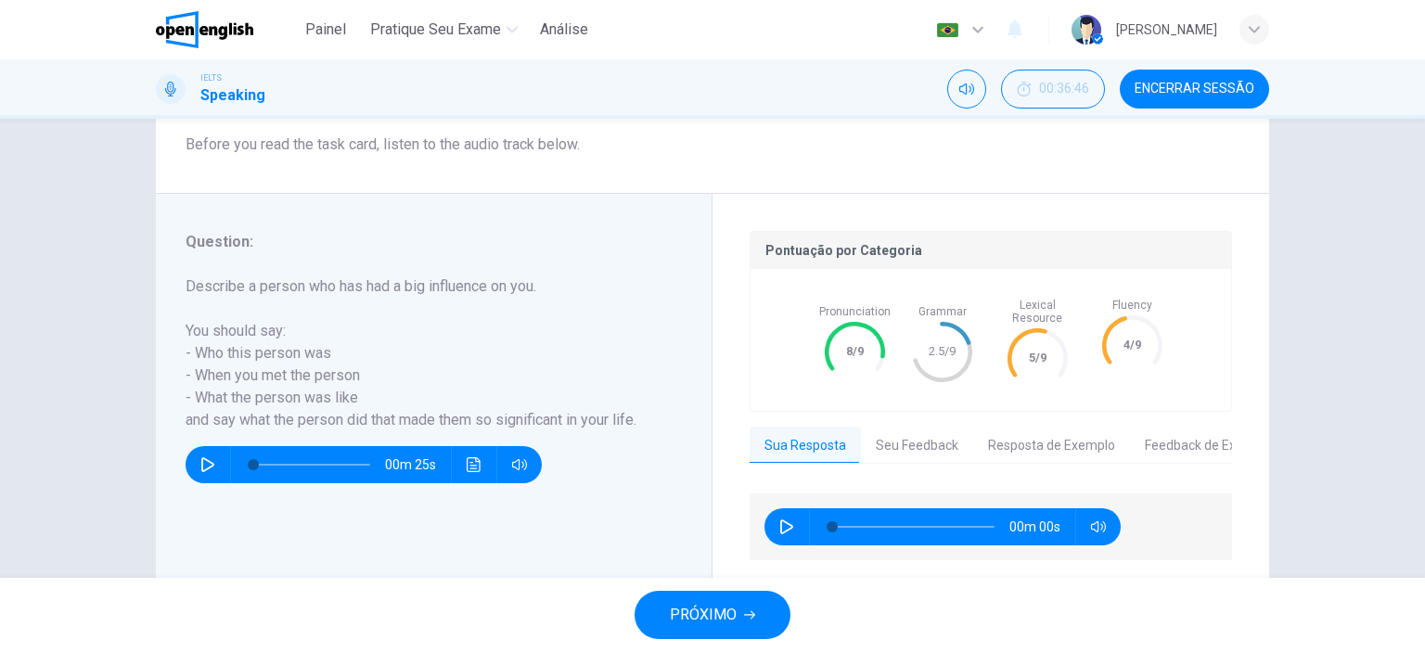
click at [892, 428] on button "Seu Feedback" at bounding box center [917, 446] width 112 height 39
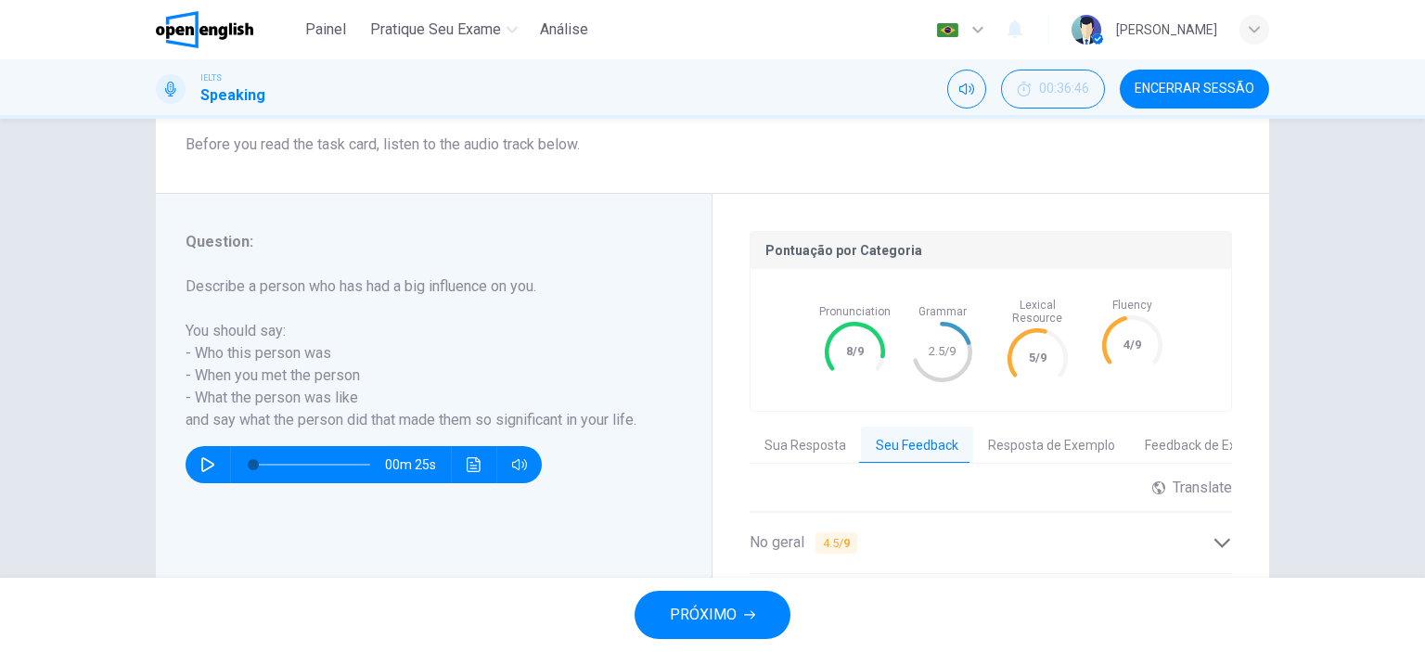
click at [1296, 419] on div "Question 10 Question Type : Part 2 - Individual Long Turn Directions : In Part …" at bounding box center [712, 348] width 1425 height 459
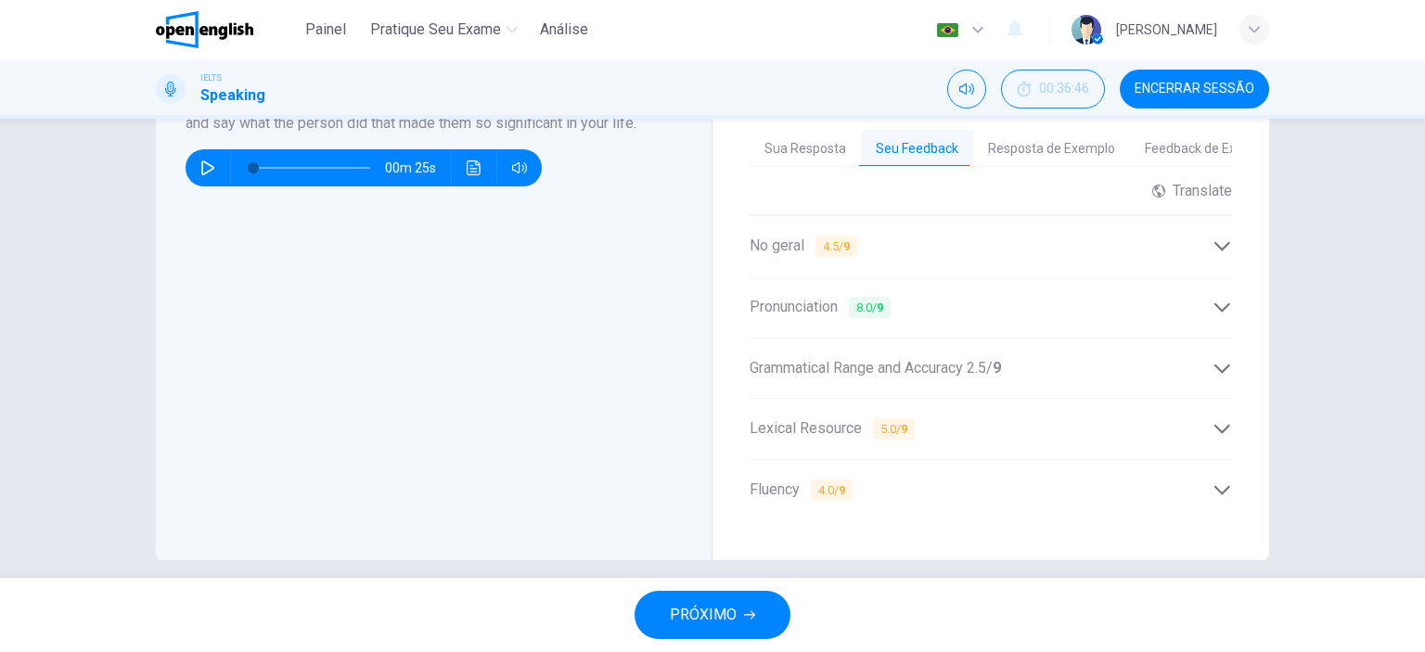
scroll to position [564, 0]
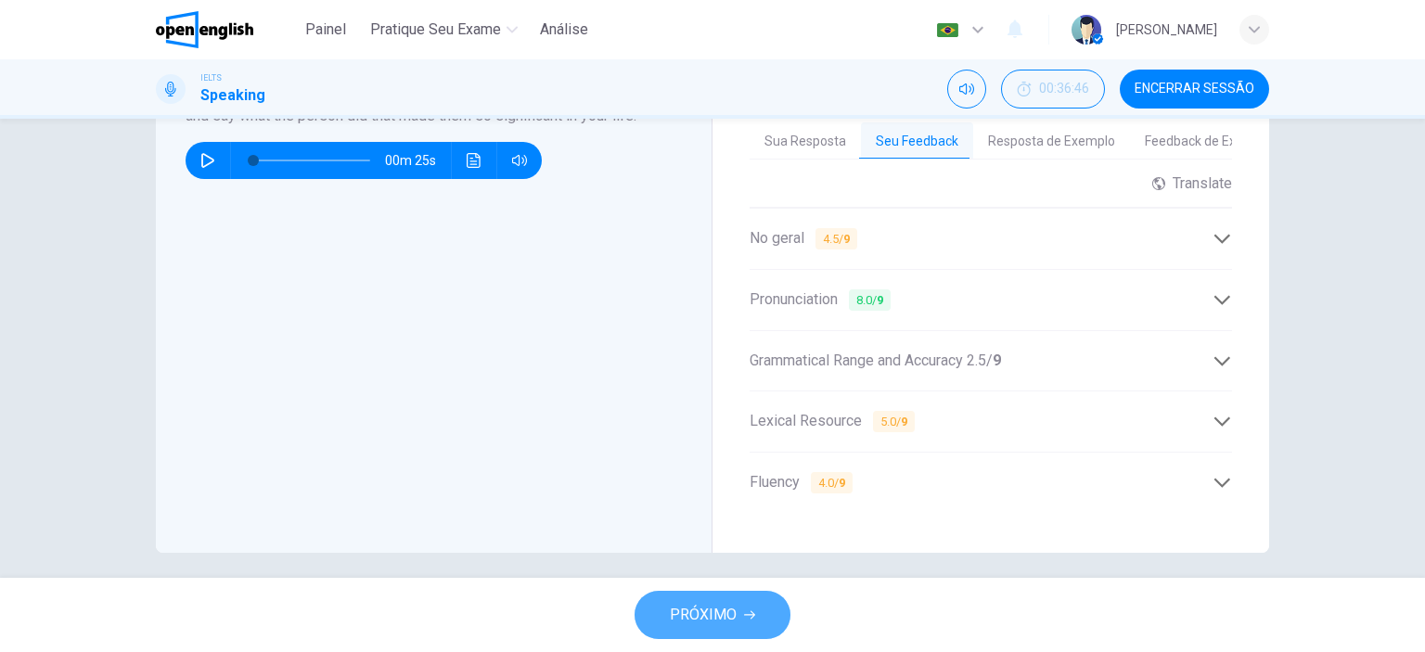
click at [733, 611] on span "PRÓXIMO" at bounding box center [703, 615] width 67 height 26
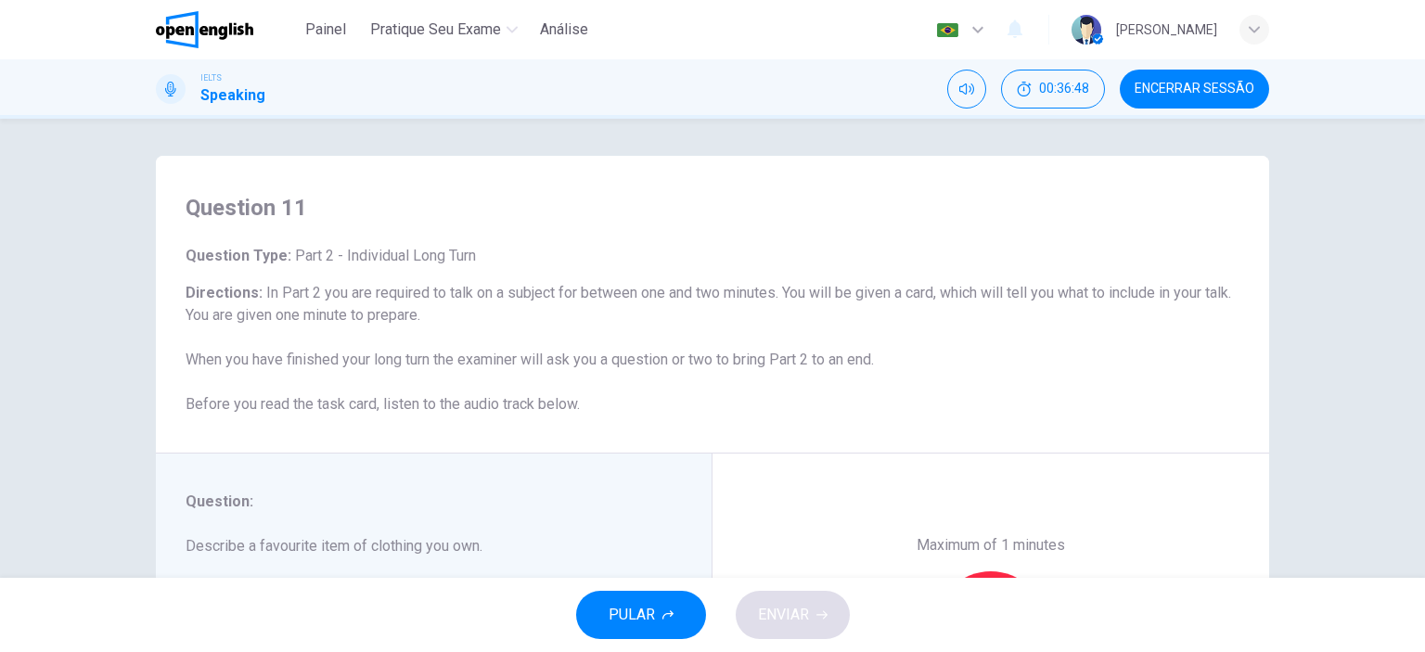
click at [1166, 381] on h6 "Directions : In Part 2 you are required to talk on a subject for between one an…" at bounding box center [713, 349] width 1054 height 134
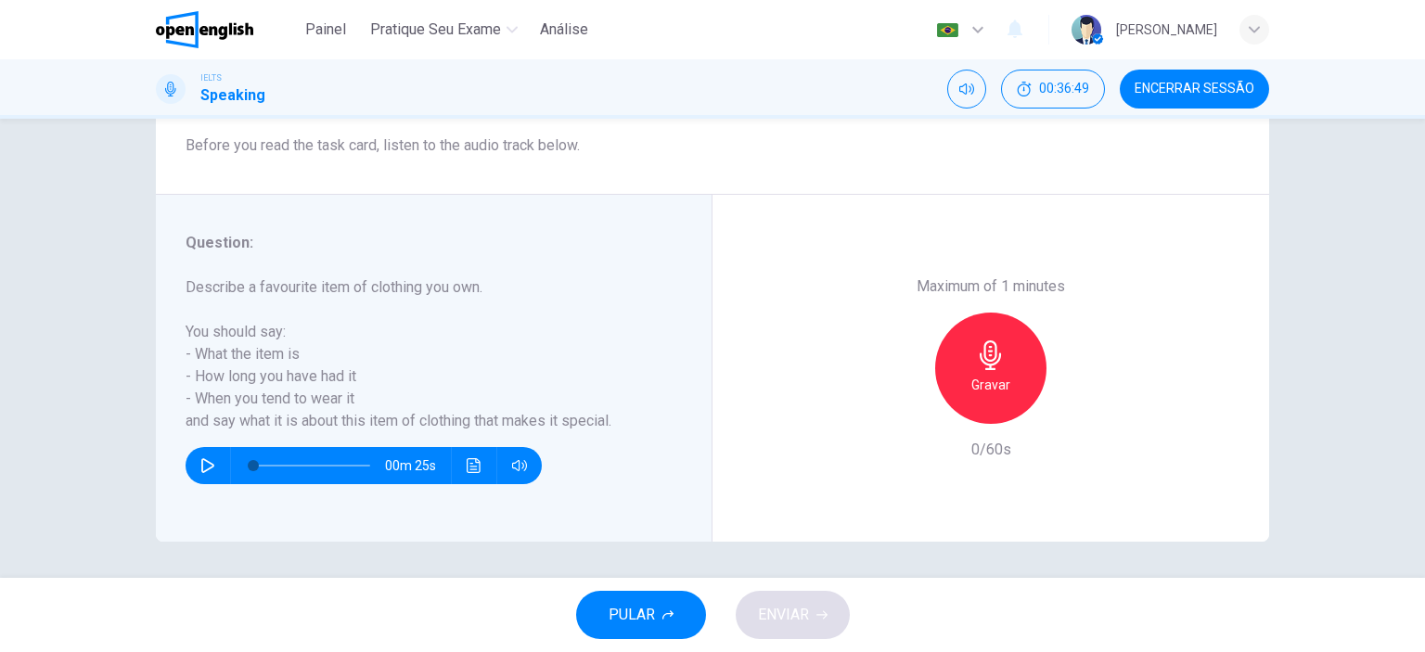
scroll to position [260, 0]
click at [201, 458] on icon "button" at bounding box center [207, 464] width 13 height 15
type input "*"
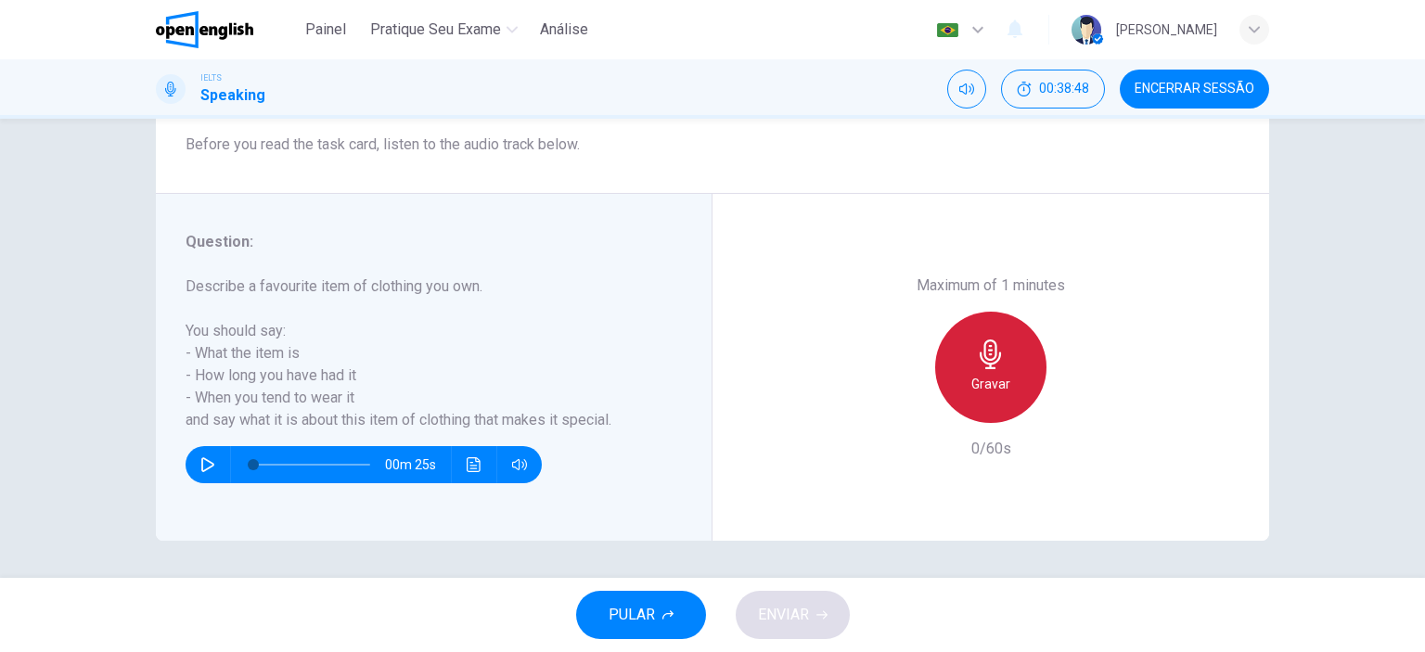
click at [990, 376] on h6 "Gravar" at bounding box center [990, 384] width 39 height 22
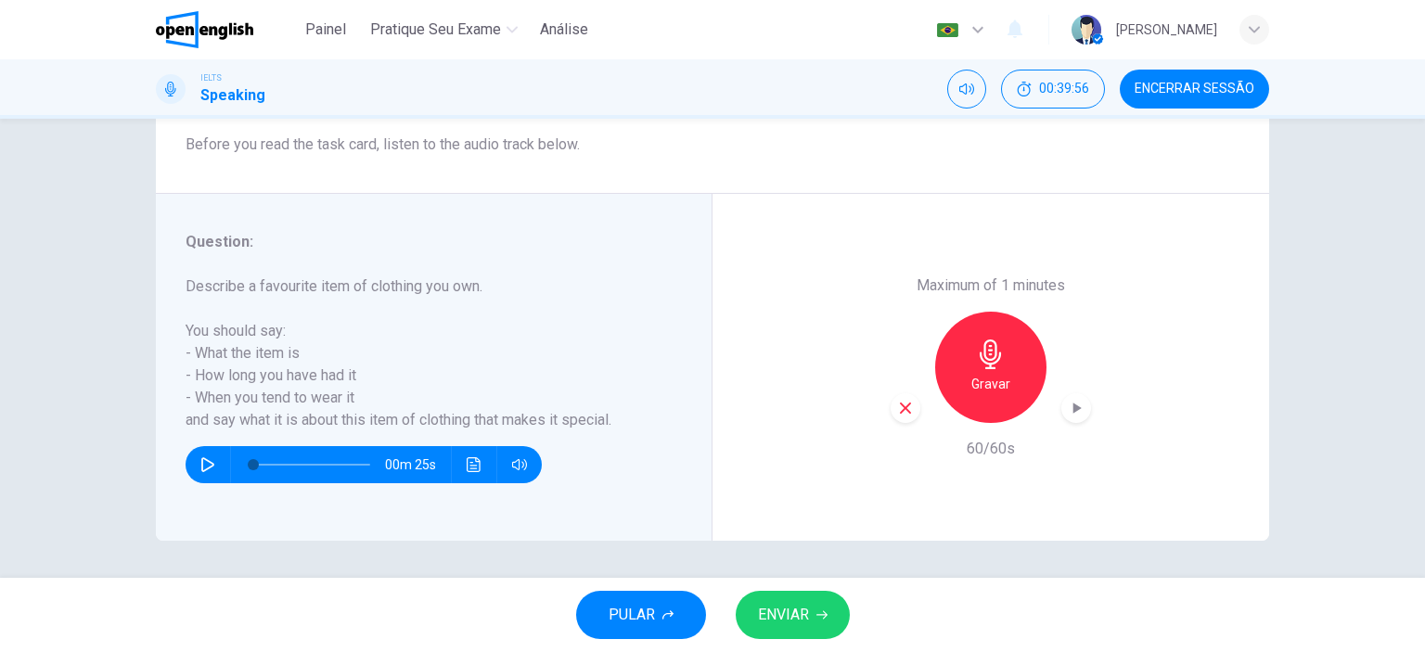
click at [776, 621] on span "ENVIAR" at bounding box center [783, 615] width 51 height 26
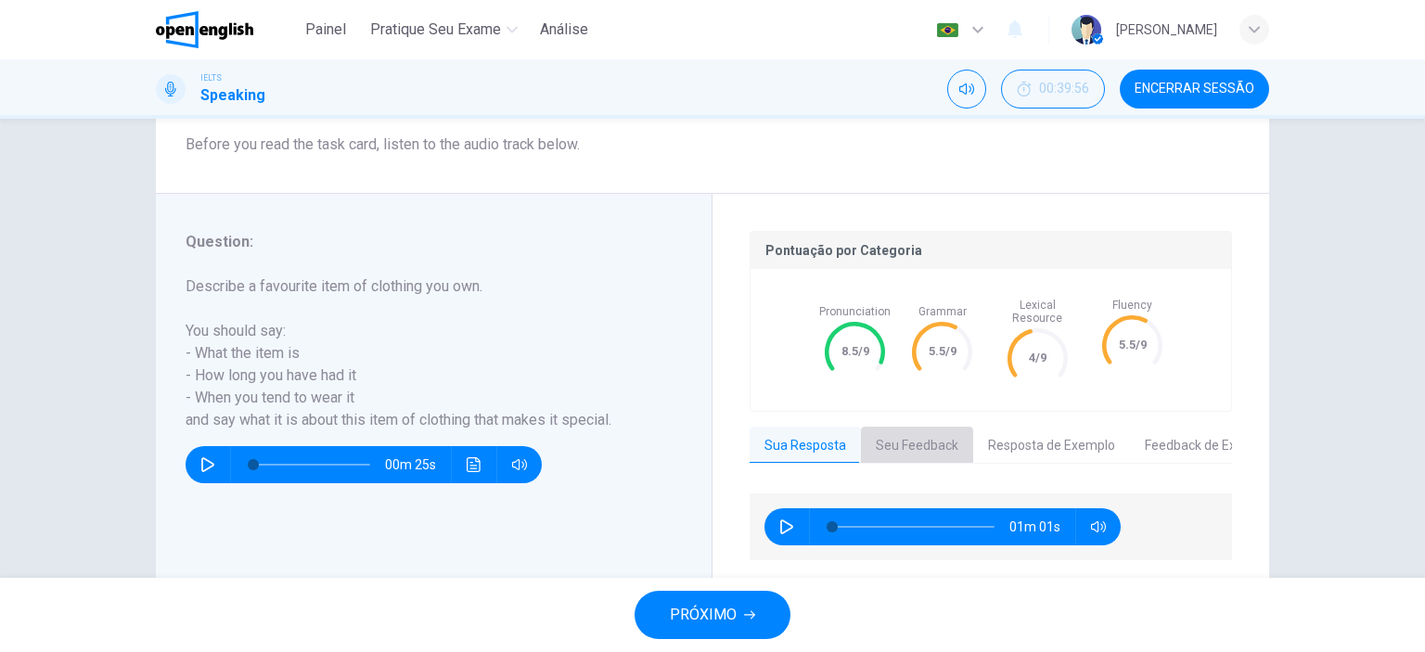
click at [920, 430] on button "Seu Feedback" at bounding box center [917, 446] width 112 height 39
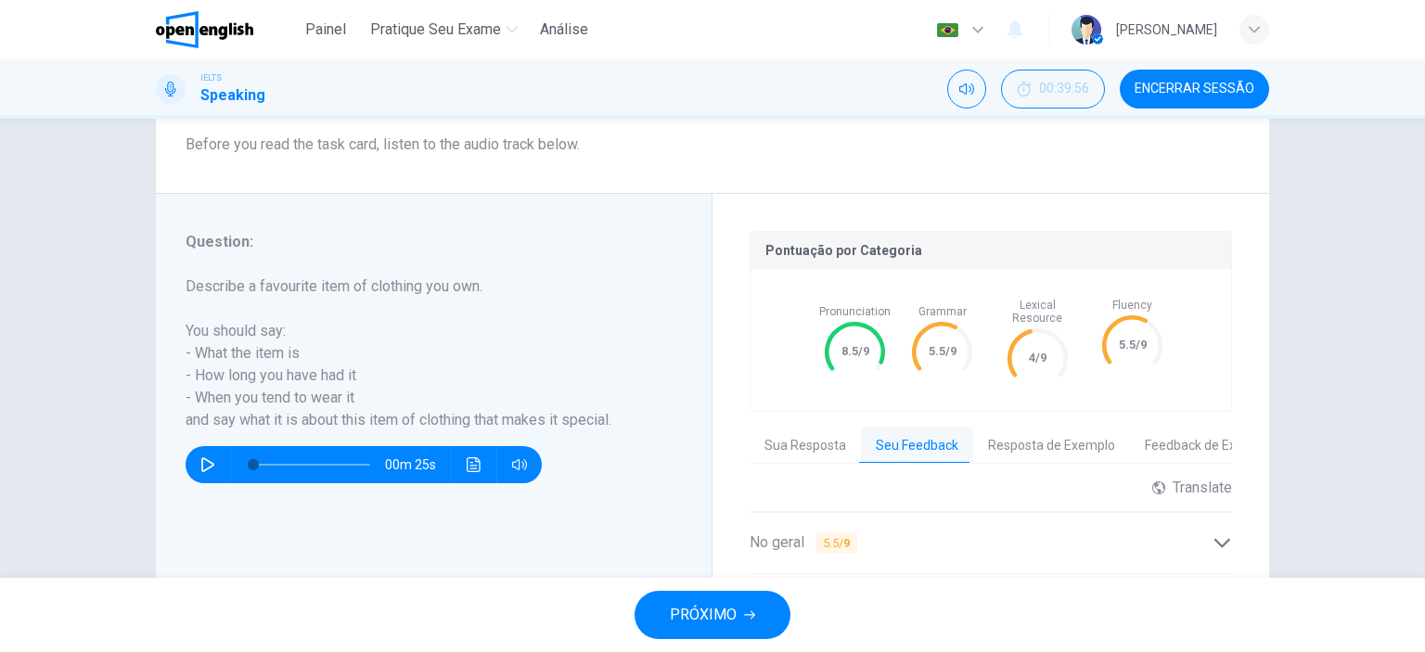
click at [1360, 437] on div "Question 11 Question Type : Part 2 - Individual Long Turn Directions : In Part …" at bounding box center [712, 348] width 1425 height 459
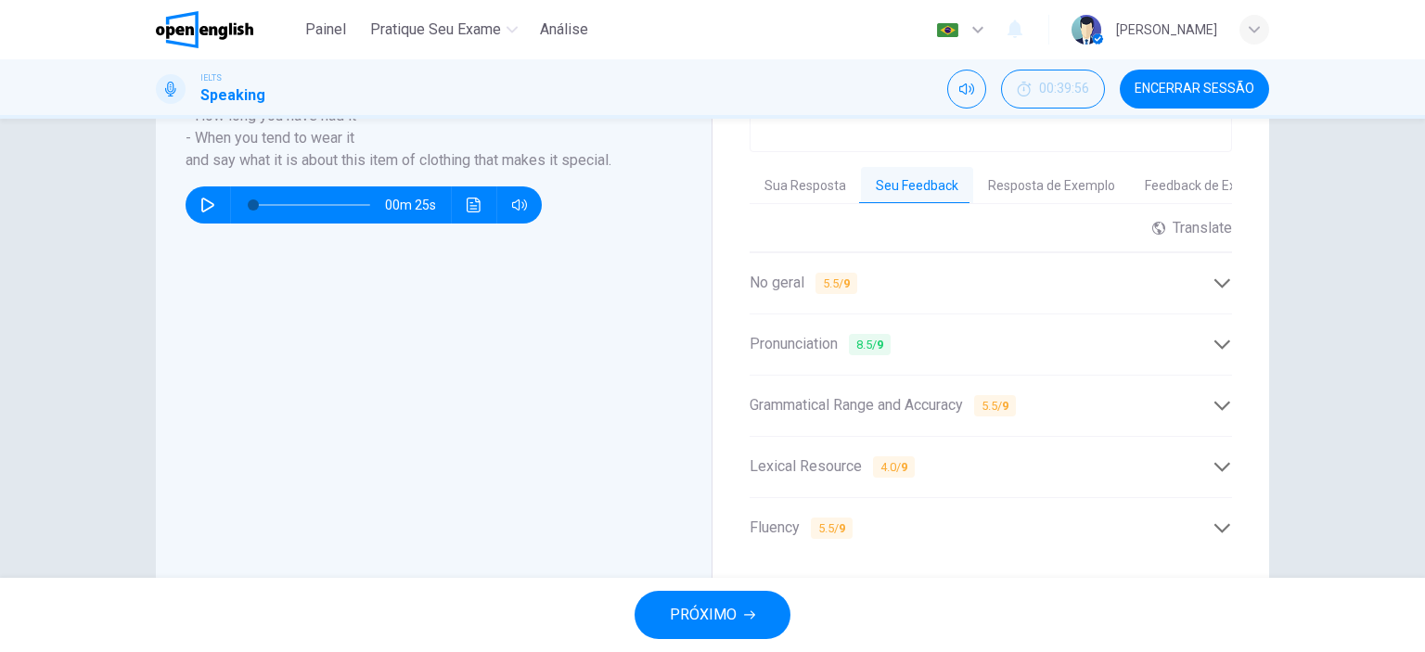
scroll to position [557, 0]
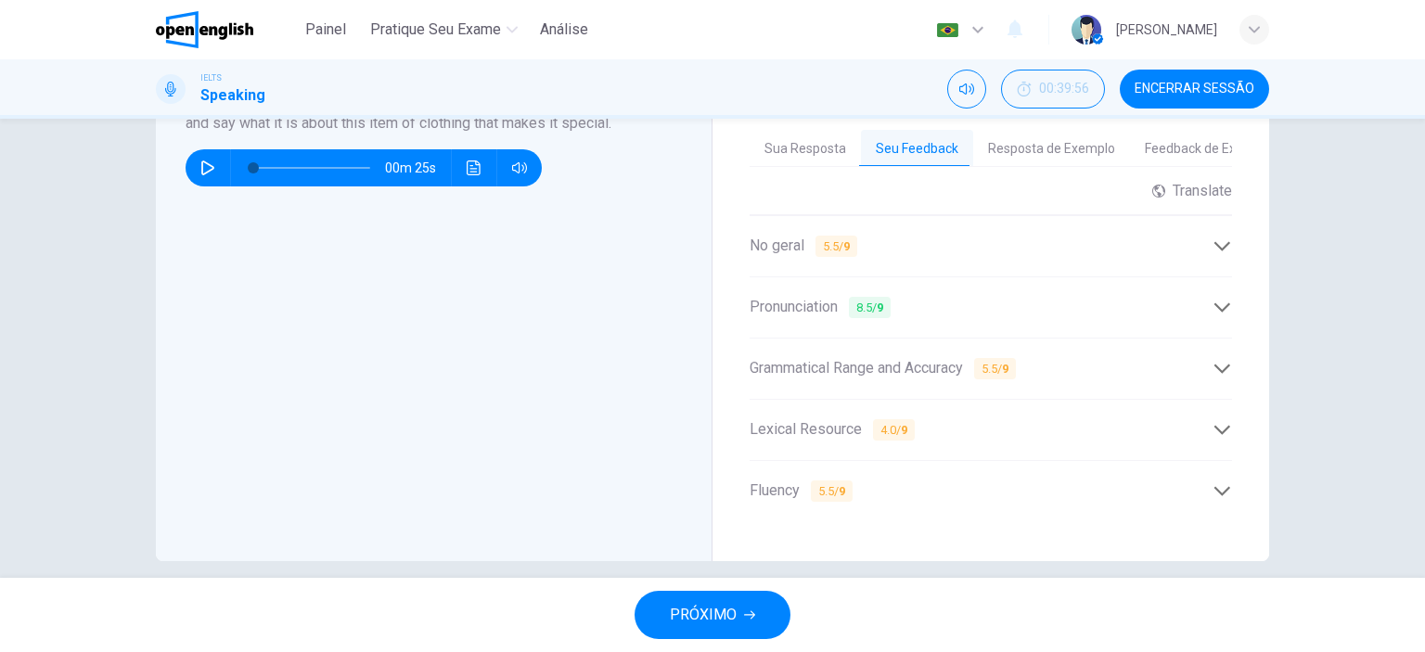
click at [1221, 486] on icon at bounding box center [1222, 490] width 16 height 9
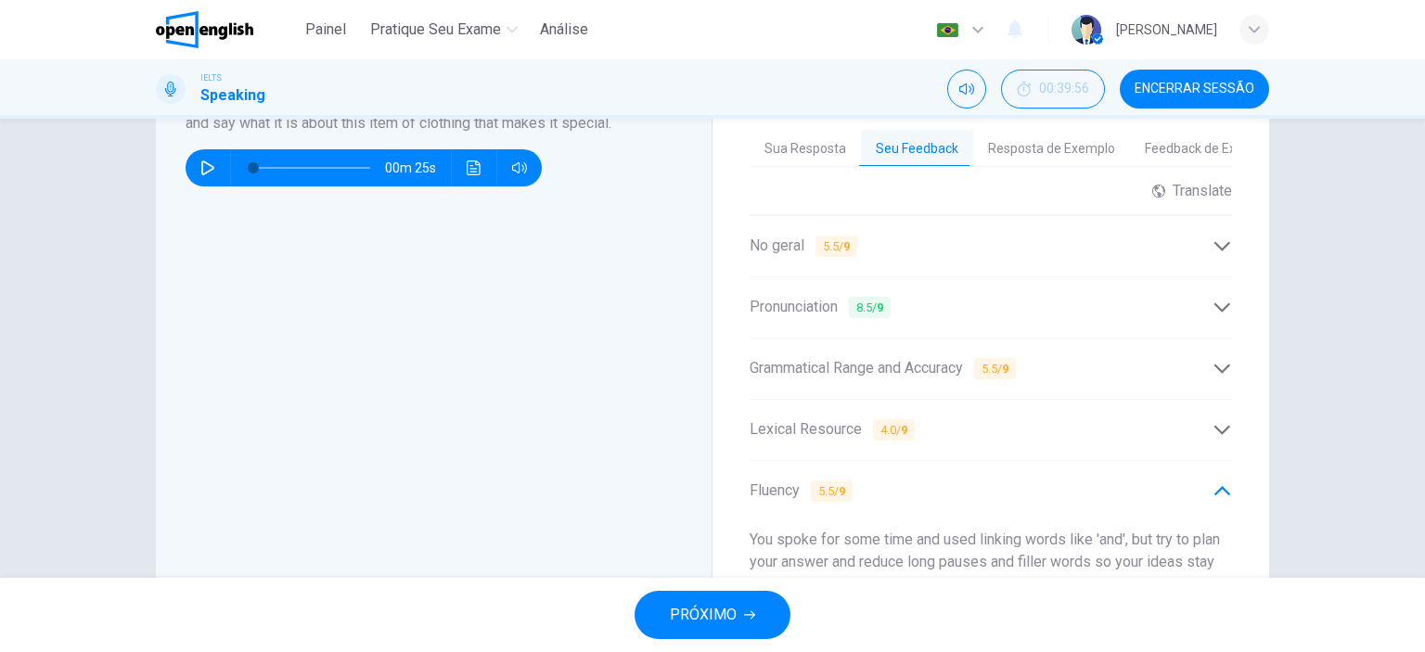
click at [1217, 359] on icon at bounding box center [1222, 368] width 19 height 19
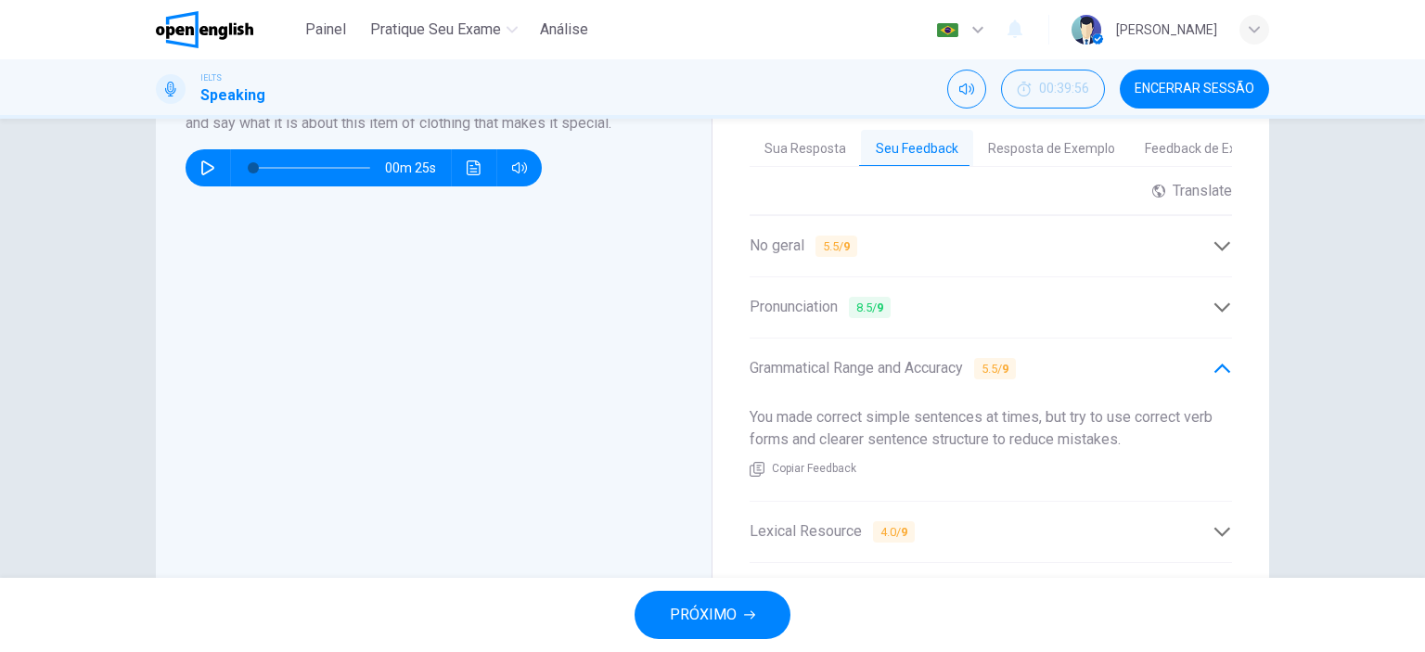
click at [1216, 241] on icon at bounding box center [1222, 245] width 16 height 9
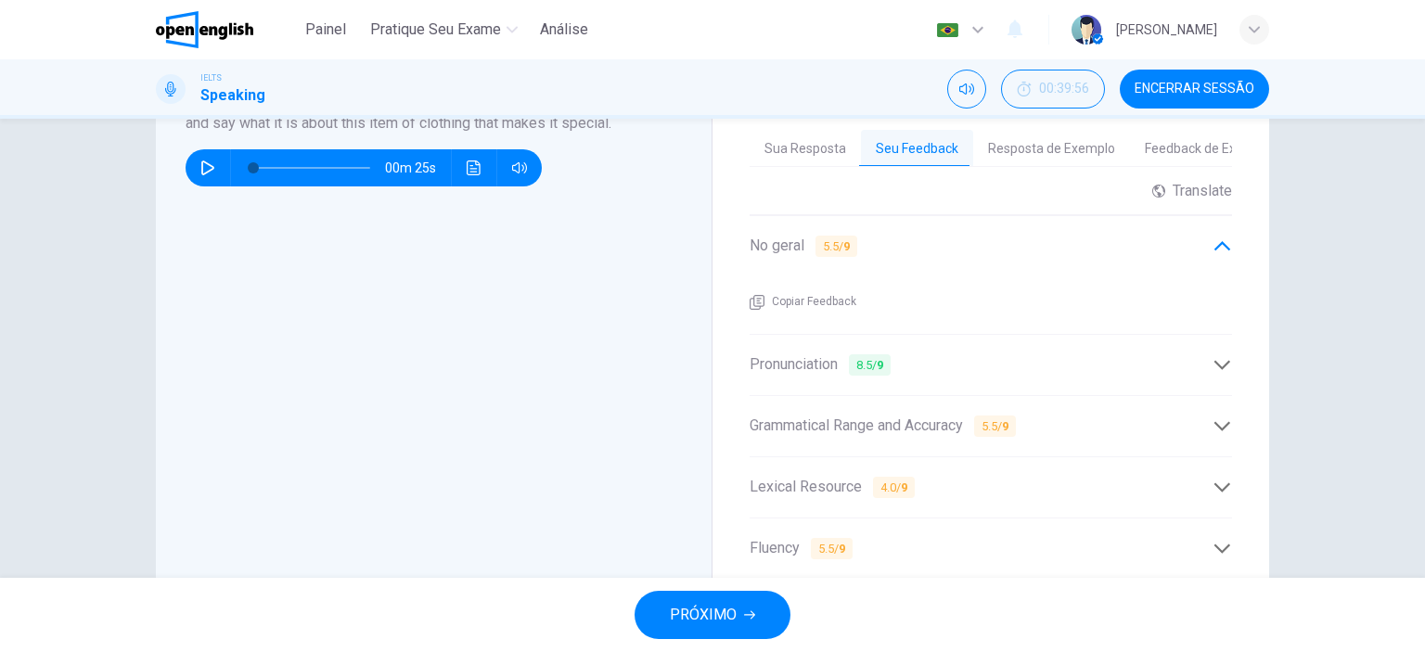
click at [1324, 541] on div "Question 11 Question Type : Part 2 - Individual Long Turn Directions : In Part …" at bounding box center [712, 348] width 1425 height 459
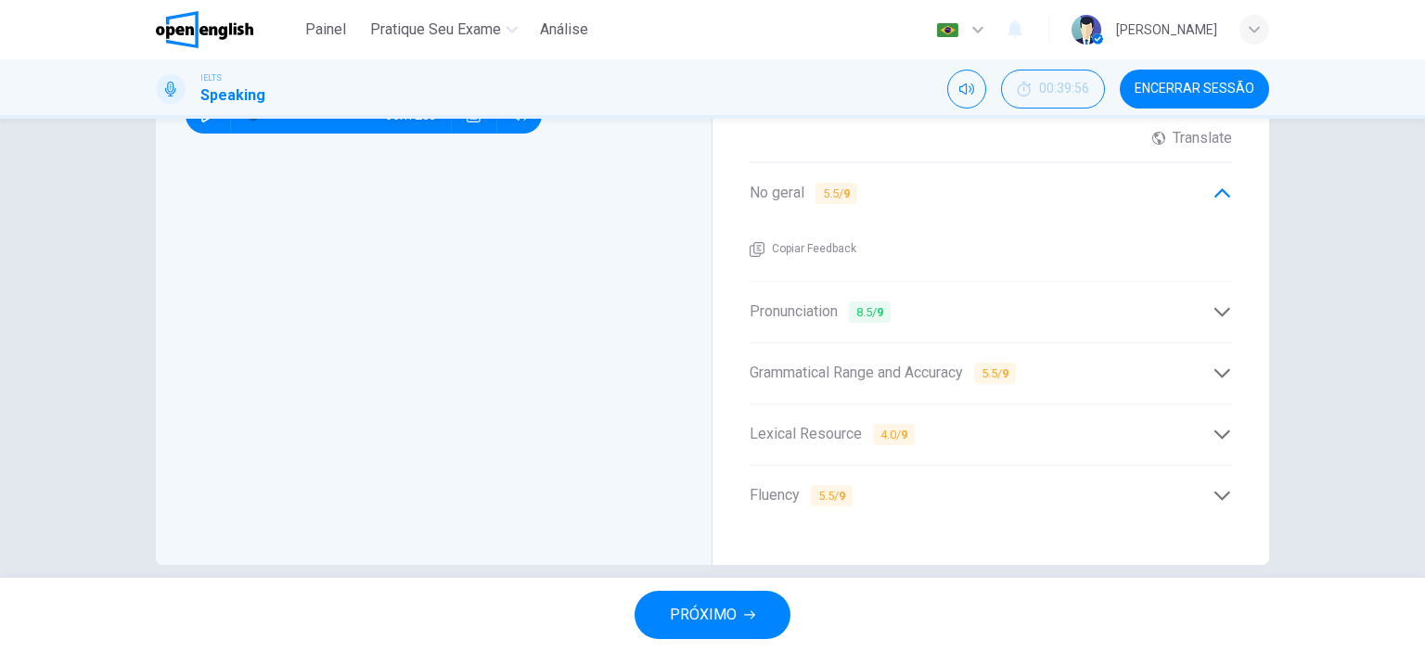
scroll to position [622, 0]
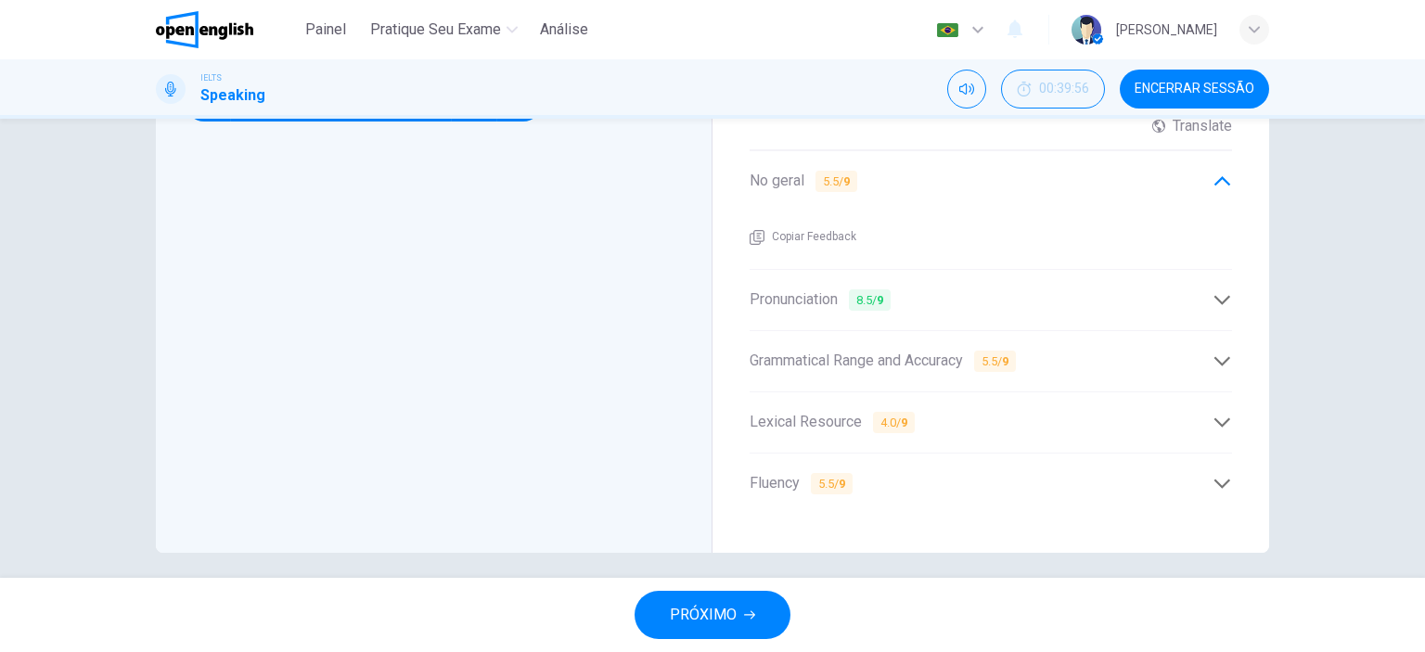
click at [1214, 474] on icon at bounding box center [1222, 483] width 19 height 19
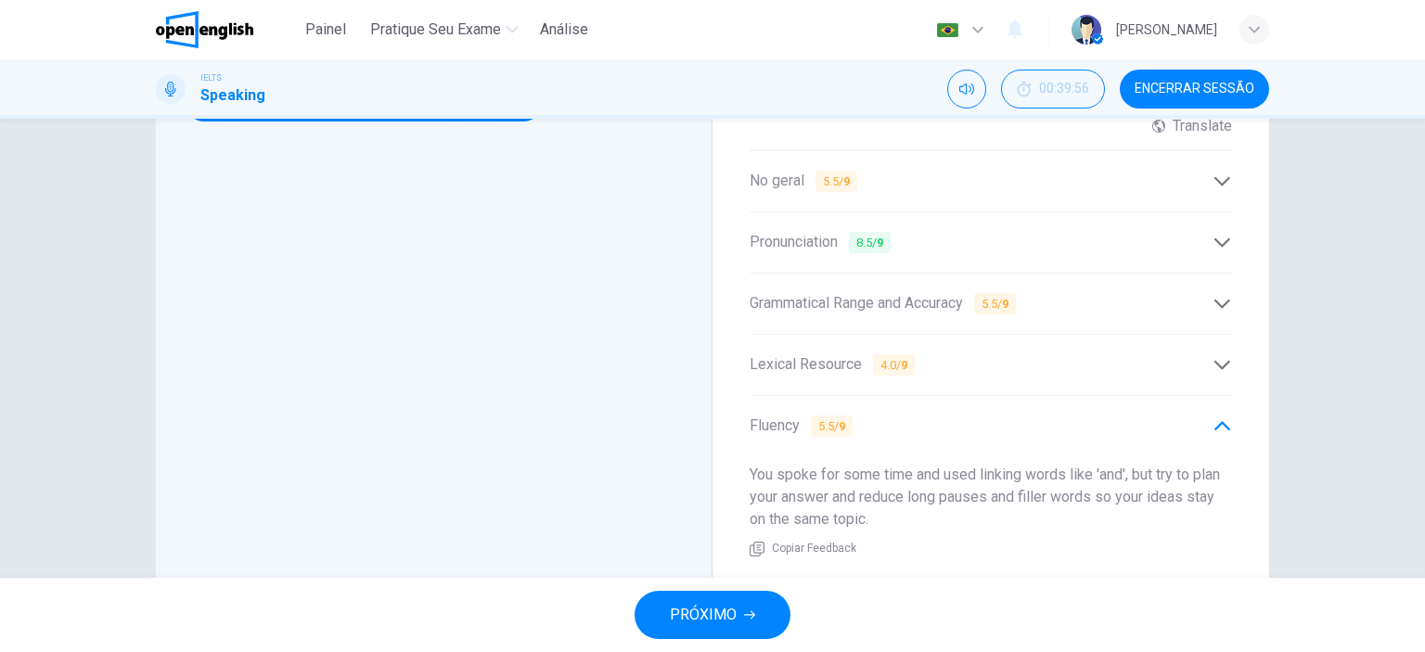
click at [1315, 486] on div "Question 11 Question Type : Part 2 - Individual Long Turn Directions : In Part …" at bounding box center [712, 348] width 1425 height 459
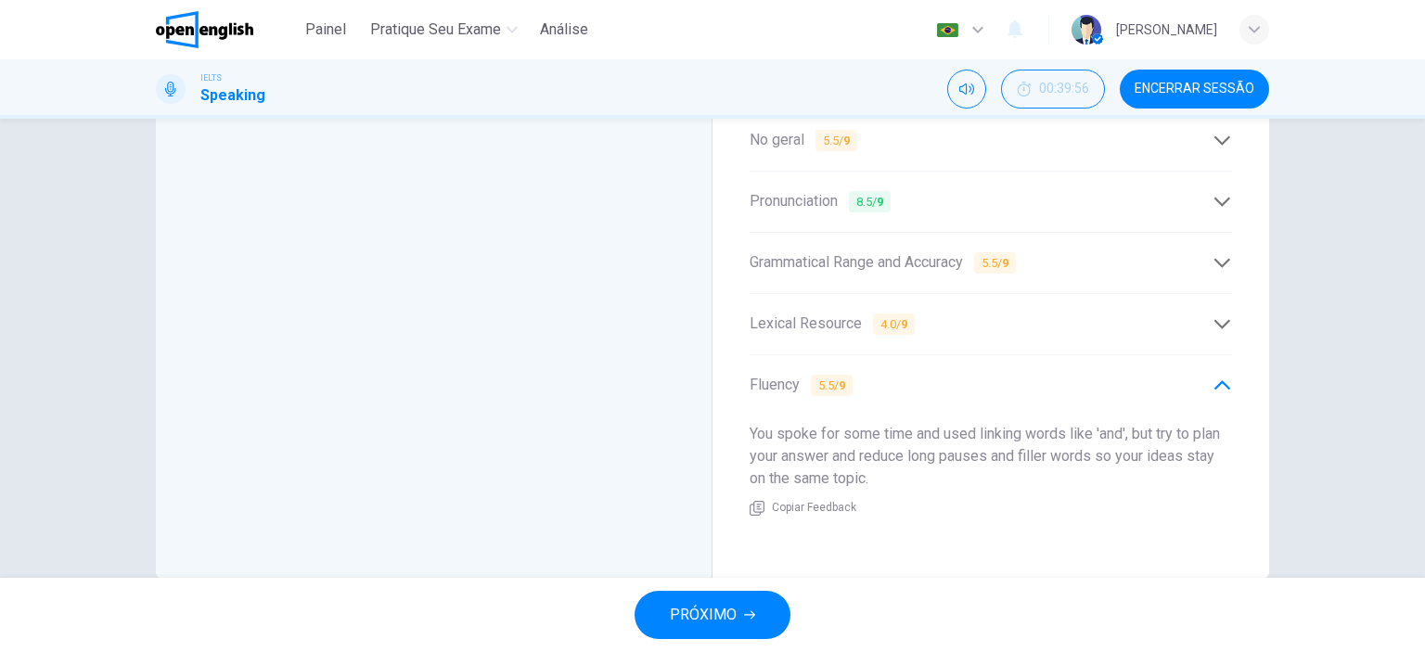
scroll to position [688, 0]
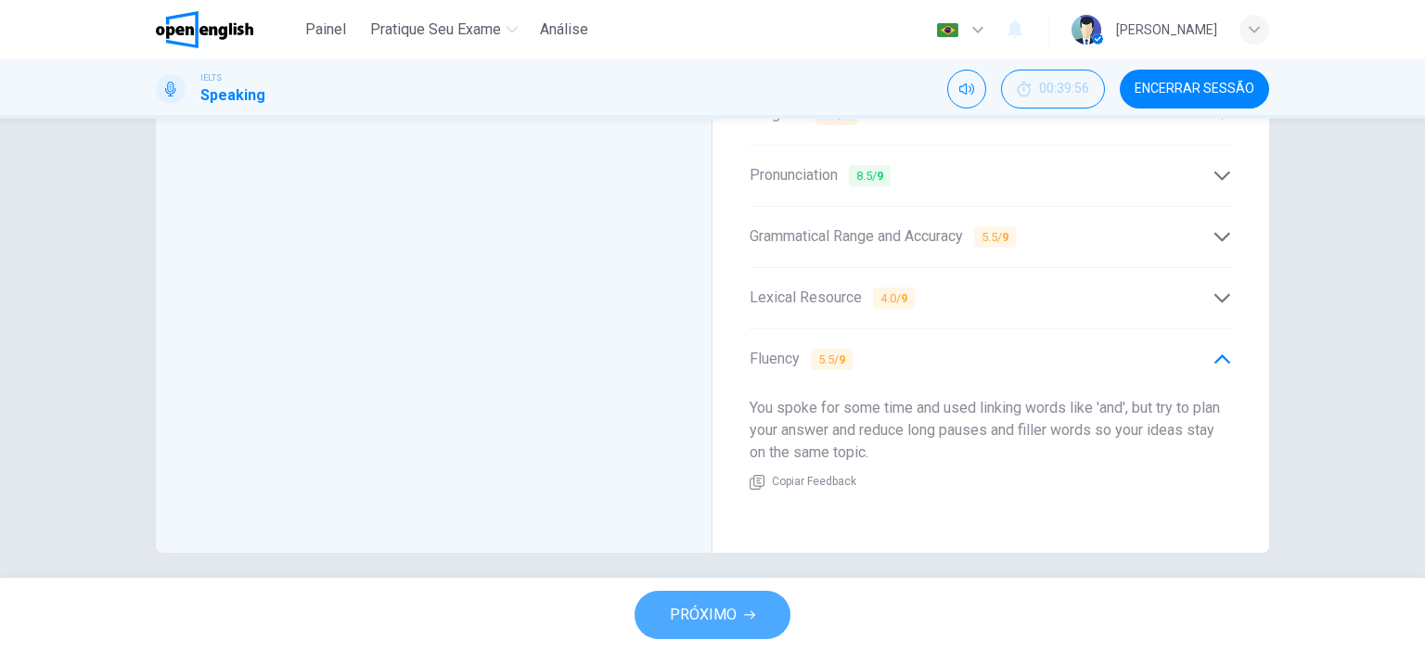
click at [718, 611] on span "PRÓXIMO" at bounding box center [703, 615] width 67 height 26
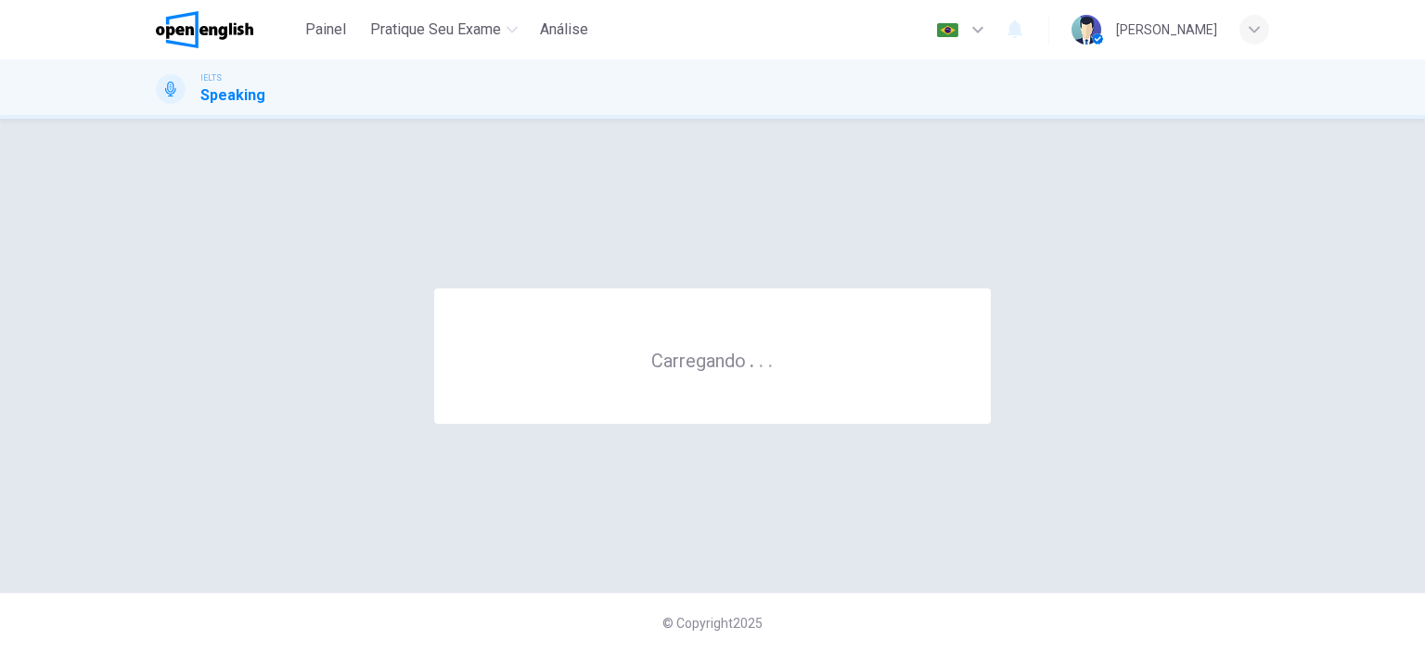
scroll to position [0, 0]
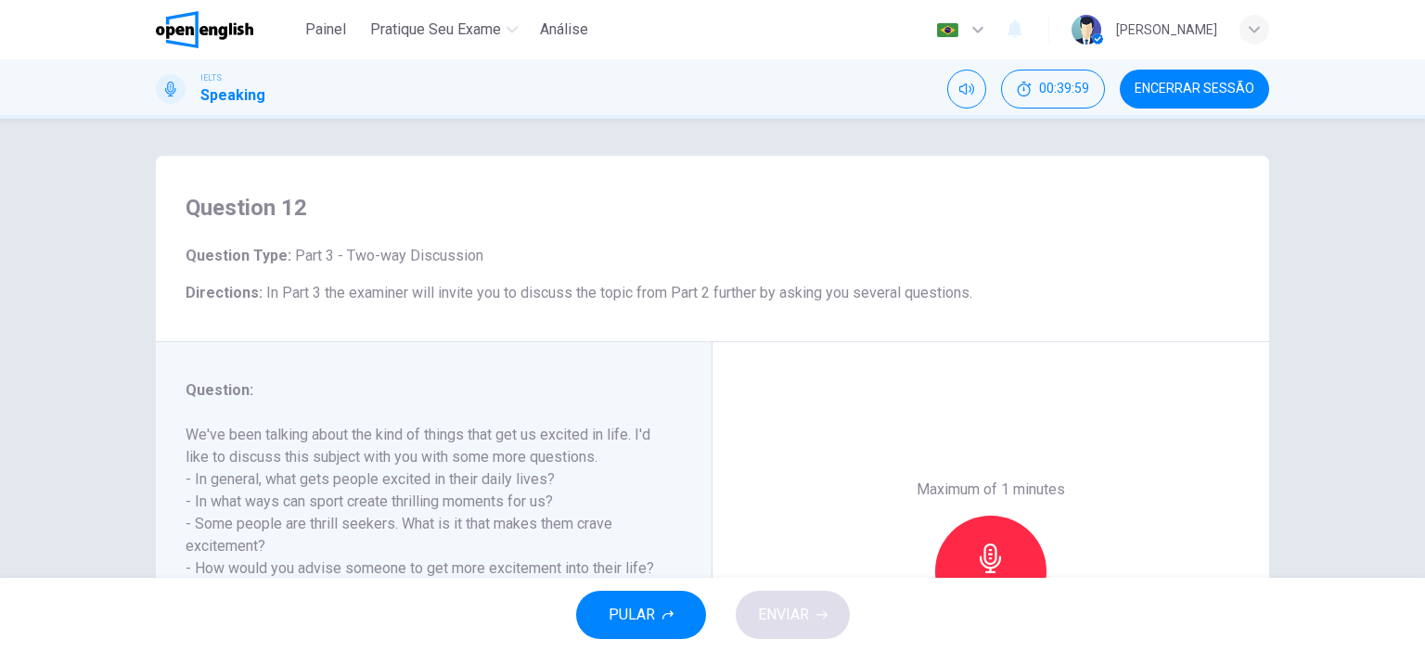
click at [1065, 258] on h6 "Question Type : Part 3 - Two-way Discussion" at bounding box center [713, 256] width 1054 height 22
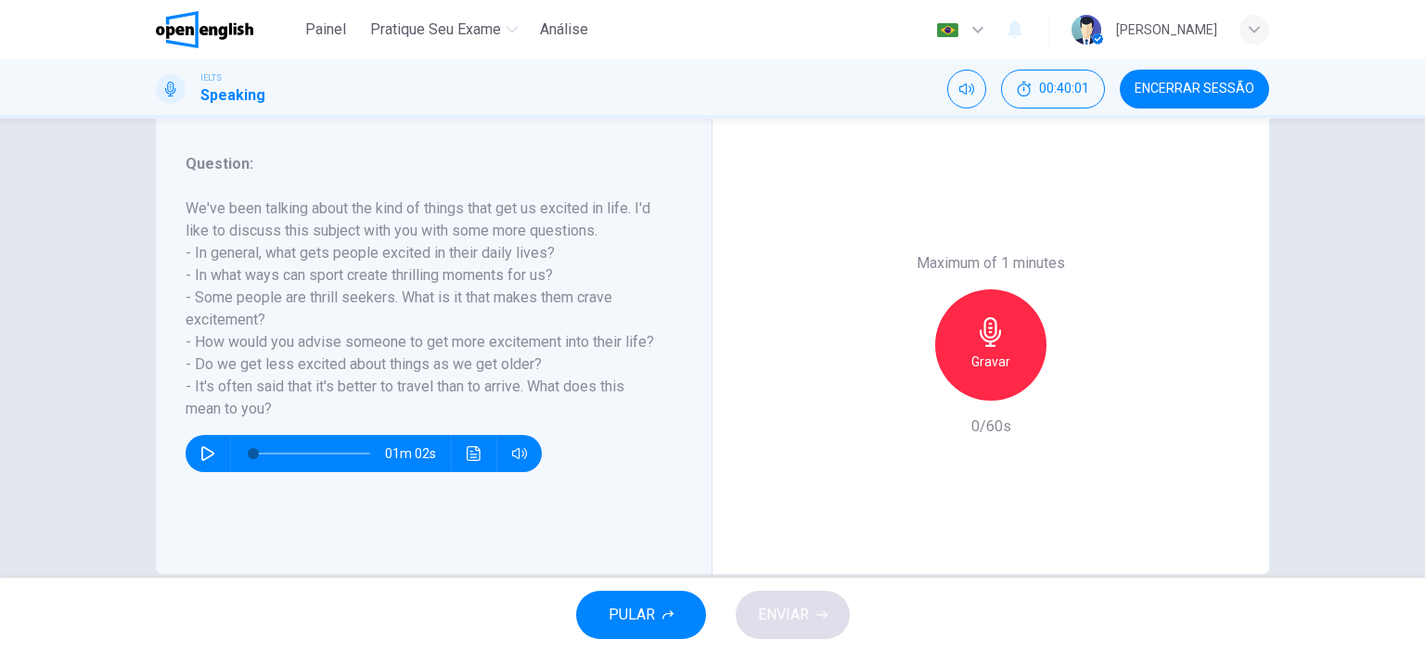
scroll to position [260, 0]
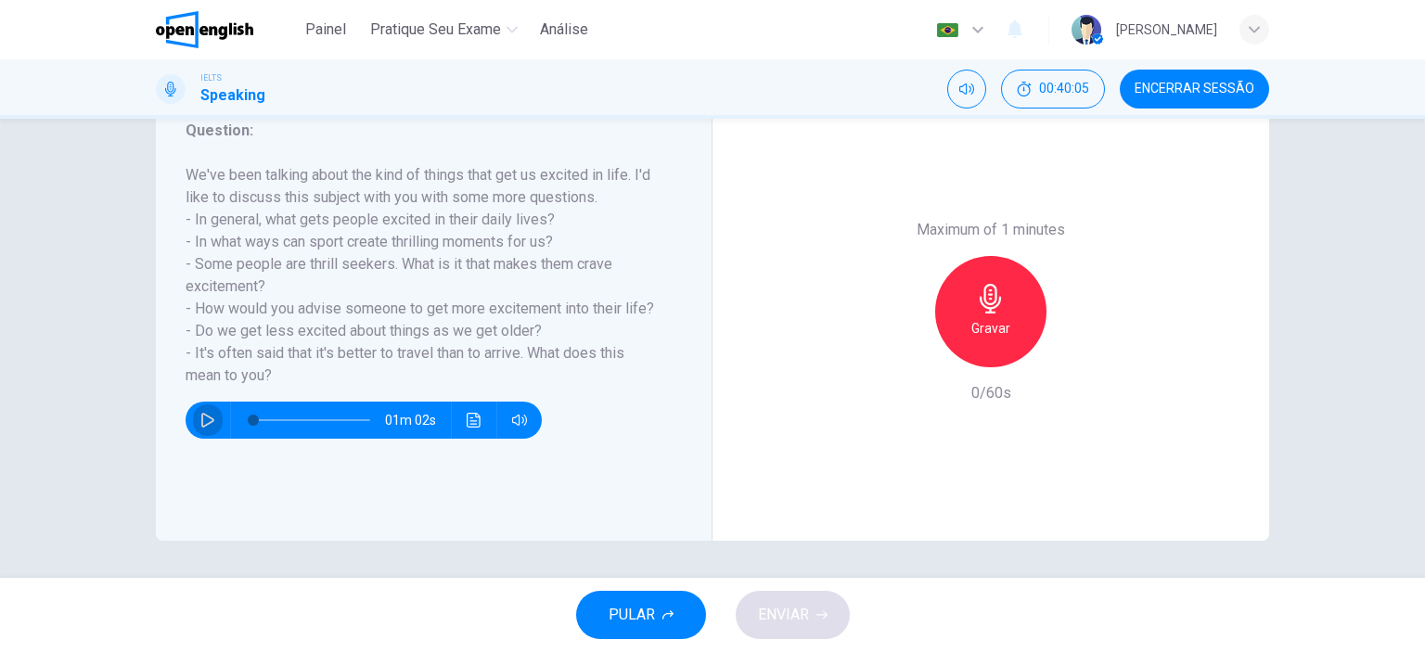
click at [203, 419] on icon "button" at bounding box center [207, 420] width 15 height 15
type input "*"
click at [792, 434] on div "Maximum of 1 minutes Gravar 0/60s" at bounding box center [990, 312] width 557 height 458
click at [743, 335] on div "Maximum of 1 minutes Gravar 0/60s" at bounding box center [990, 312] width 557 height 458
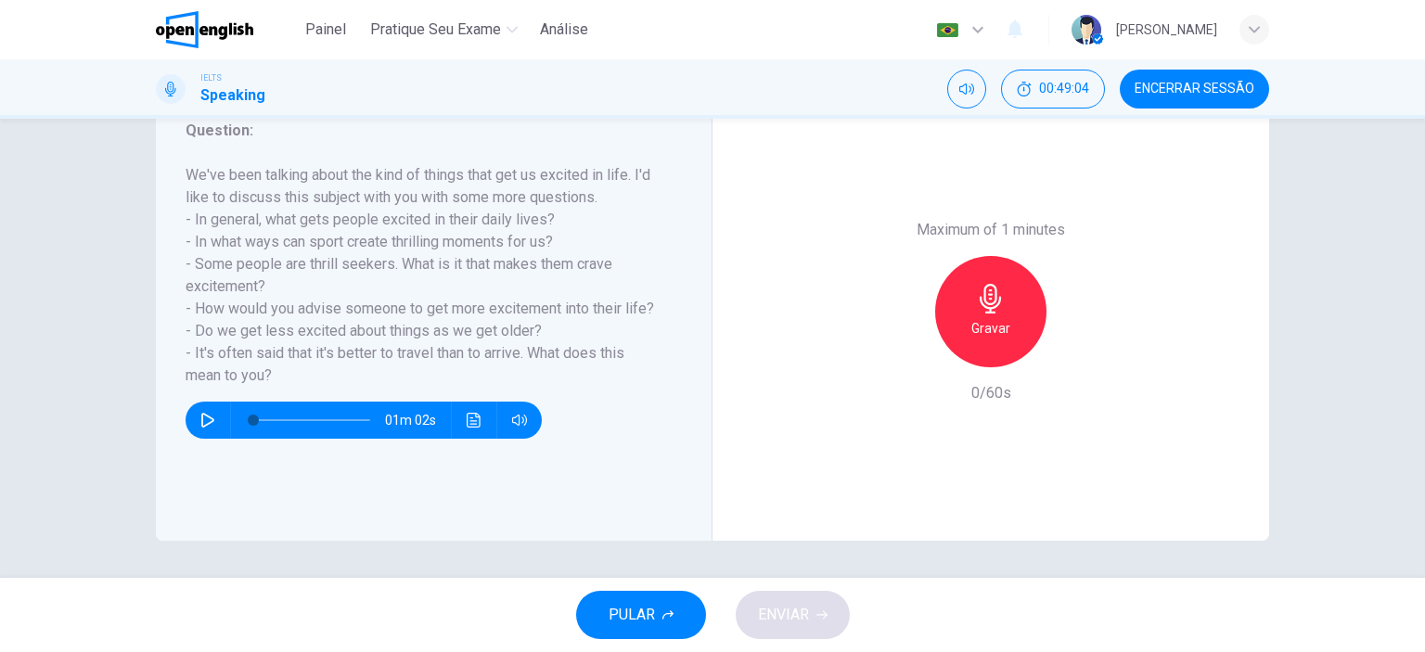
click at [743, 335] on div "Maximum of 1 minutes Gravar 0/60s" at bounding box center [990, 312] width 557 height 458
click at [981, 317] on h6 "Gravar" at bounding box center [990, 328] width 39 height 22
click at [791, 618] on span "ENVIAR" at bounding box center [783, 615] width 51 height 26
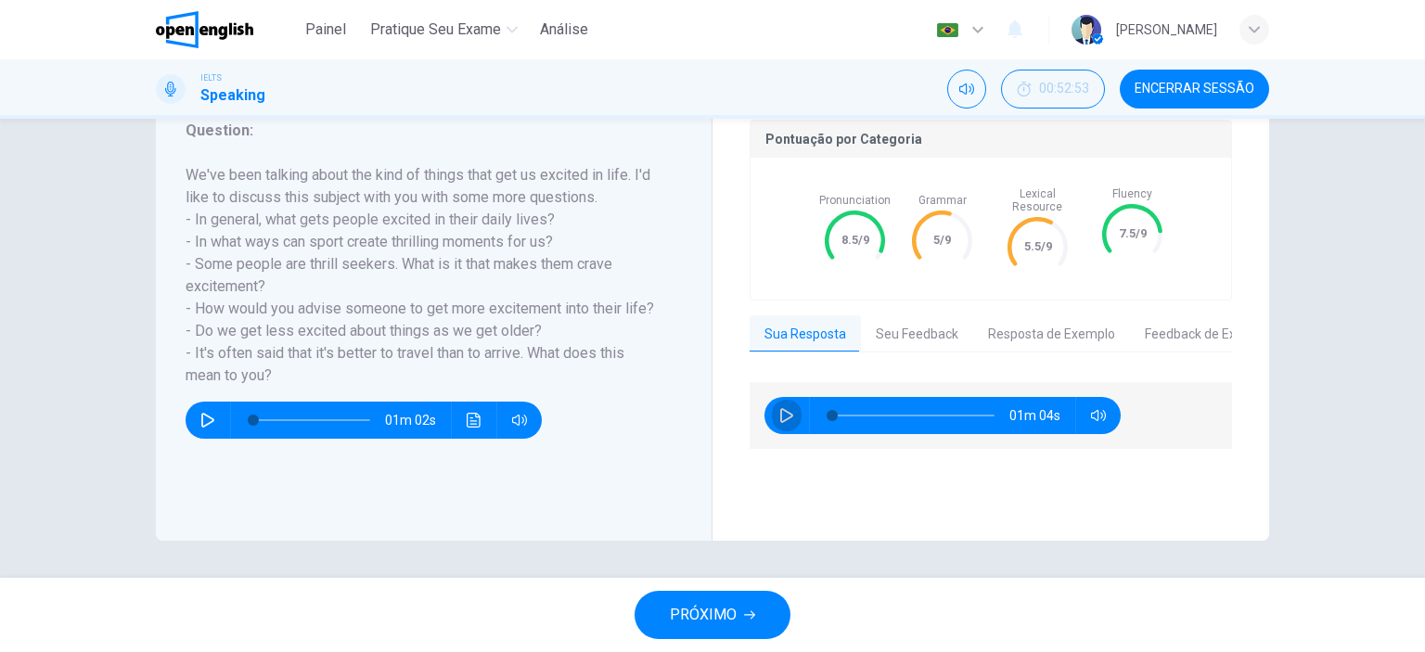
click at [780, 408] on icon "button" at bounding box center [786, 415] width 13 height 15
type input "*"
click at [710, 610] on span "PRÓXIMO" at bounding box center [703, 615] width 67 height 26
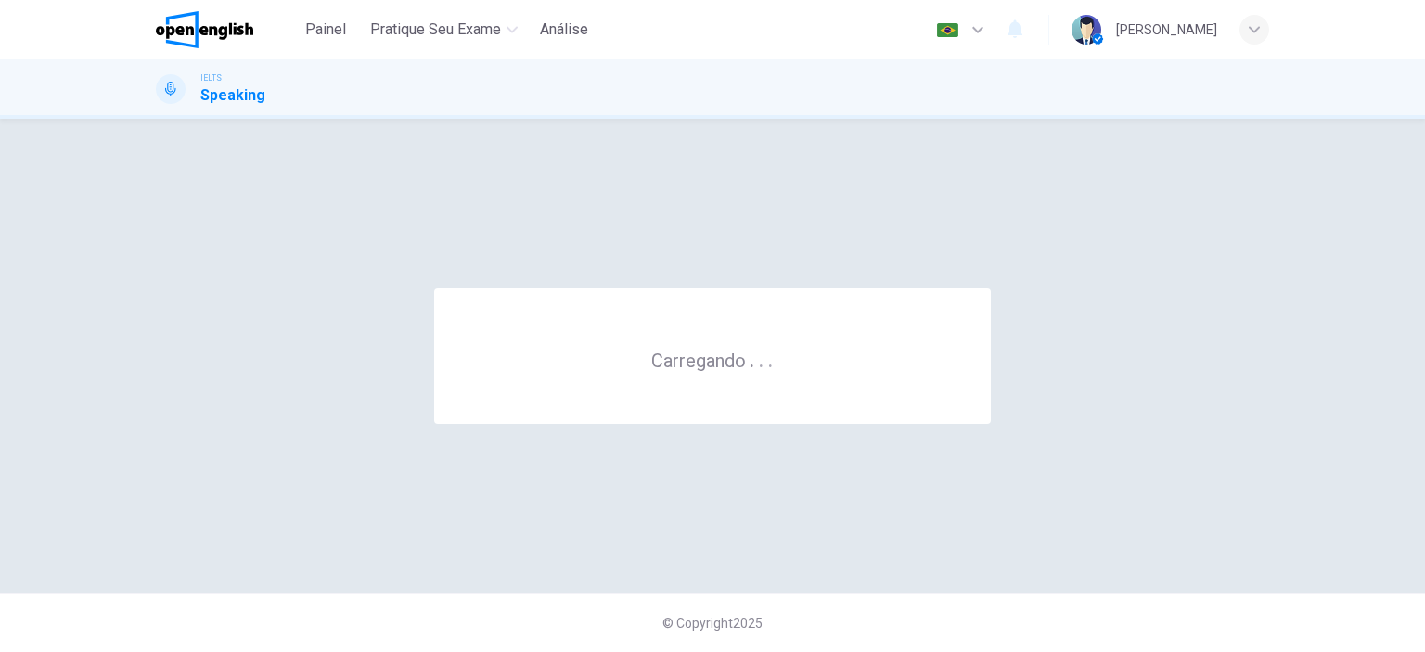
scroll to position [0, 0]
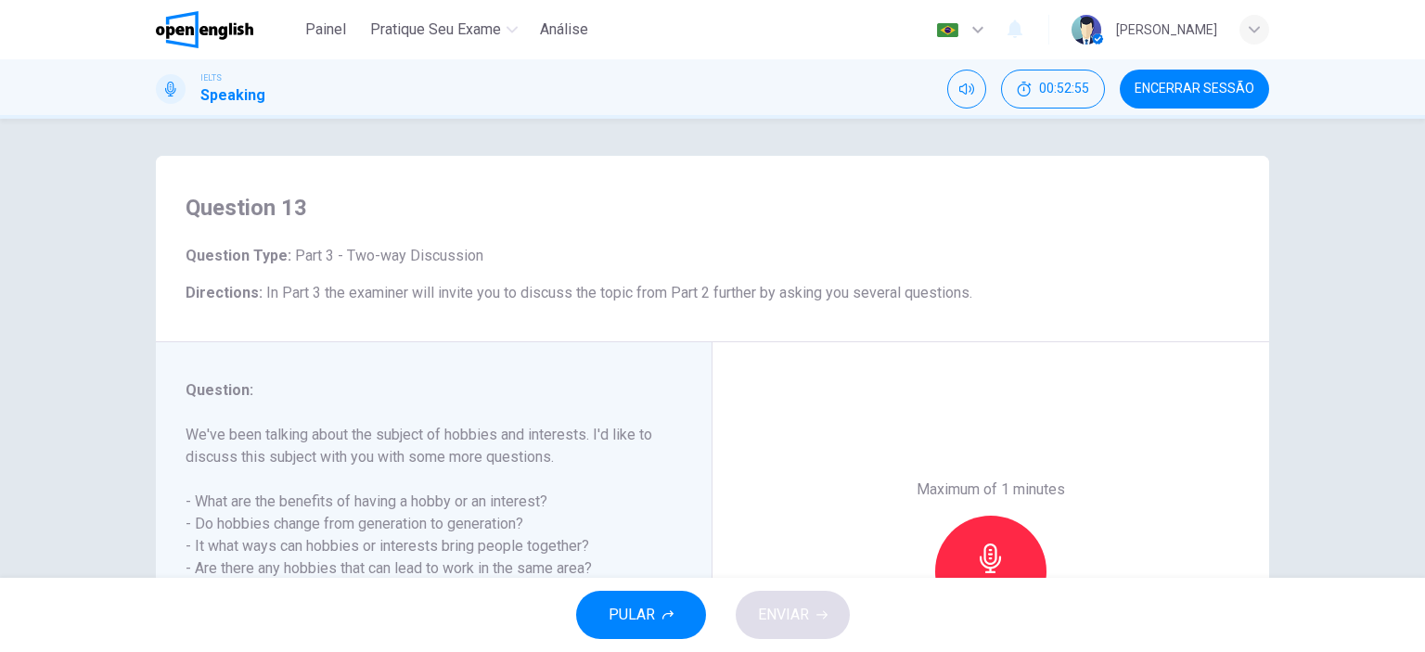
click at [1136, 295] on h6 "Directions : In Part 3 the examiner will invite you to discuss the topic from P…" at bounding box center [713, 293] width 1054 height 22
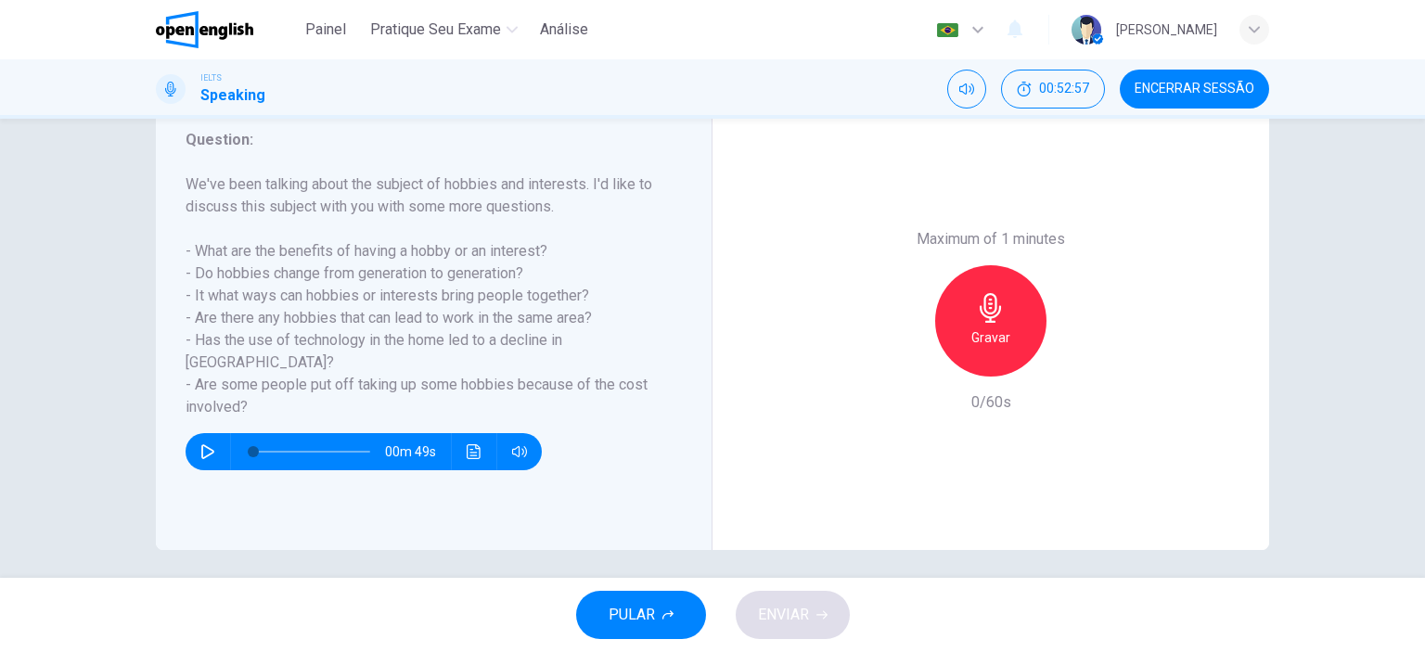
scroll to position [260, 0]
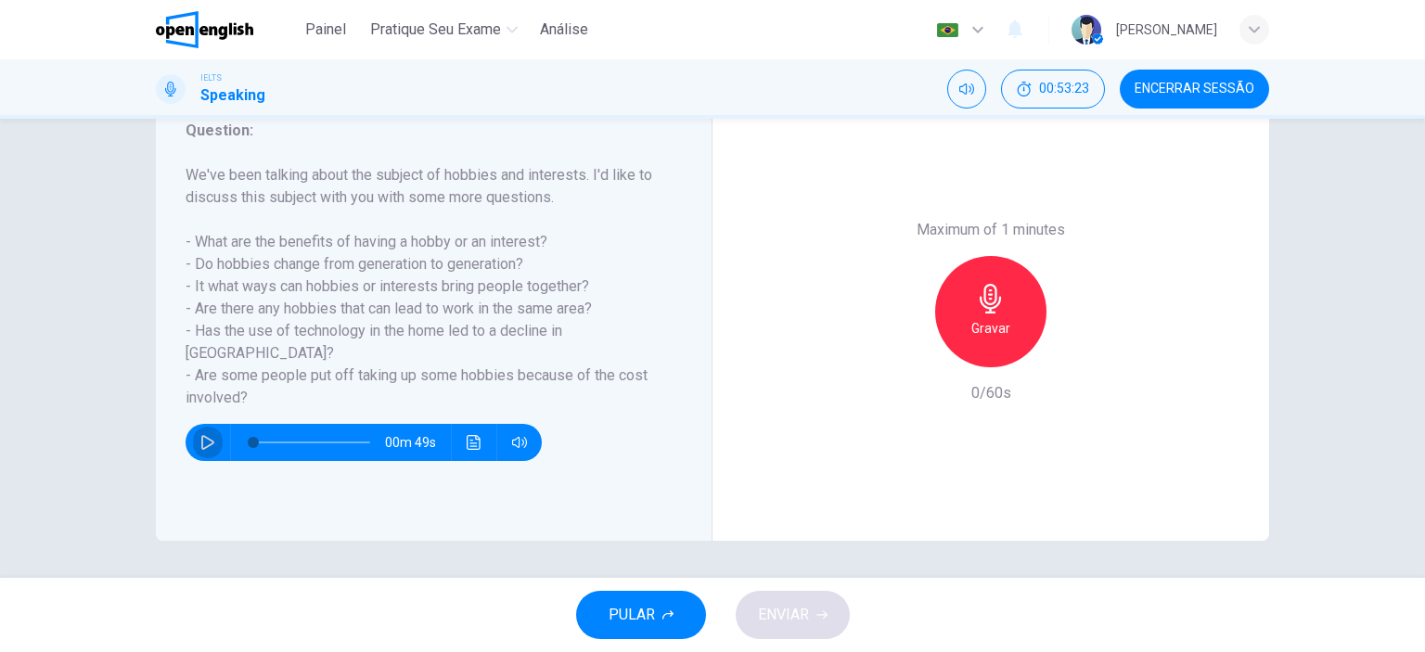
click at [202, 435] on icon "button" at bounding box center [207, 442] width 15 height 15
type input "**"
click at [1169, 99] on button "Encerrar Sessão" at bounding box center [1194, 89] width 149 height 39
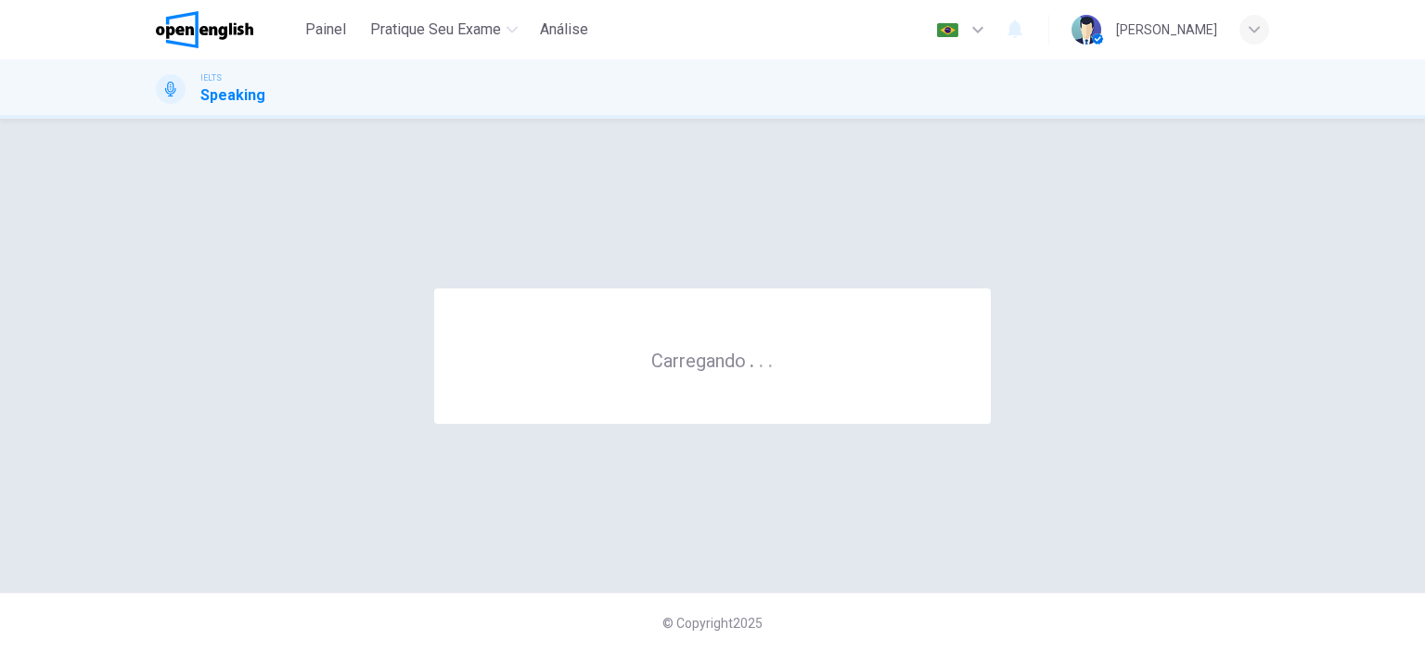
scroll to position [0, 0]
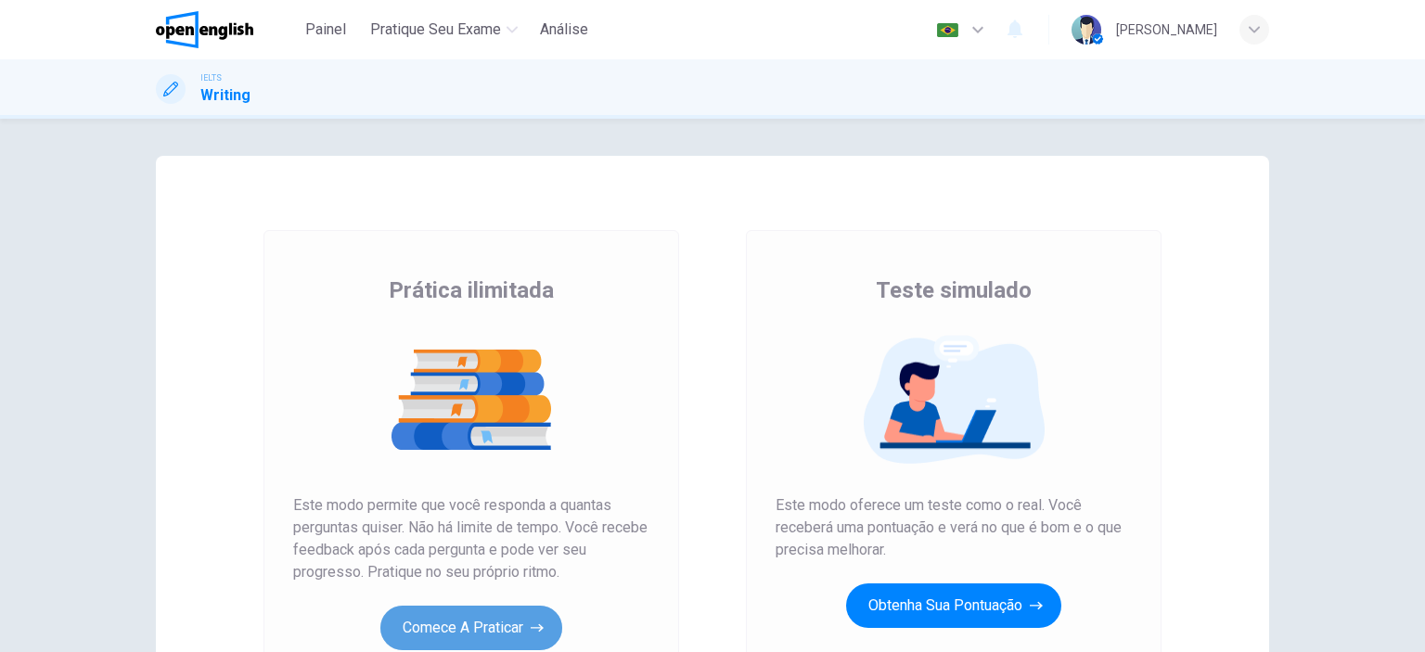
click at [516, 621] on button "Comece a praticar" at bounding box center [471, 628] width 182 height 45
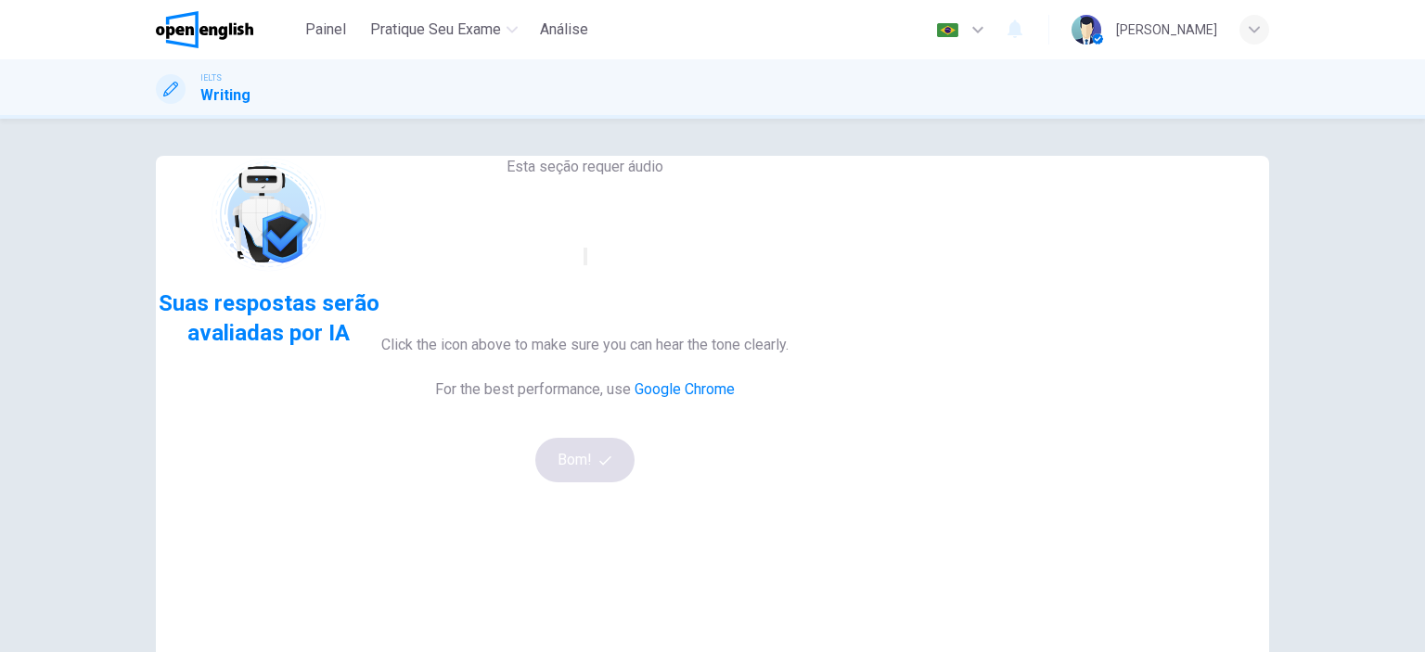
click at [608, 280] on icon "button" at bounding box center [596, 271] width 22 height 17
